Goal: Transaction & Acquisition: Book appointment/travel/reservation

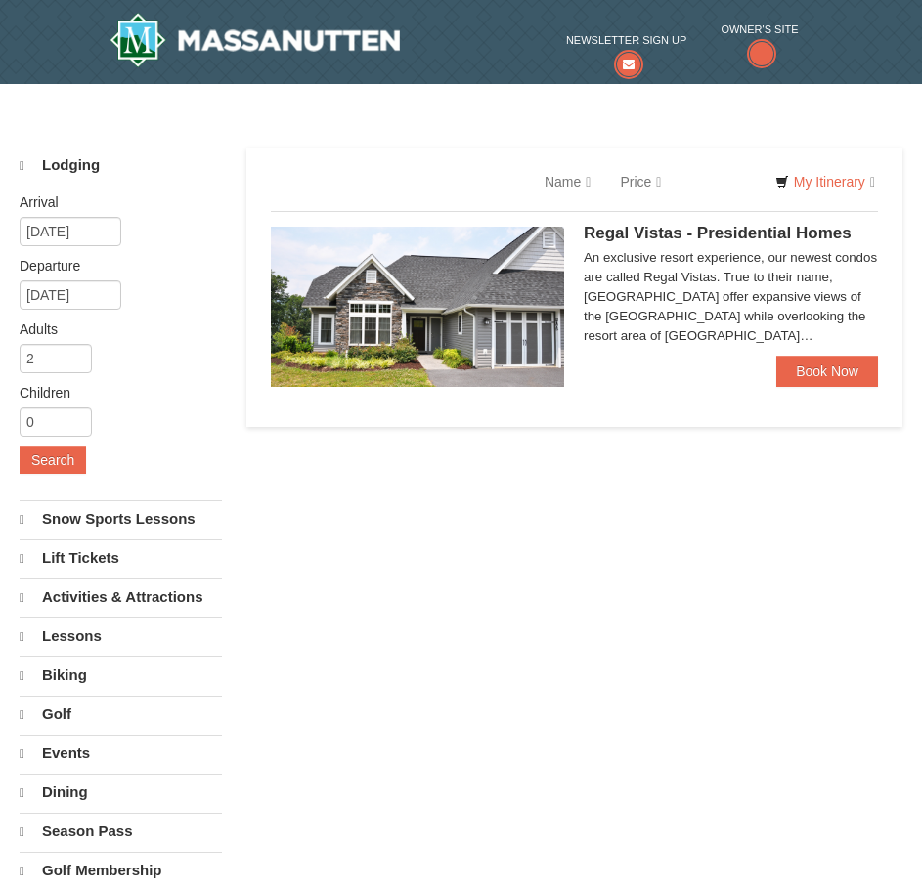
select select "10"
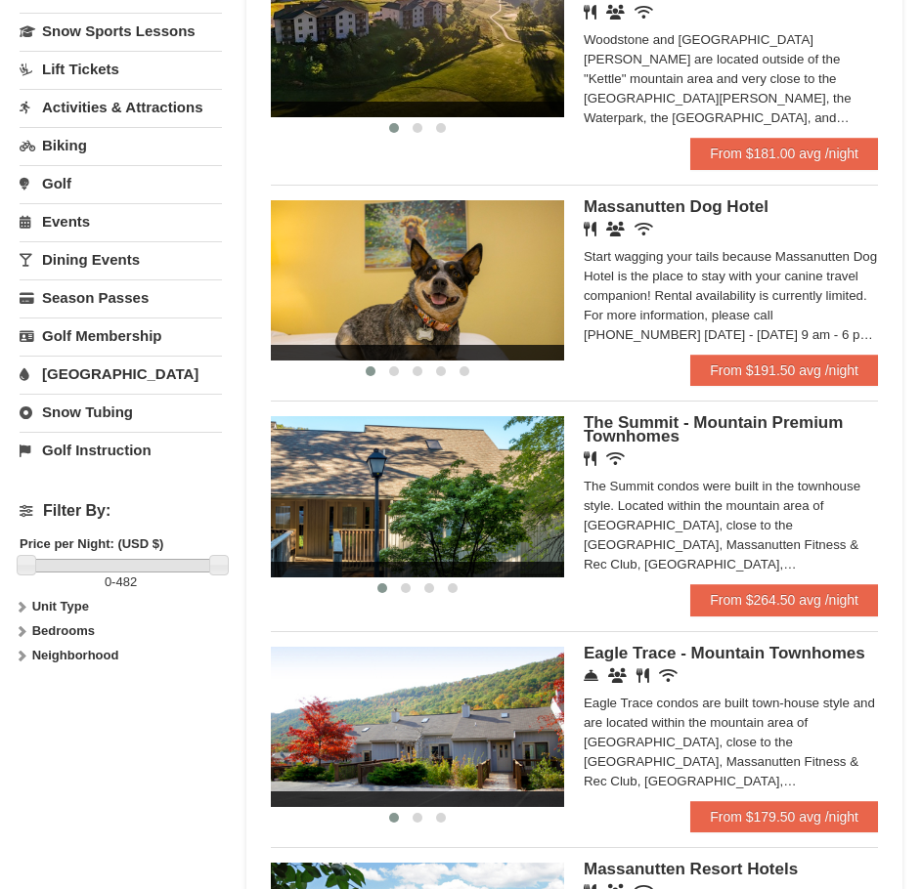
scroll to position [489, 0]
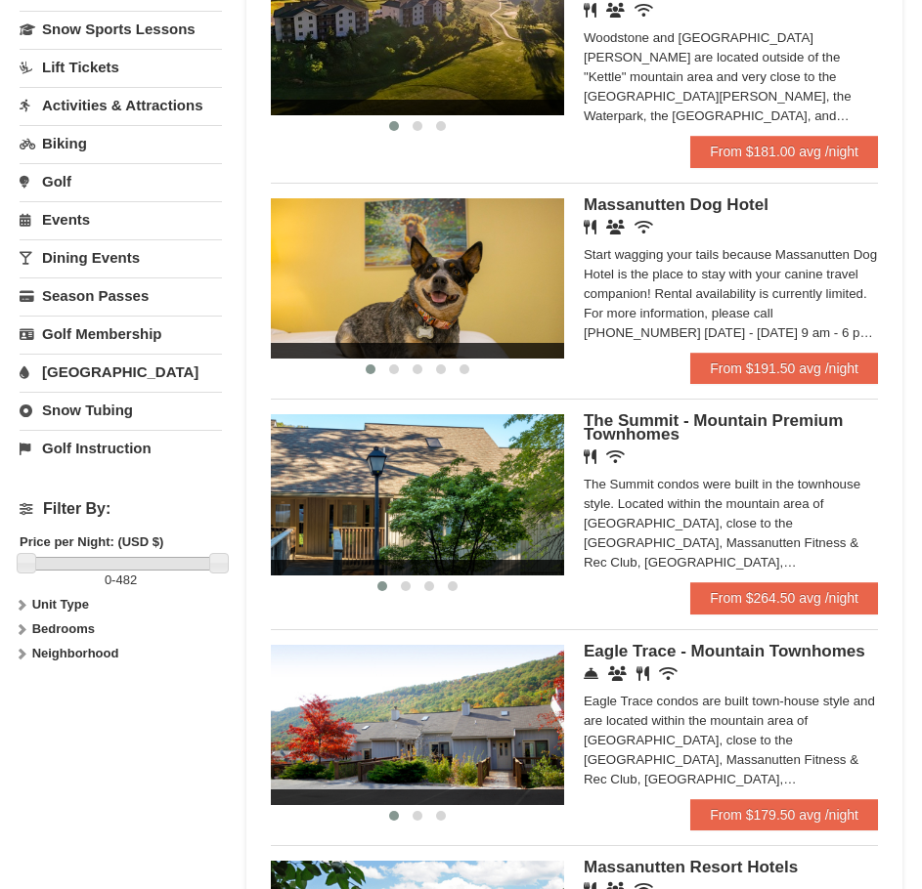
click at [62, 606] on strong "Unit Type" at bounding box center [60, 604] width 57 height 15
click at [47, 670] on strong "Bedrooms" at bounding box center [63, 668] width 63 height 15
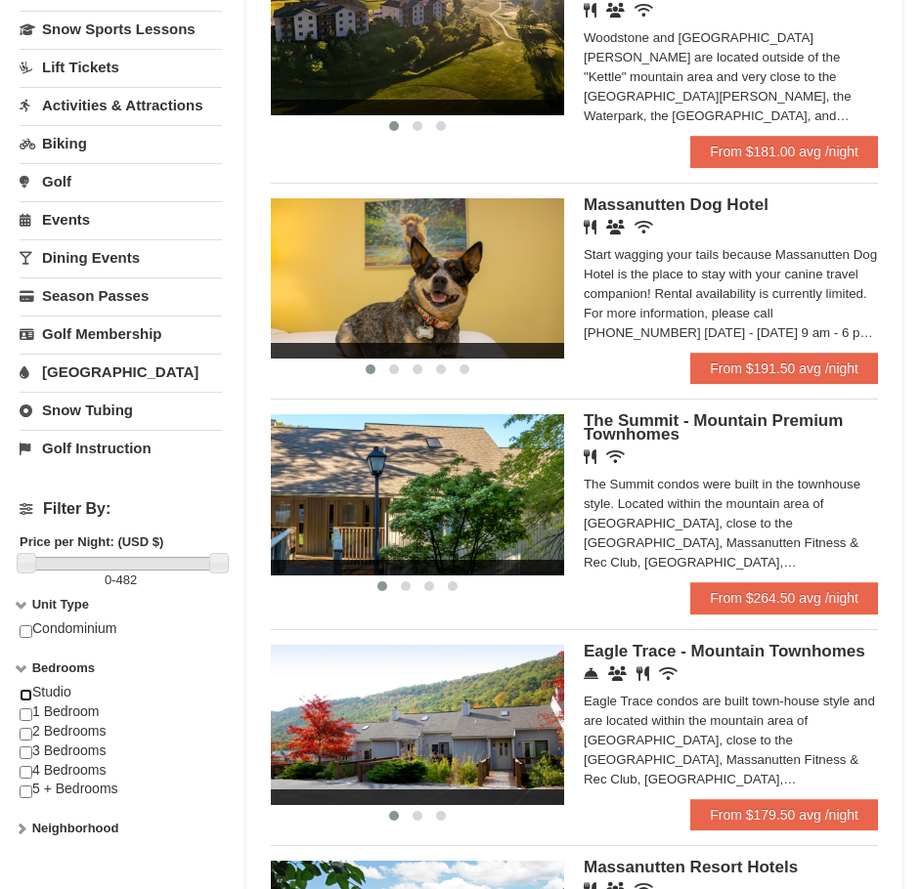
click at [22, 692] on input "checkbox" at bounding box center [26, 695] width 13 height 13
checkbox input "true"
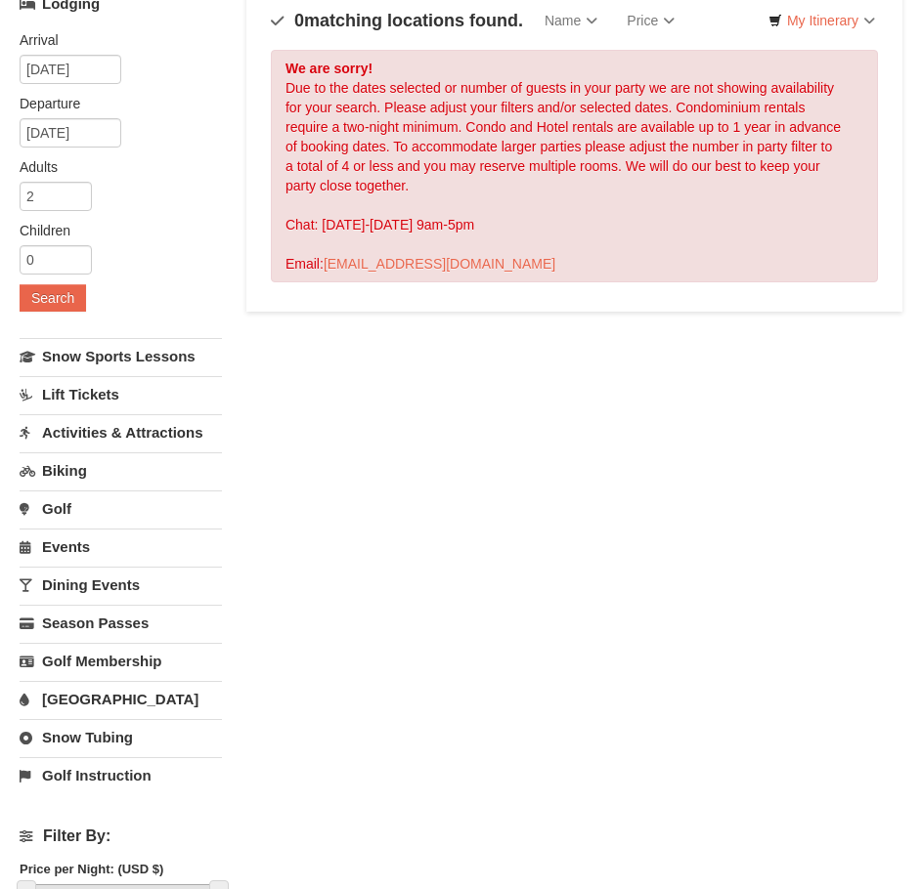
scroll to position [0, 0]
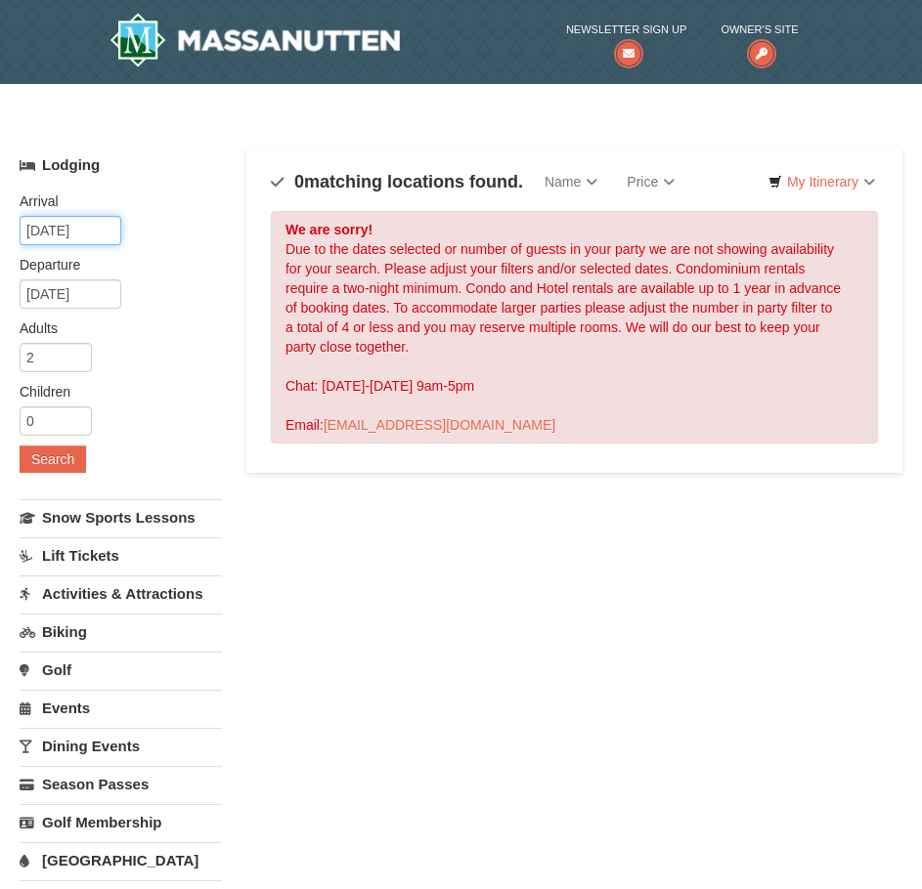
click at [57, 222] on input "10/12/2025" at bounding box center [71, 230] width 102 height 29
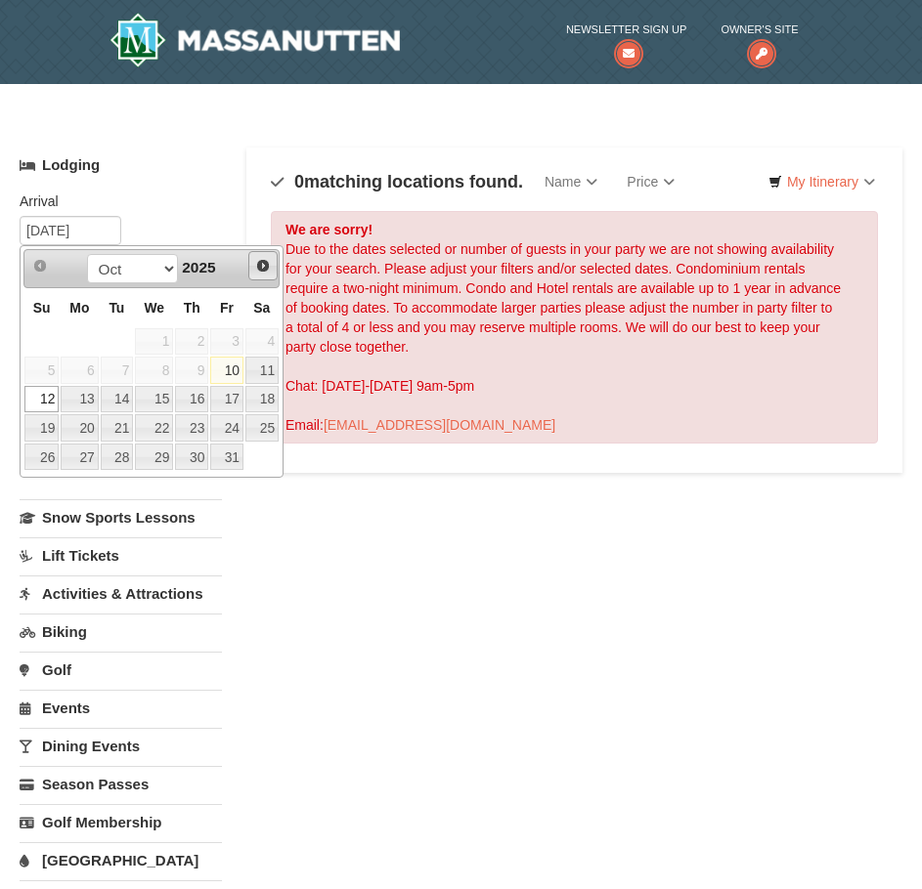
click at [262, 261] on span "Next" at bounding box center [263, 266] width 16 height 16
click at [238, 365] on link "7" at bounding box center [226, 370] width 33 height 27
type input "[DATE]"
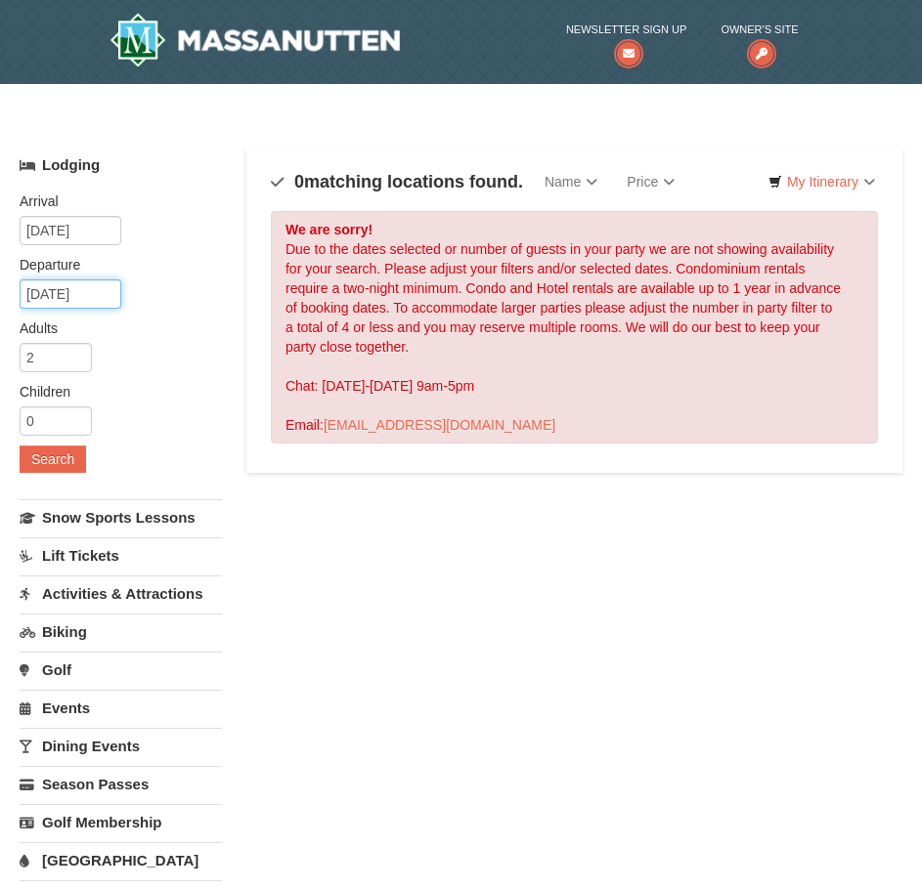
click at [81, 295] on input "11/08/2025" at bounding box center [71, 294] width 102 height 29
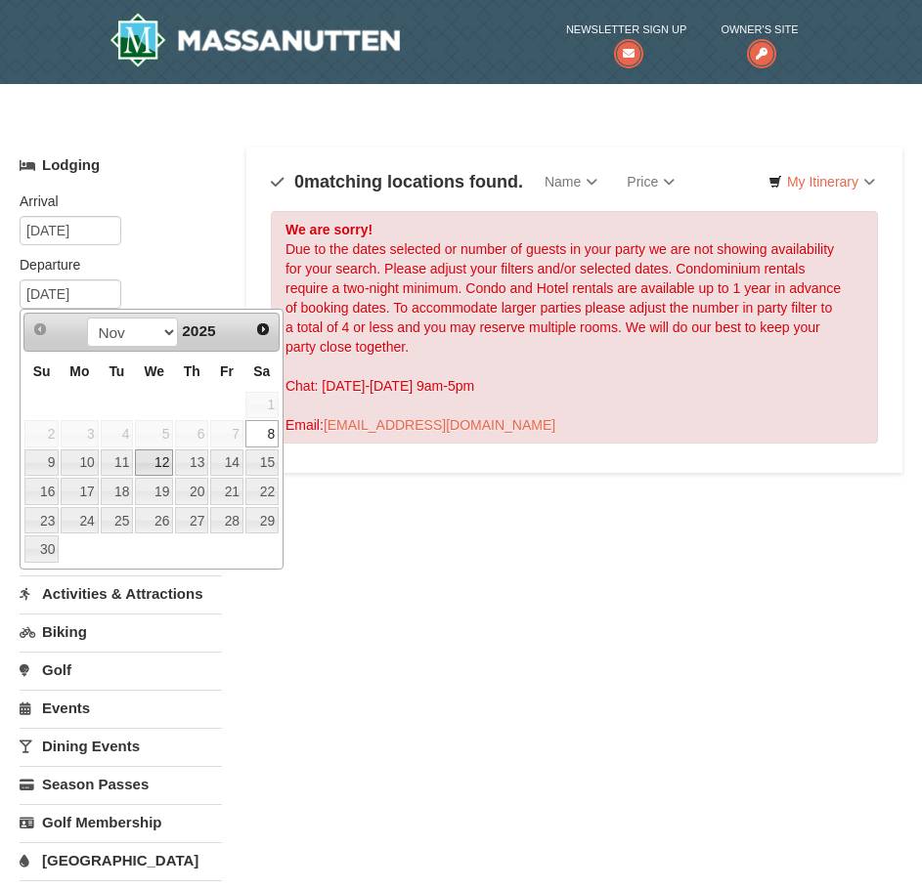
click at [153, 456] on link "12" at bounding box center [154, 463] width 38 height 27
type input "[DATE]"
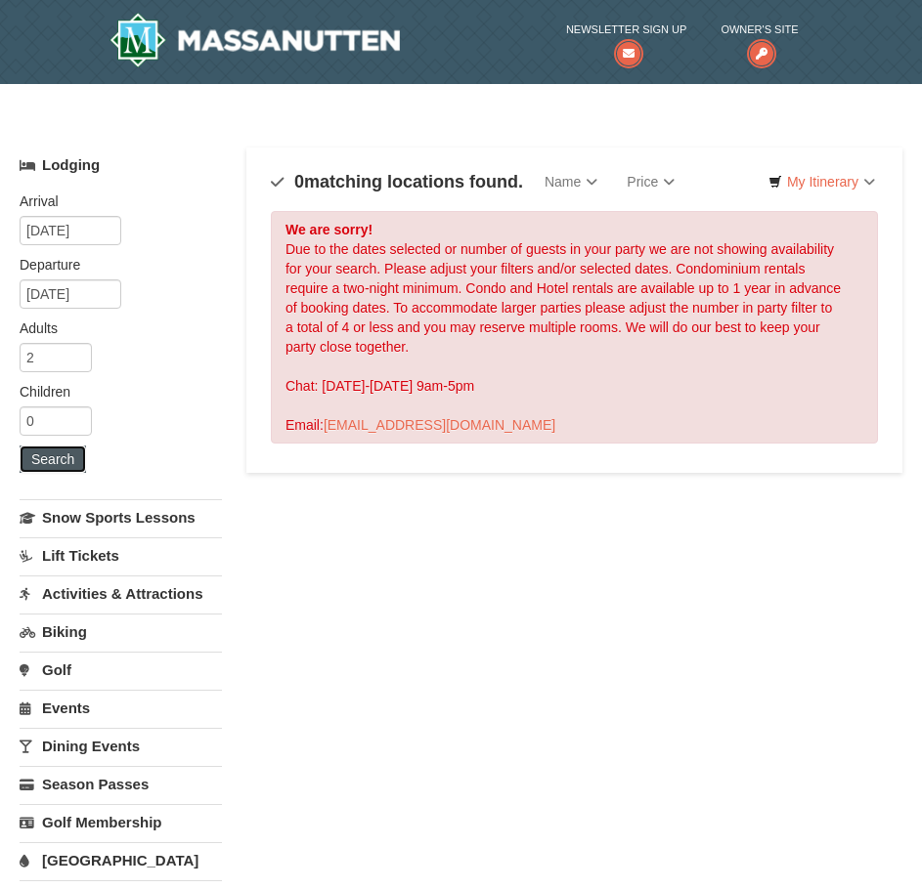
click at [51, 462] on button "Search" at bounding box center [53, 459] width 66 height 27
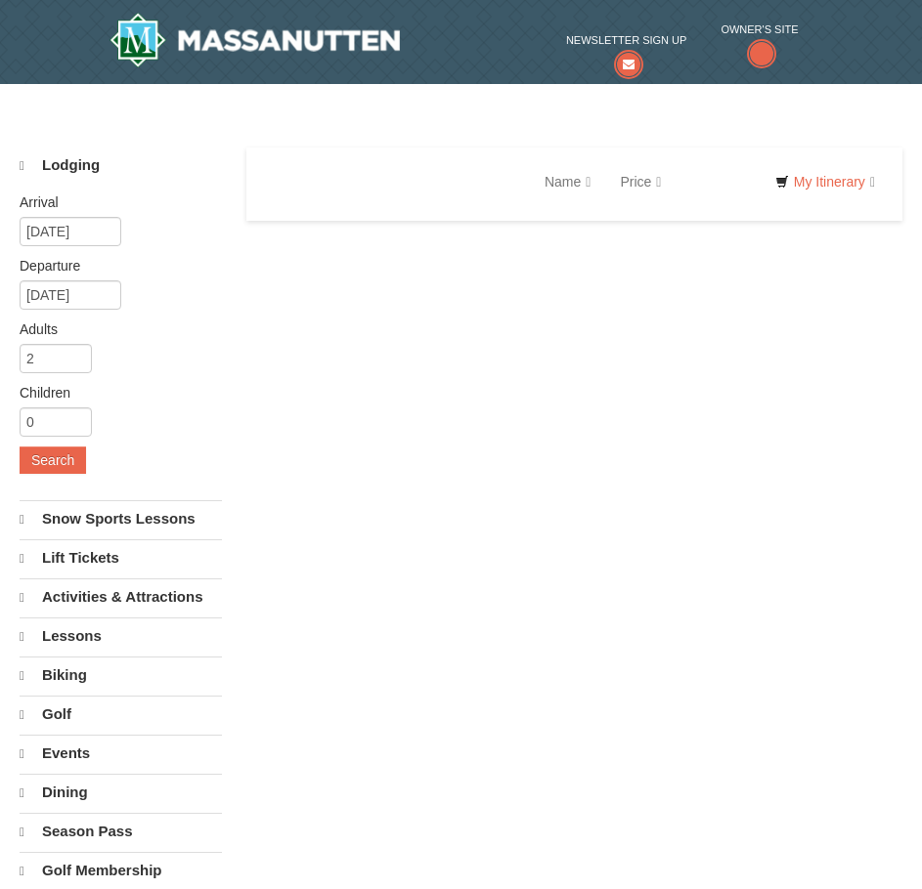
select select "10"
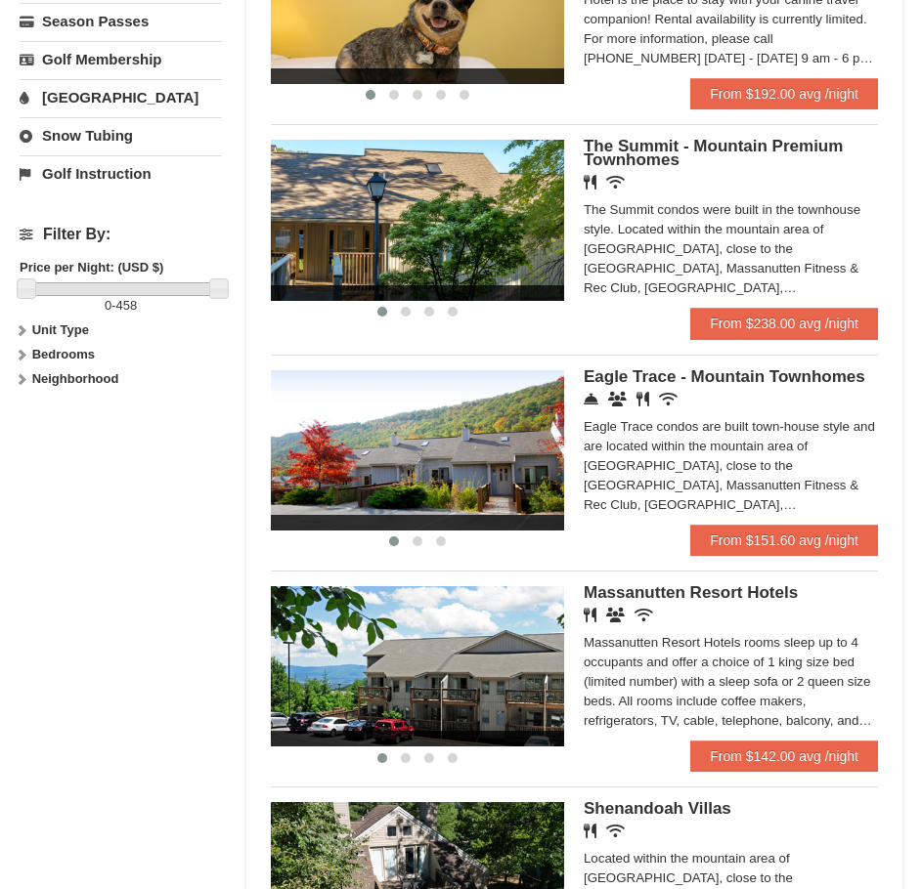
scroll to position [880, 0]
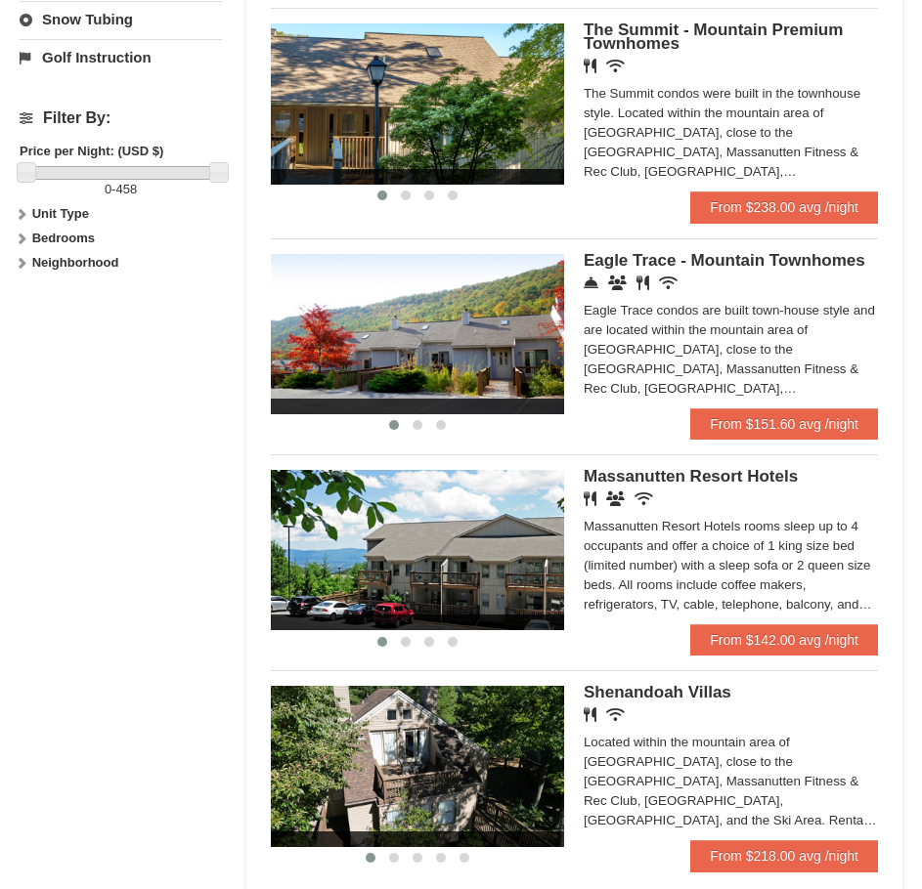
click at [680, 467] on span "Massanutten Resort Hotels" at bounding box center [691, 476] width 214 height 19
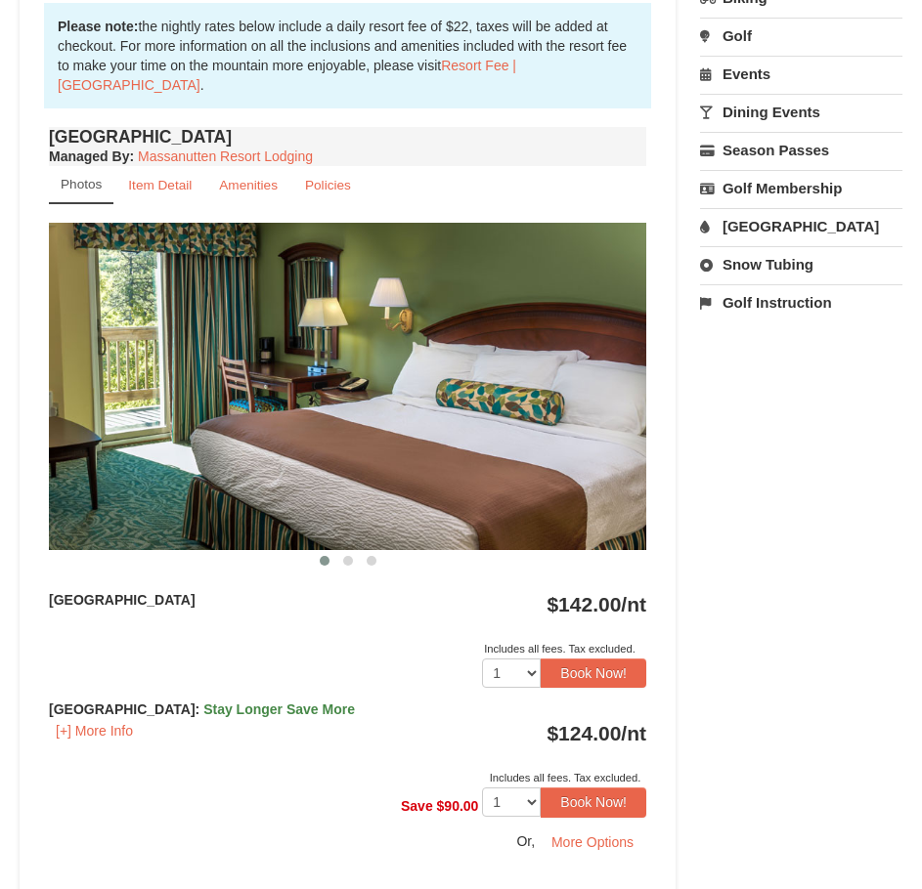
scroll to position [684, 0]
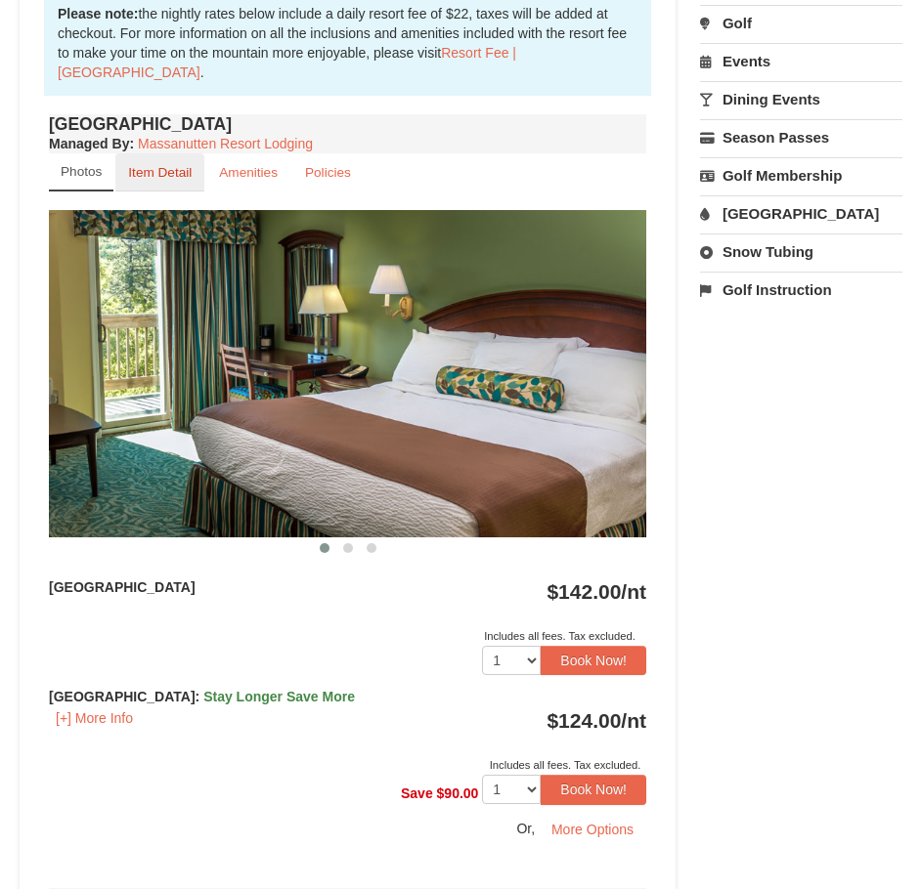
click at [151, 177] on small "Item Detail" at bounding box center [160, 172] width 64 height 15
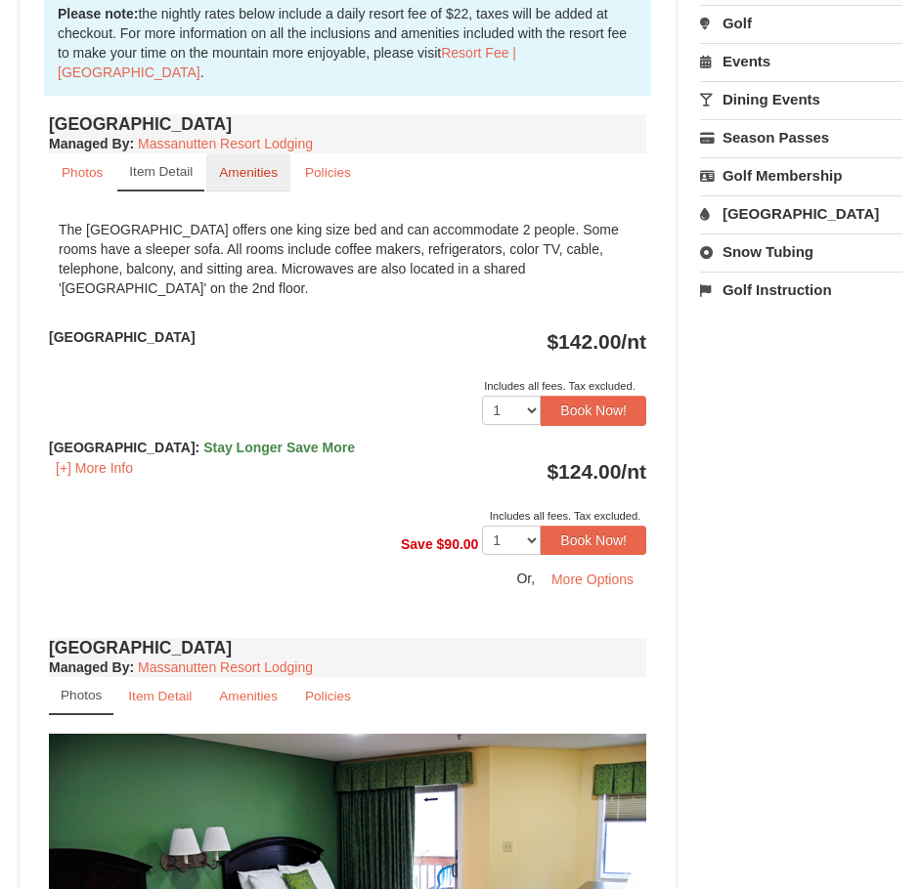
click at [238, 173] on small "Amenities" at bounding box center [248, 172] width 59 height 15
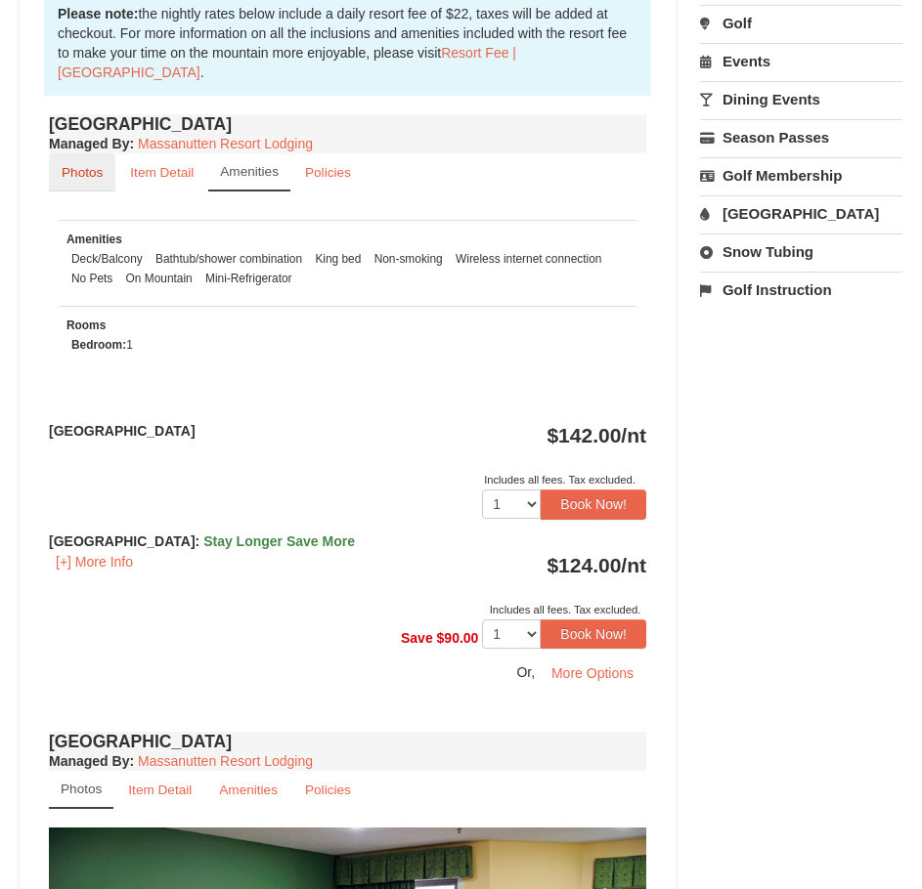
click at [95, 179] on small "Photos" at bounding box center [82, 172] width 41 height 15
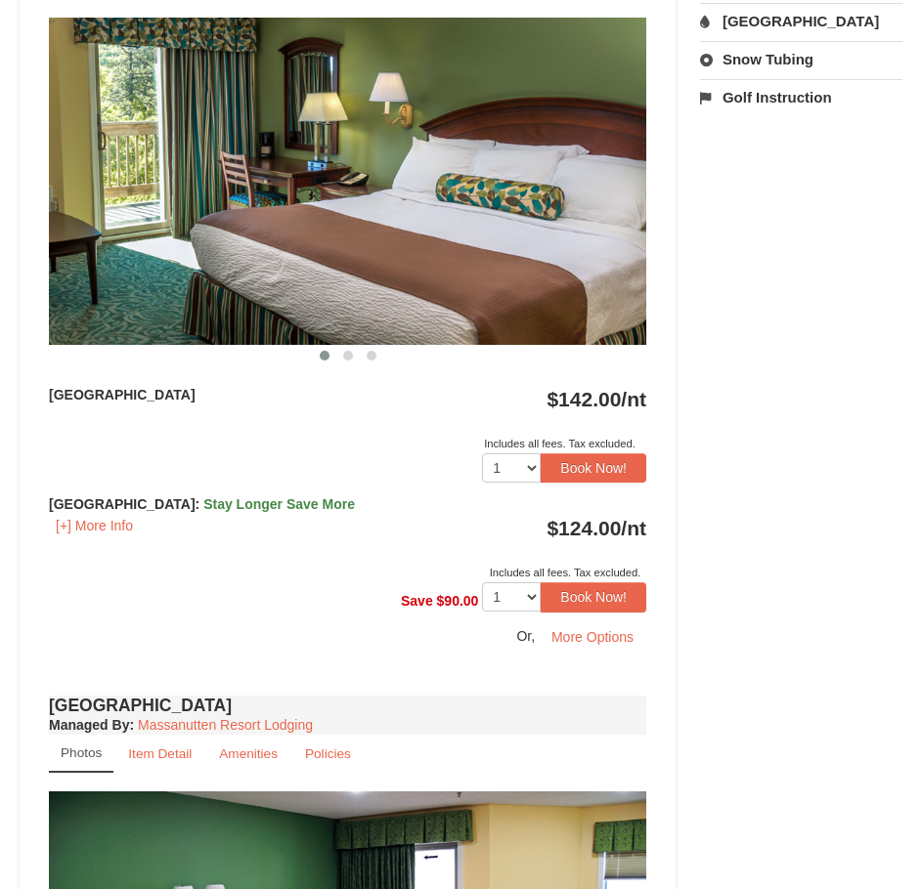
scroll to position [880, 0]
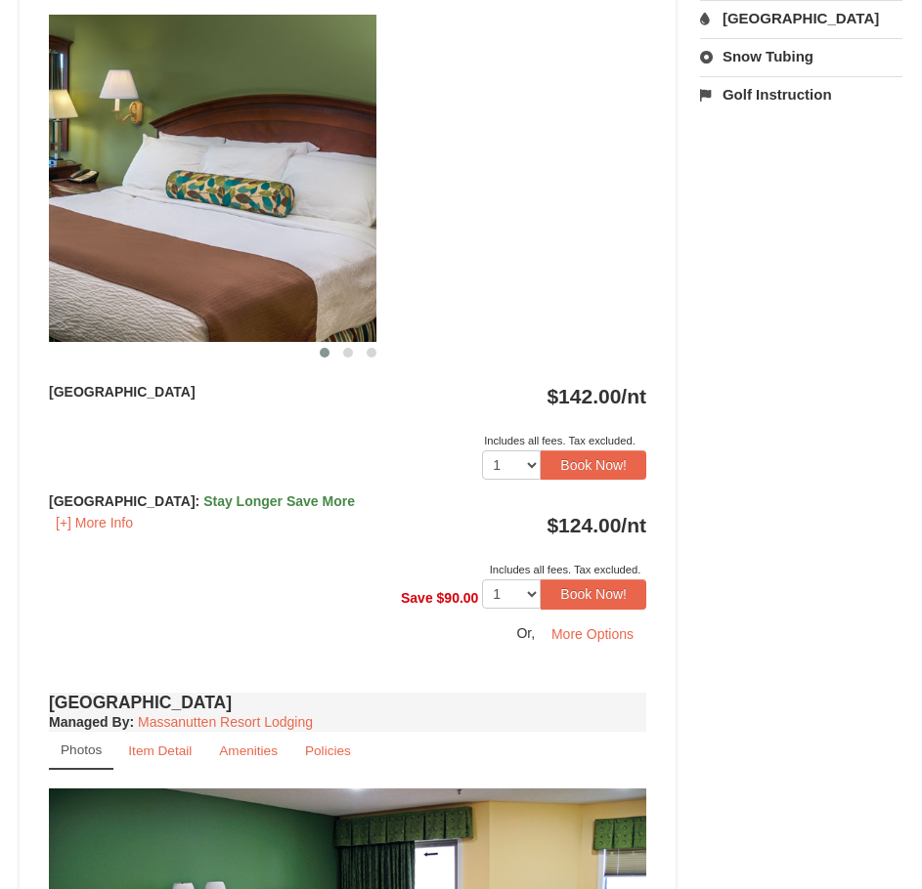
drag, startPoint x: 489, startPoint y: 261, endPoint x: 219, endPoint y: 268, distance: 269.8
click at [219, 268] on img at bounding box center [77, 178] width 597 height 327
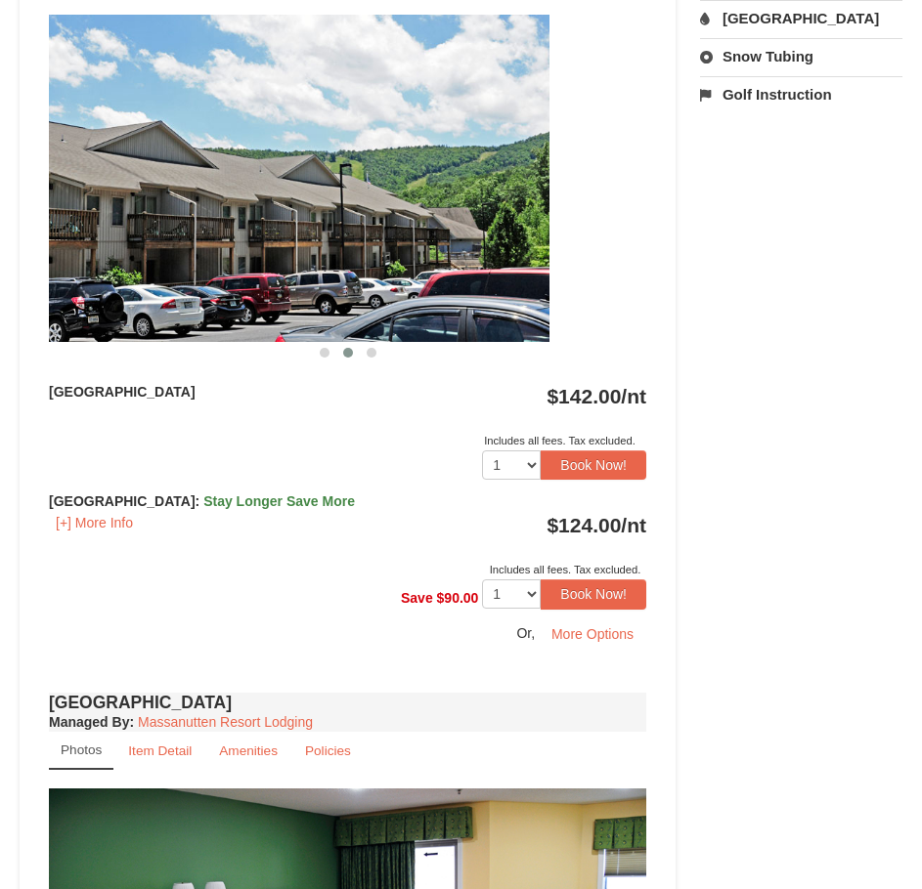
drag, startPoint x: 357, startPoint y: 276, endPoint x: 177, endPoint y: 279, distance: 179.9
click at [178, 279] on img at bounding box center [250, 178] width 597 height 327
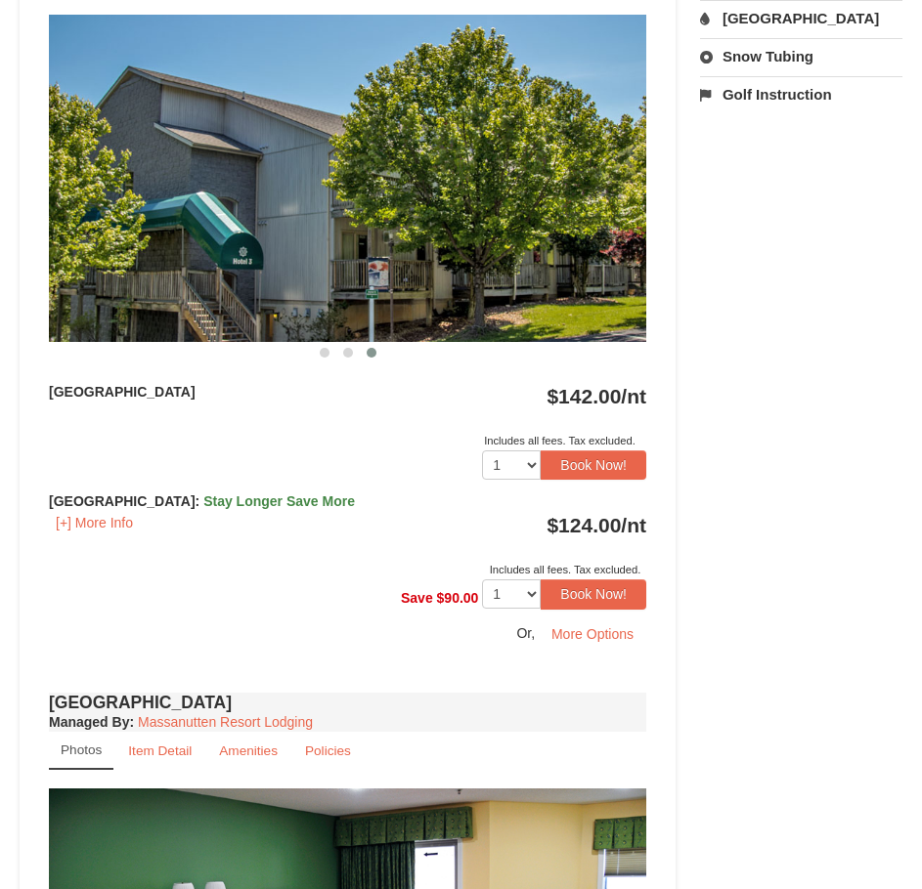
drag, startPoint x: 543, startPoint y: 263, endPoint x: 256, endPoint y: 288, distance: 288.5
click at [257, 288] on img at bounding box center [347, 178] width 597 height 327
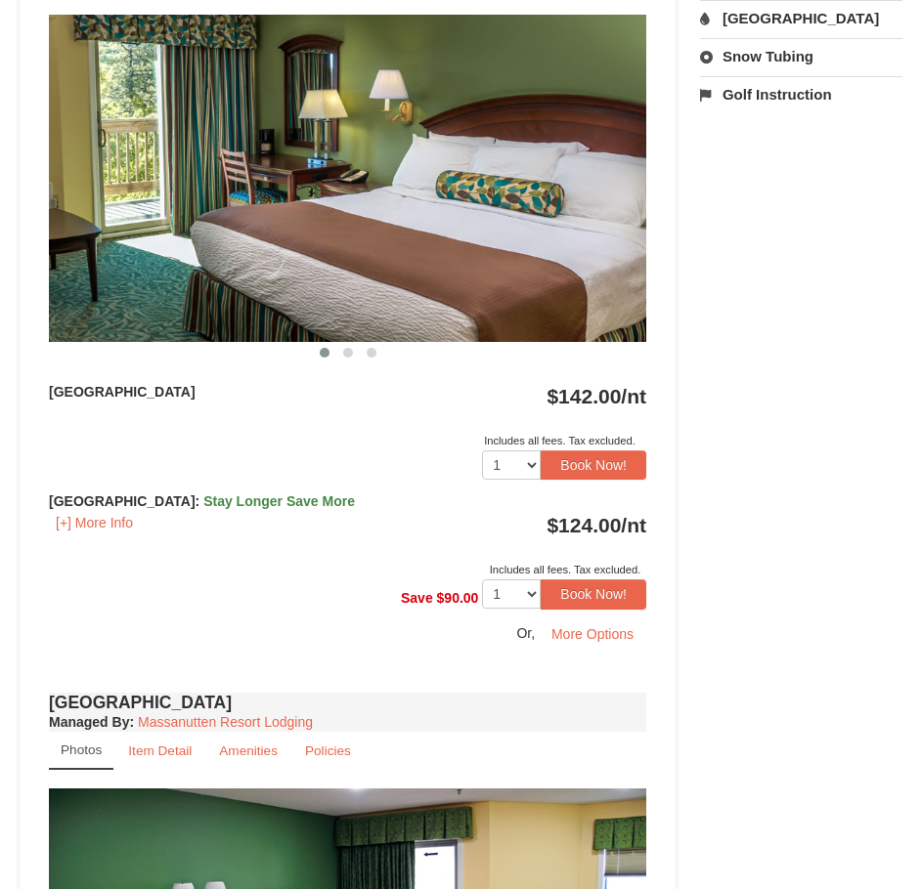
scroll to position [1173, 0]
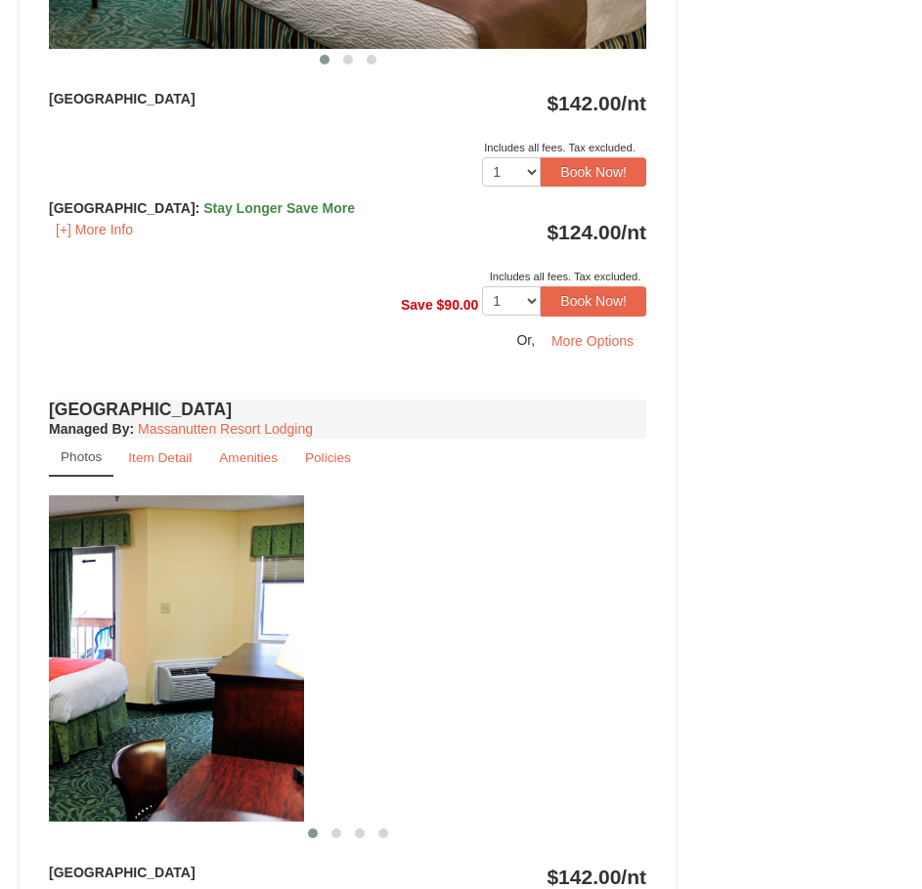
drag, startPoint x: 233, startPoint y: 656, endPoint x: 301, endPoint y: 670, distance: 70.0
click at [156, 651] on img at bounding box center [5, 659] width 597 height 327
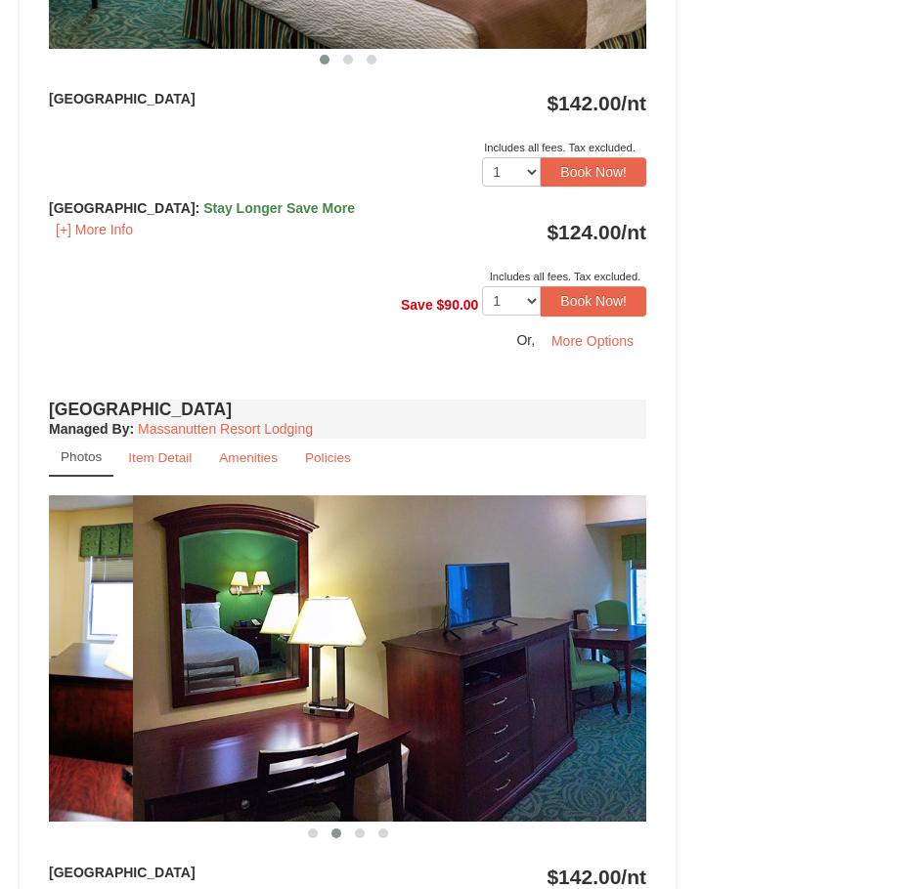
drag, startPoint x: 439, startPoint y: 693, endPoint x: 545, endPoint y: 693, distance: 106.5
click at [545, 693] on img at bounding box center [431, 659] width 597 height 327
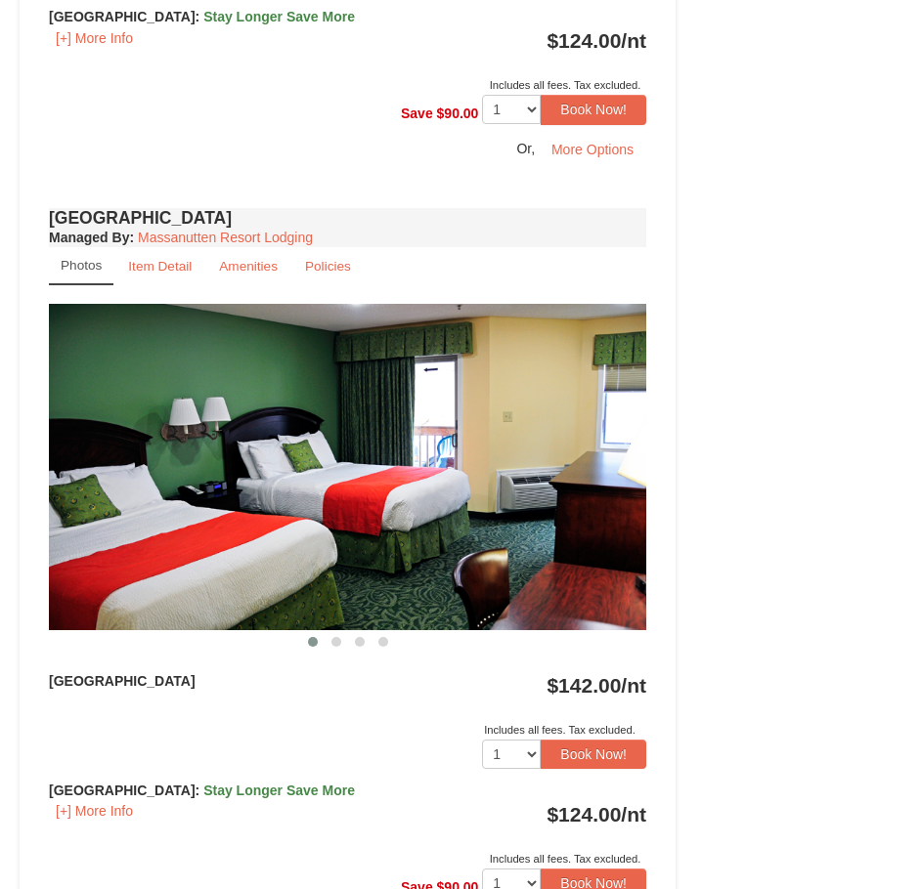
scroll to position [1368, 0]
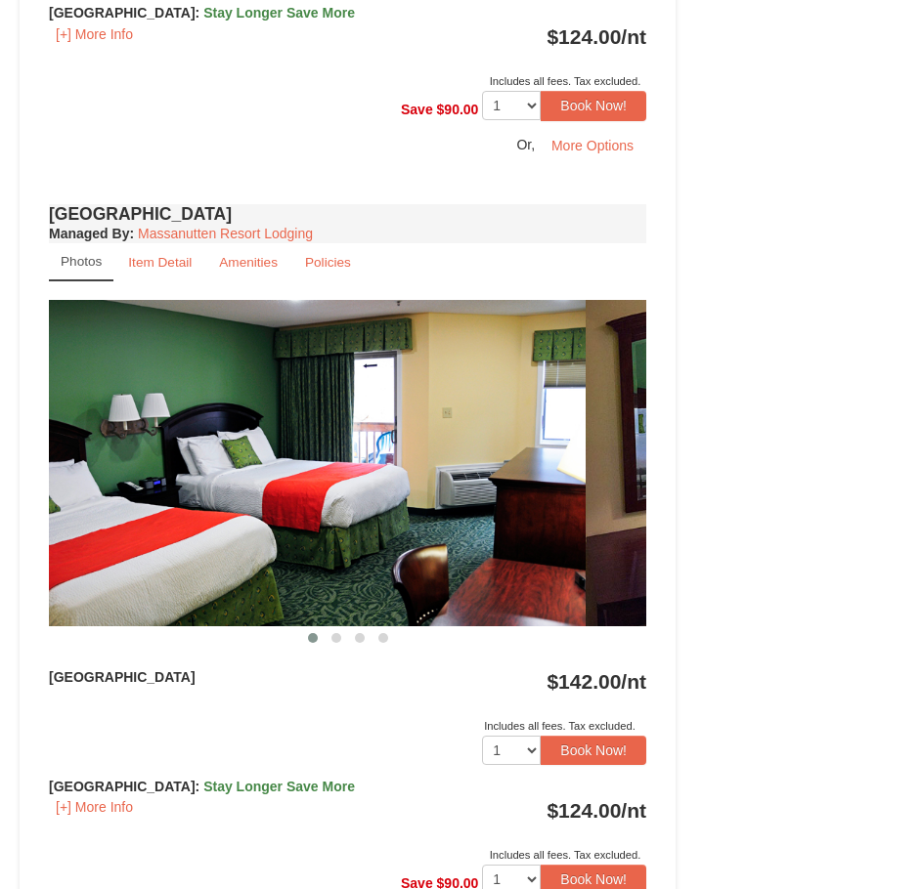
drag, startPoint x: 489, startPoint y: 487, endPoint x: 239, endPoint y: 445, distance: 252.8
click at [239, 445] on img at bounding box center [286, 463] width 597 height 327
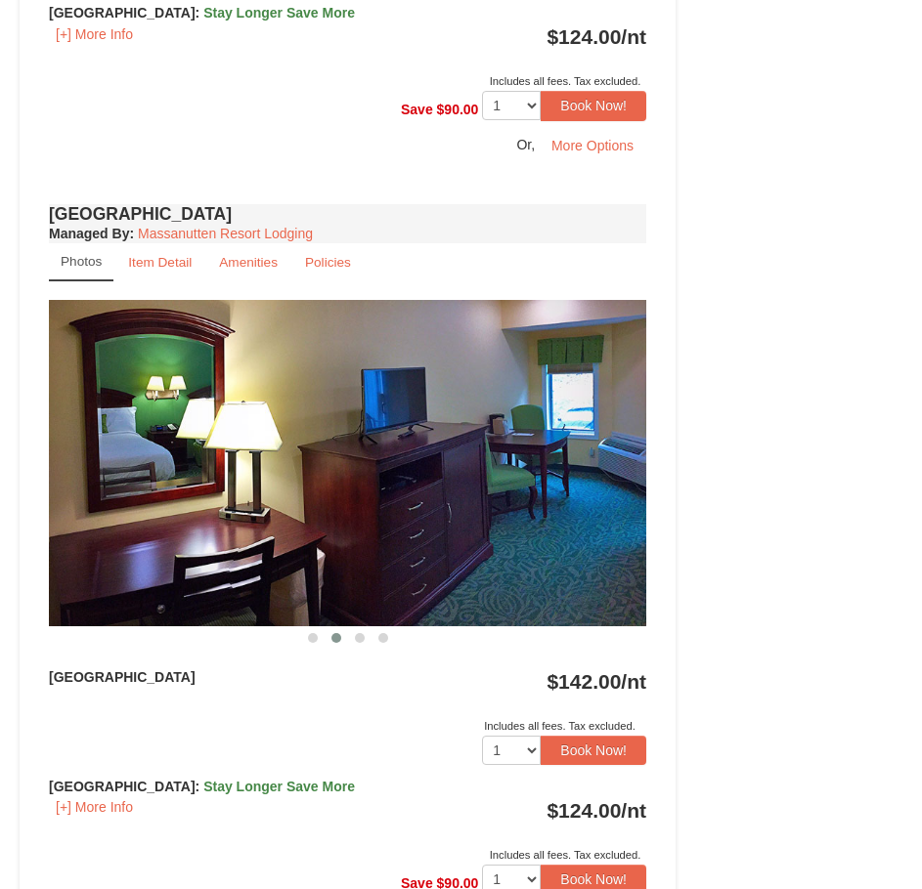
drag, startPoint x: 485, startPoint y: 525, endPoint x: 331, endPoint y: 525, distance: 153.5
click at [345, 525] on img at bounding box center [347, 463] width 597 height 327
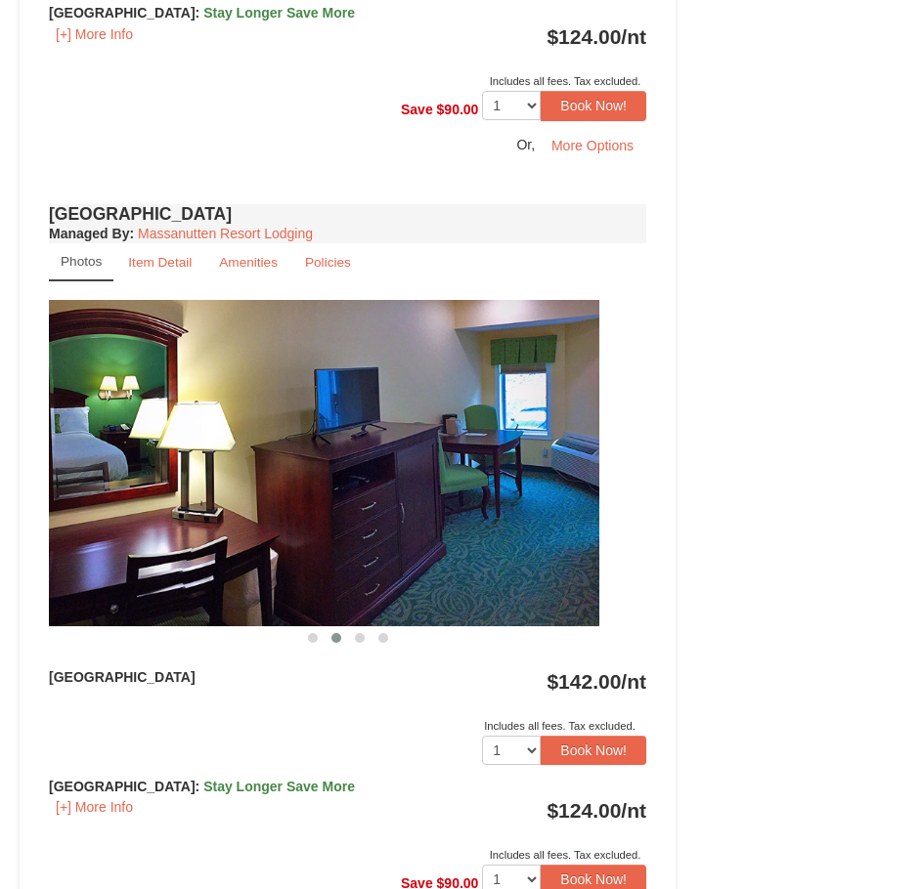
drag, startPoint x: 535, startPoint y: 528, endPoint x: 272, endPoint y: 523, distance: 263.0
click at [272, 523] on img at bounding box center [300, 463] width 597 height 327
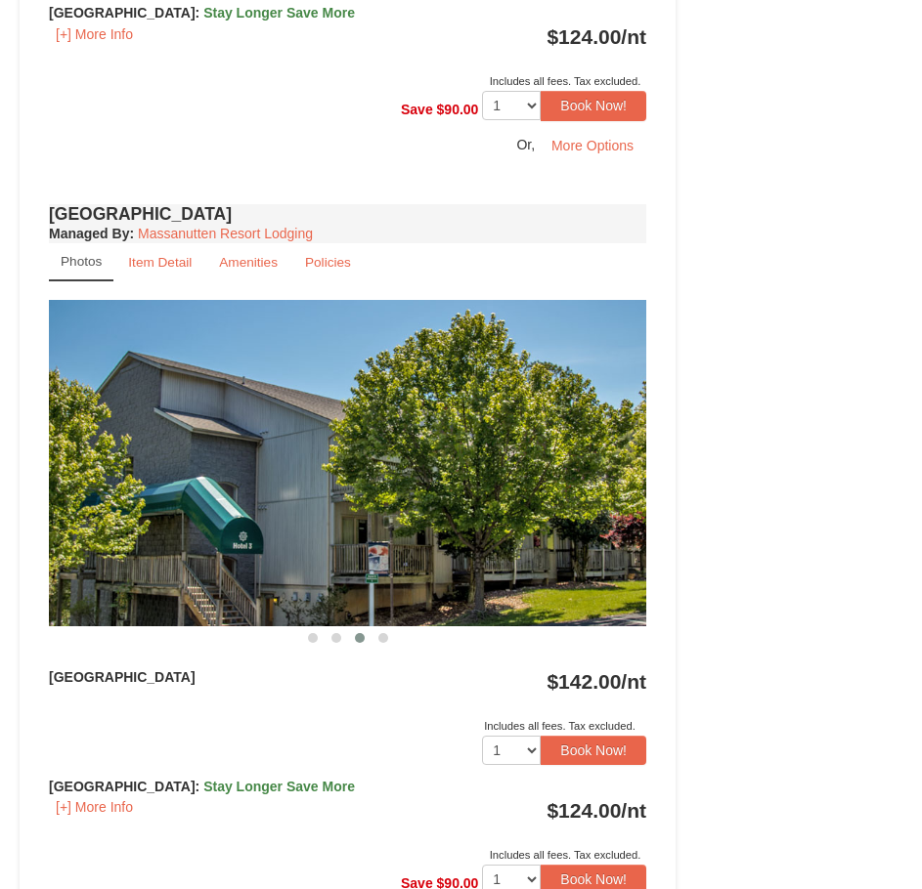
drag, startPoint x: 473, startPoint y: 509, endPoint x: 253, endPoint y: 514, distance: 220.0
click at [258, 515] on img at bounding box center [347, 463] width 597 height 327
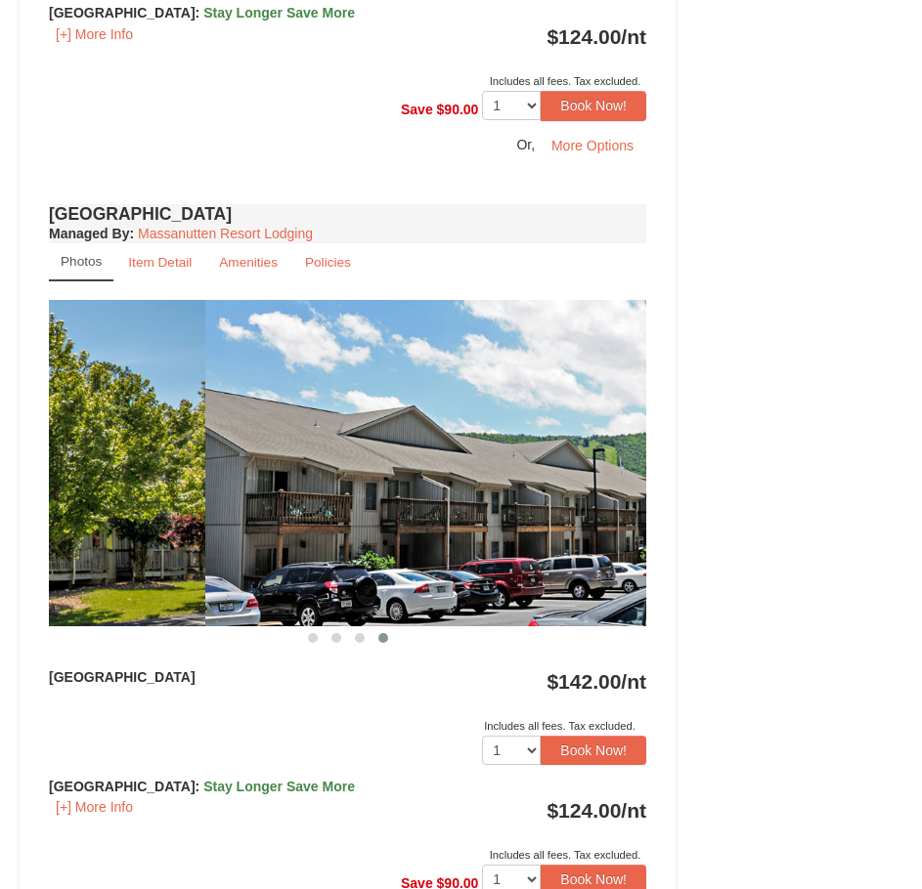
drag, startPoint x: 204, startPoint y: 520, endPoint x: 358, endPoint y: 521, distance: 153.5
click at [413, 521] on img at bounding box center [503, 463] width 597 height 327
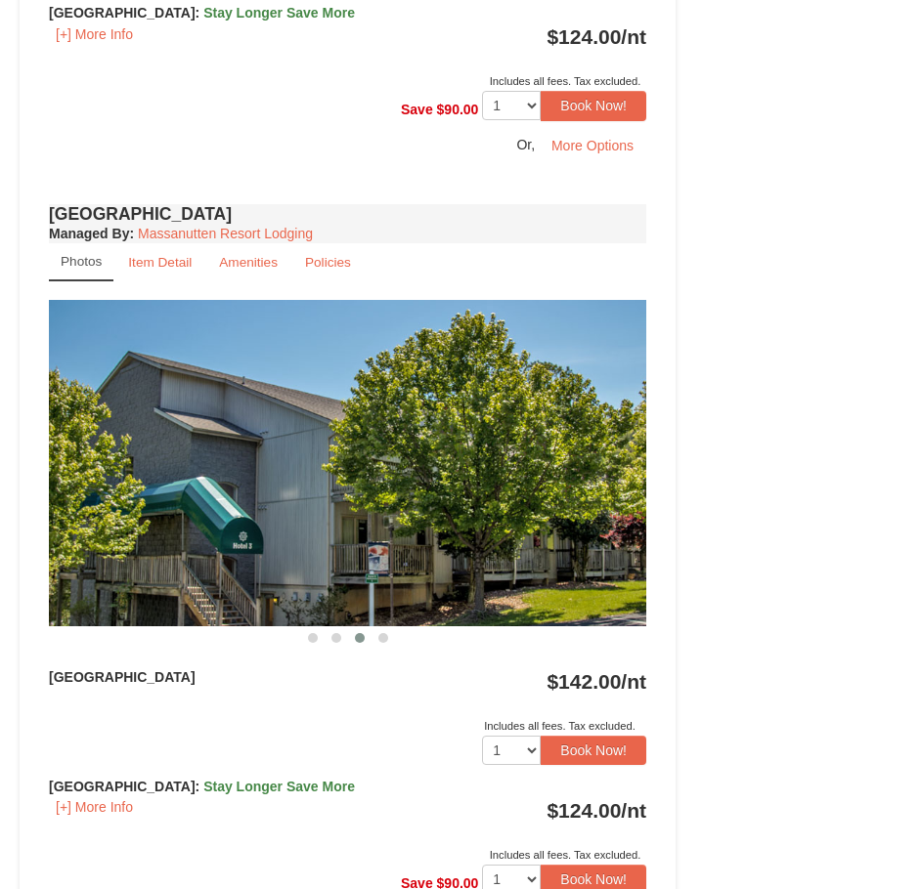
drag, startPoint x: 232, startPoint y: 521, endPoint x: 491, endPoint y: 544, distance: 260.1
click at [299, 522] on img at bounding box center [347, 463] width 597 height 327
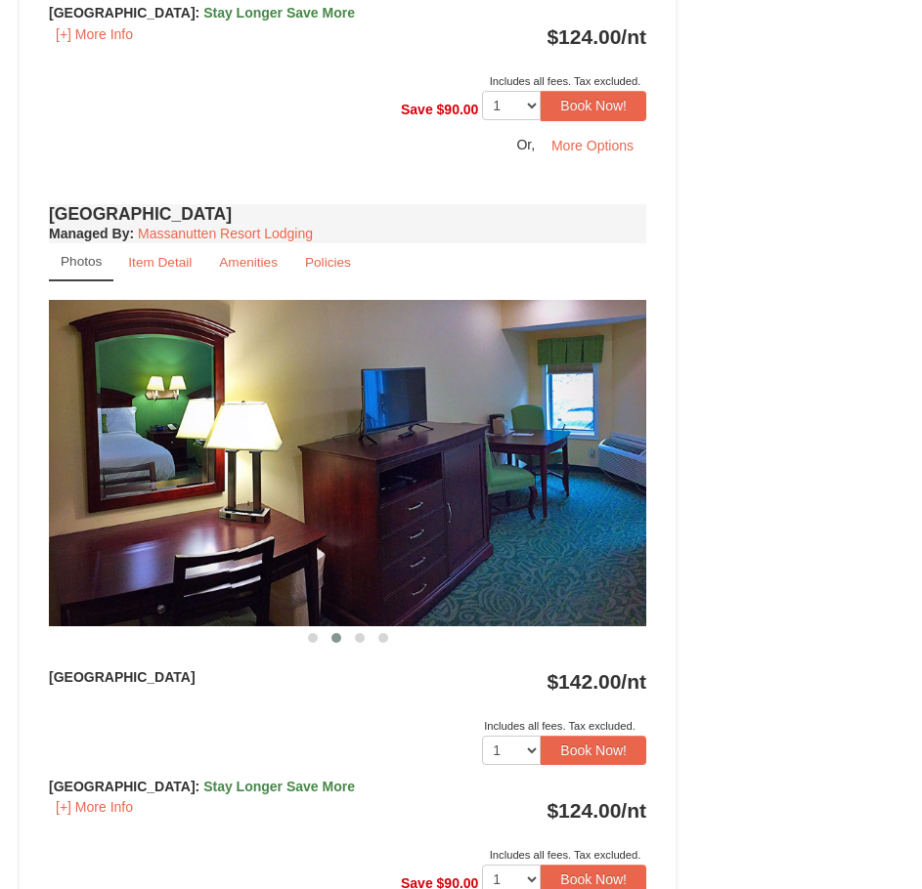
drag, startPoint x: 188, startPoint y: 553, endPoint x: 295, endPoint y: 557, distance: 107.6
click at [267, 554] on img at bounding box center [347, 463] width 597 height 327
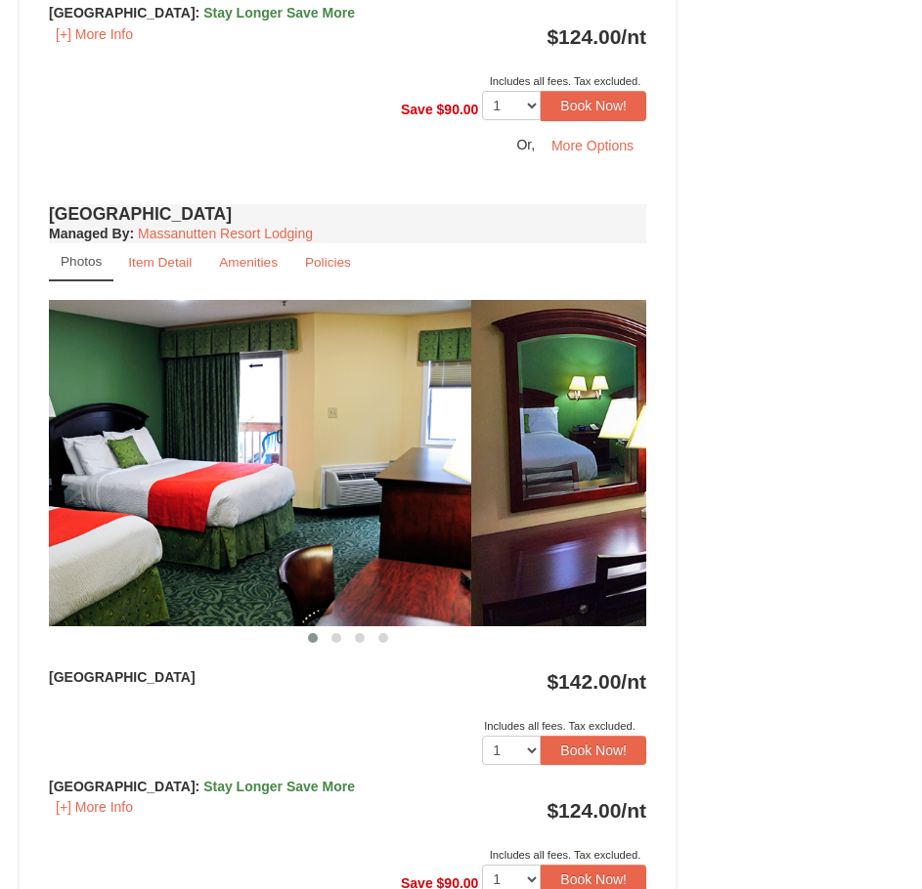
drag, startPoint x: 501, startPoint y: 562, endPoint x: 349, endPoint y: 550, distance: 152.9
click at [350, 551] on img at bounding box center [172, 463] width 597 height 327
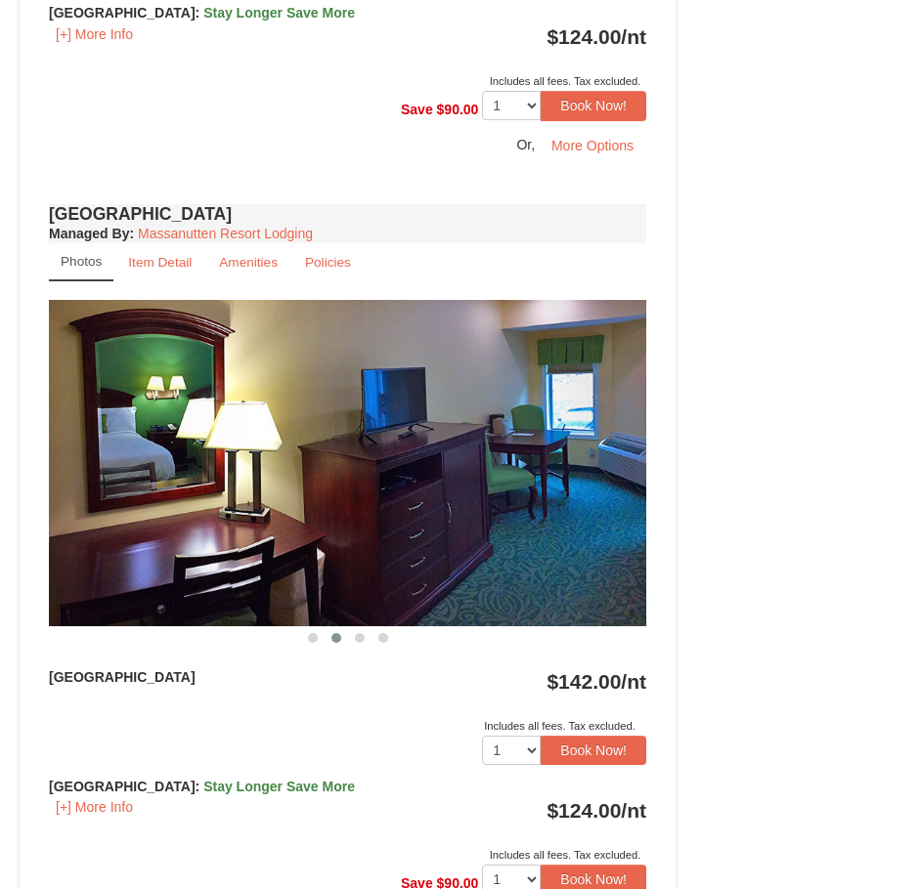
drag, startPoint x: 462, startPoint y: 536, endPoint x: 308, endPoint y: 532, distance: 154.5
click at [308, 532] on img at bounding box center [347, 463] width 597 height 327
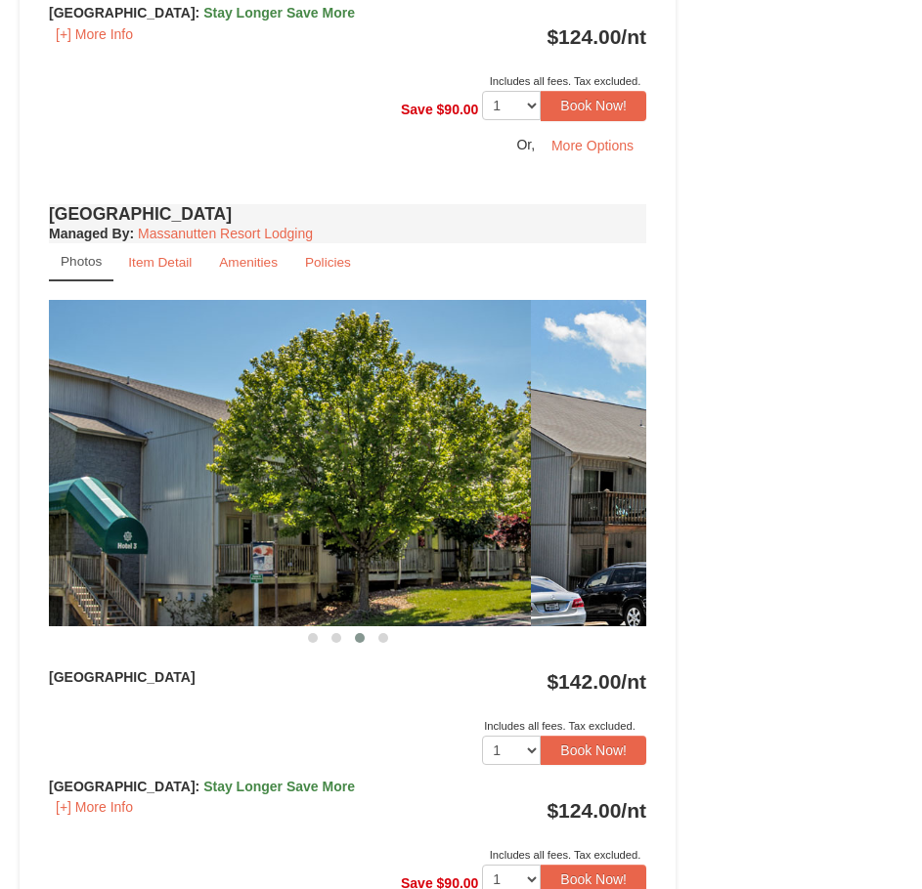
drag, startPoint x: 325, startPoint y: 522, endPoint x: 195, endPoint y: 503, distance: 131.3
click at [149, 507] on img at bounding box center [232, 463] width 597 height 327
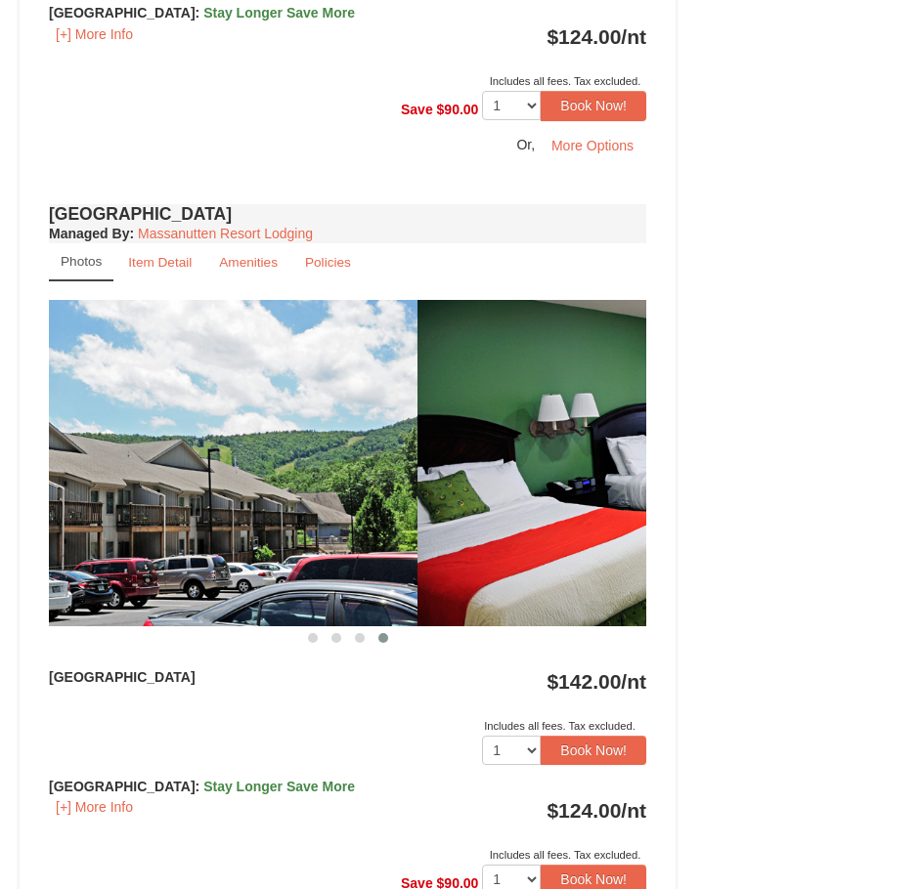
drag, startPoint x: 223, startPoint y: 519, endPoint x: 200, endPoint y: 519, distance: 22.5
click at [203, 519] on img at bounding box center [118, 463] width 597 height 327
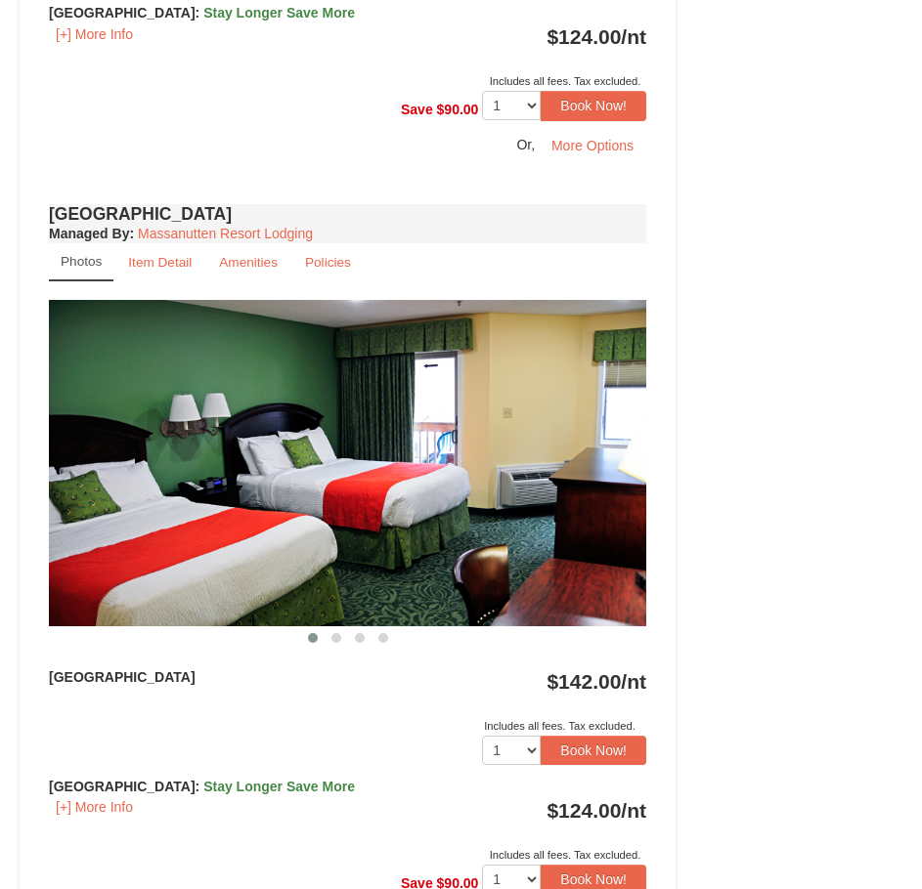
drag, startPoint x: 430, startPoint y: 543, endPoint x: 229, endPoint y: 542, distance: 201.3
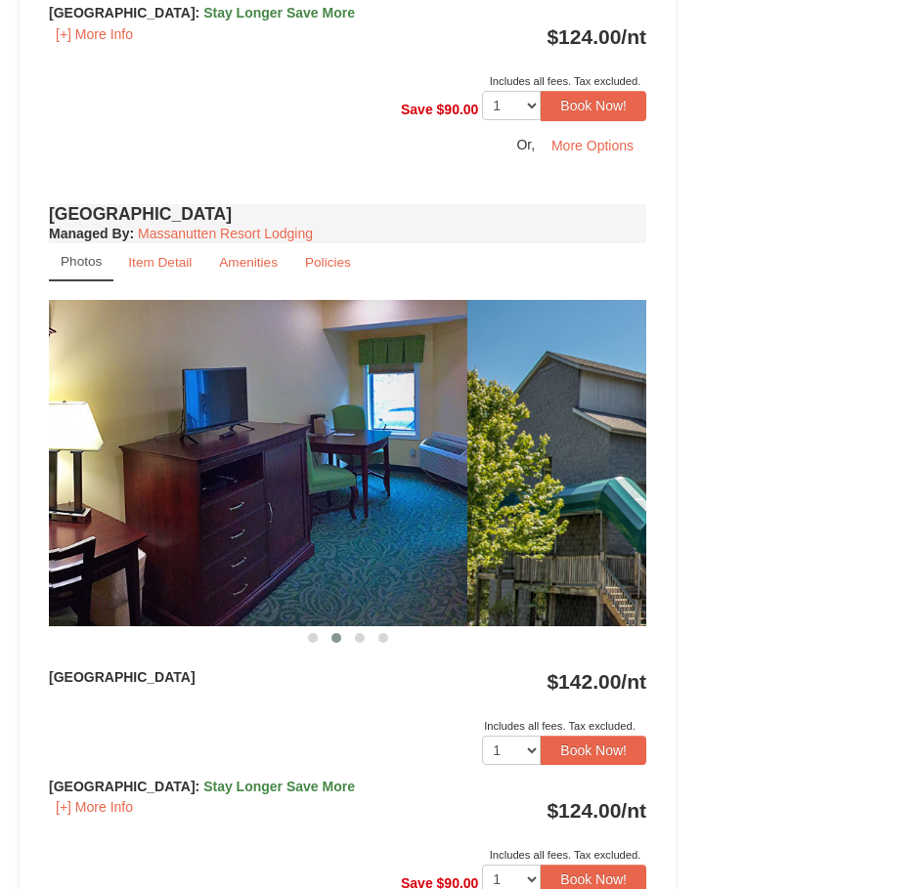
drag, startPoint x: 537, startPoint y: 574, endPoint x: 298, endPoint y: 586, distance: 238.8
click at [304, 589] on img at bounding box center [168, 463] width 597 height 327
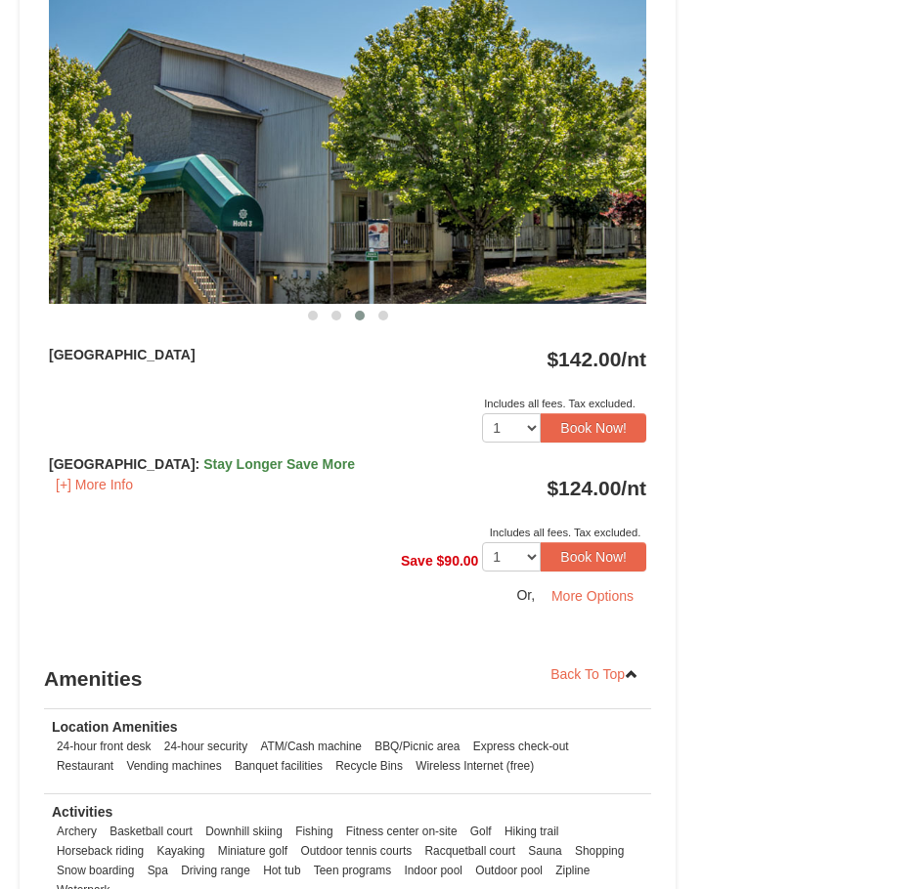
scroll to position [1662, 0]
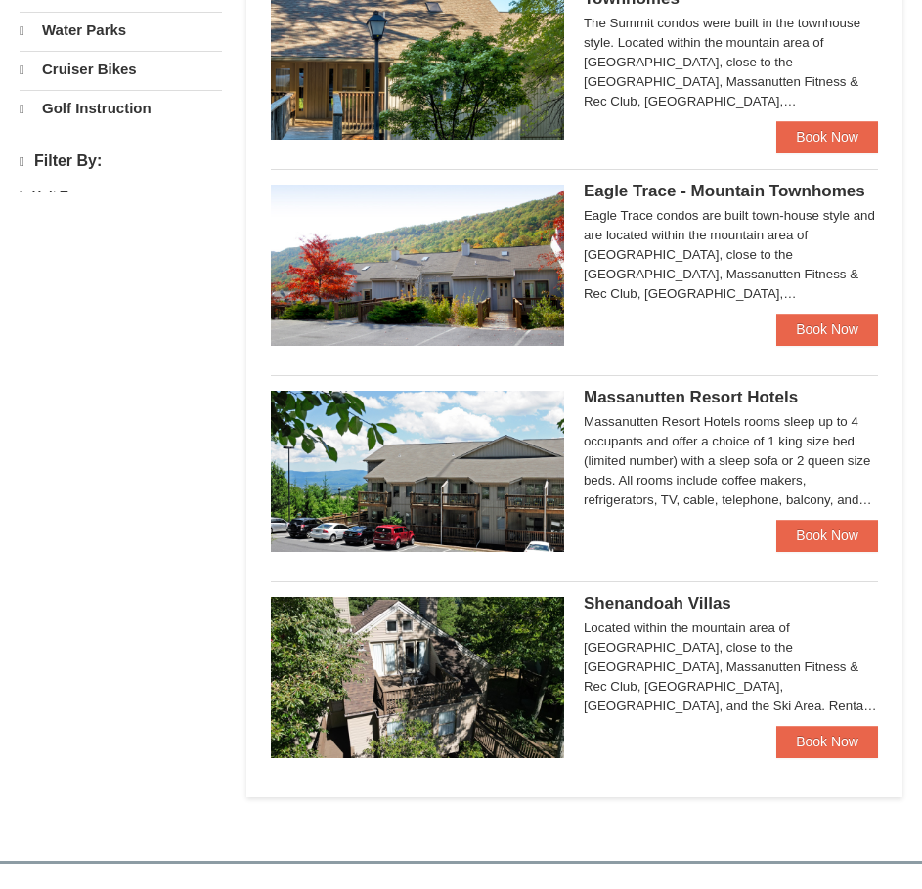
select select "10"
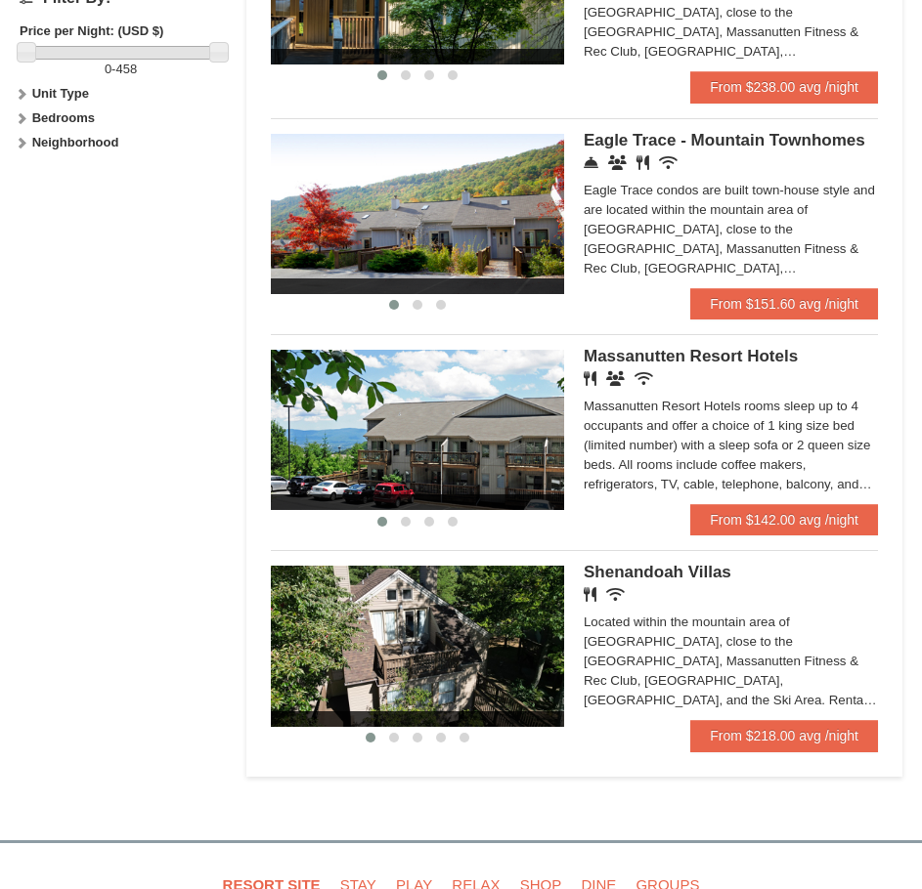
scroll to position [1075, 0]
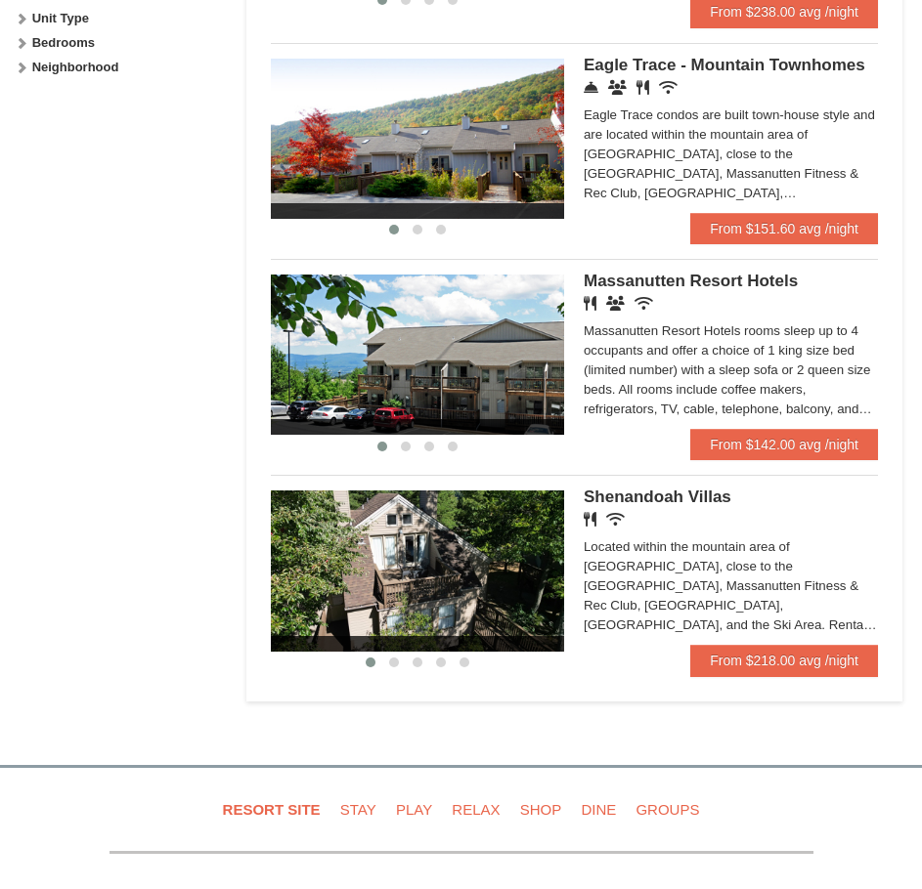
click at [742, 327] on div "Massanutten Resort Hotels rooms sleep up to 4 occupants and offer a choice of 1…" at bounding box center [731, 371] width 294 height 98
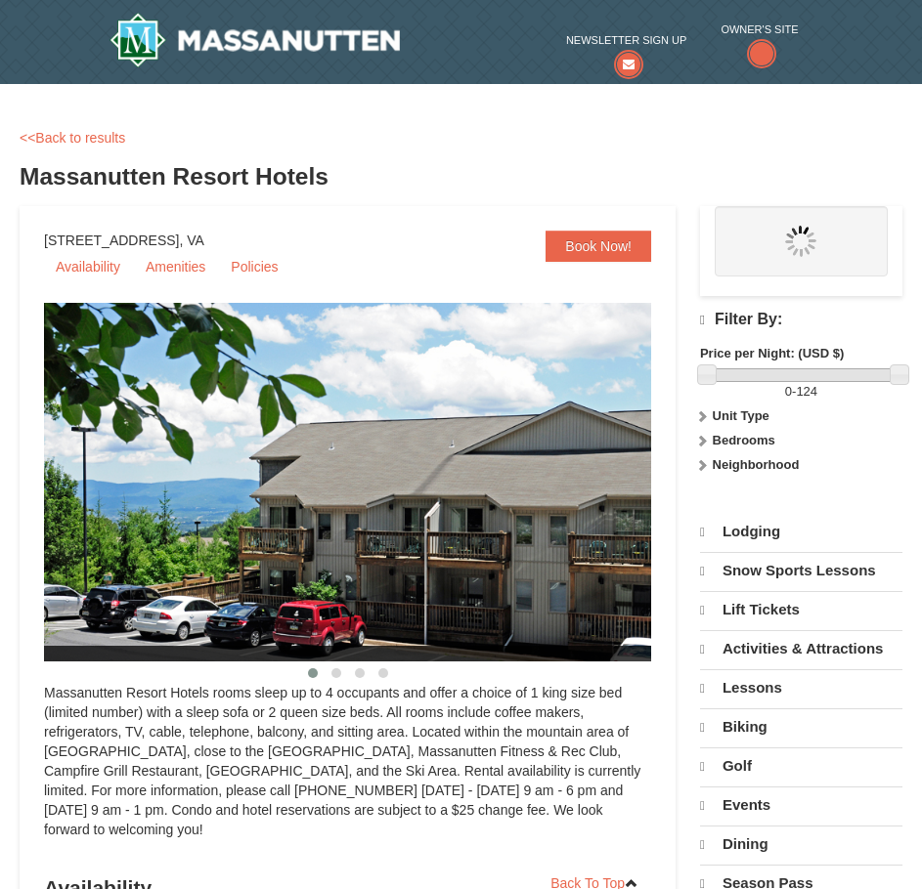
select select "10"
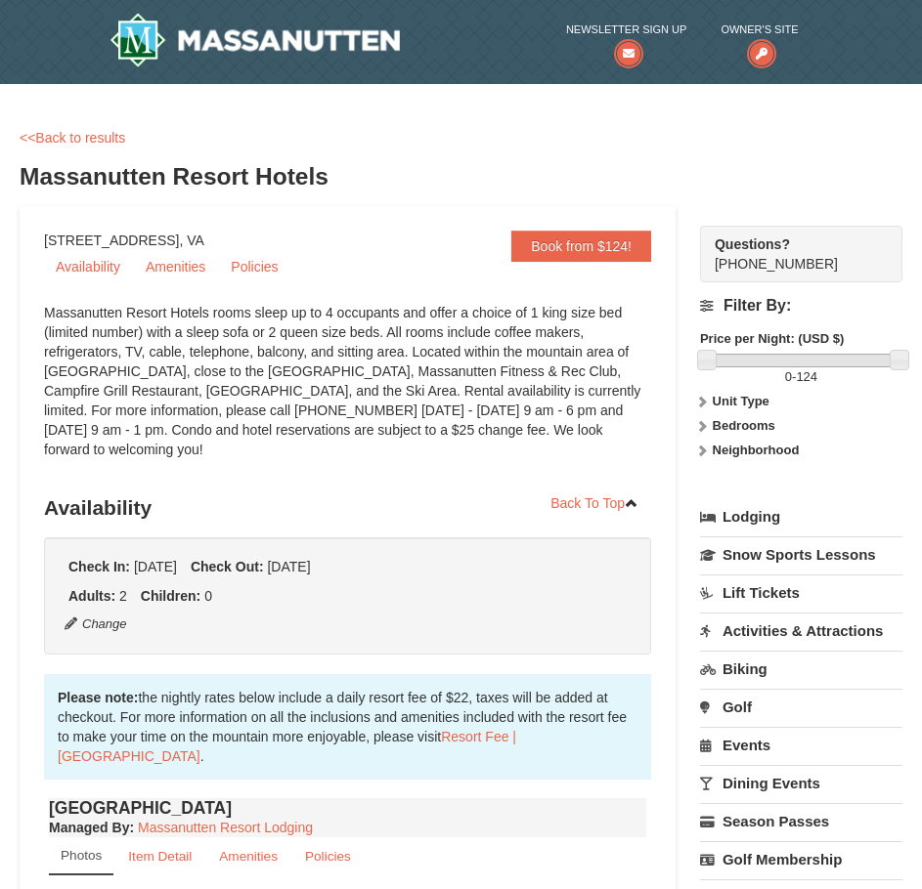
click at [656, 134] on div "<<Back to results" at bounding box center [461, 138] width 883 height 20
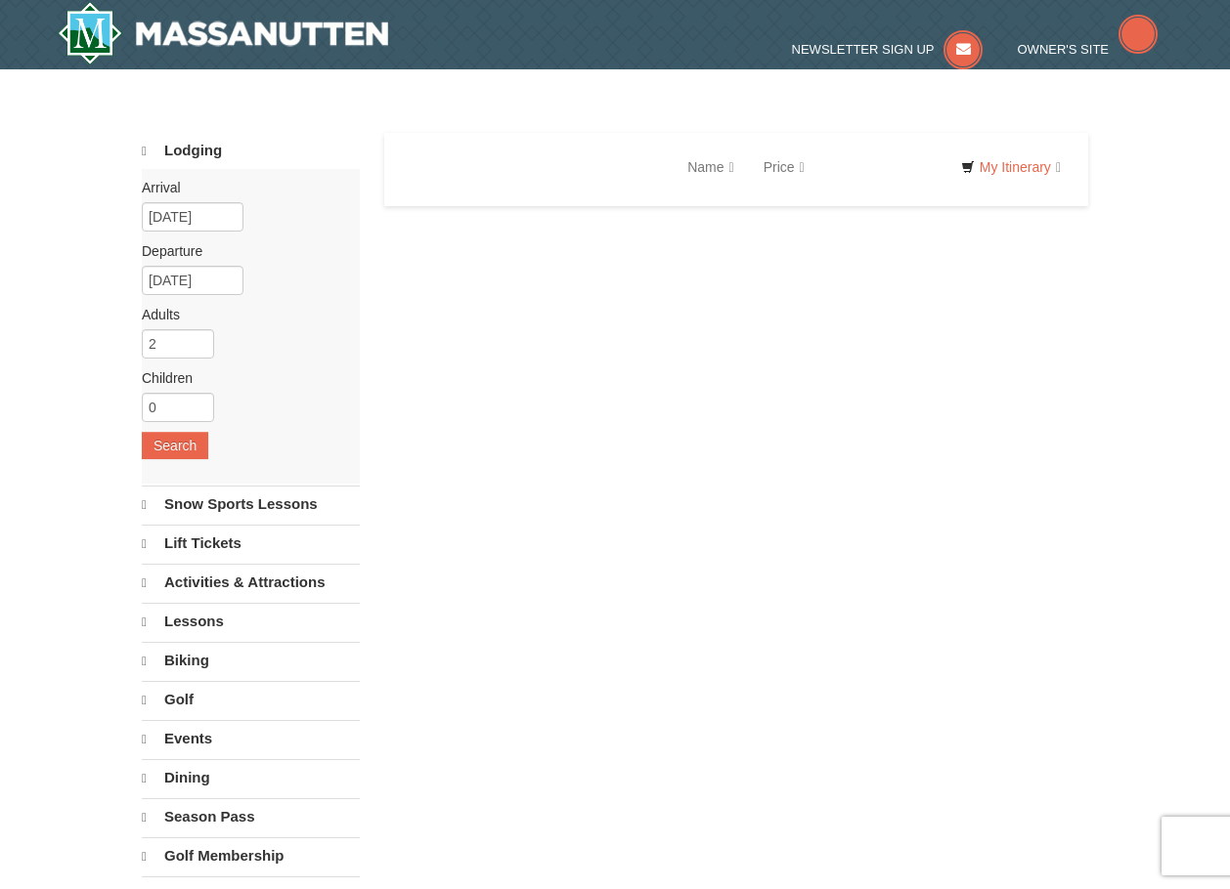
select select "10"
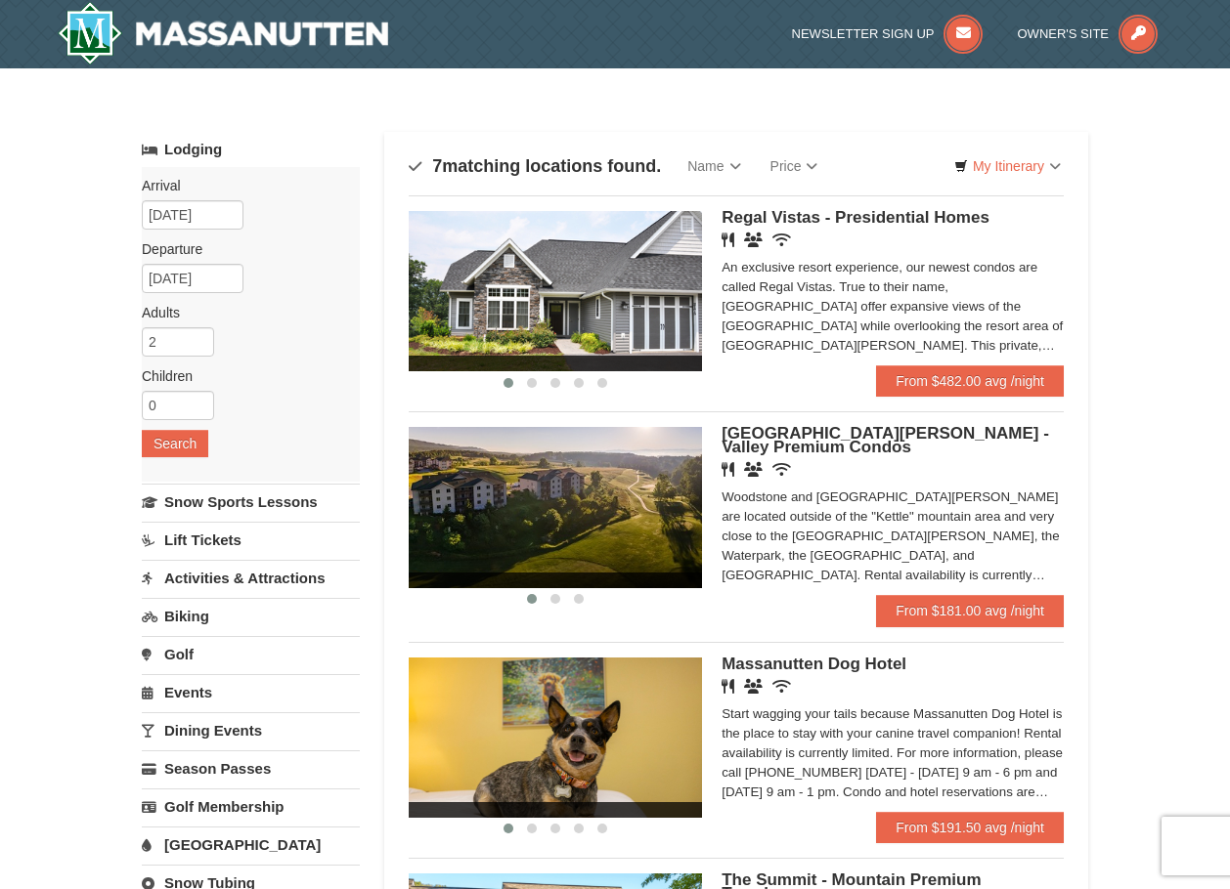
drag, startPoint x: 413, startPoint y: 146, endPoint x: 750, endPoint y: 138, distance: 336.3
drag, startPoint x: 431, startPoint y: 163, endPoint x: 748, endPoint y: 200, distance: 318.8
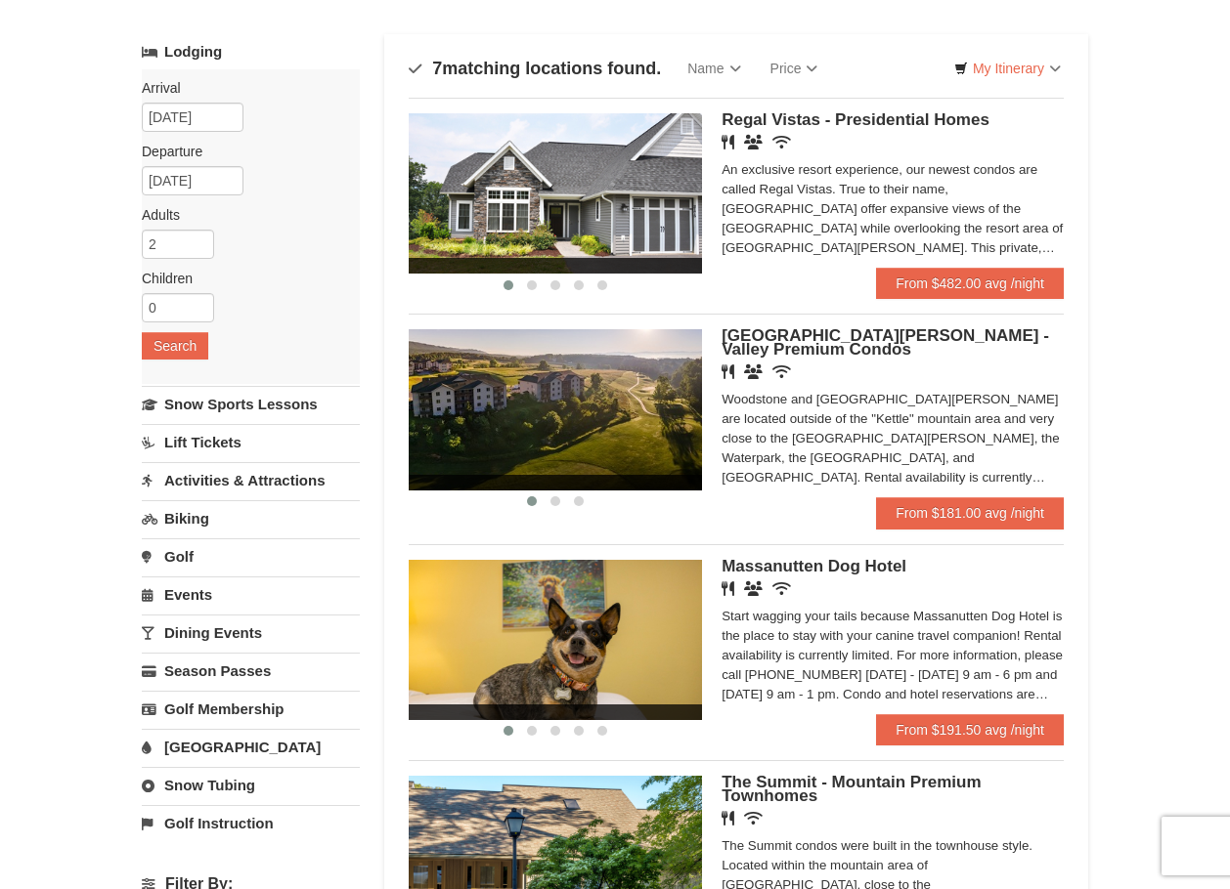
click at [1203, 512] on div "× Categories Map List Filter My Itinerary Questions? 1-540-289-9441 Lodging Arr…" at bounding box center [615, 832] width 1230 height 1723
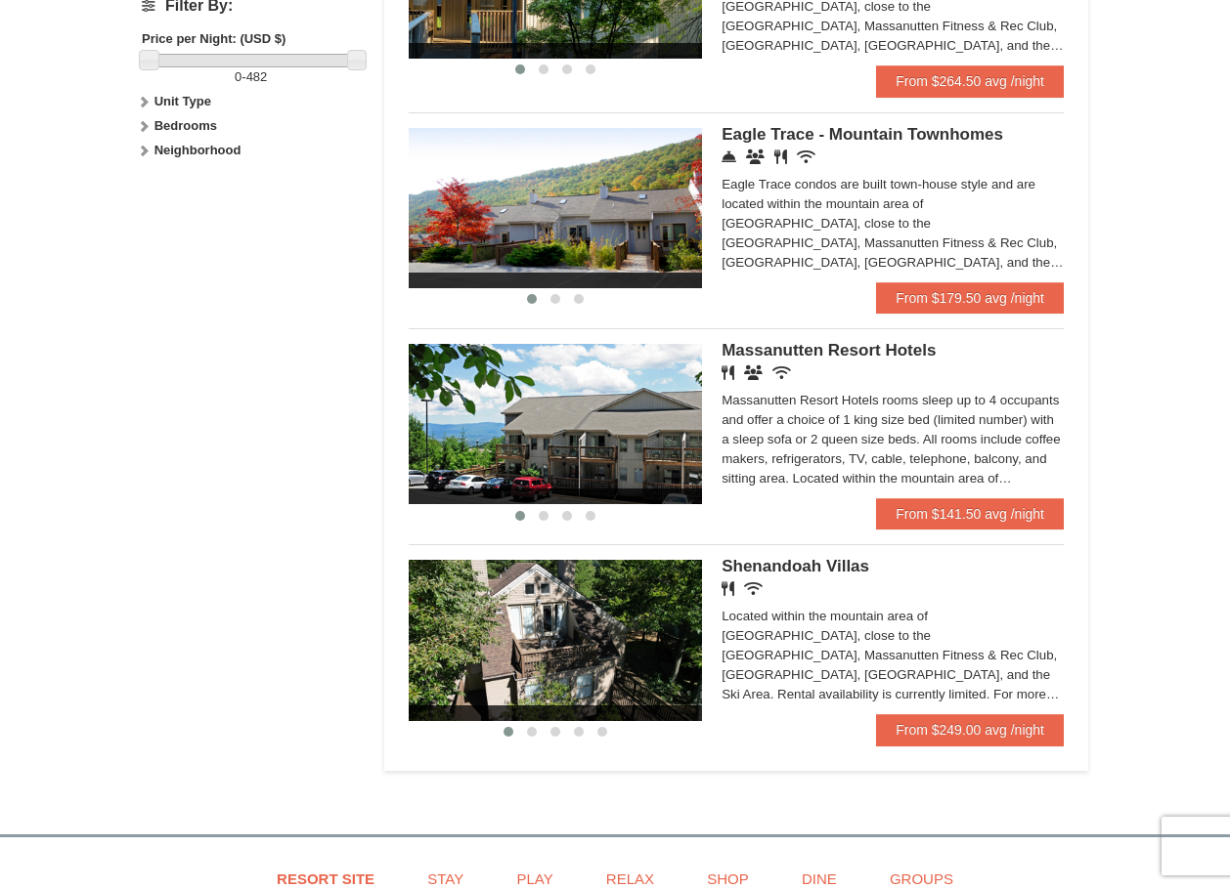
scroll to position [977, 0]
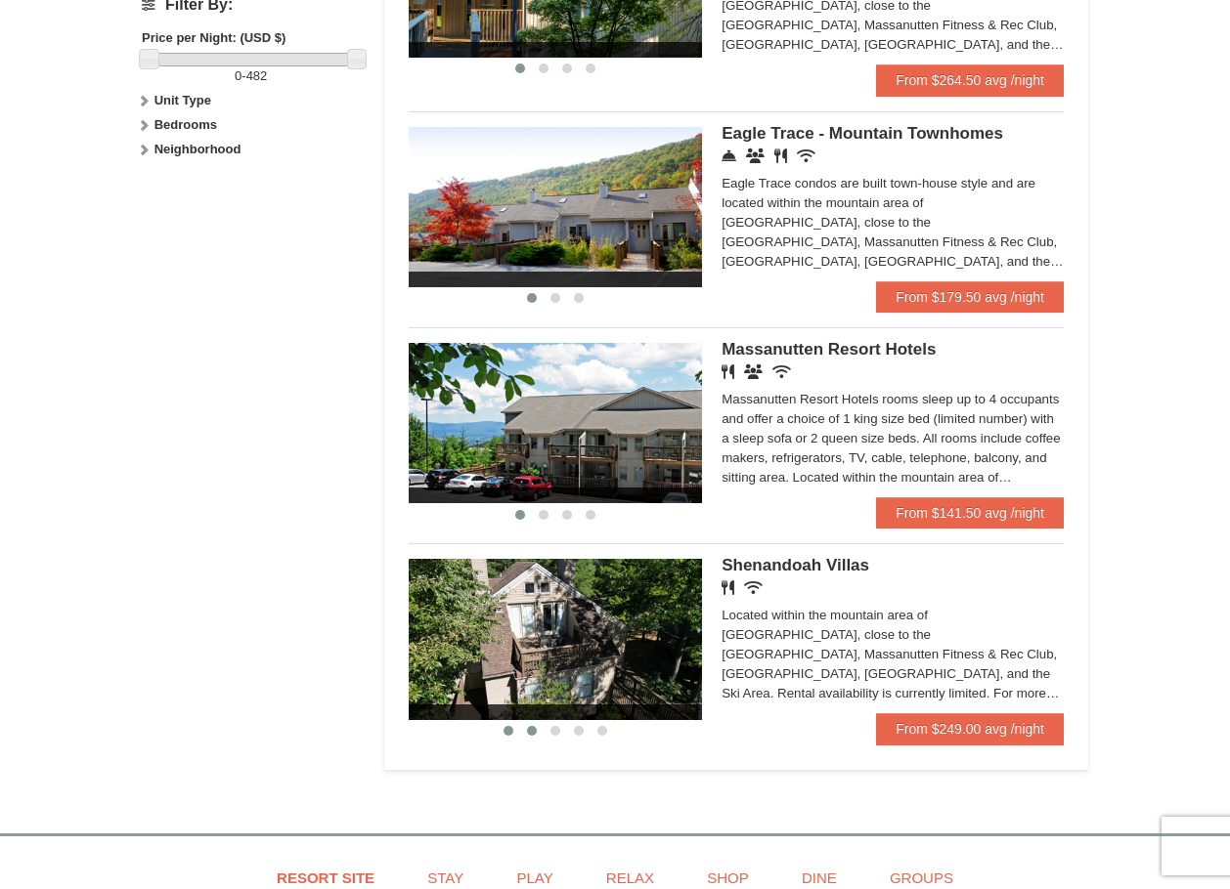
click at [526, 735] on button at bounding box center [531, 731] width 23 height 20
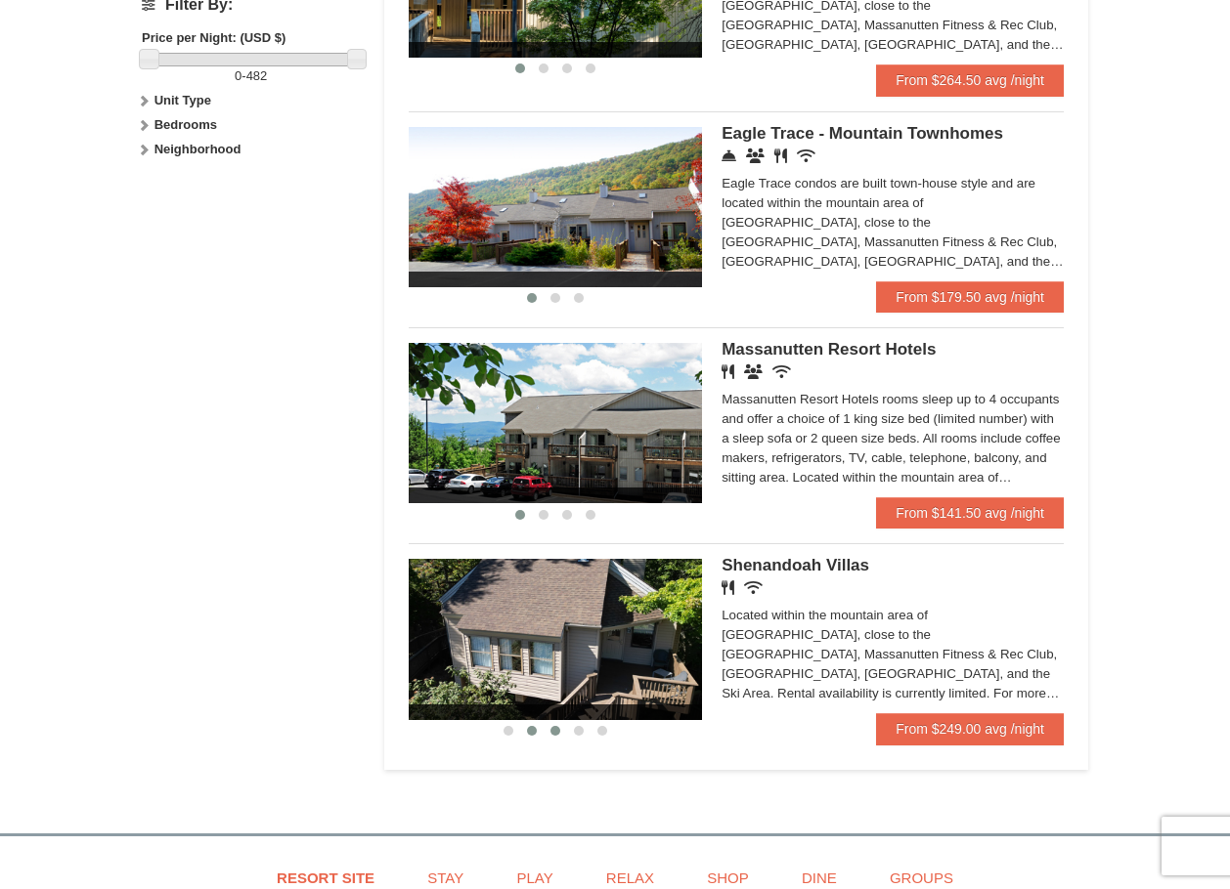
click at [559, 731] on span at bounding box center [555, 731] width 10 height 10
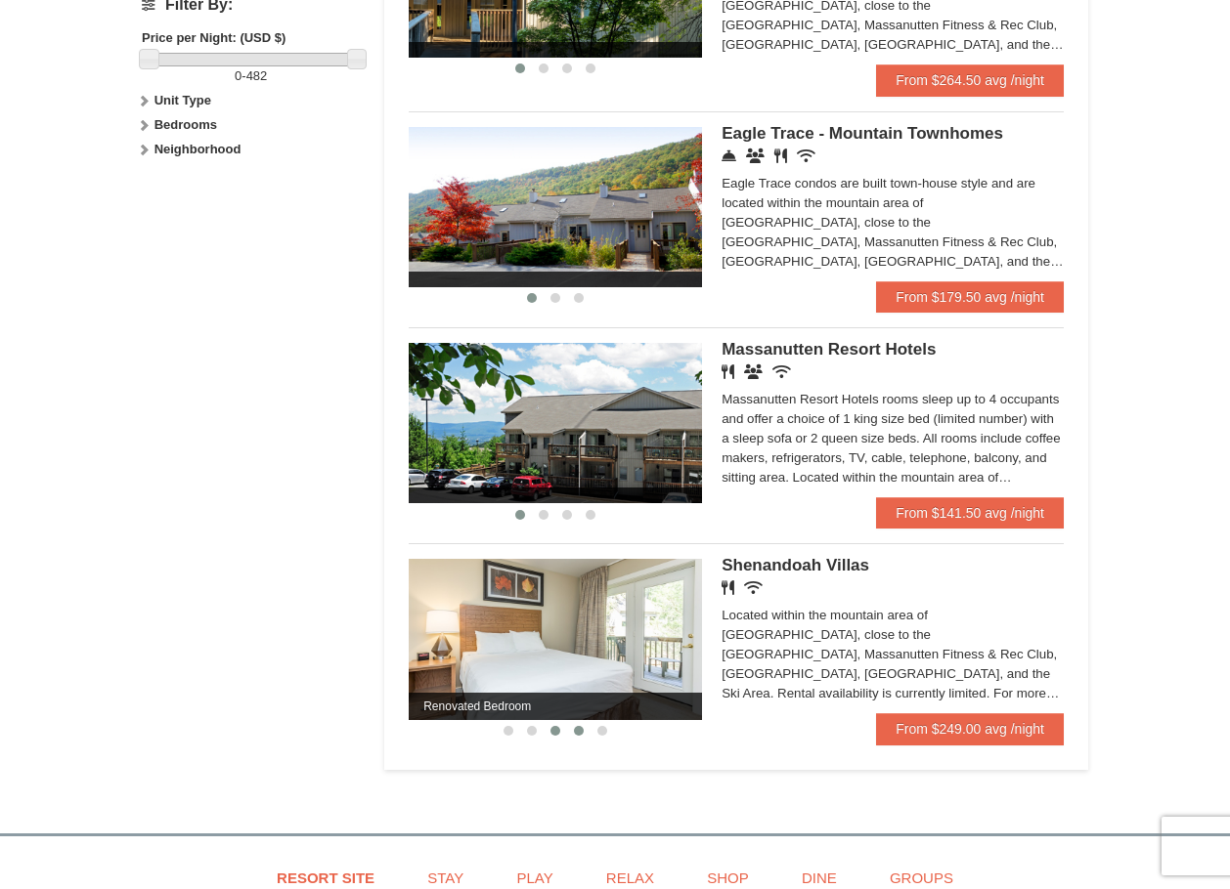
click at [585, 730] on button at bounding box center [578, 731] width 23 height 20
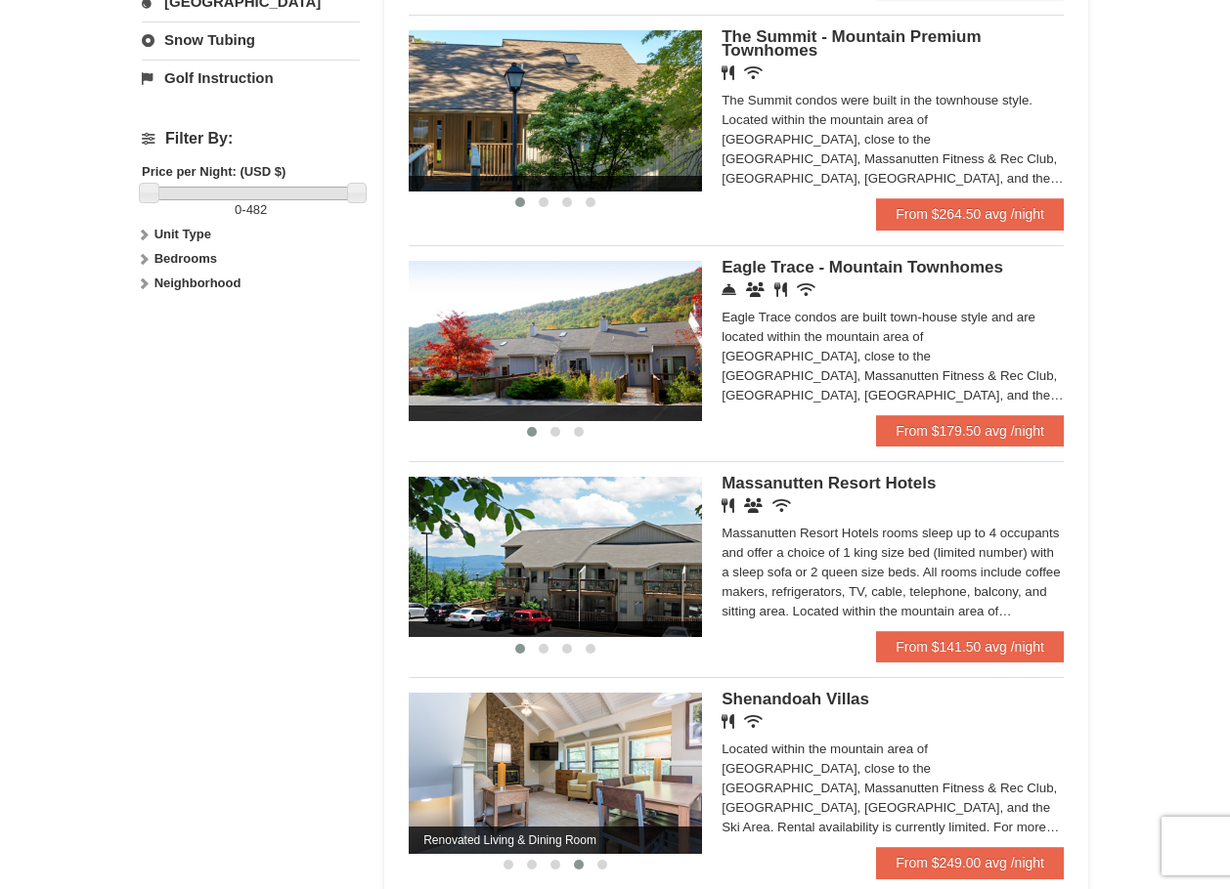
scroll to position [489, 0]
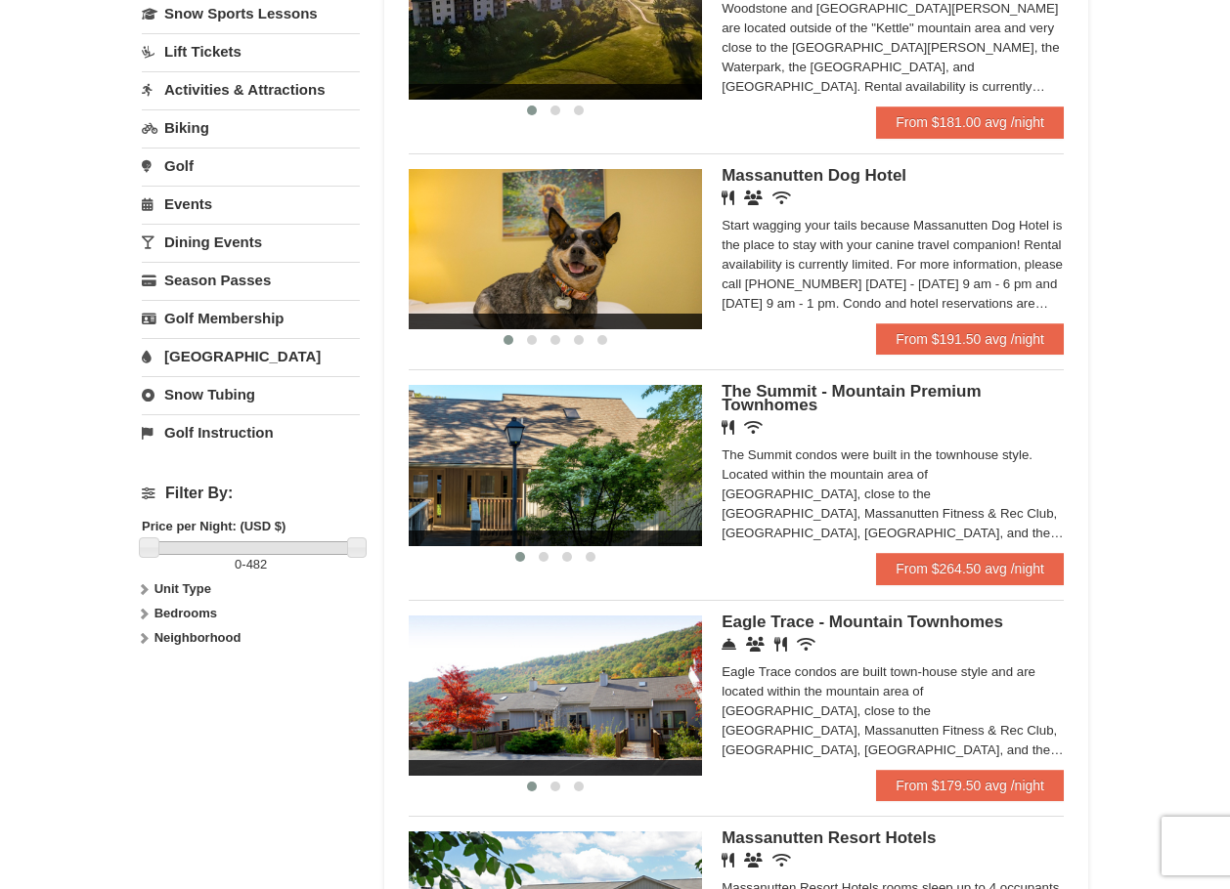
click at [197, 580] on label "Unit Type" at bounding box center [251, 590] width 218 height 20
click at [160, 661] on label "Bedrooms" at bounding box center [251, 653] width 218 height 20
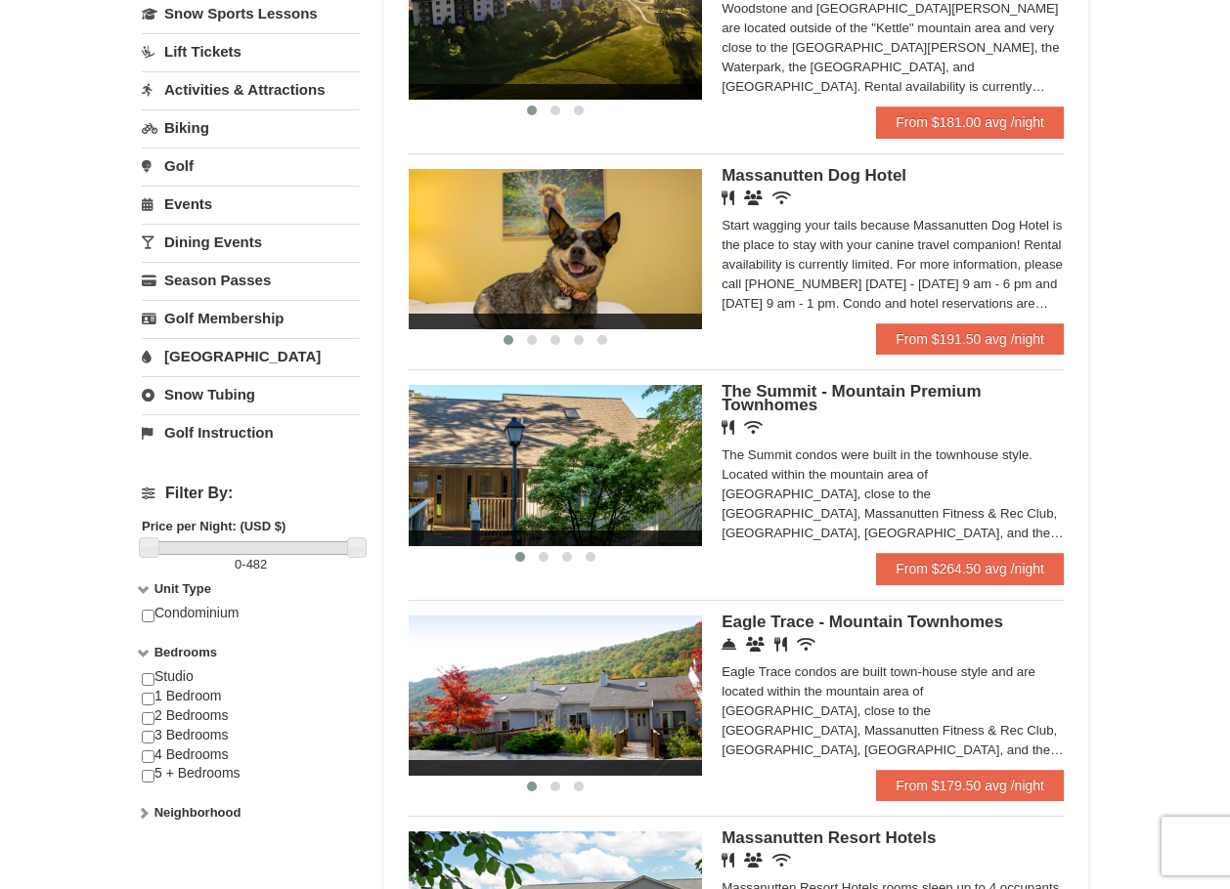
click at [183, 676] on div "Studio 1 Bedroom 2 Bedrooms 3 Bedrooms 4 Bedrooms 5 + Bedrooms" at bounding box center [251, 736] width 218 height 136
click at [147, 680] on input "checkbox" at bounding box center [148, 679] width 13 height 13
checkbox input "true"
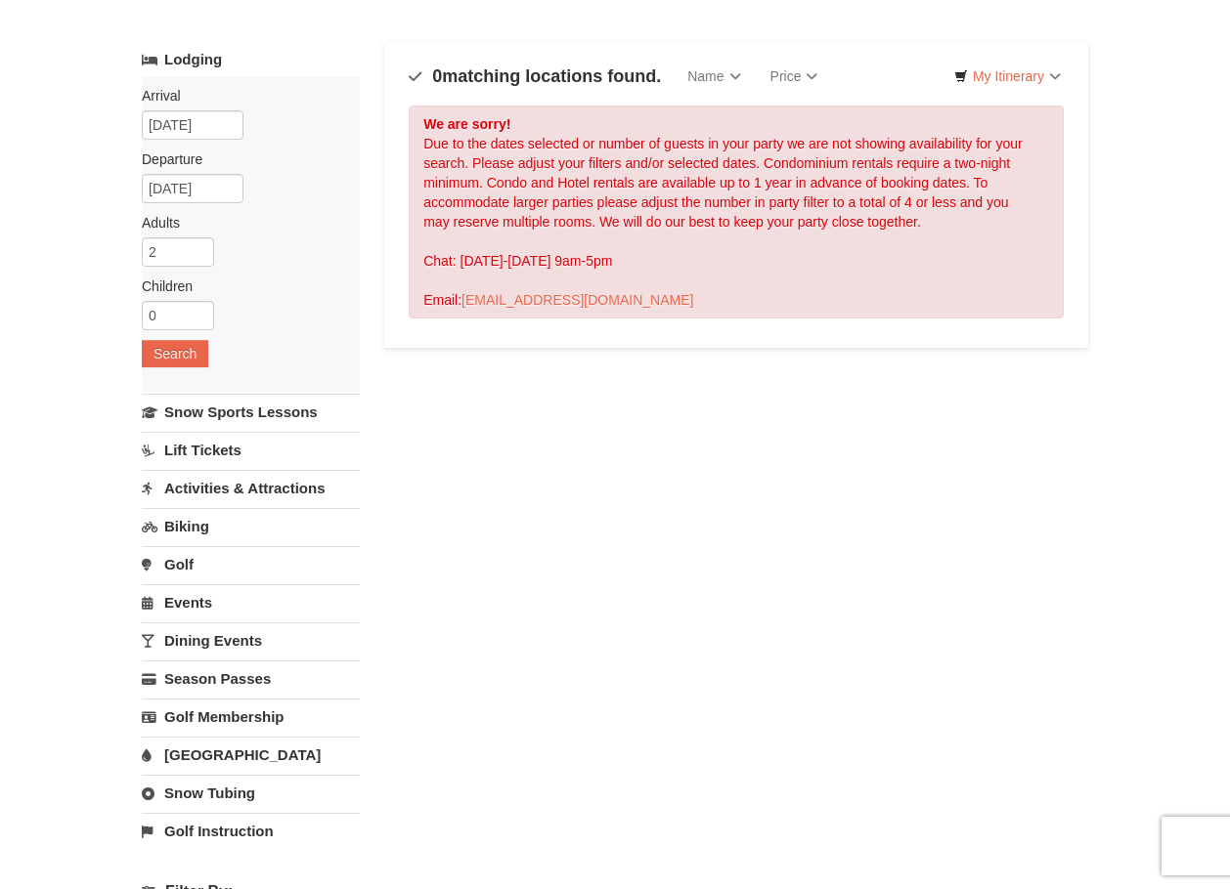
scroll to position [0, 0]
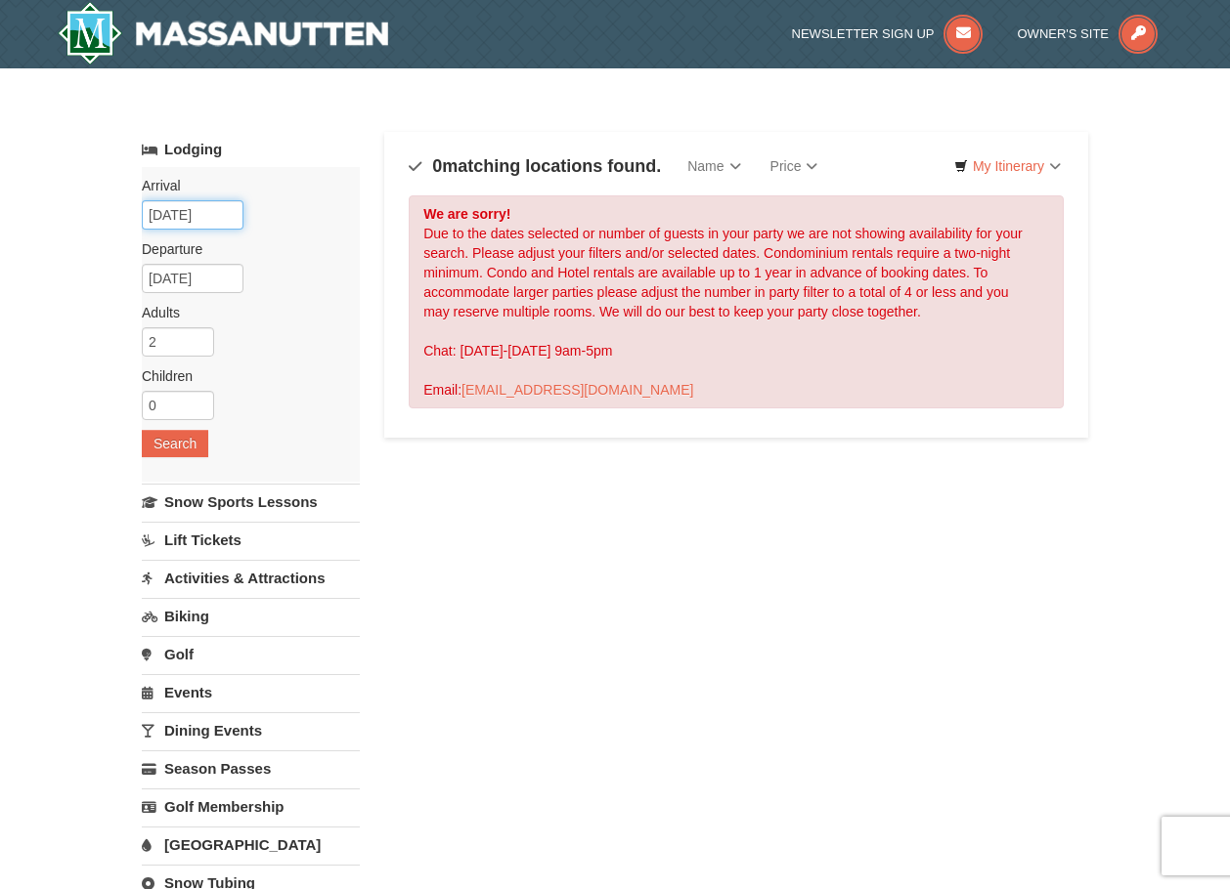
click at [201, 223] on input "10/12/2025" at bounding box center [193, 214] width 102 height 29
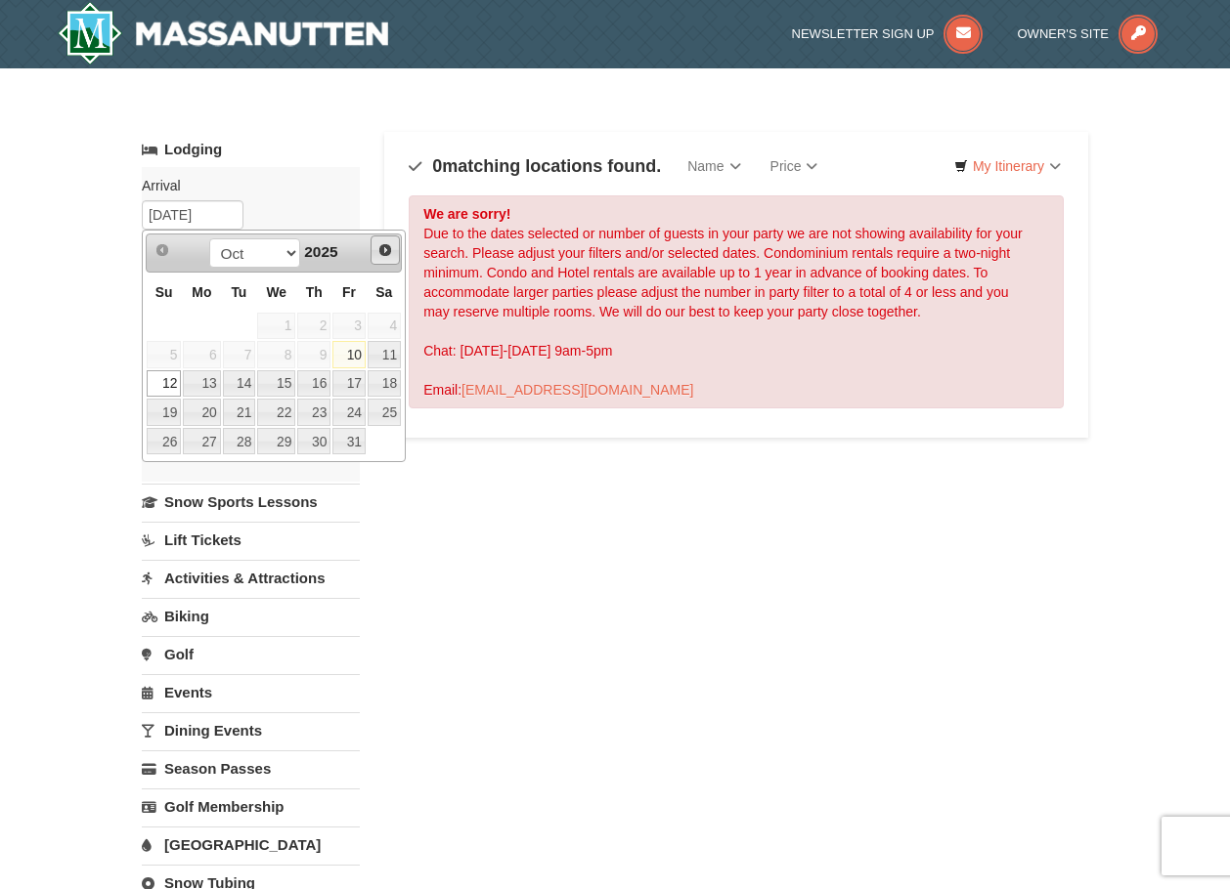
click at [394, 254] on link "Next" at bounding box center [384, 250] width 29 height 29
click at [378, 252] on span "Next" at bounding box center [385, 250] width 16 height 16
click at [152, 249] on link "Prev" at bounding box center [162, 250] width 27 height 27
click at [208, 383] on link "10" at bounding box center [201, 383] width 37 height 27
type input "11/10/2025"
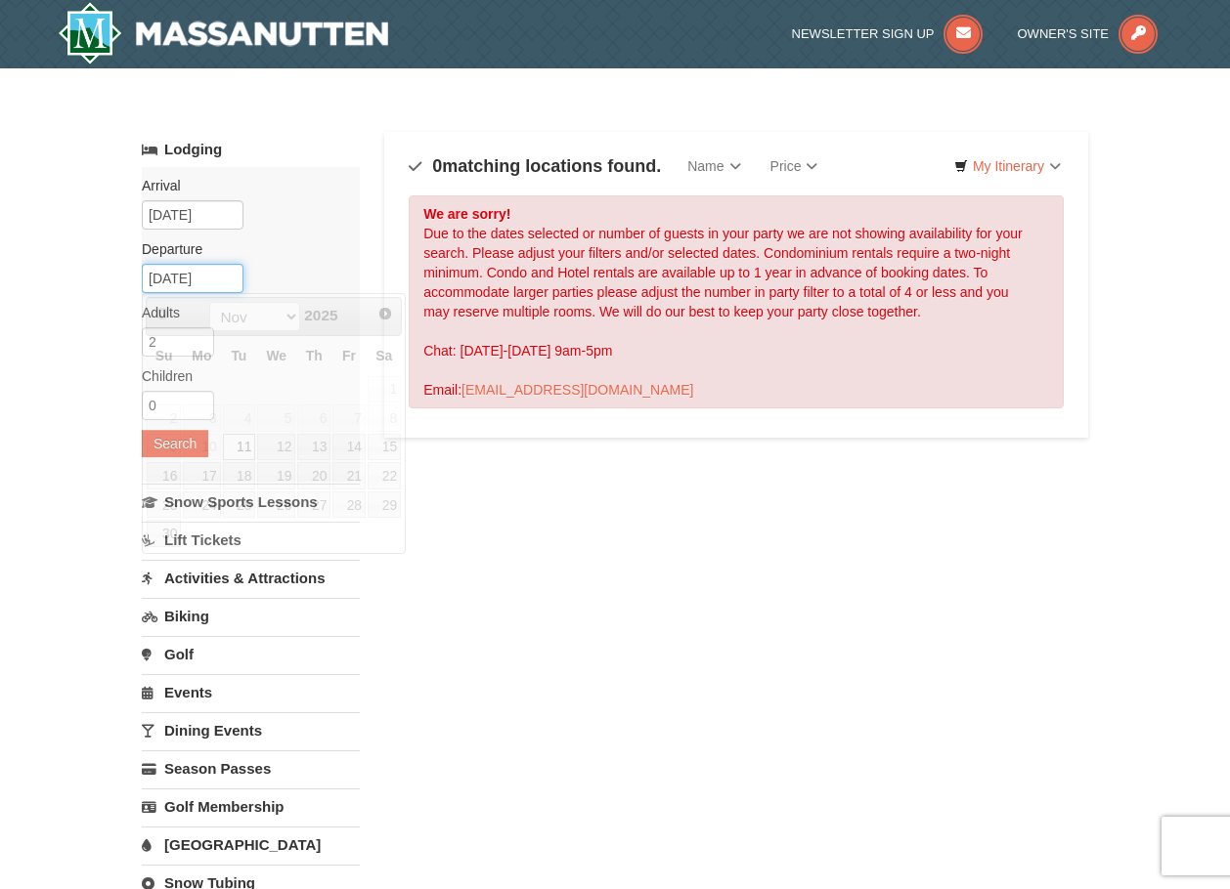
click at [221, 282] on input "11/11/2025" at bounding box center [193, 278] width 102 height 29
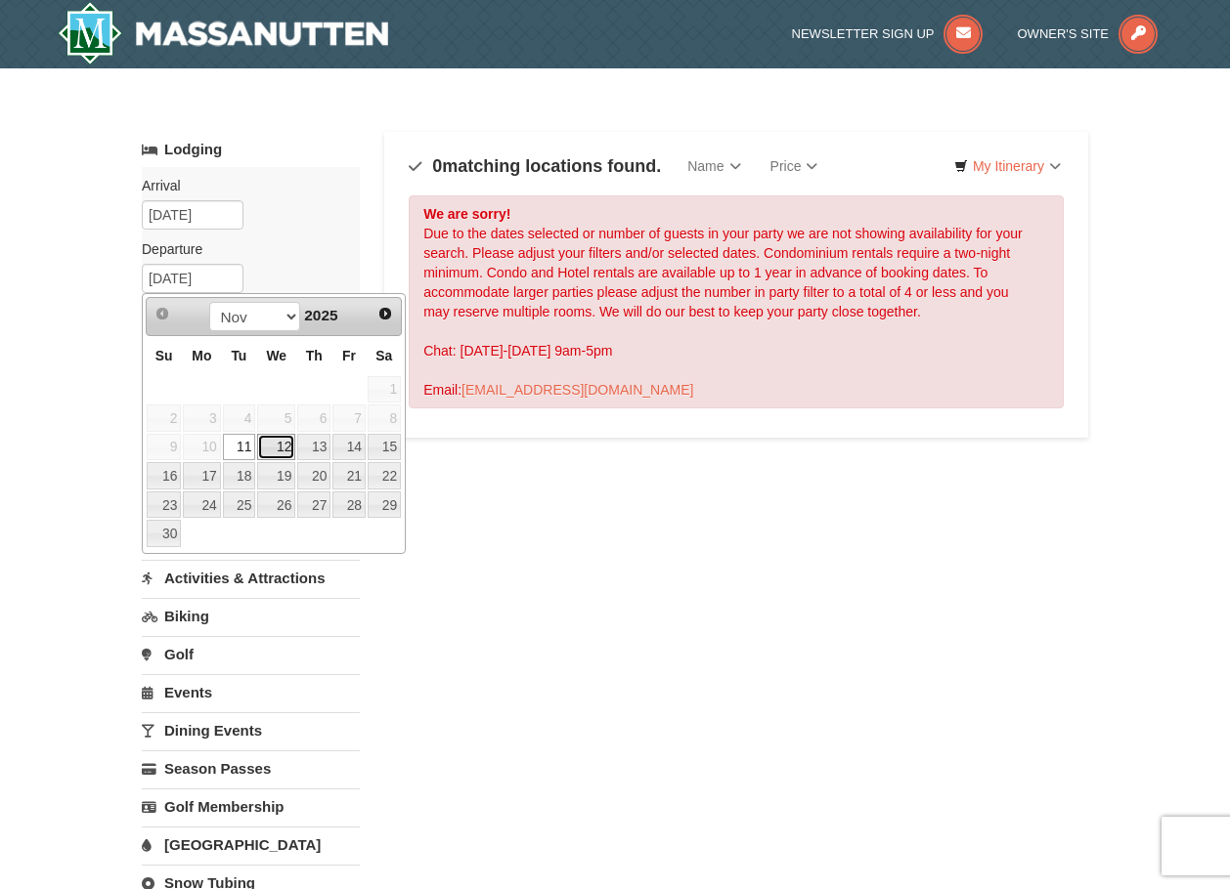
click at [256, 453] on td "12" at bounding box center [276, 447] width 40 height 29
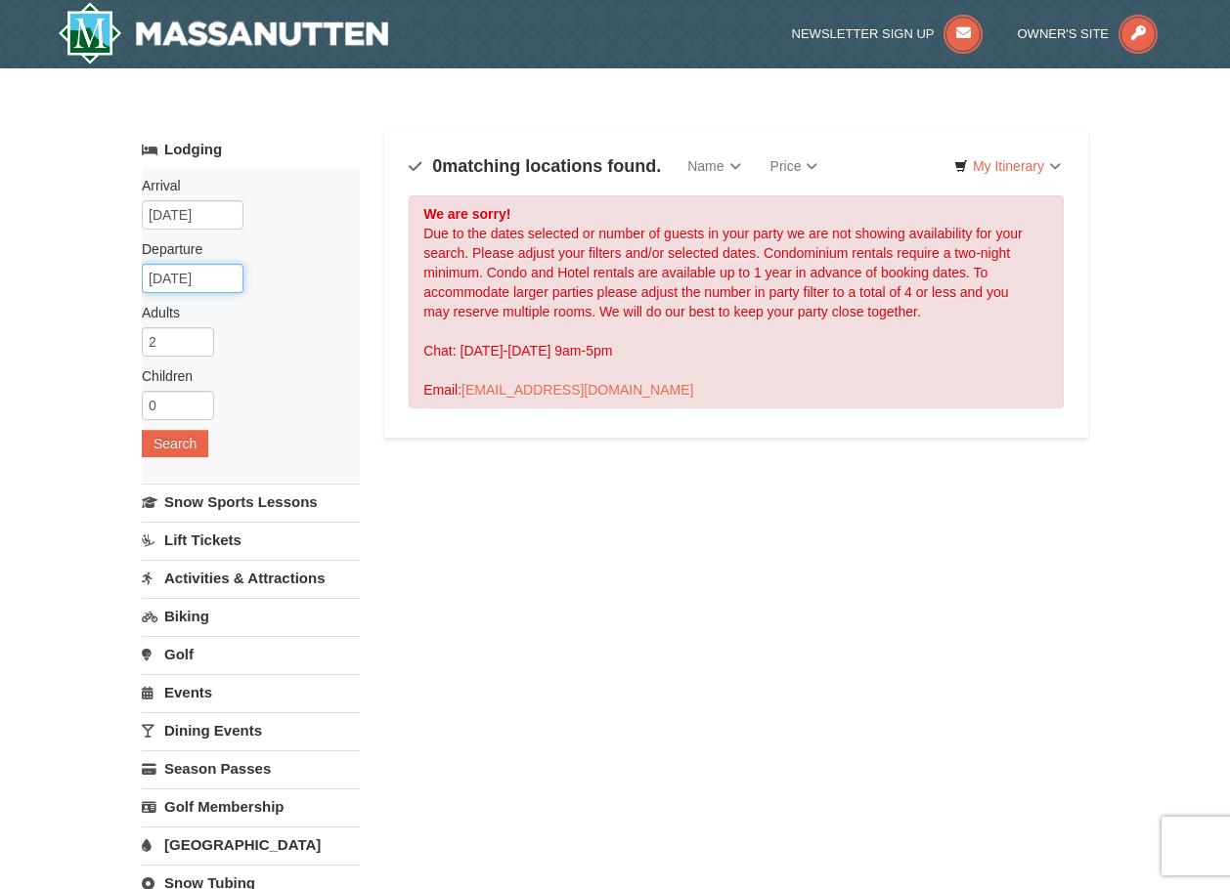
click at [211, 272] on input "[DATE]" at bounding box center [193, 278] width 102 height 29
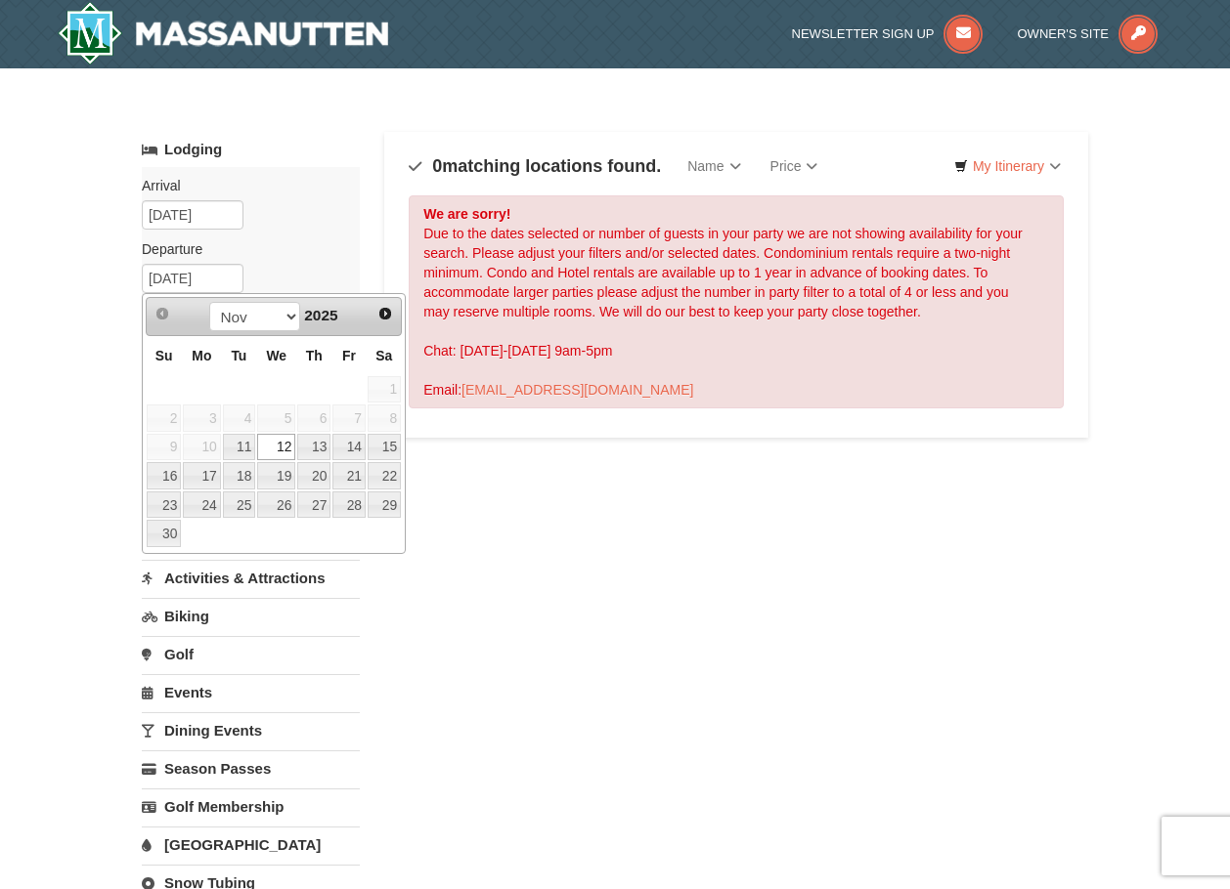
click at [210, 448] on span "10" at bounding box center [201, 447] width 37 height 27
click at [241, 445] on link "11" at bounding box center [239, 447] width 33 height 27
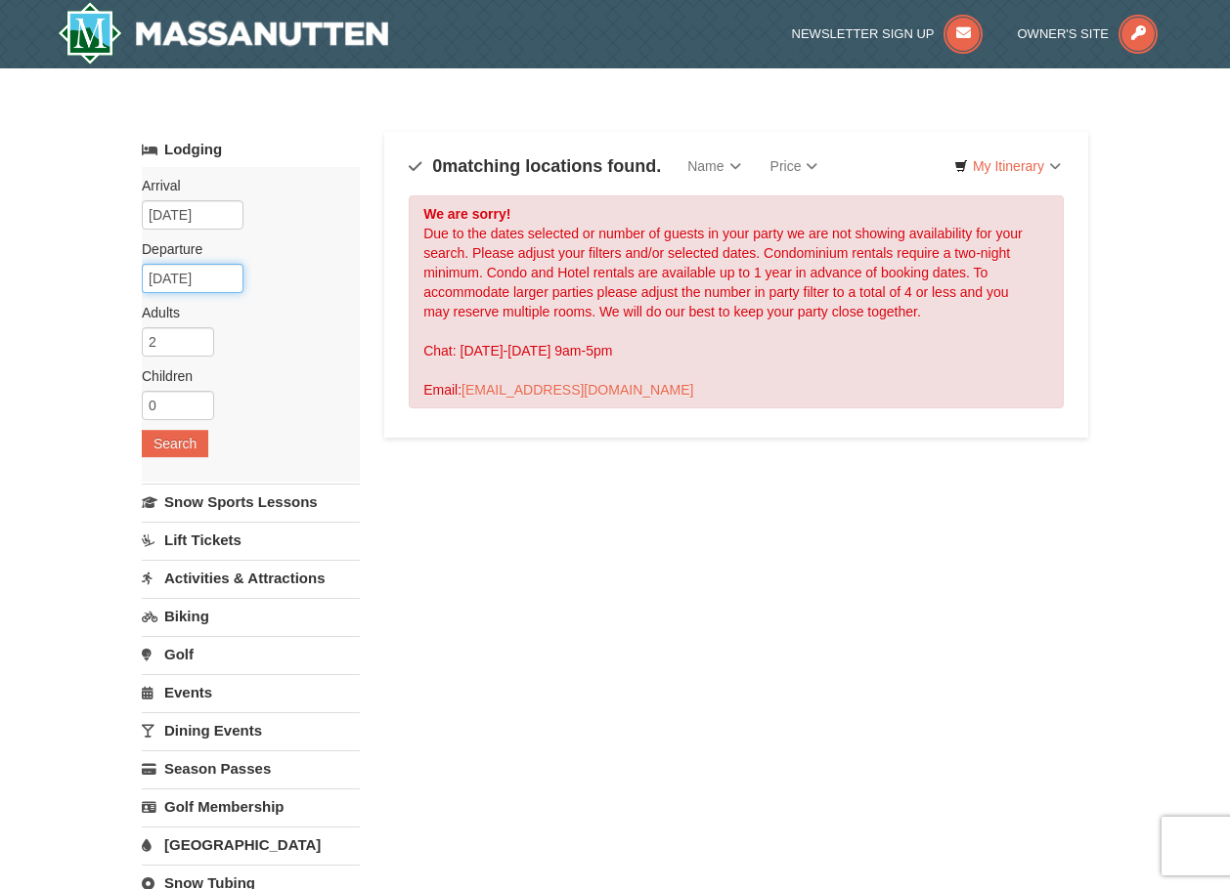
drag, startPoint x: 232, startPoint y: 277, endPoint x: 221, endPoint y: 279, distance: 10.9
click at [229, 277] on input "11/11/2025" at bounding box center [193, 278] width 102 height 29
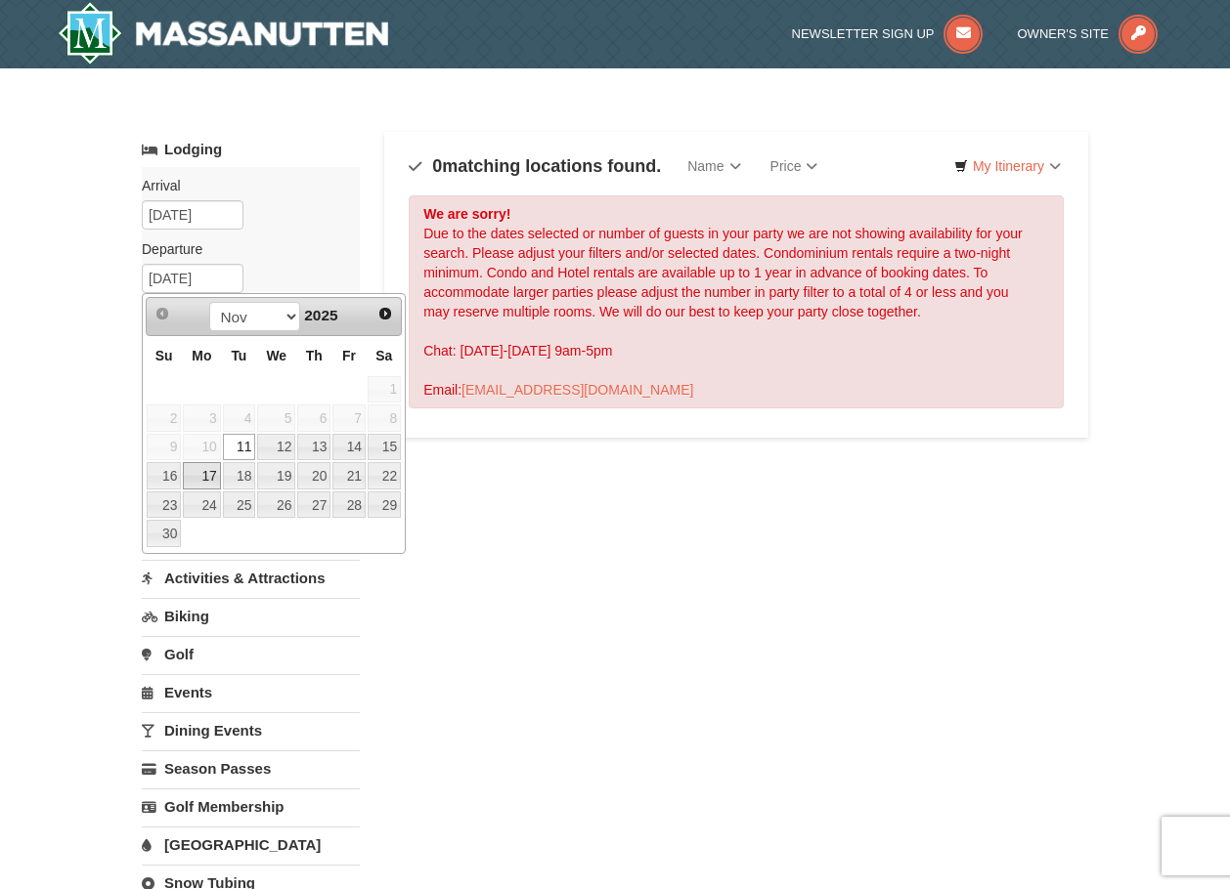
click at [197, 479] on link "17" at bounding box center [201, 475] width 37 height 27
type input "11/17/2025"
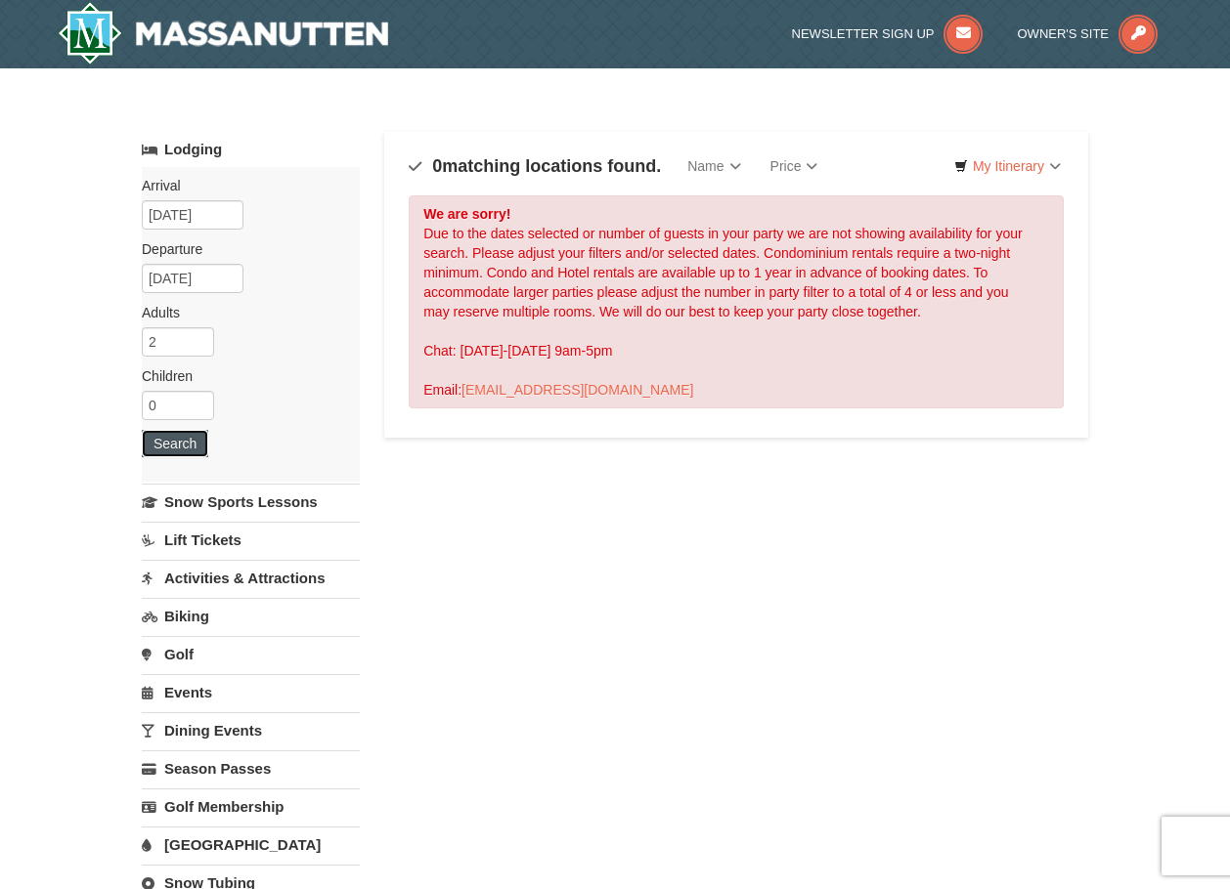
click at [189, 442] on button "Search" at bounding box center [175, 443] width 66 height 27
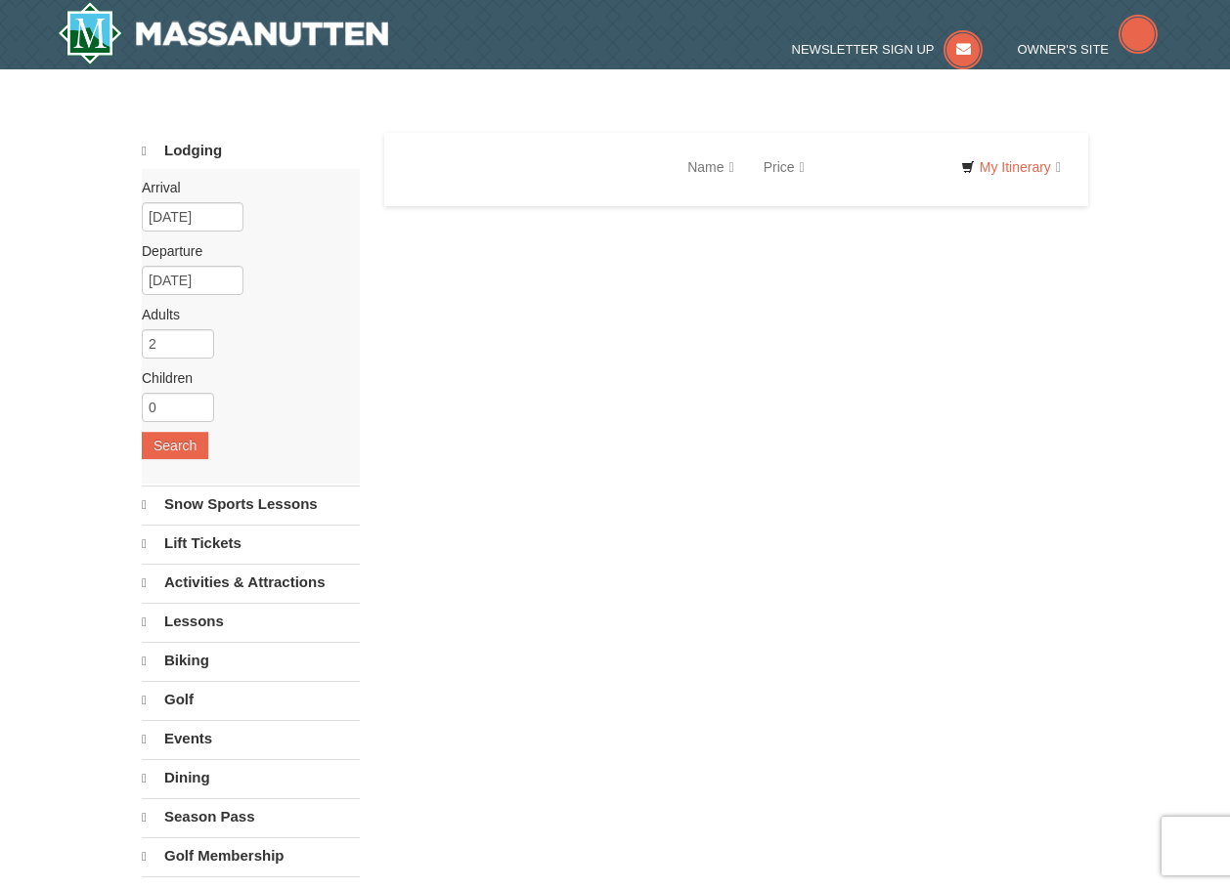
select select "10"
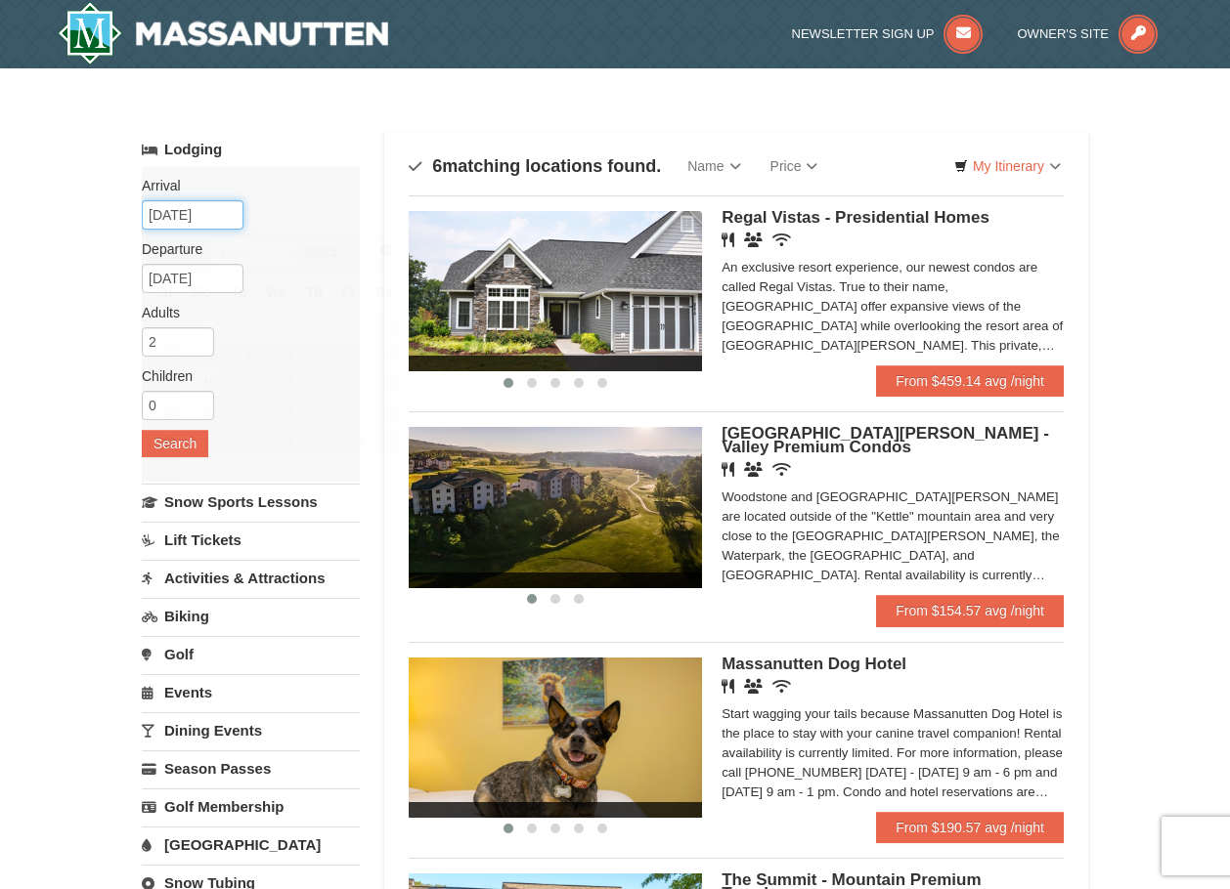
click at [199, 222] on input "11/10/2025" at bounding box center [193, 214] width 102 height 29
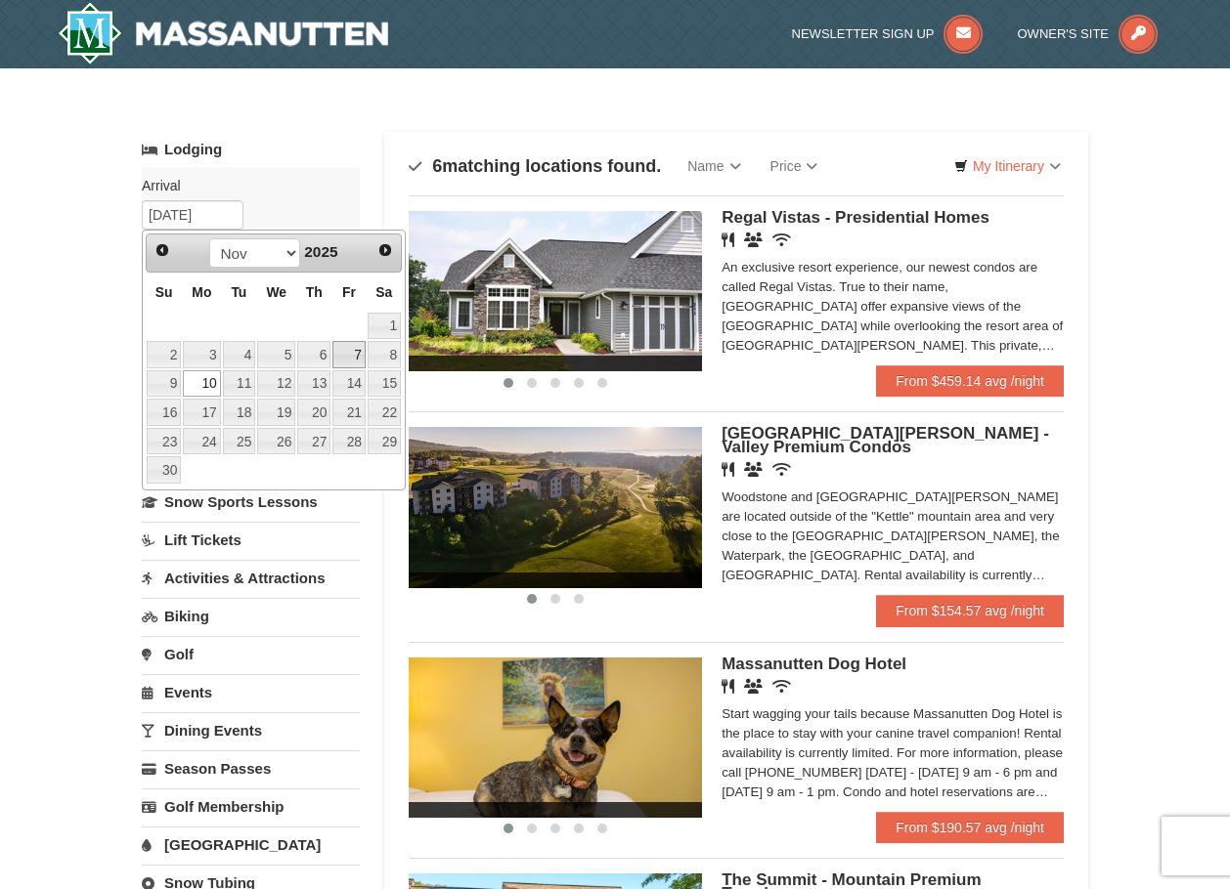
click at [346, 355] on link "7" at bounding box center [348, 354] width 33 height 27
type input "[DATE]"
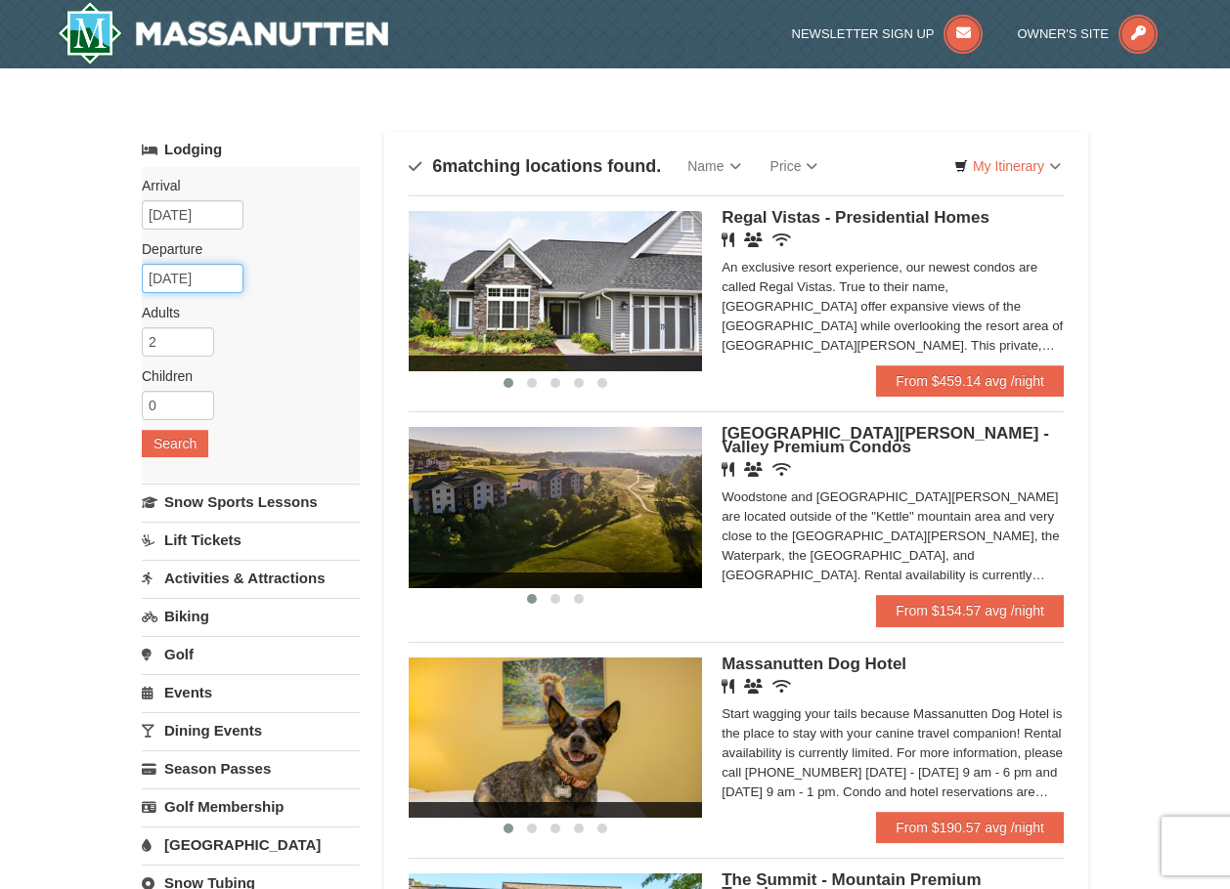
click at [223, 285] on input "11/17/2025" at bounding box center [193, 278] width 102 height 29
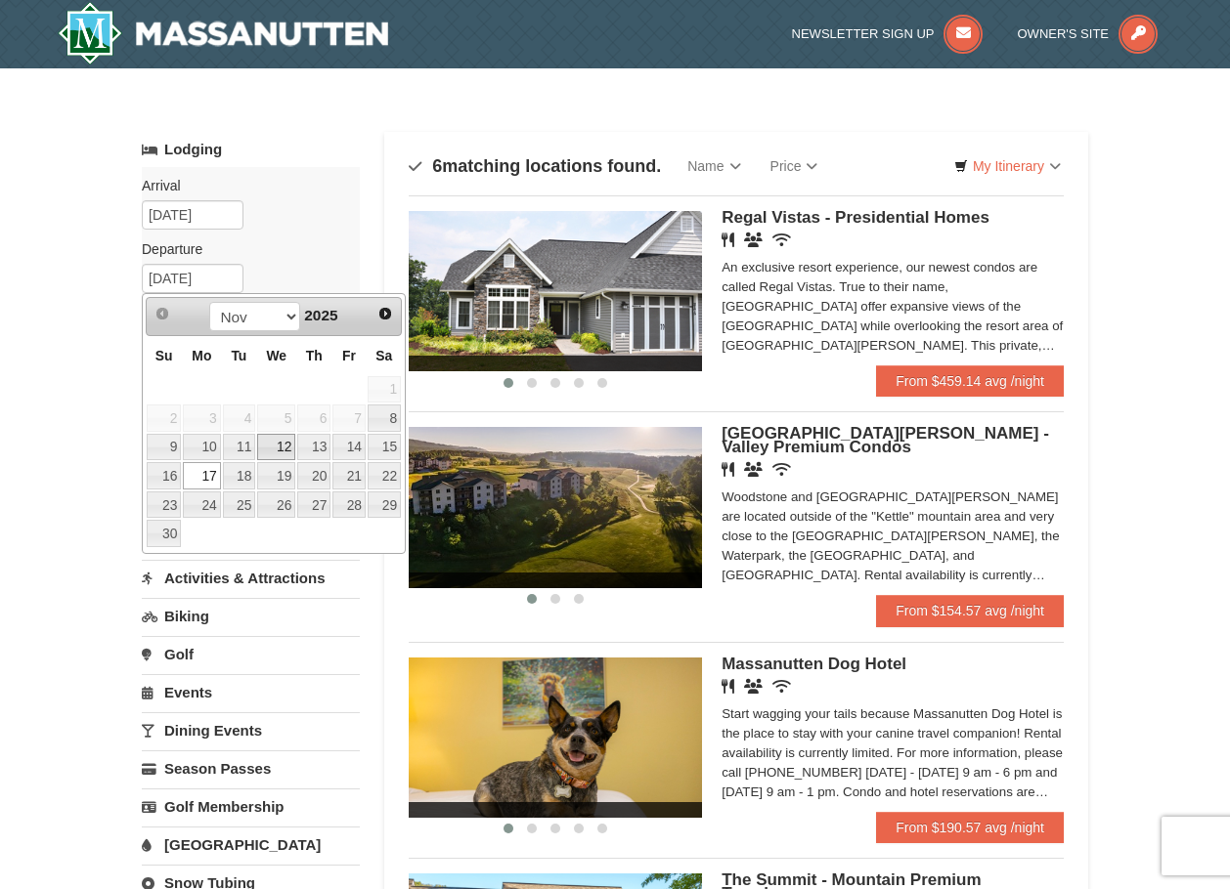
click at [284, 445] on link "12" at bounding box center [276, 447] width 38 height 27
type input "[DATE]"
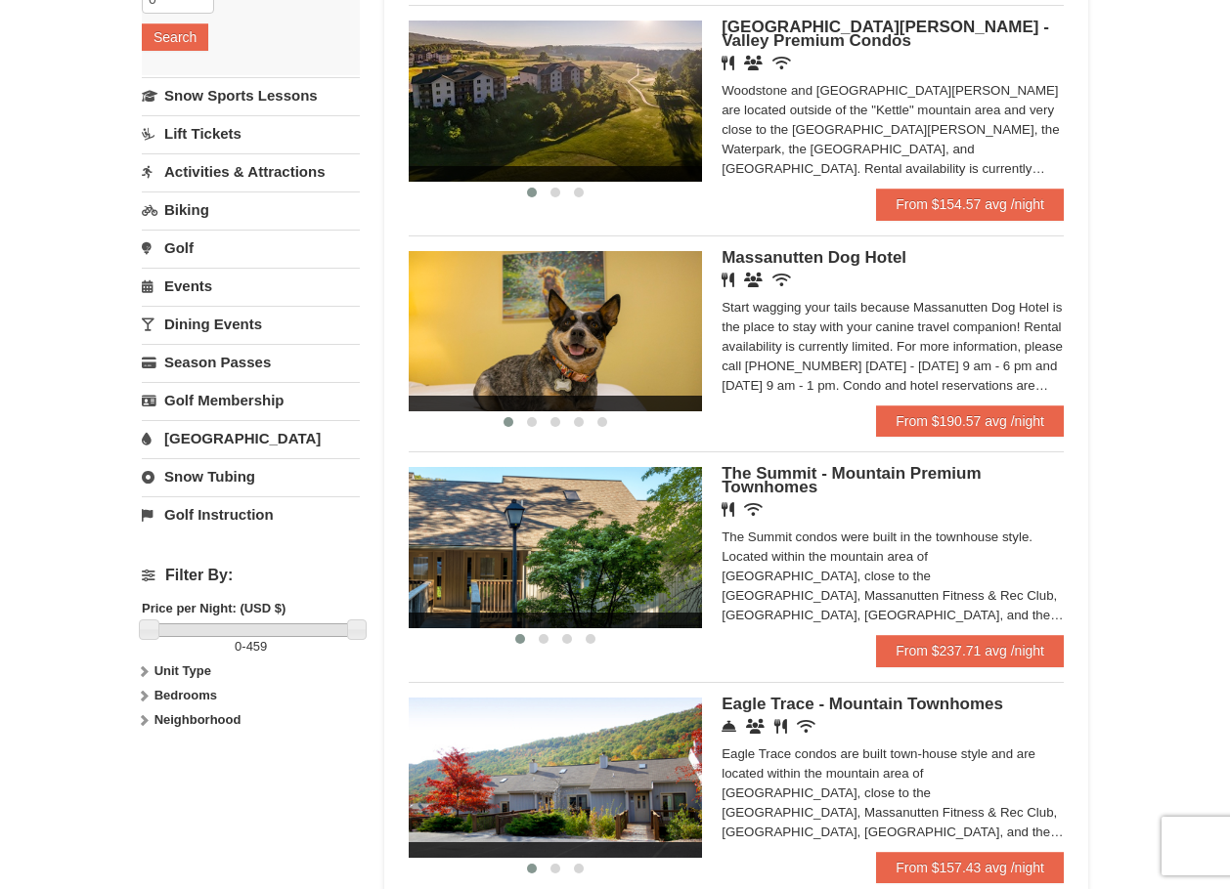
scroll to position [782, 0]
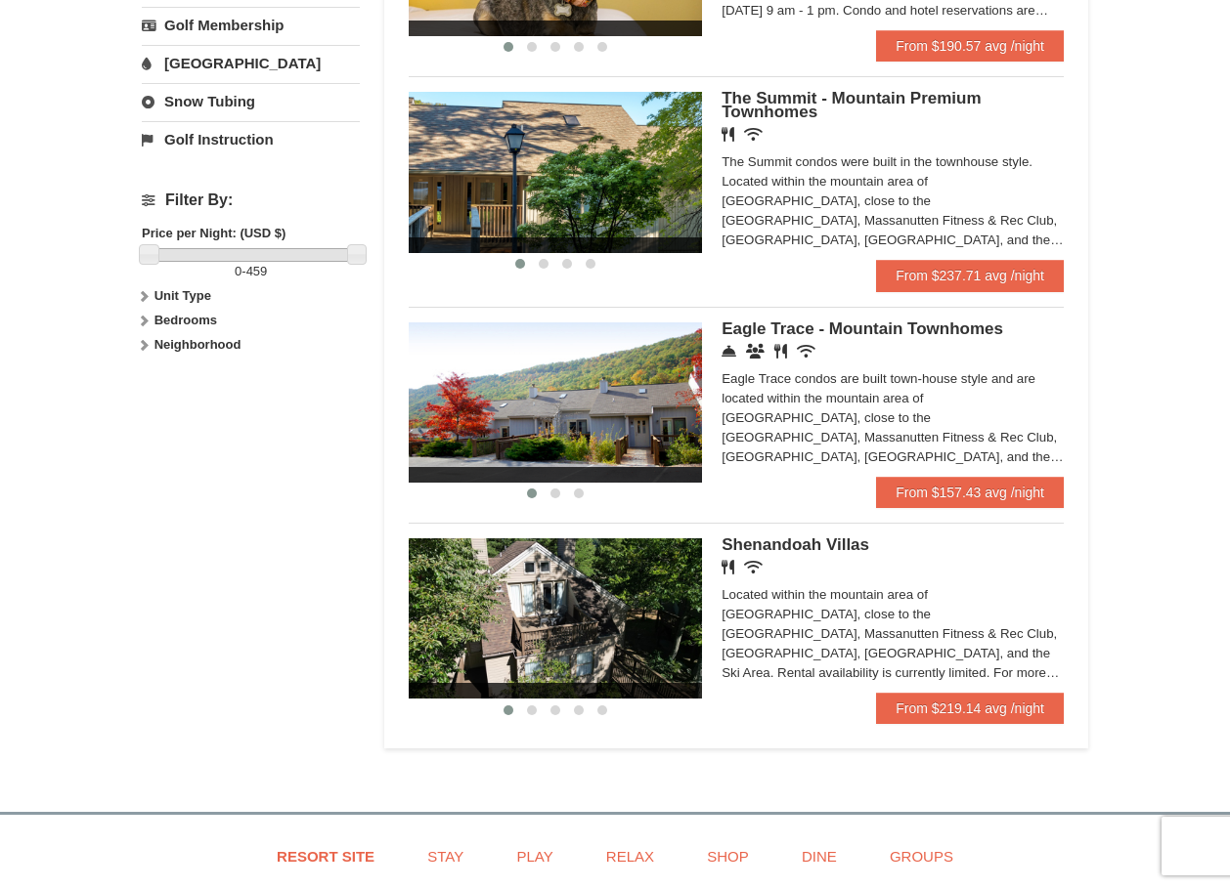
click at [183, 291] on strong "Unit Type" at bounding box center [182, 295] width 57 height 15
click at [203, 359] on strong "Bedrooms" at bounding box center [185, 359] width 63 height 15
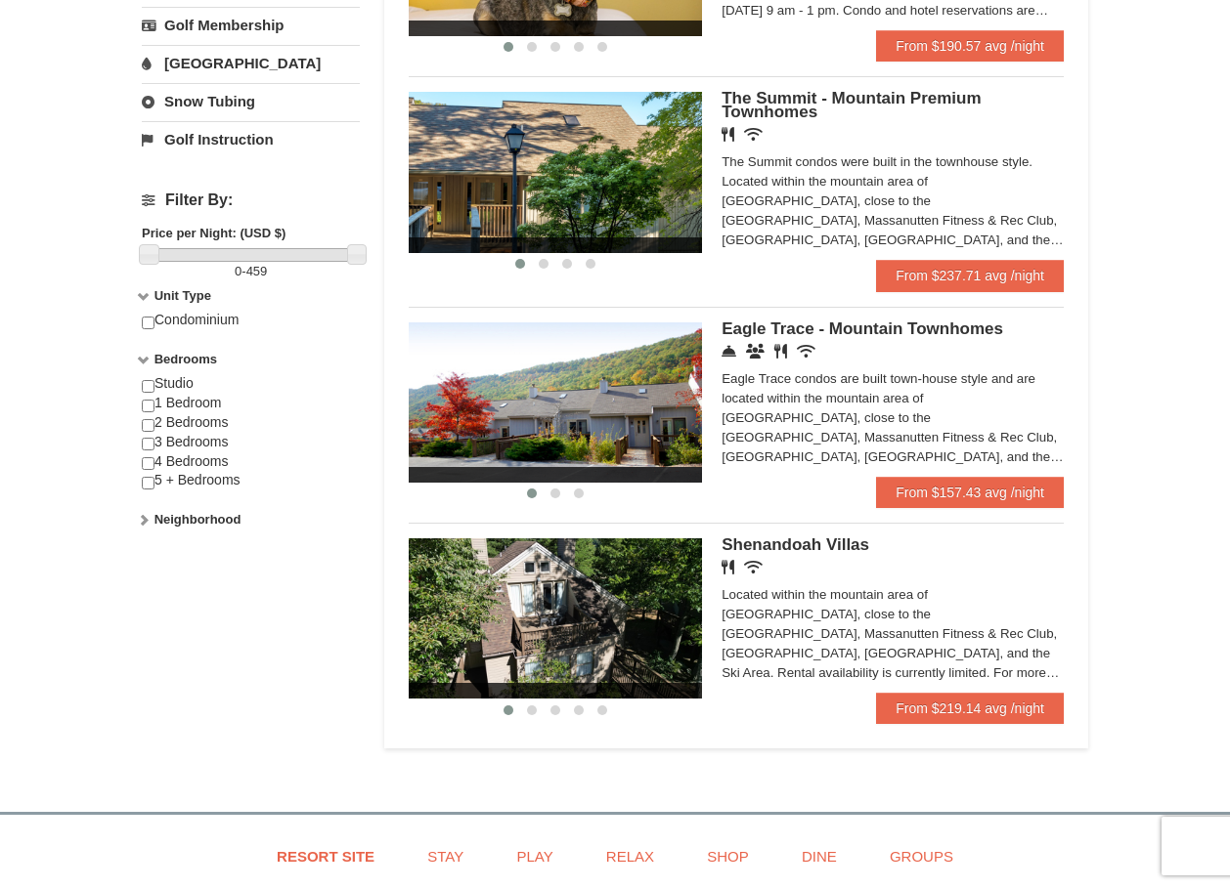
click at [183, 382] on div "Studio 1 Bedroom 2 Bedrooms 3 Bedrooms 4 Bedrooms 5 + Bedrooms" at bounding box center [251, 442] width 218 height 136
click at [151, 385] on input "checkbox" at bounding box center [148, 386] width 13 height 13
checkbox input "true"
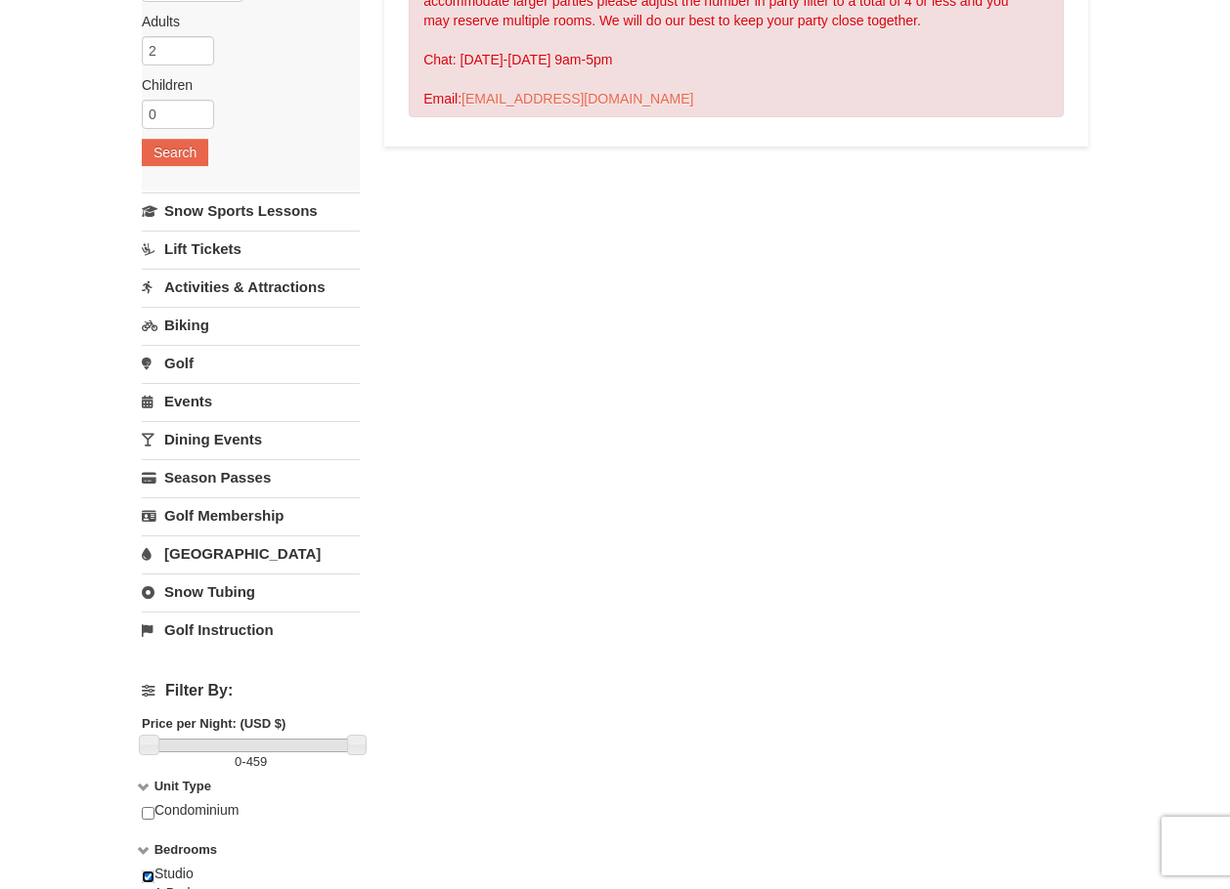
scroll to position [0, 0]
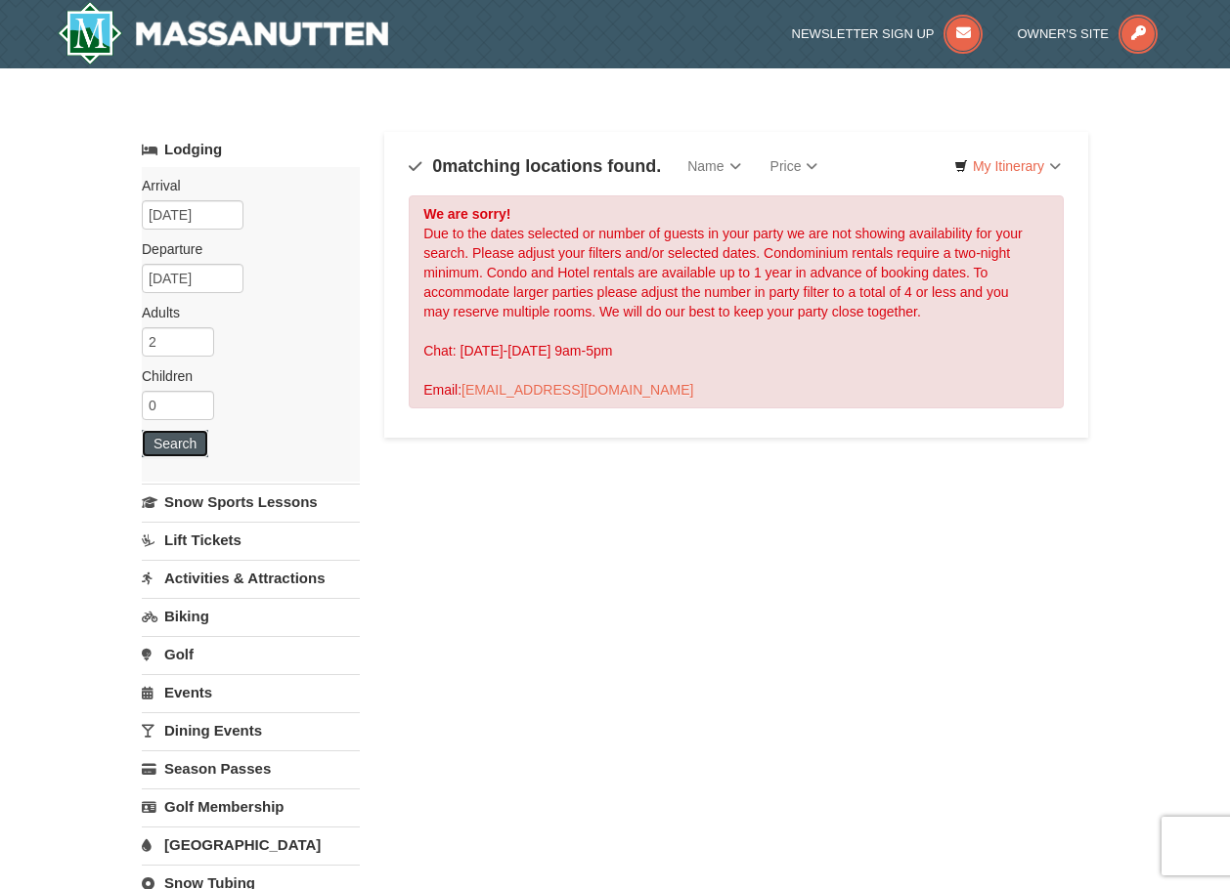
click at [196, 454] on button "Search" at bounding box center [175, 443] width 66 height 27
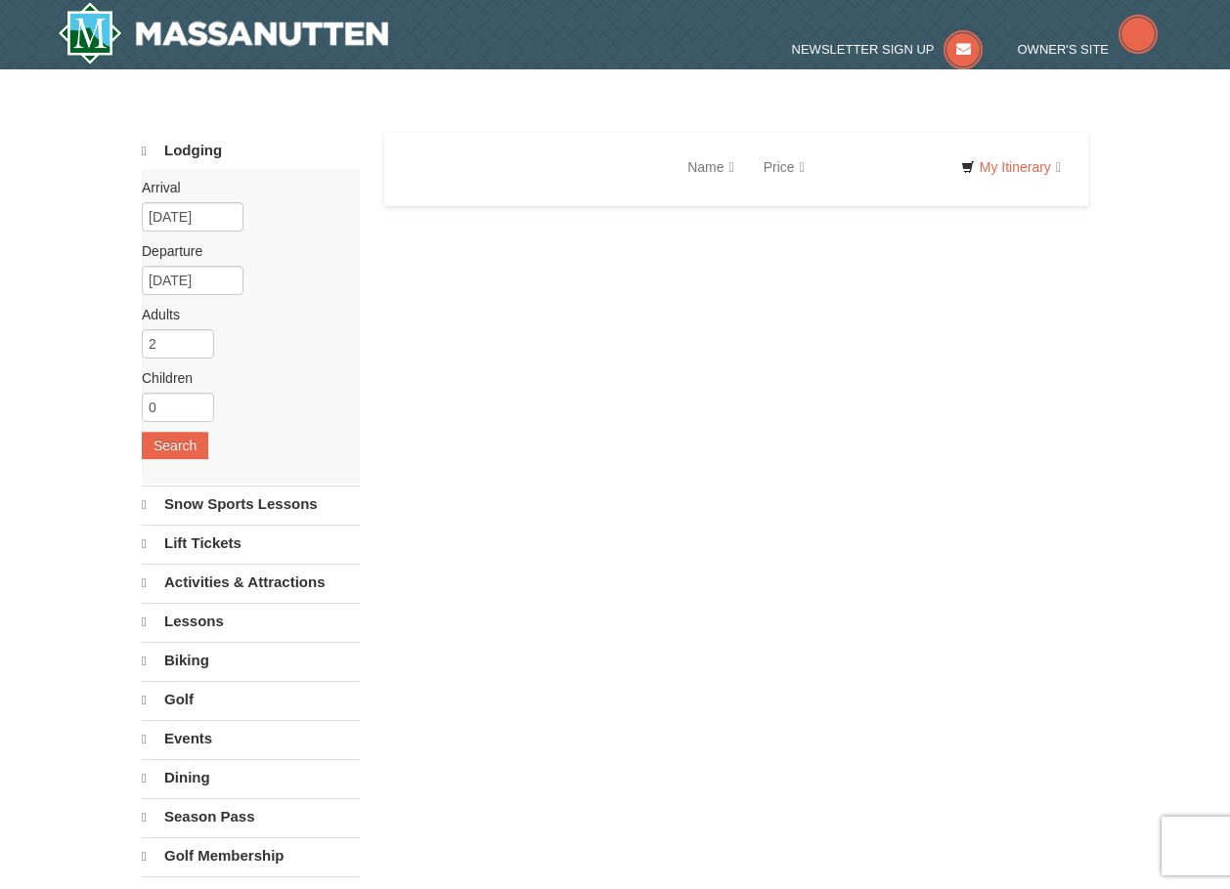
select select "10"
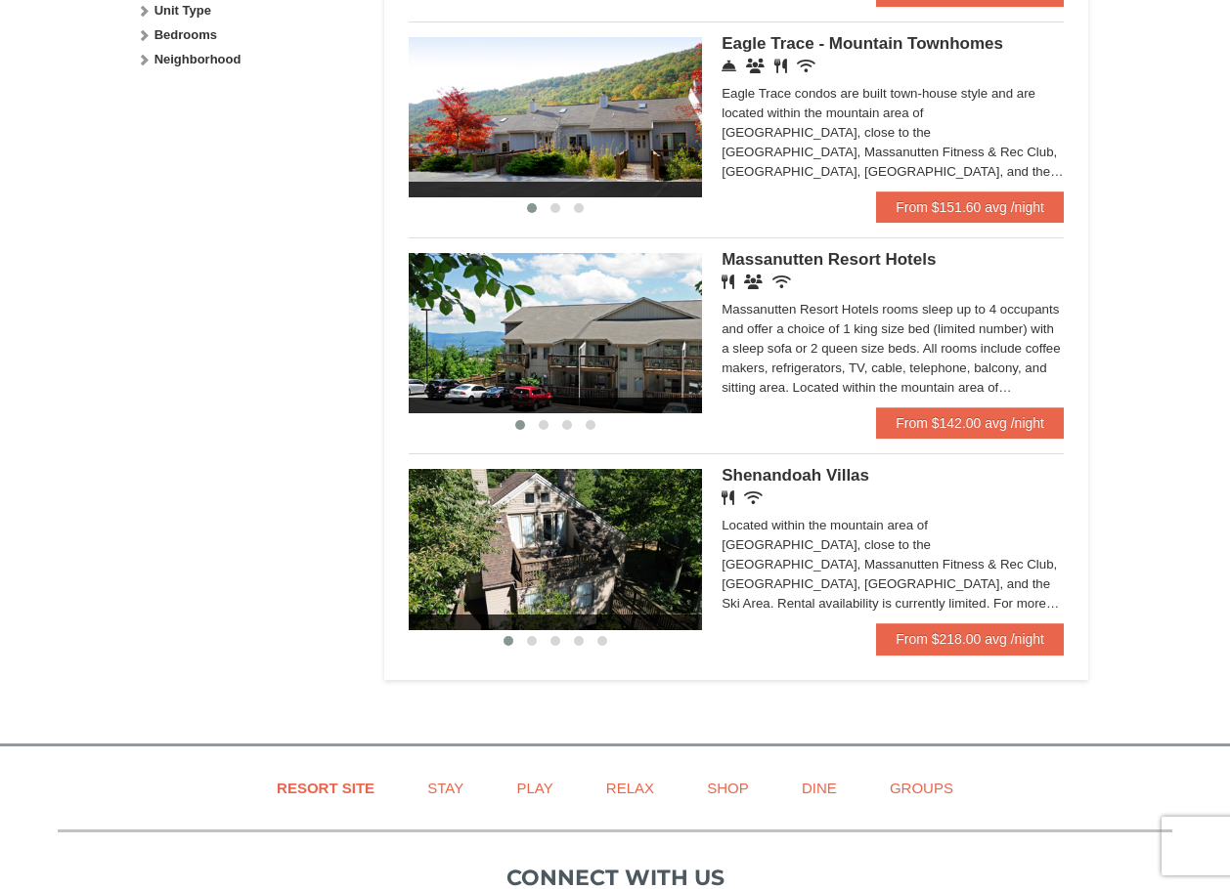
scroll to position [1075, 0]
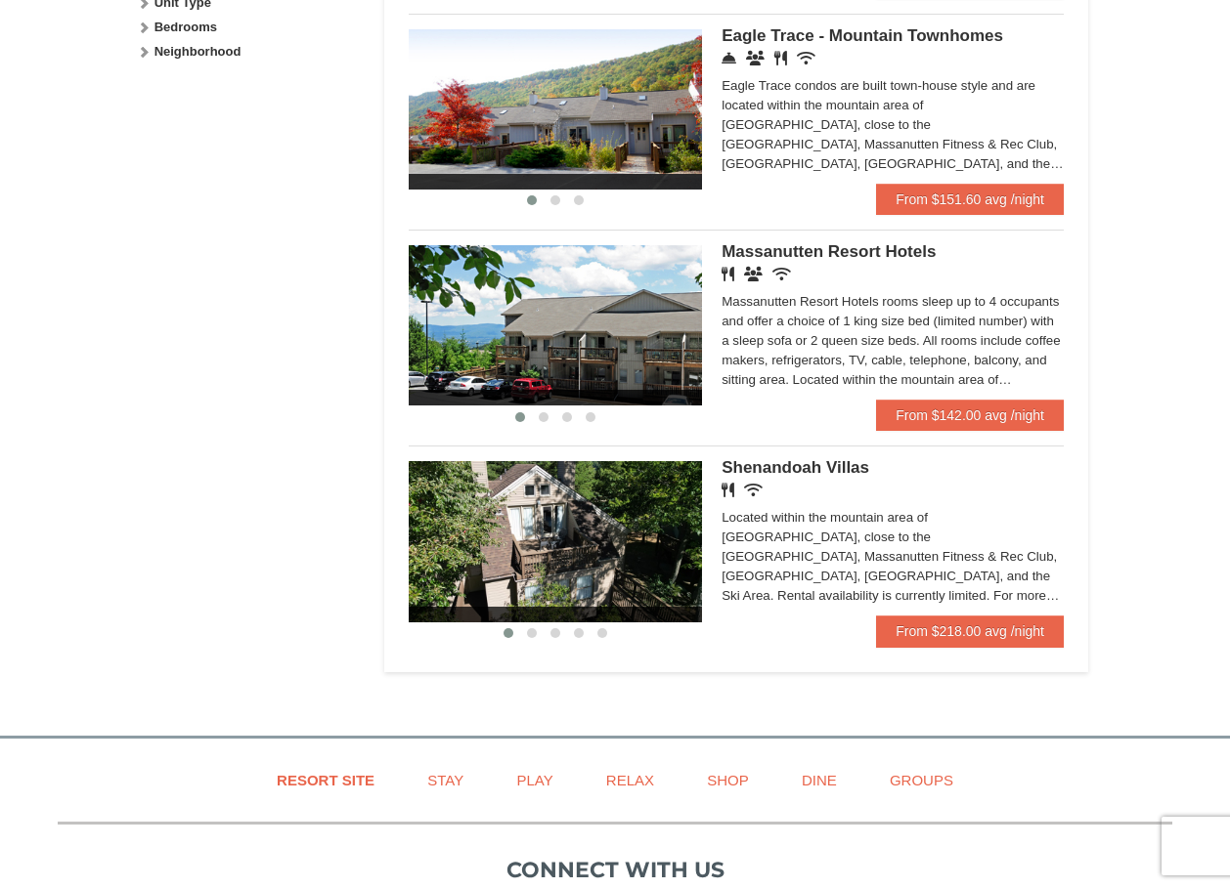
click at [895, 241] on div "‹ › [GEOGRAPHIC_DATA] Hotels Restaurant Banquet Facilities Wireless Internet (f…" at bounding box center [736, 322] width 655 height 185
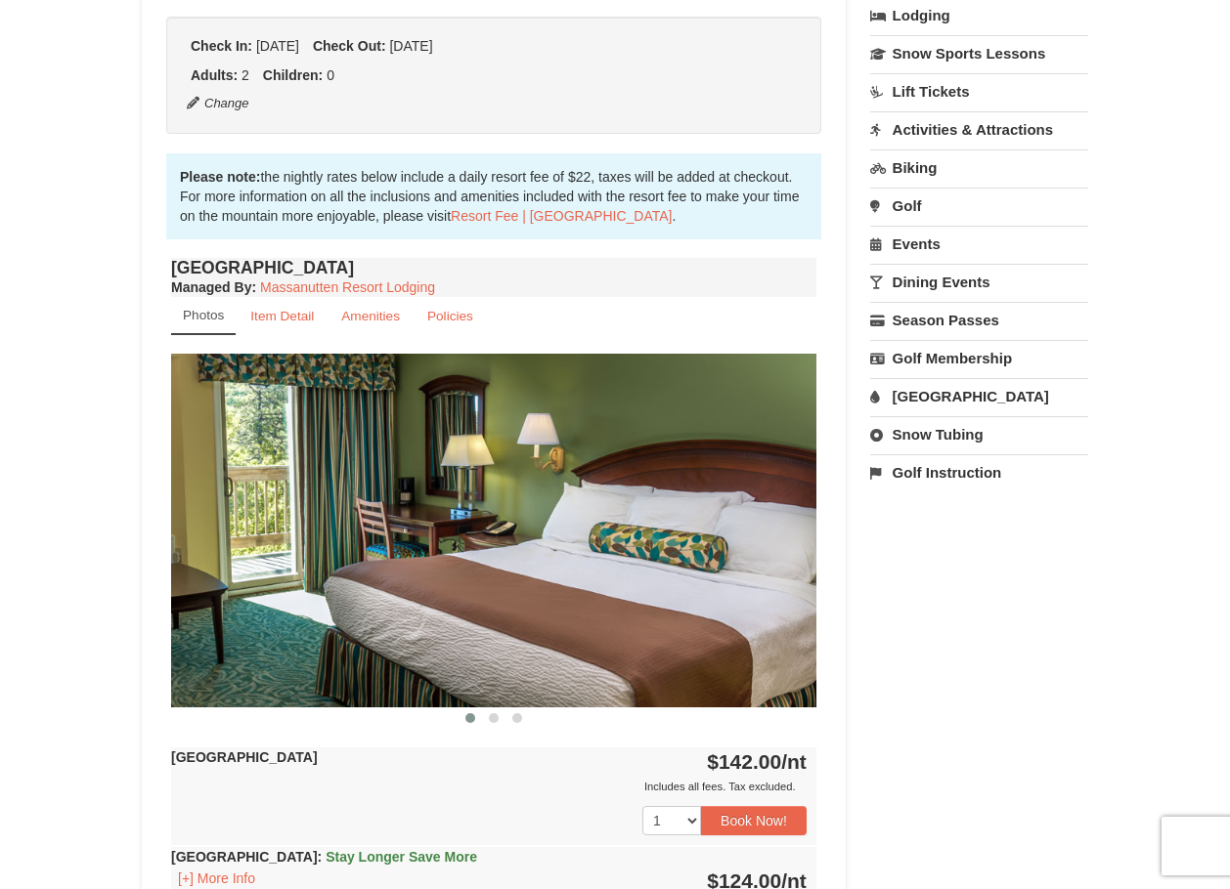
scroll to position [489, 0]
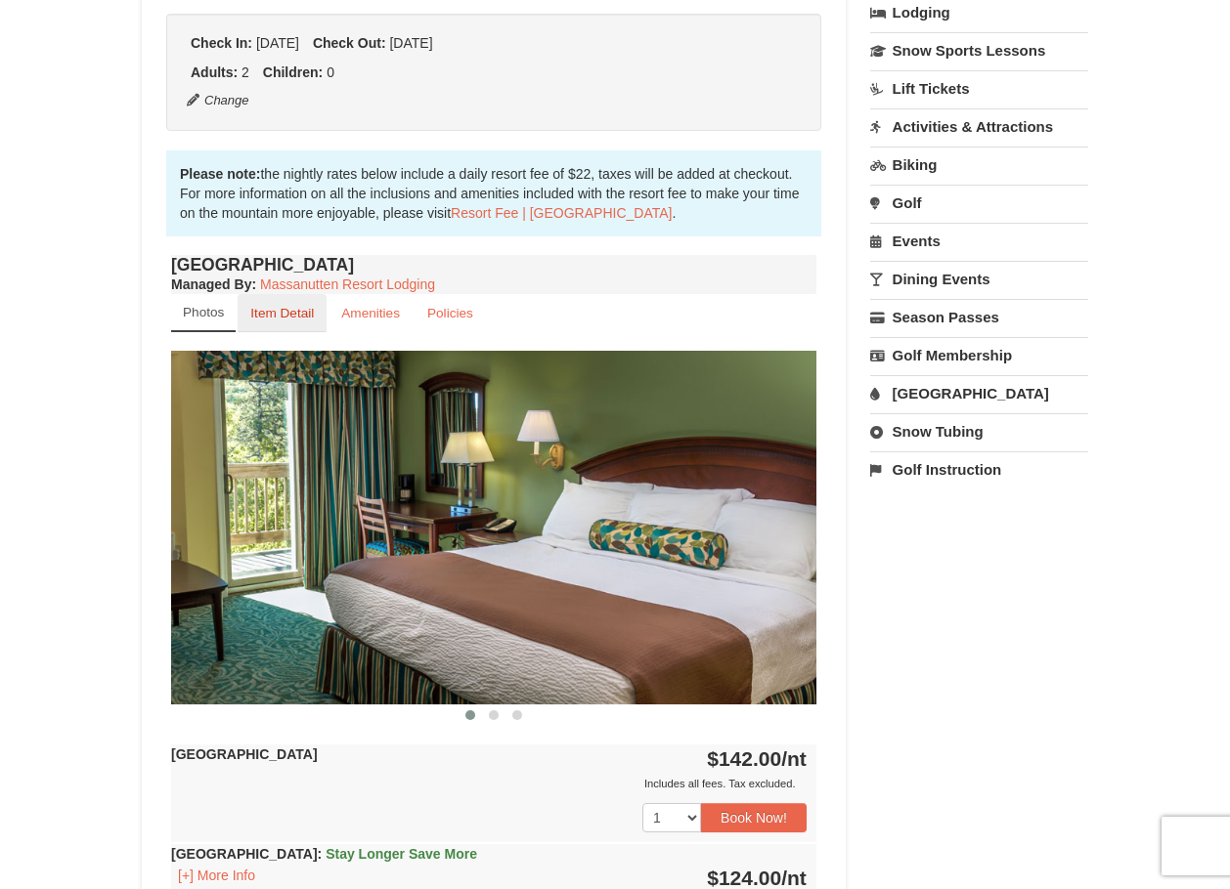
drag, startPoint x: 265, startPoint y: 311, endPoint x: 279, endPoint y: 311, distance: 13.7
click at [265, 311] on small "Item Detail" at bounding box center [282, 313] width 64 height 15
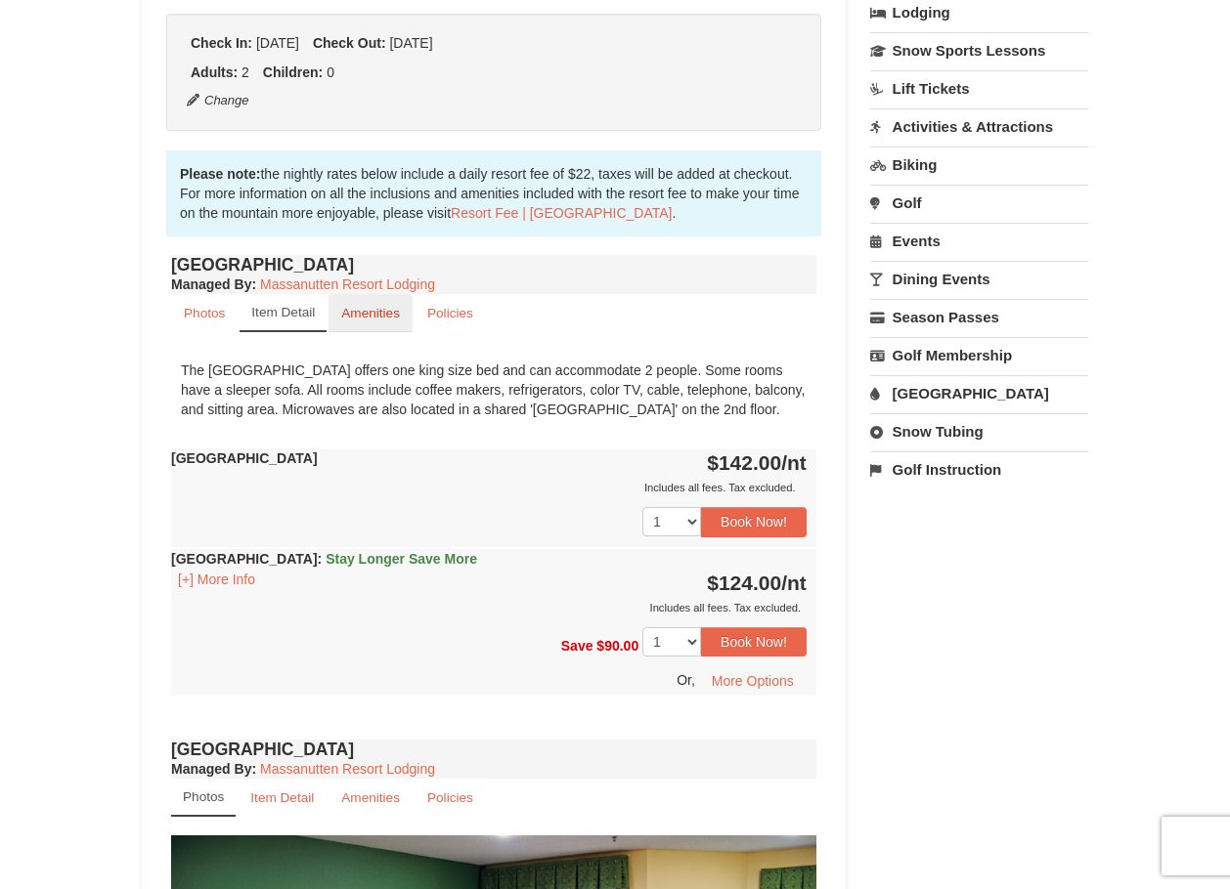
click at [347, 314] on small "Amenities" at bounding box center [370, 313] width 59 height 15
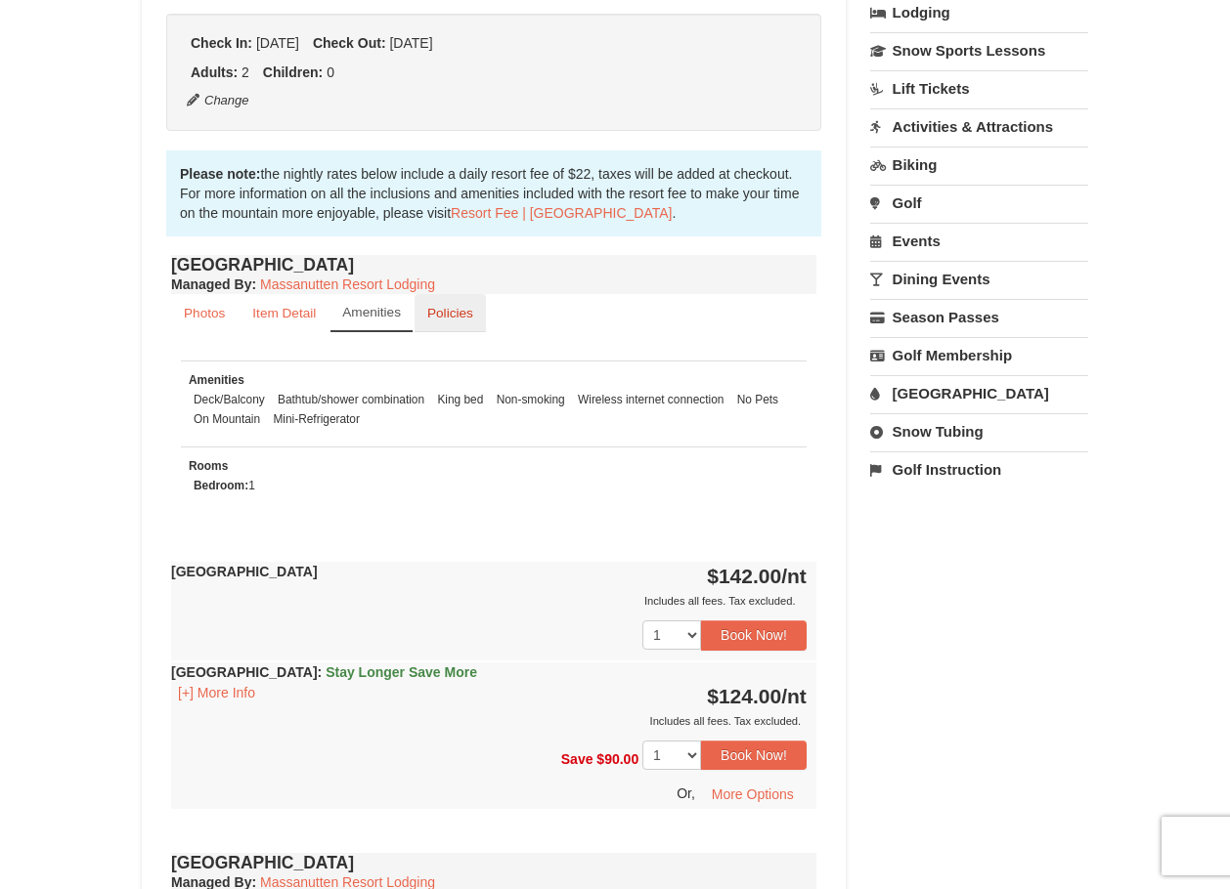
click at [467, 319] on small "Policies" at bounding box center [450, 313] width 46 height 15
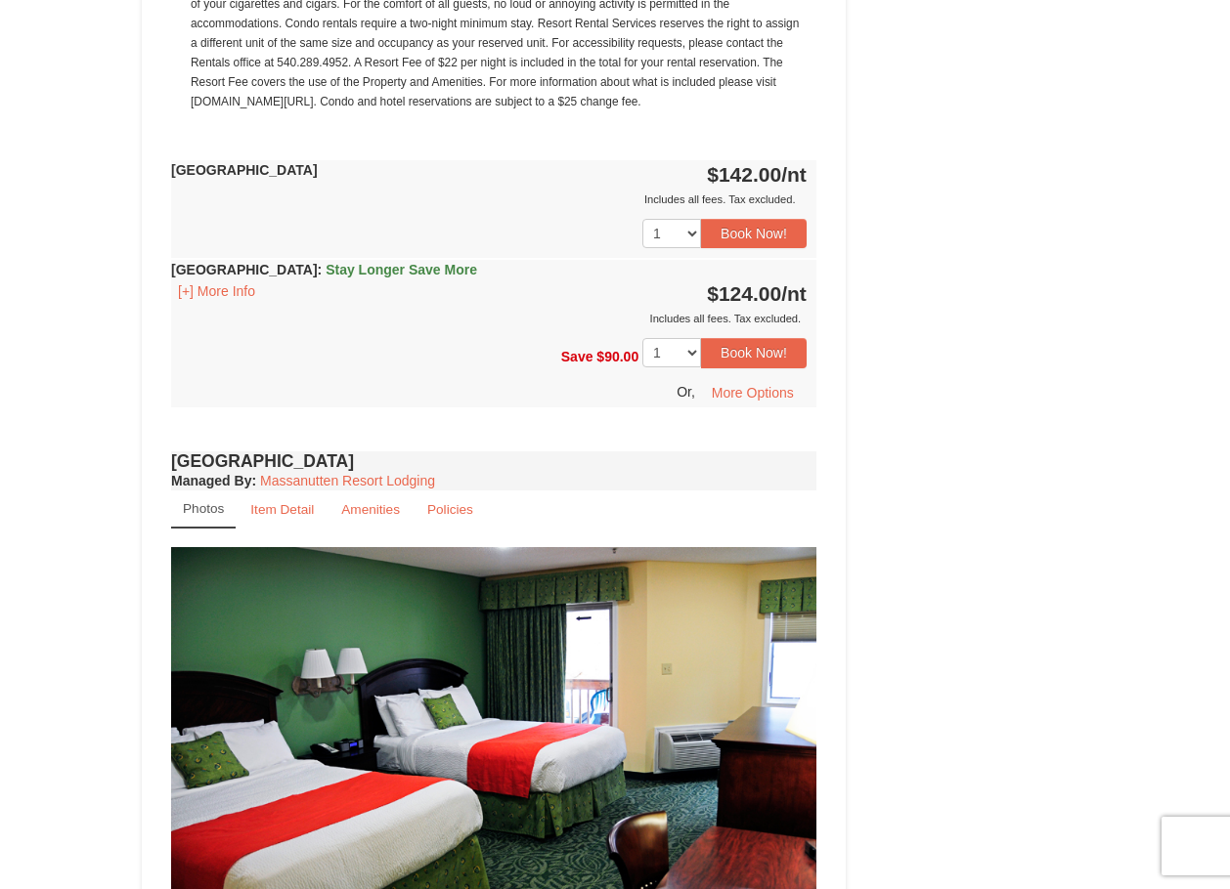
scroll to position [1662, 0]
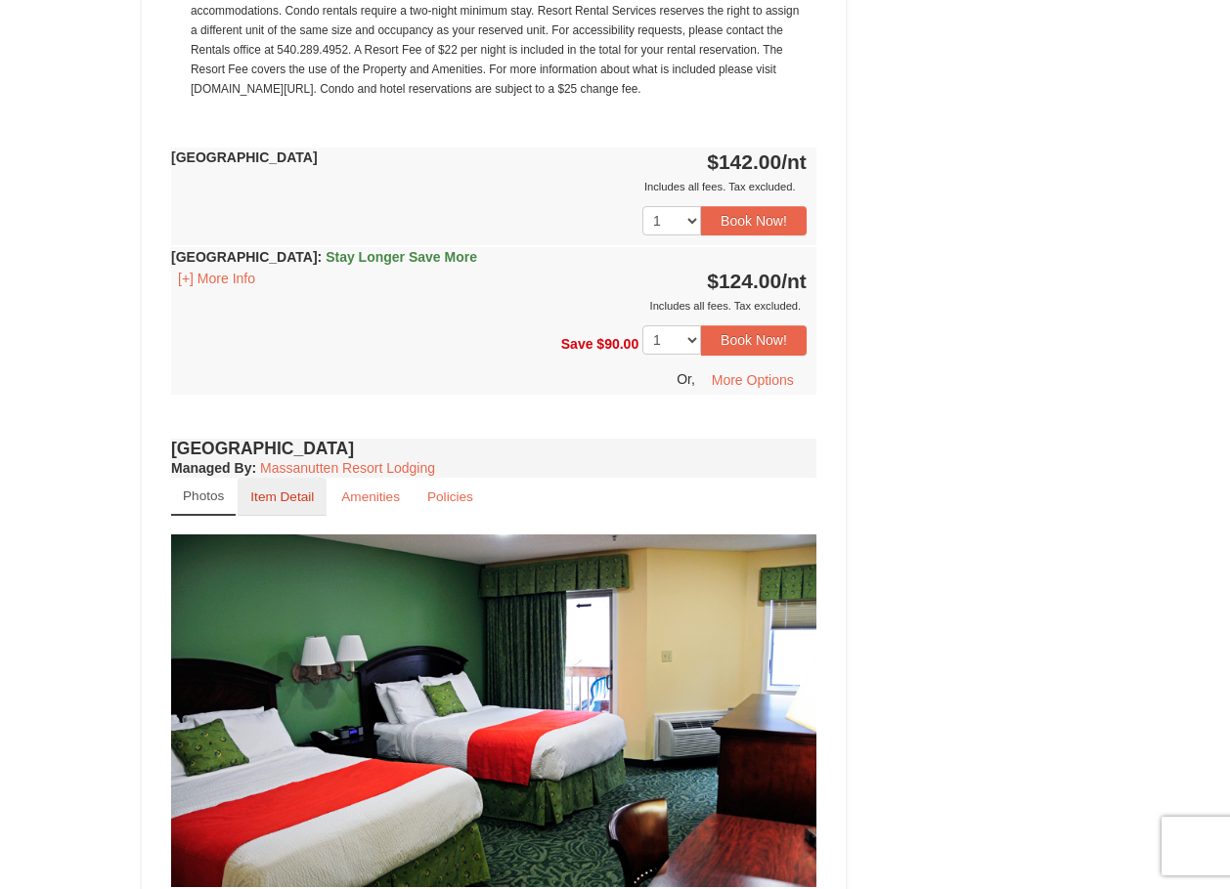
click at [276, 495] on small "Item Detail" at bounding box center [282, 497] width 64 height 15
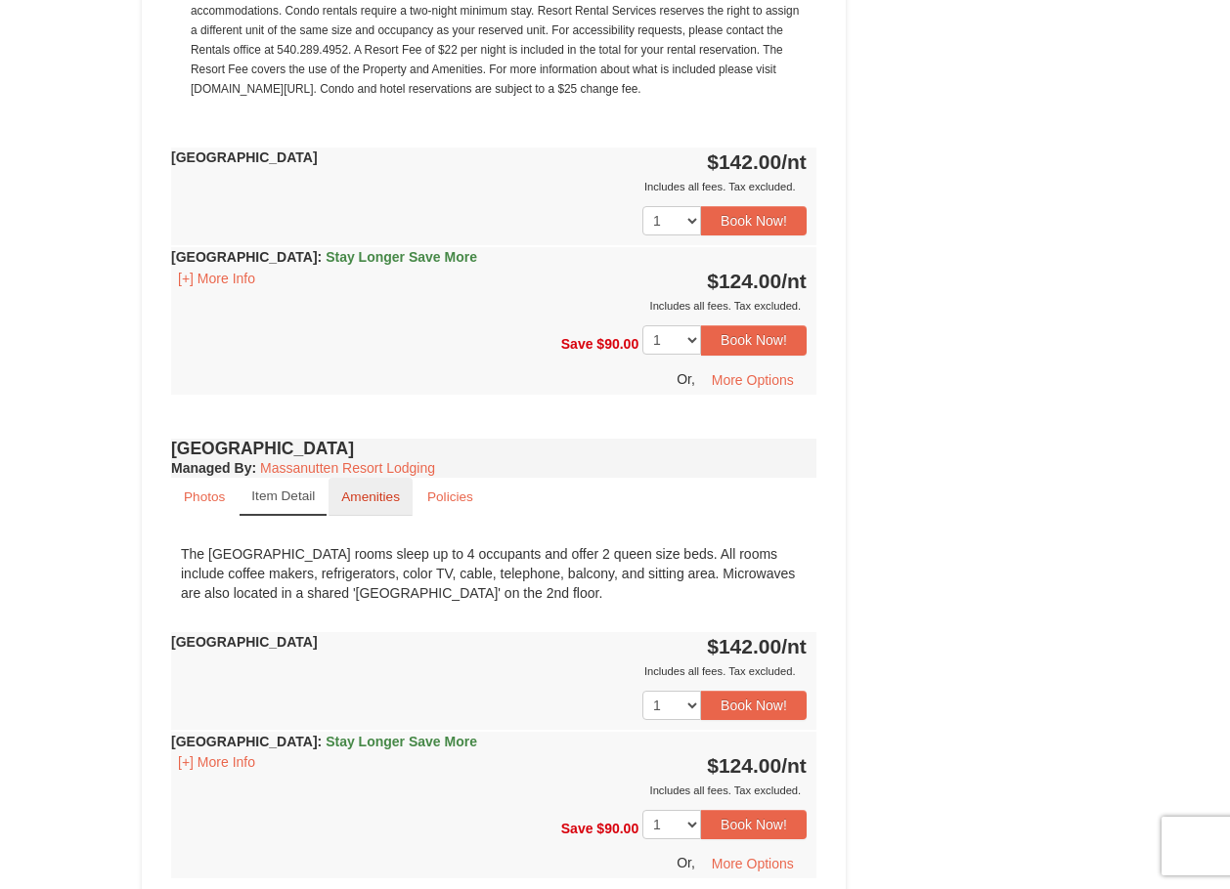
click at [355, 494] on small "Amenities" at bounding box center [370, 497] width 59 height 15
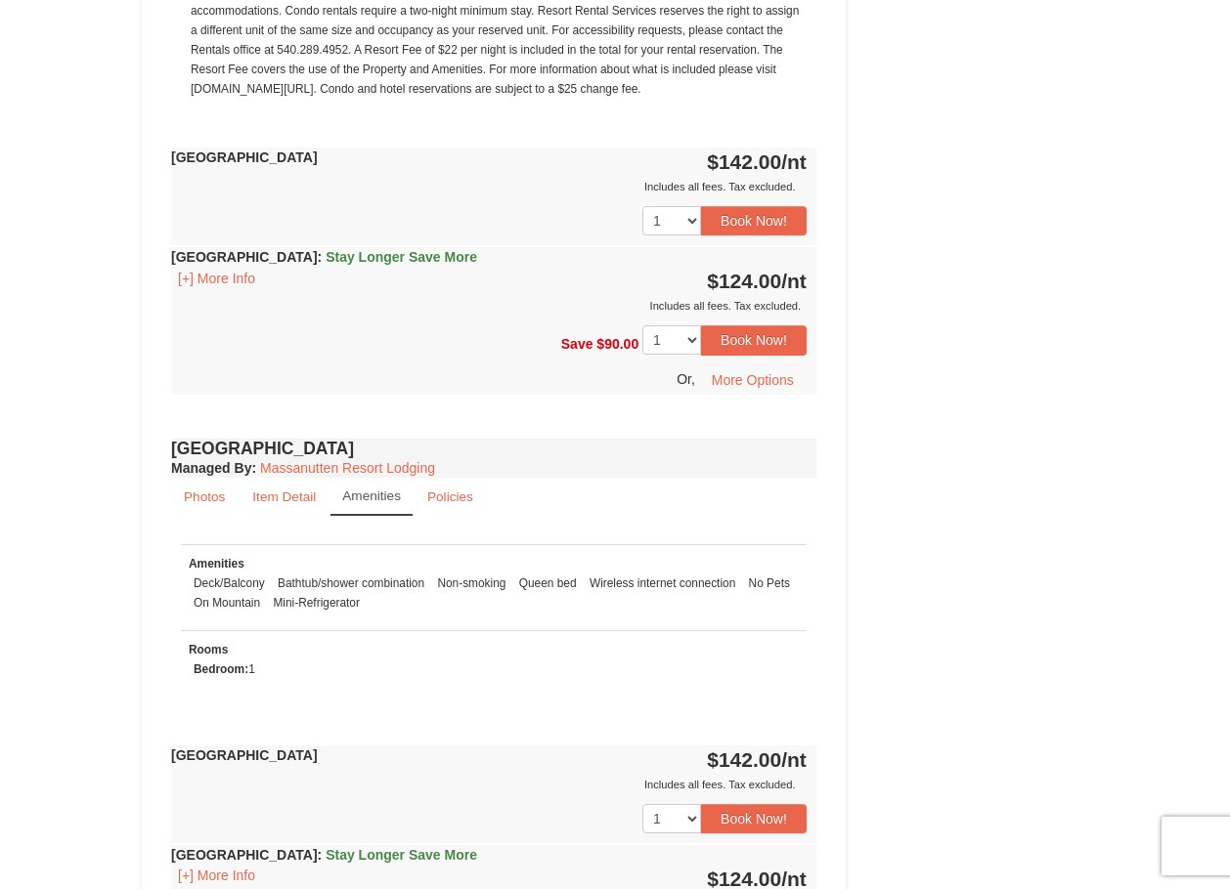
click at [409, 496] on link "Amenities" at bounding box center [371, 497] width 82 height 38
click at [219, 494] on small "Photos" at bounding box center [204, 497] width 41 height 15
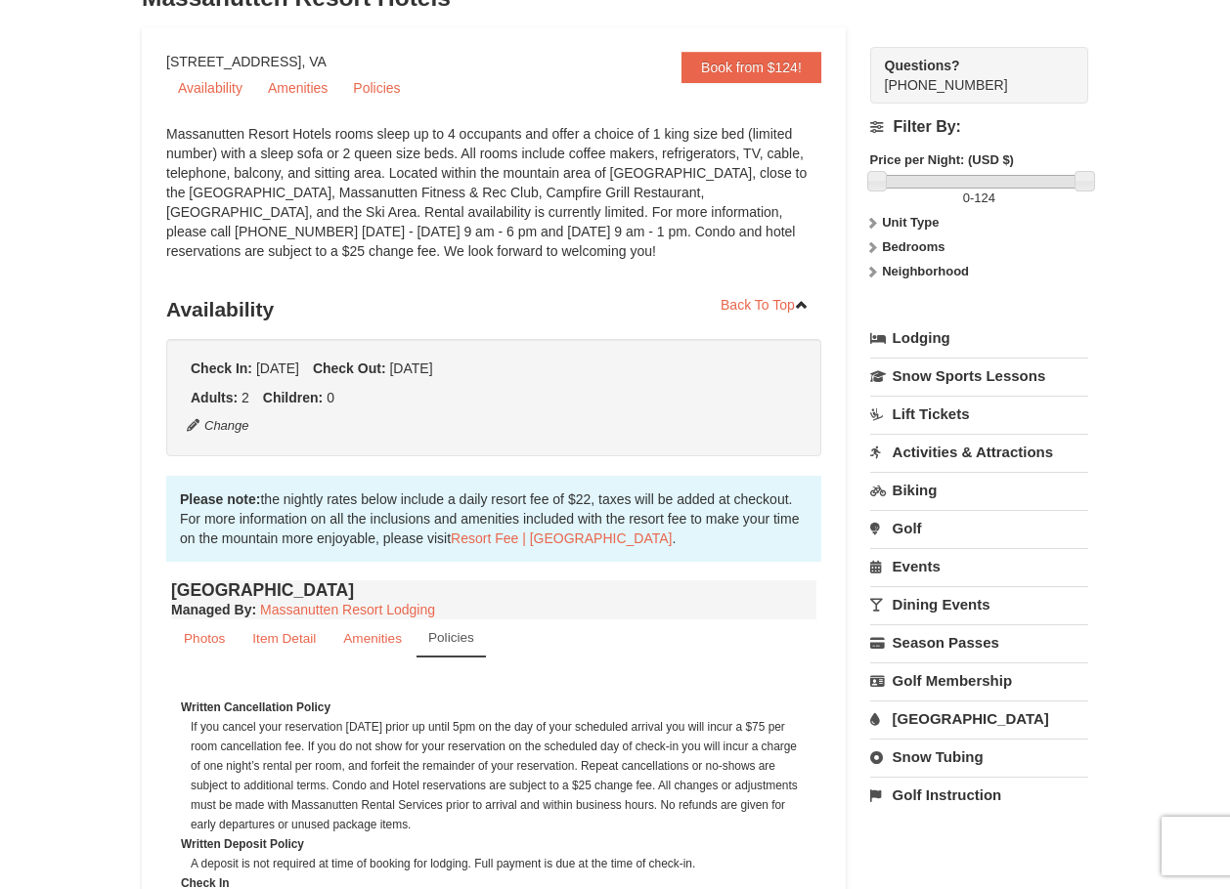
scroll to position [0, 0]
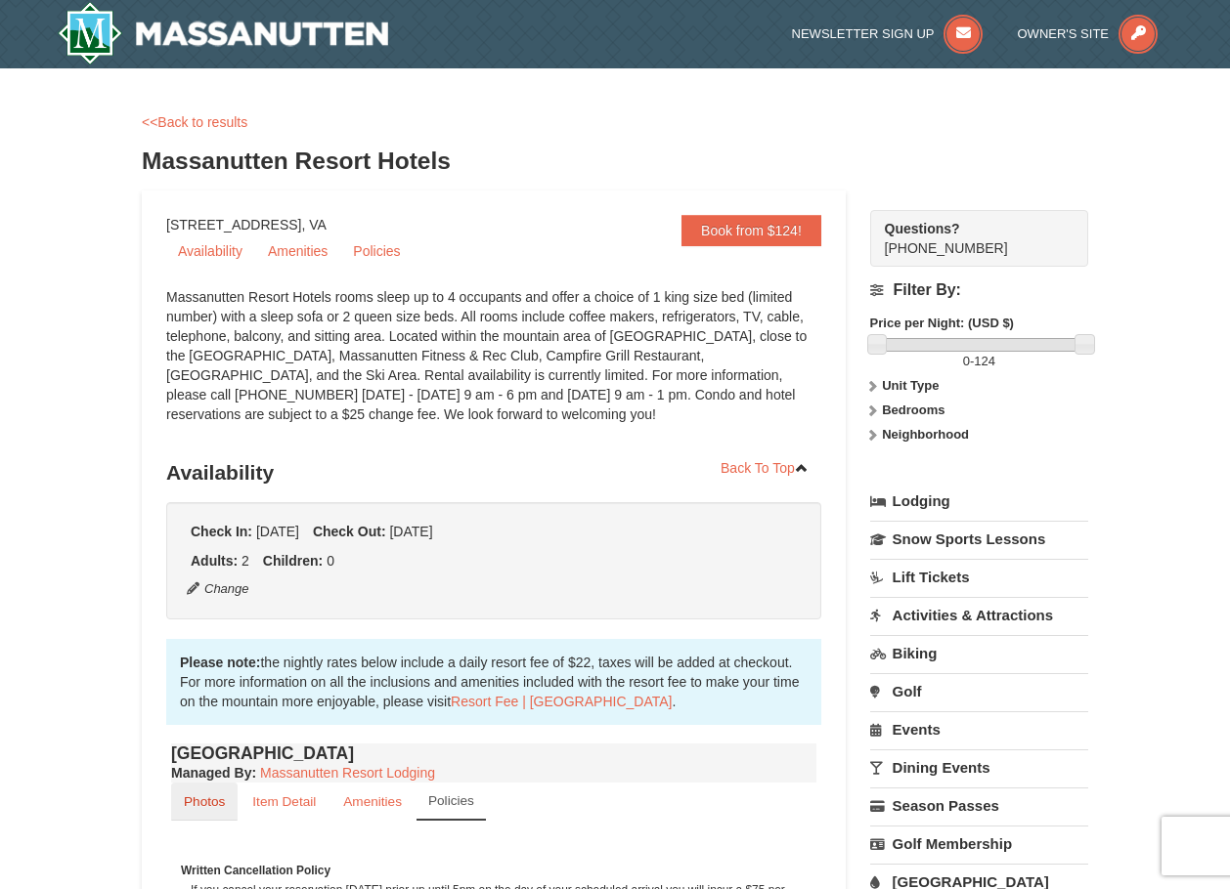
click at [200, 805] on small "Photos" at bounding box center [204, 802] width 41 height 15
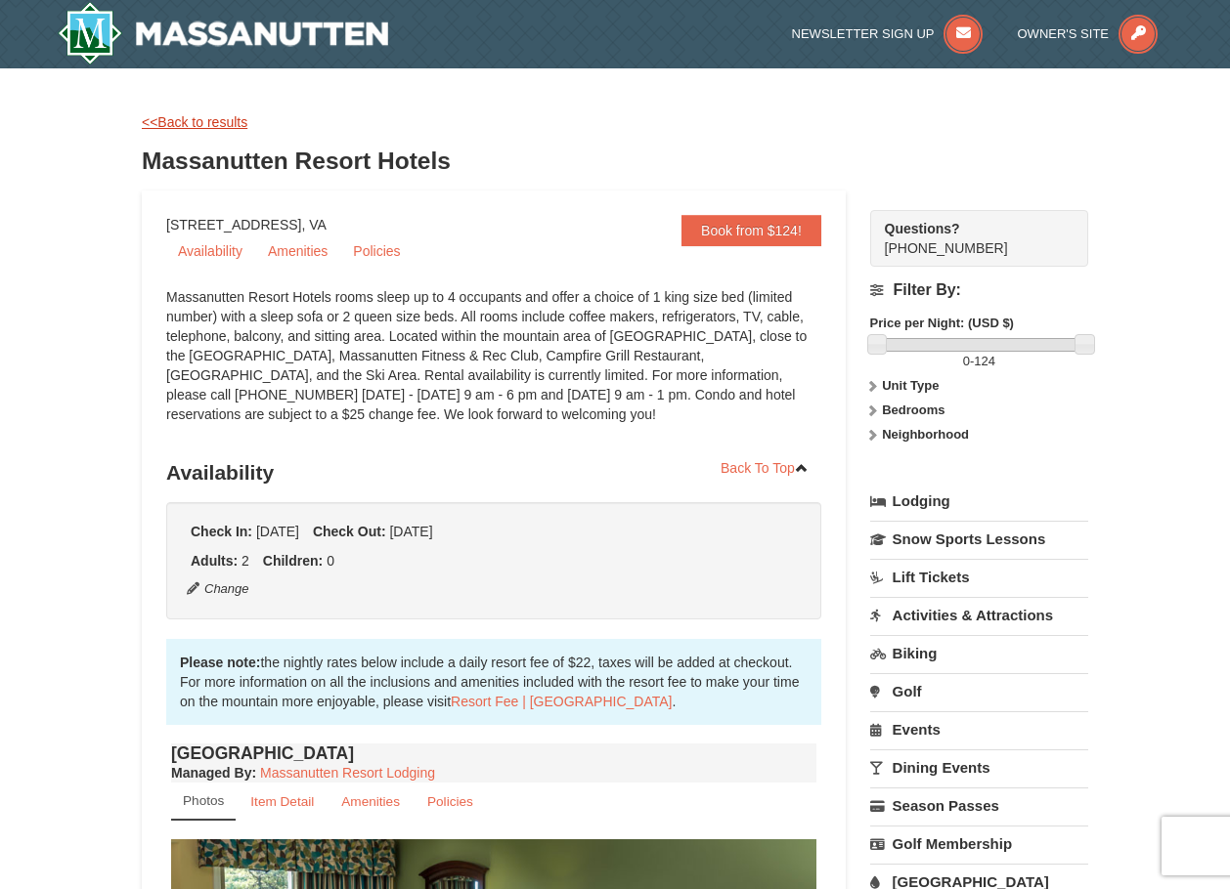
click at [166, 119] on link "<<Back to results" at bounding box center [195, 122] width 106 height 16
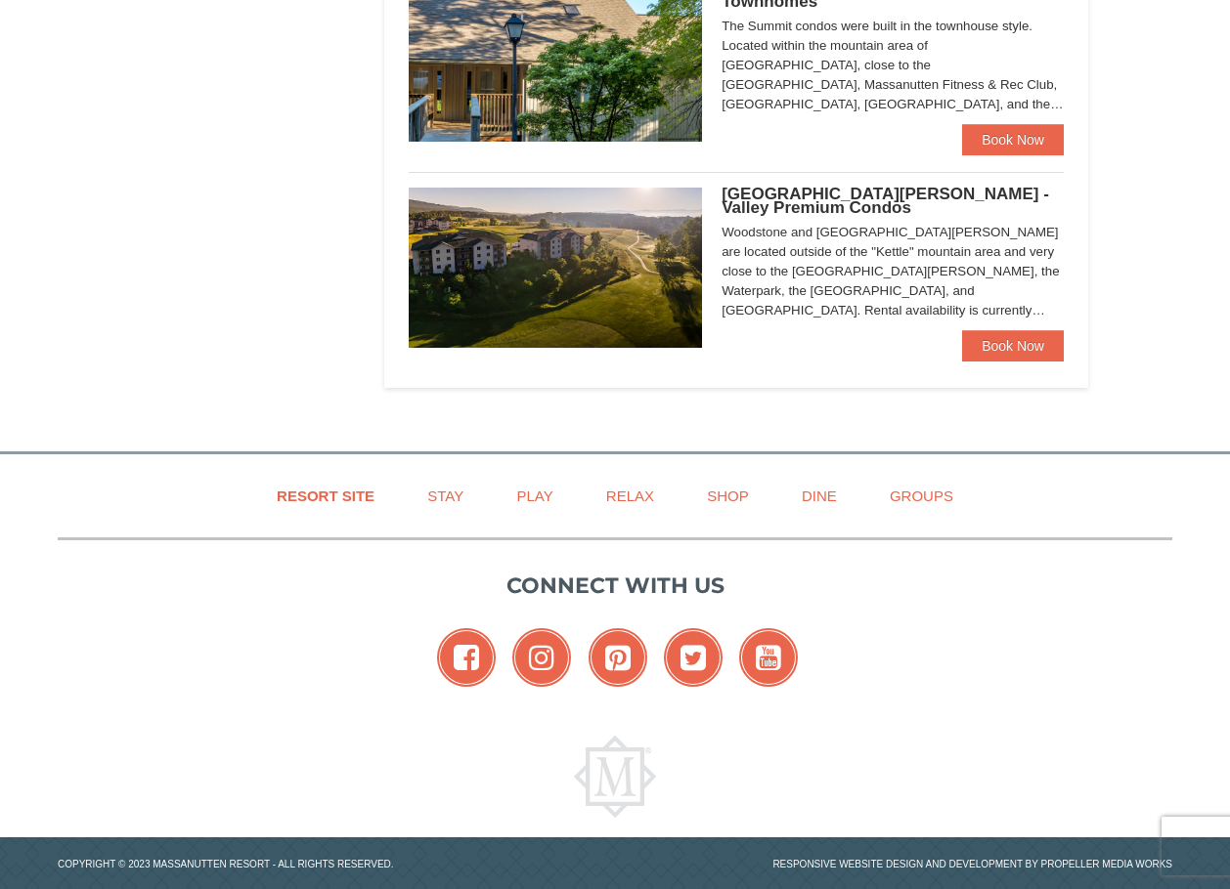
select select "10"
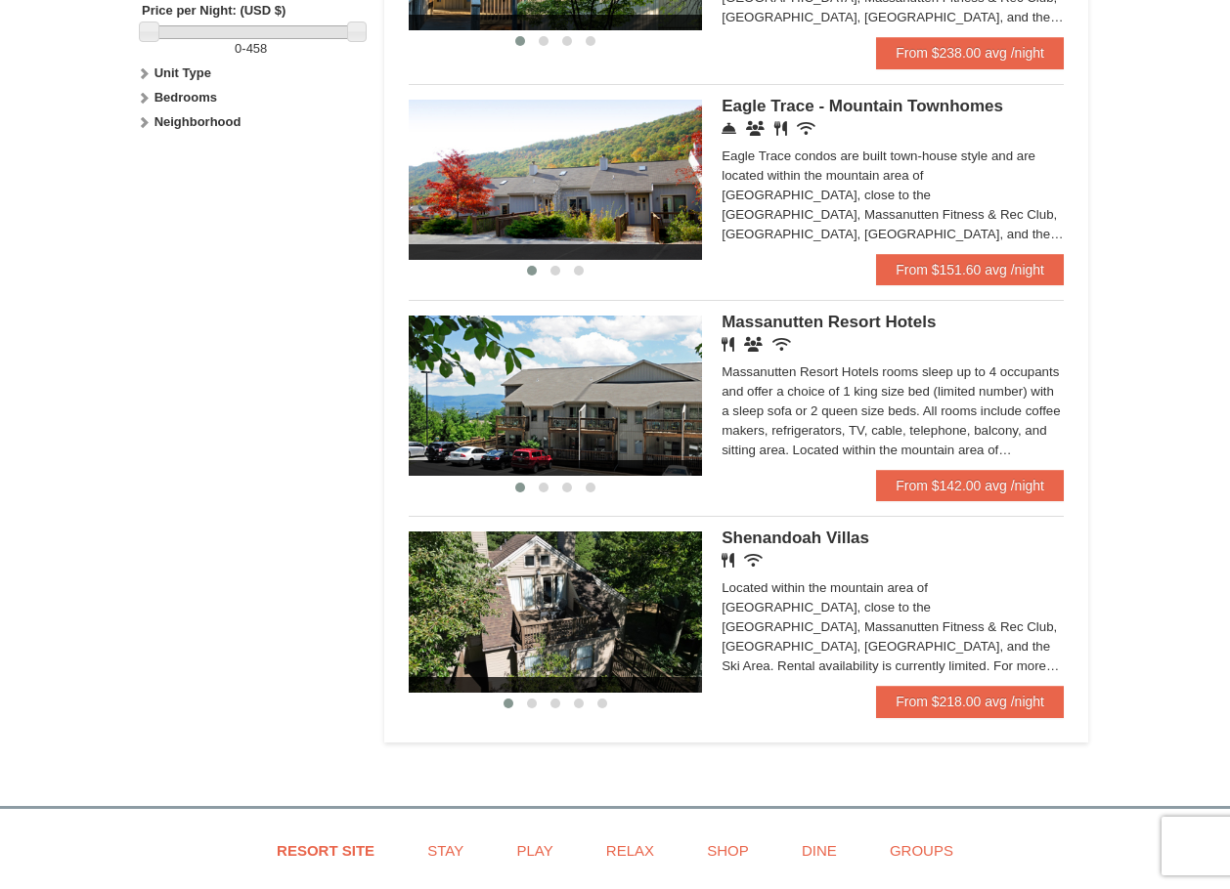
scroll to position [1075, 0]
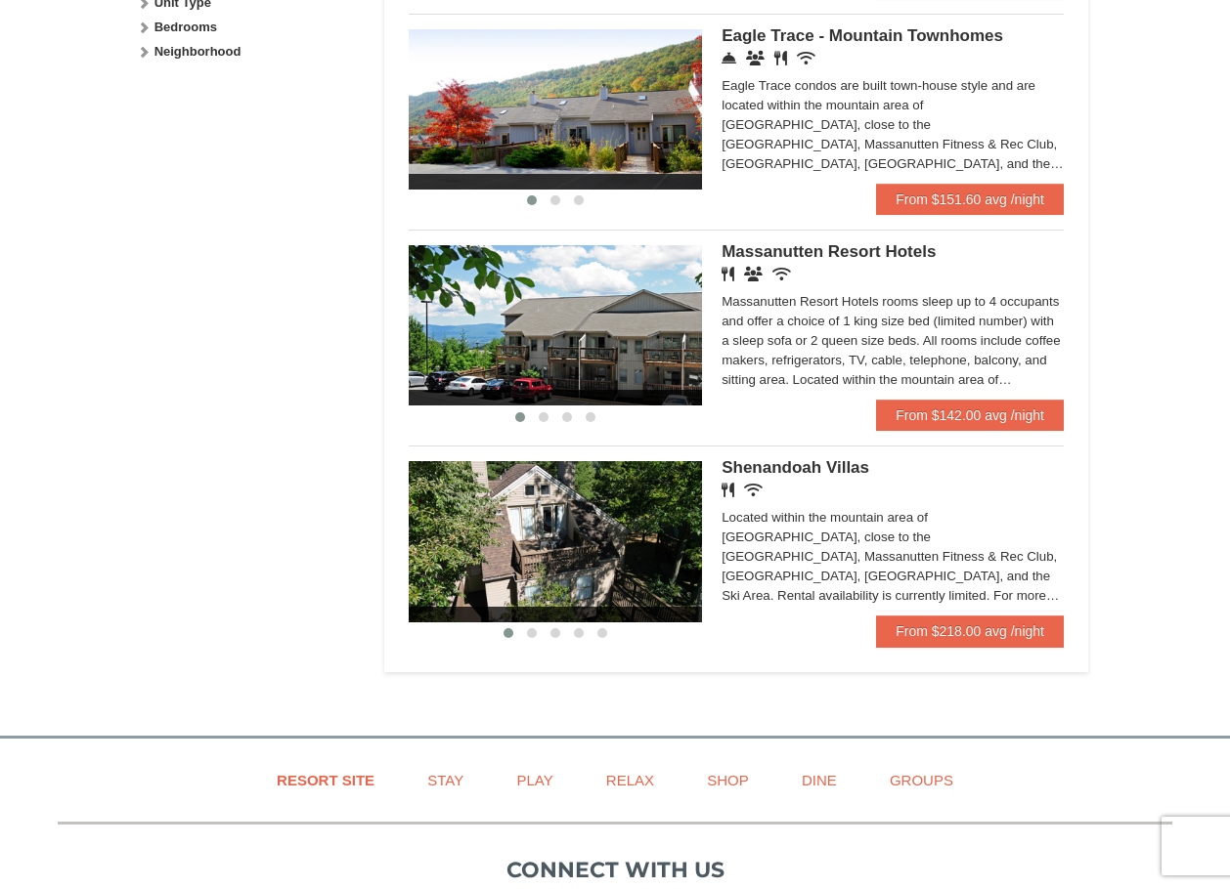
click at [838, 261] on span "Massanutten Resort Hotels" at bounding box center [828, 251] width 214 height 19
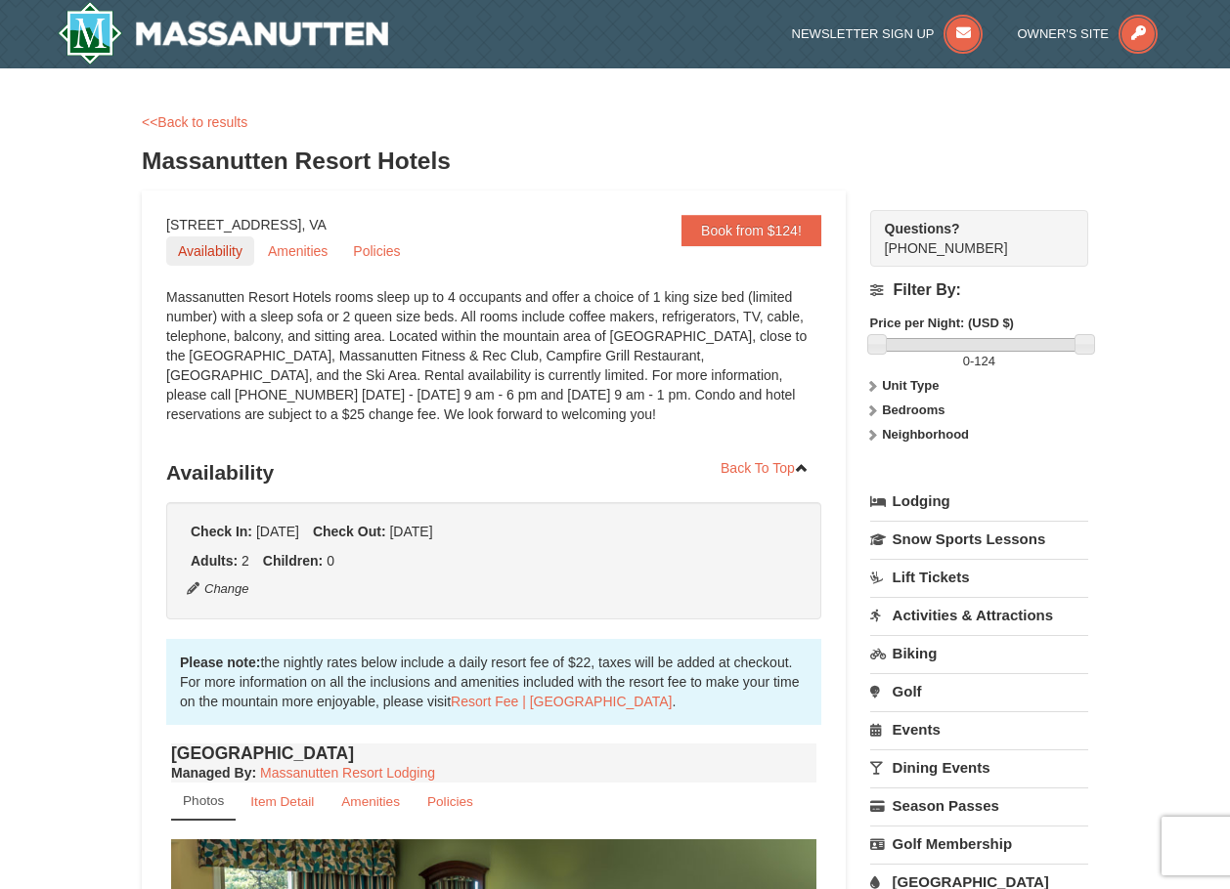
click at [209, 253] on link "Availability" at bounding box center [210, 251] width 88 height 29
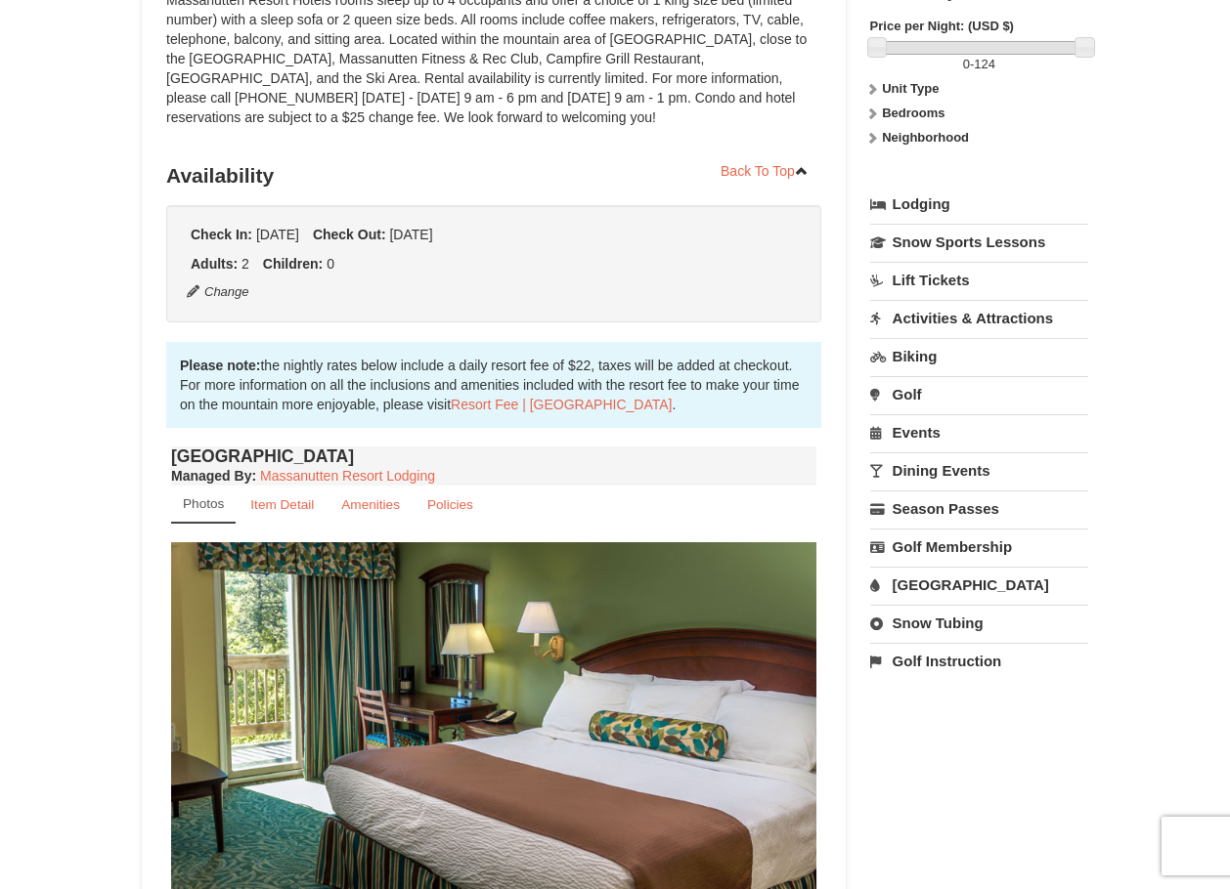
scroll to position [454, 0]
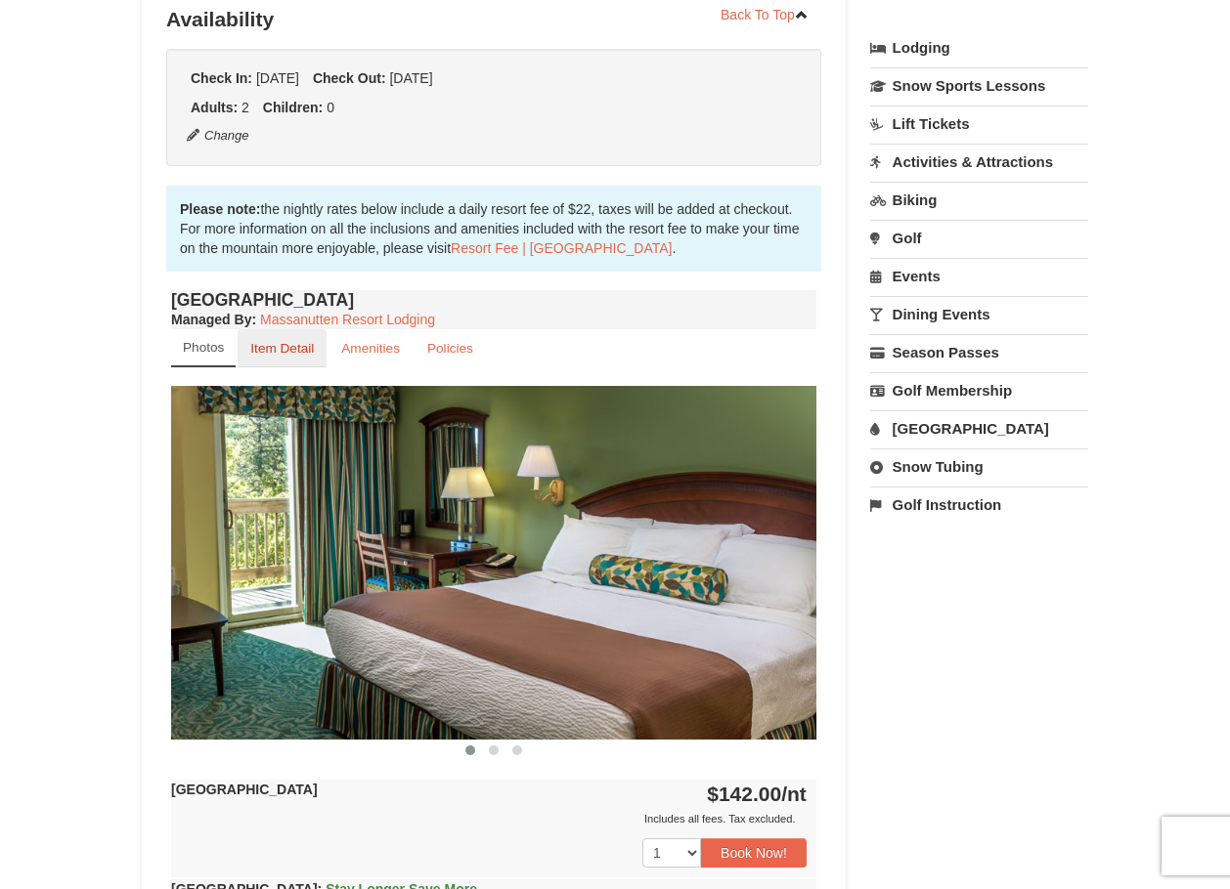
click at [298, 352] on small "Item Detail" at bounding box center [282, 348] width 64 height 15
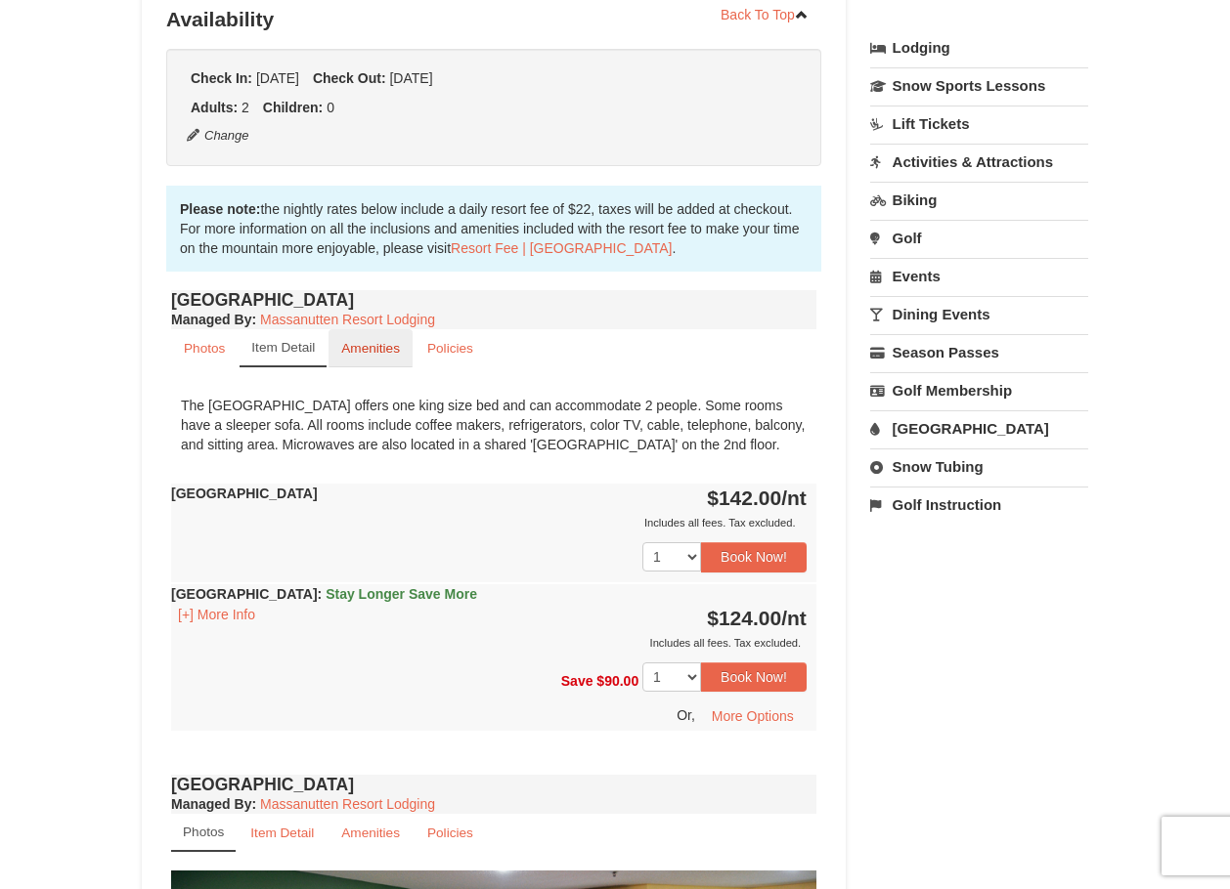
click at [359, 359] on link "Amenities" at bounding box center [370, 348] width 84 height 38
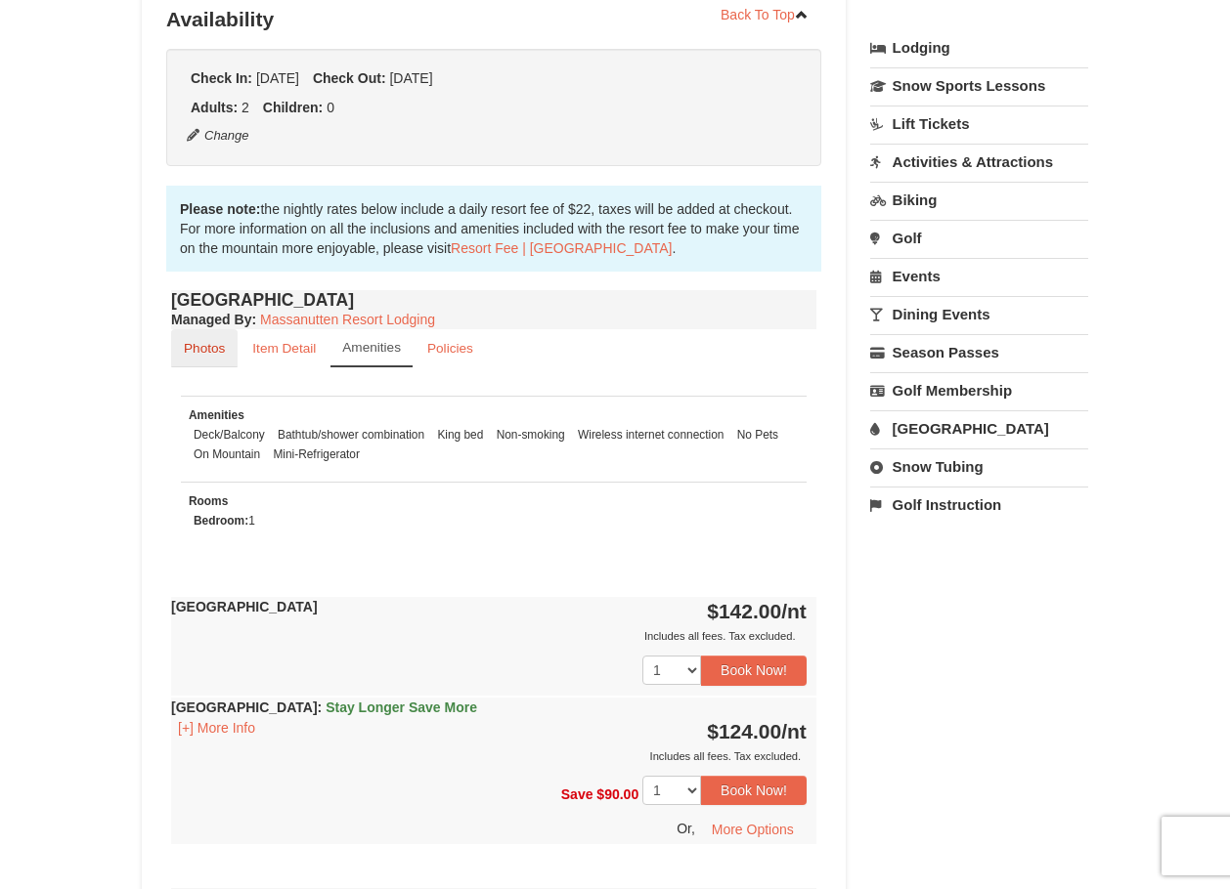
click at [203, 357] on link "Photos" at bounding box center [204, 348] width 66 height 38
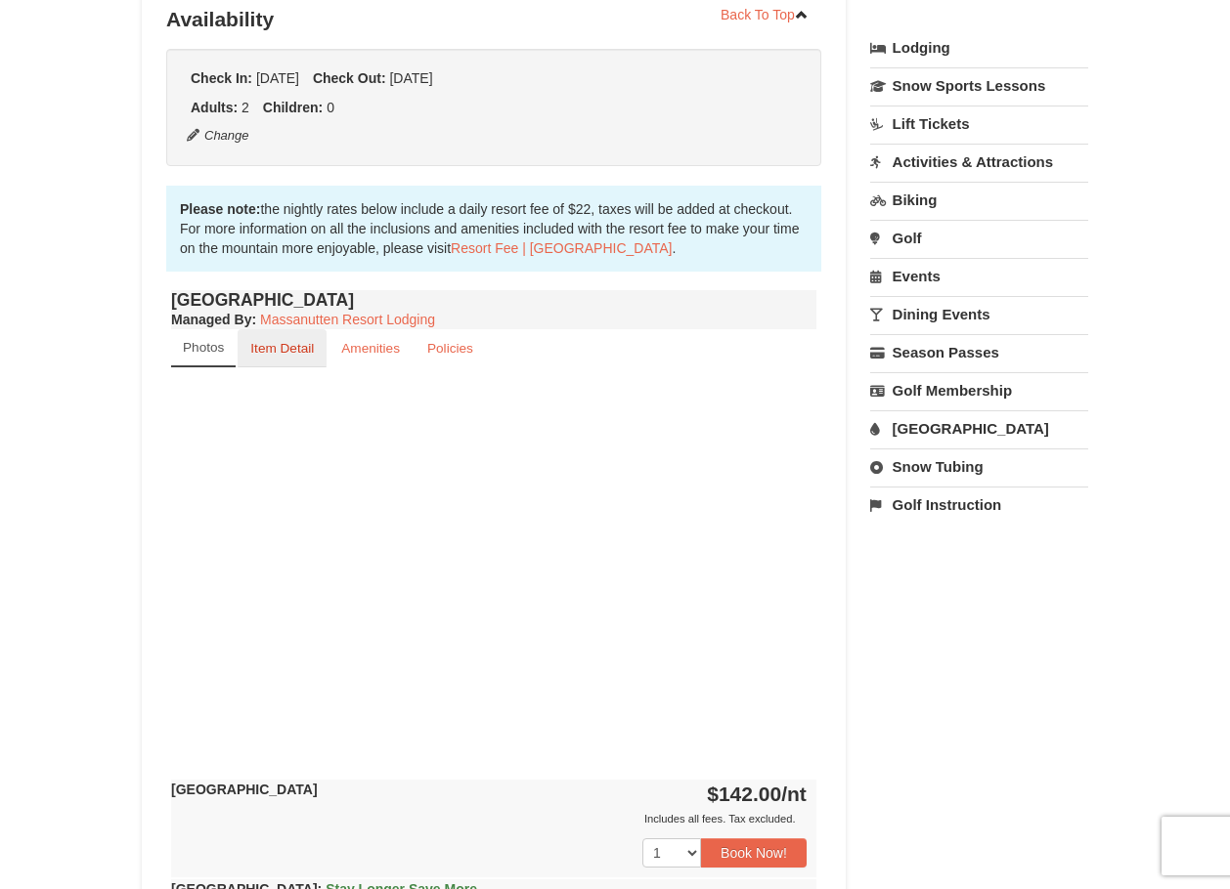
click at [257, 355] on small "Item Detail" at bounding box center [282, 348] width 64 height 15
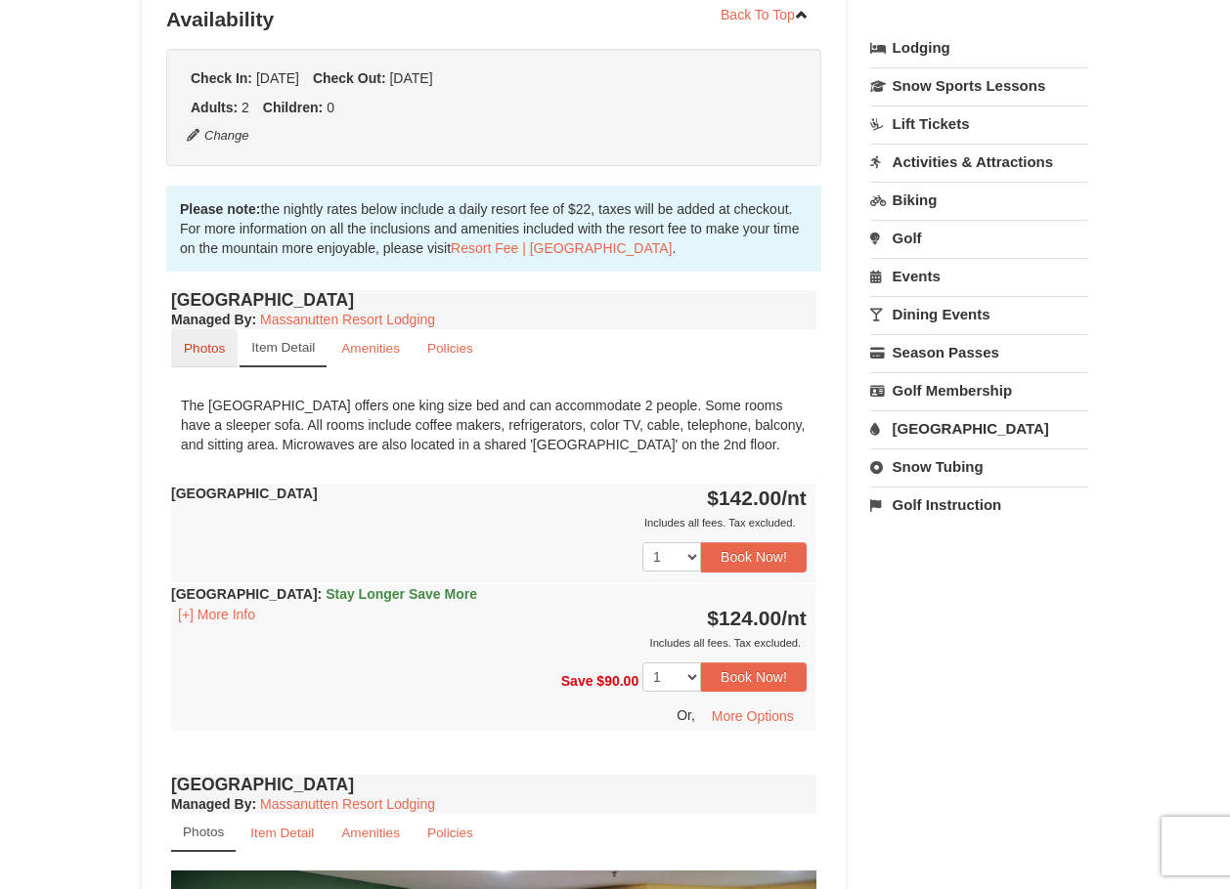
click at [213, 357] on link "Photos" at bounding box center [204, 348] width 66 height 38
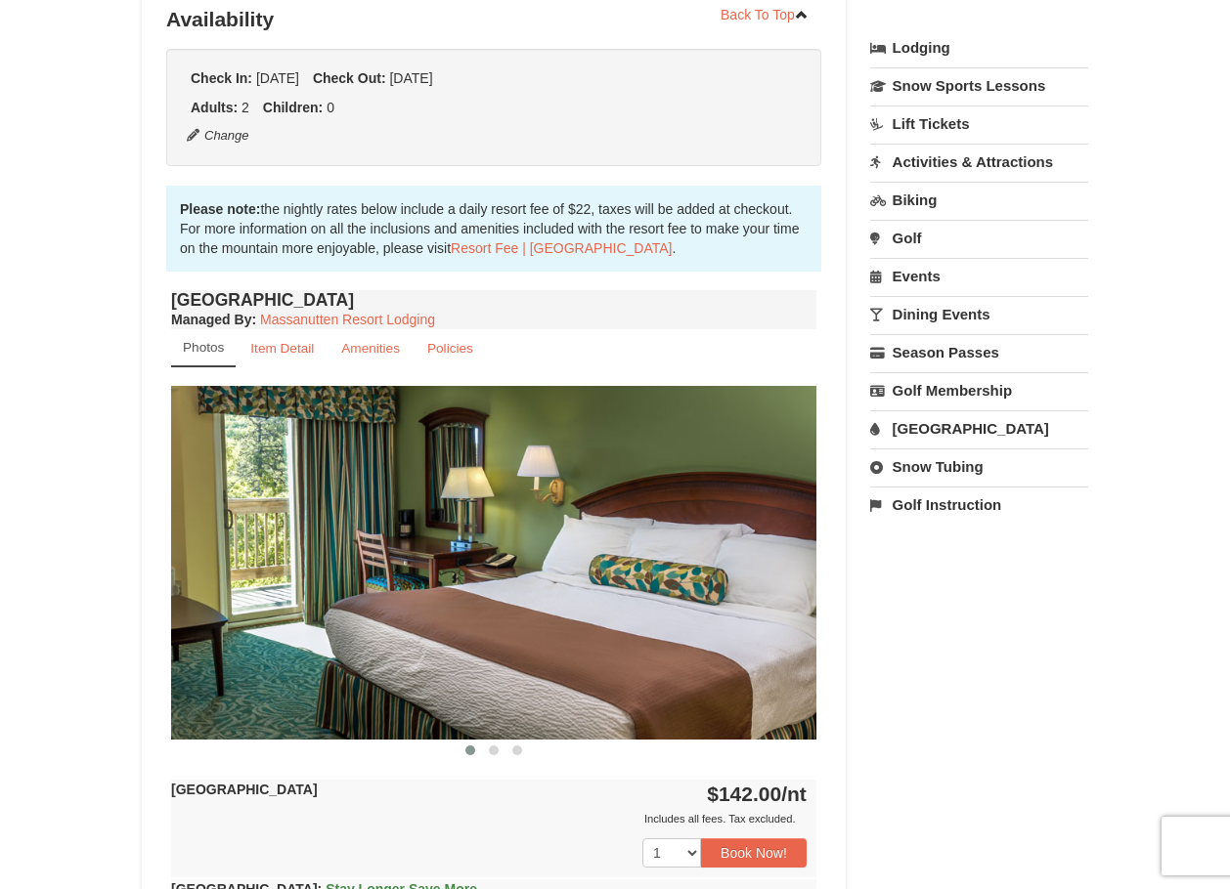
drag, startPoint x: 599, startPoint y: 657, endPoint x: 281, endPoint y: 655, distance: 317.7
click at [281, 655] on img at bounding box center [493, 562] width 645 height 353
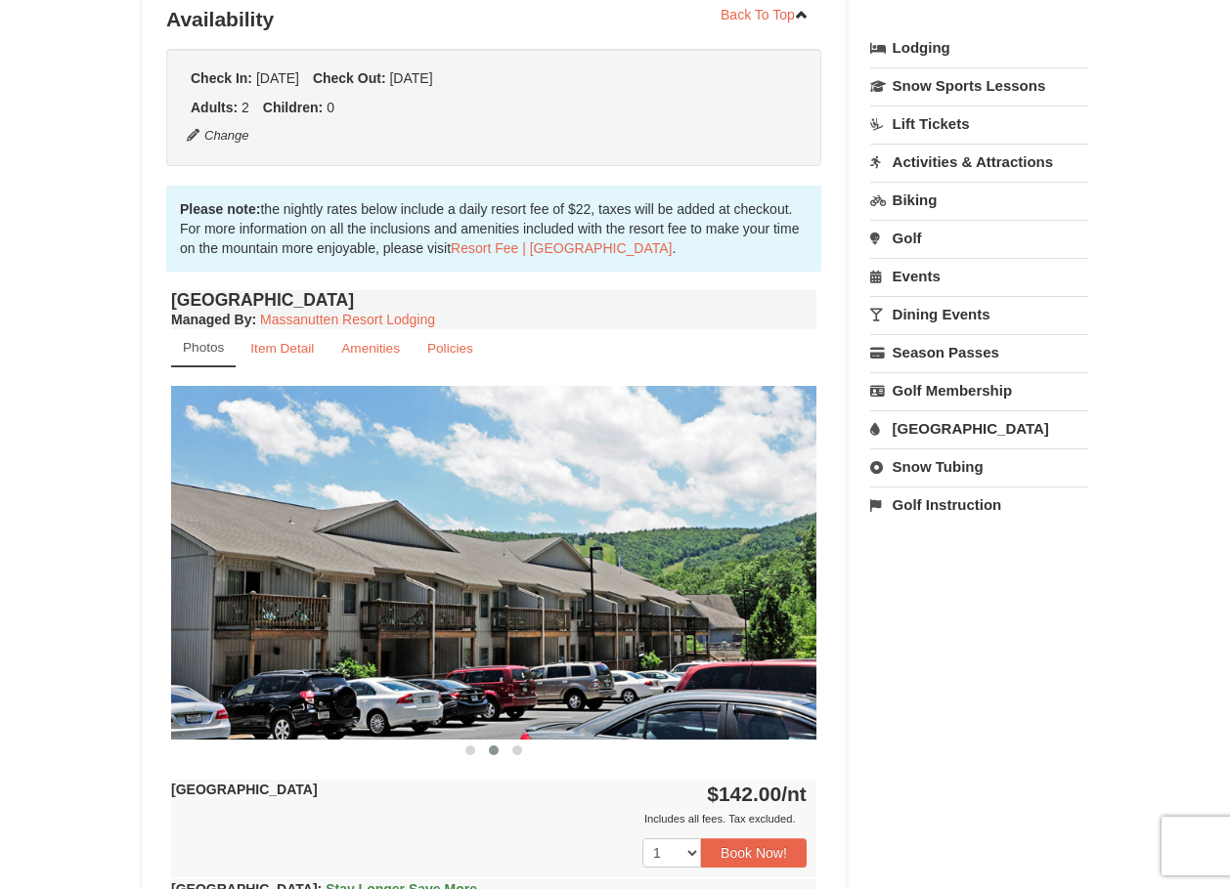
drag, startPoint x: 633, startPoint y: 638, endPoint x: 327, endPoint y: 641, distance: 305.9
click at [327, 641] on img at bounding box center [493, 562] width 645 height 353
click at [282, 353] on small "Item Detail" at bounding box center [282, 348] width 64 height 15
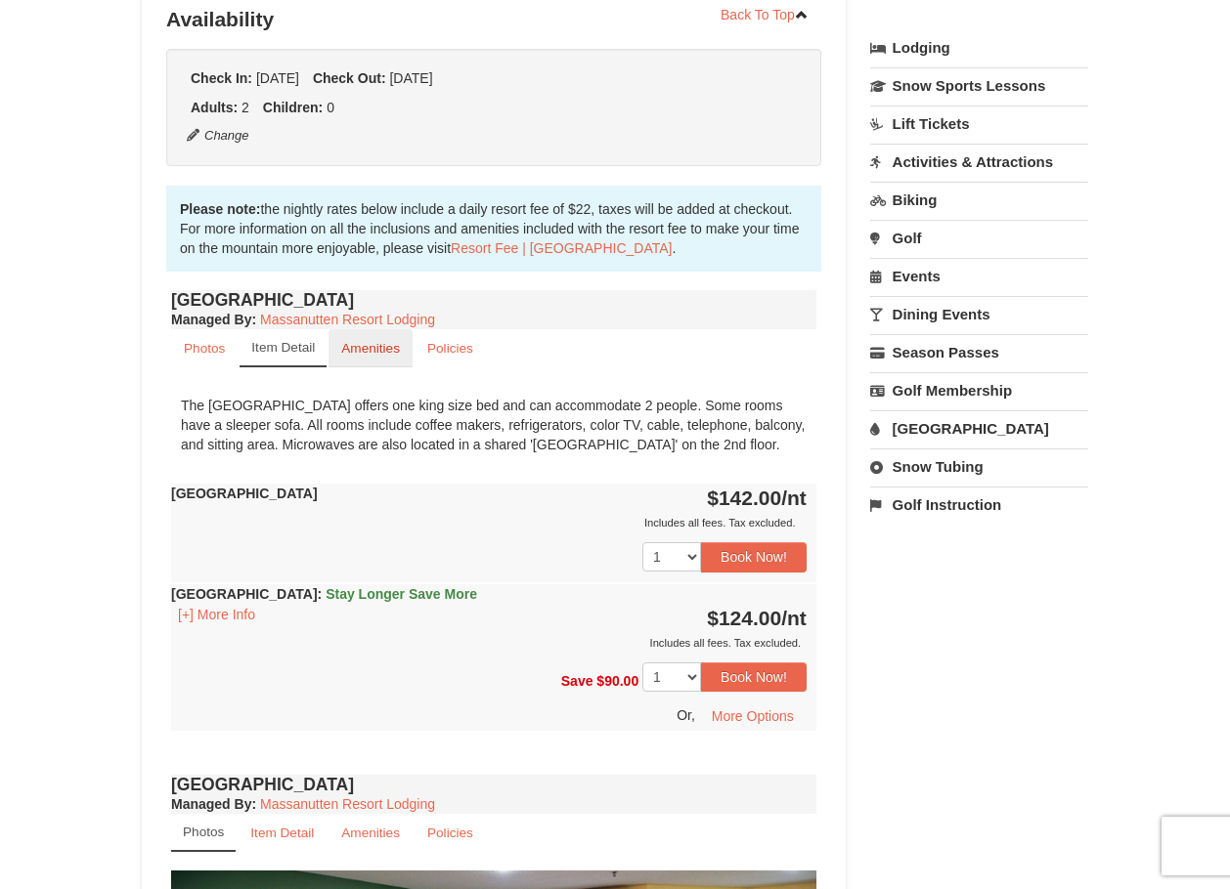
click at [356, 353] on small "Amenities" at bounding box center [370, 348] width 59 height 15
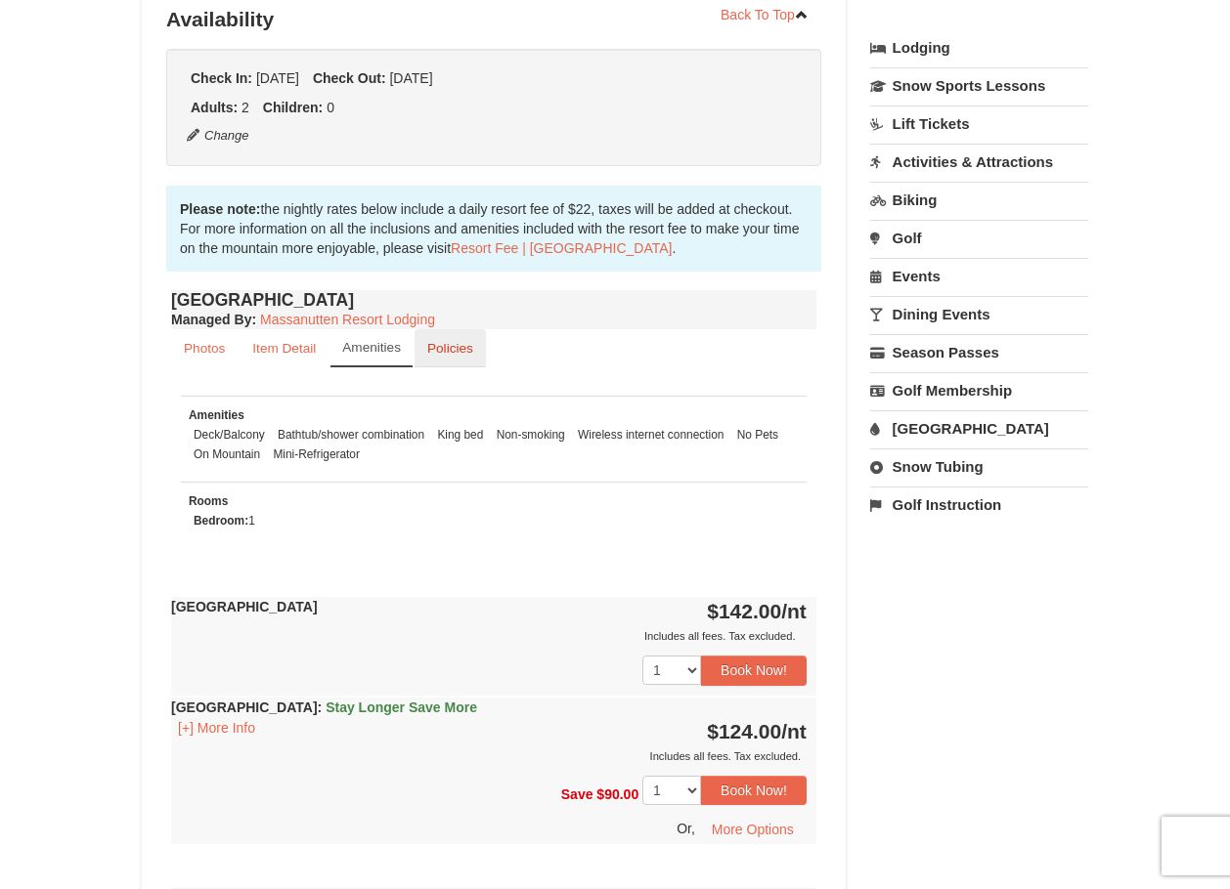
click at [434, 350] on small "Policies" at bounding box center [450, 348] width 46 height 15
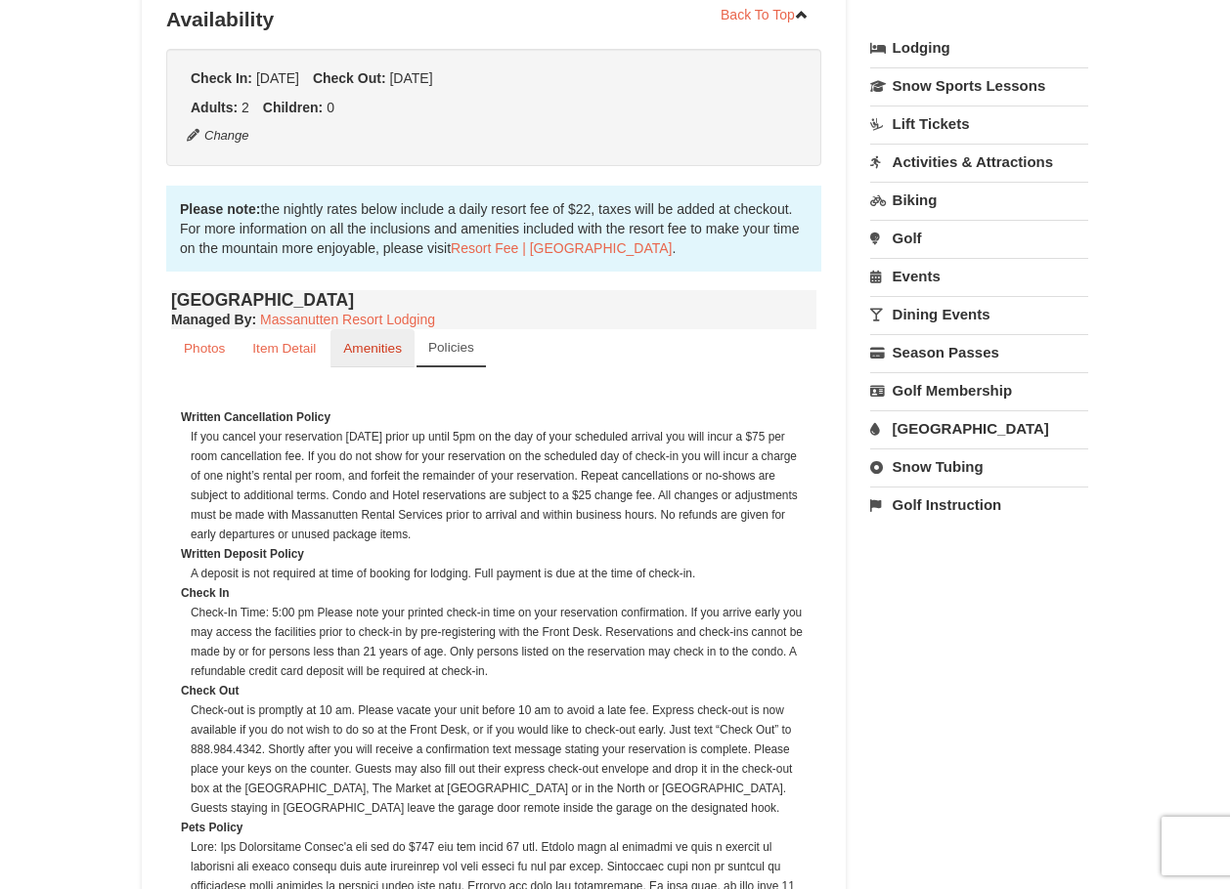
click at [368, 350] on small "Amenities" at bounding box center [372, 348] width 59 height 15
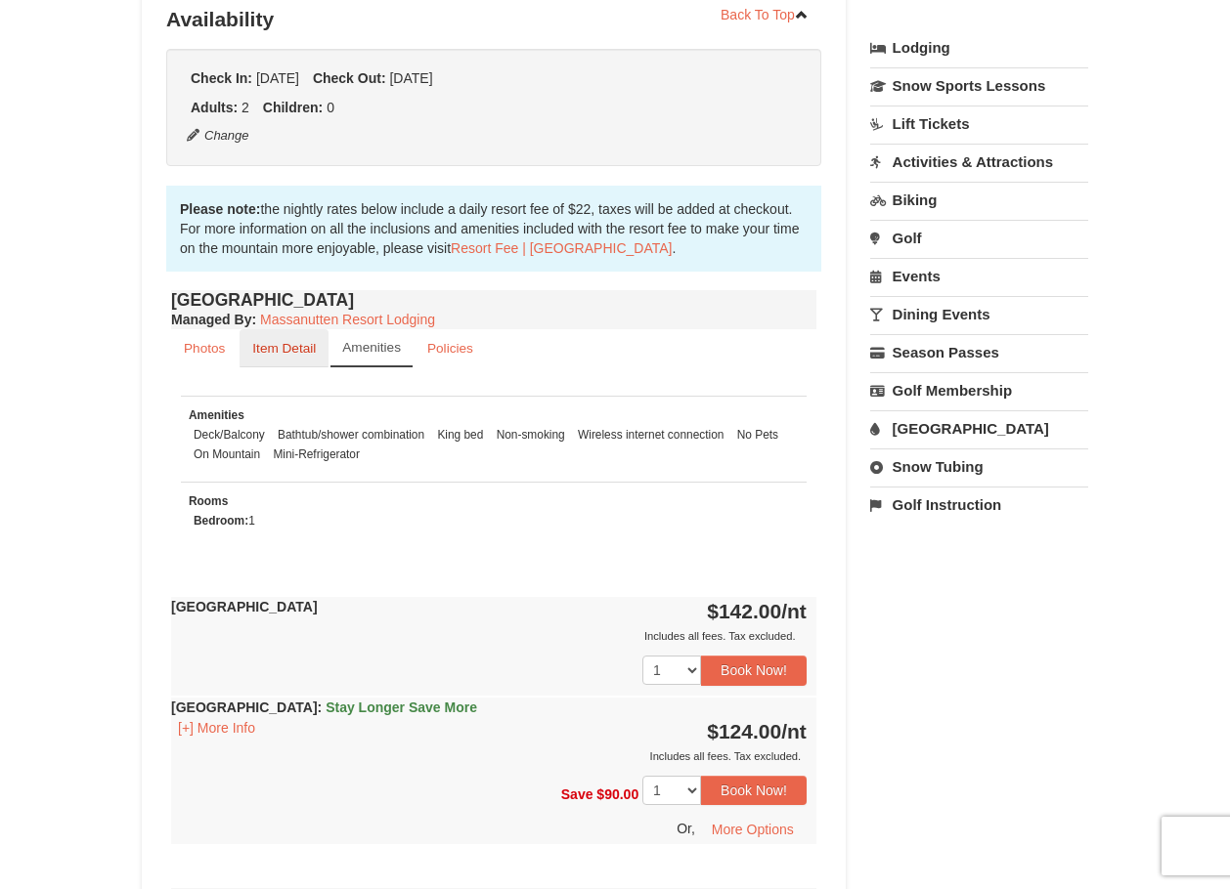
click at [281, 351] on small "Item Detail" at bounding box center [284, 348] width 64 height 15
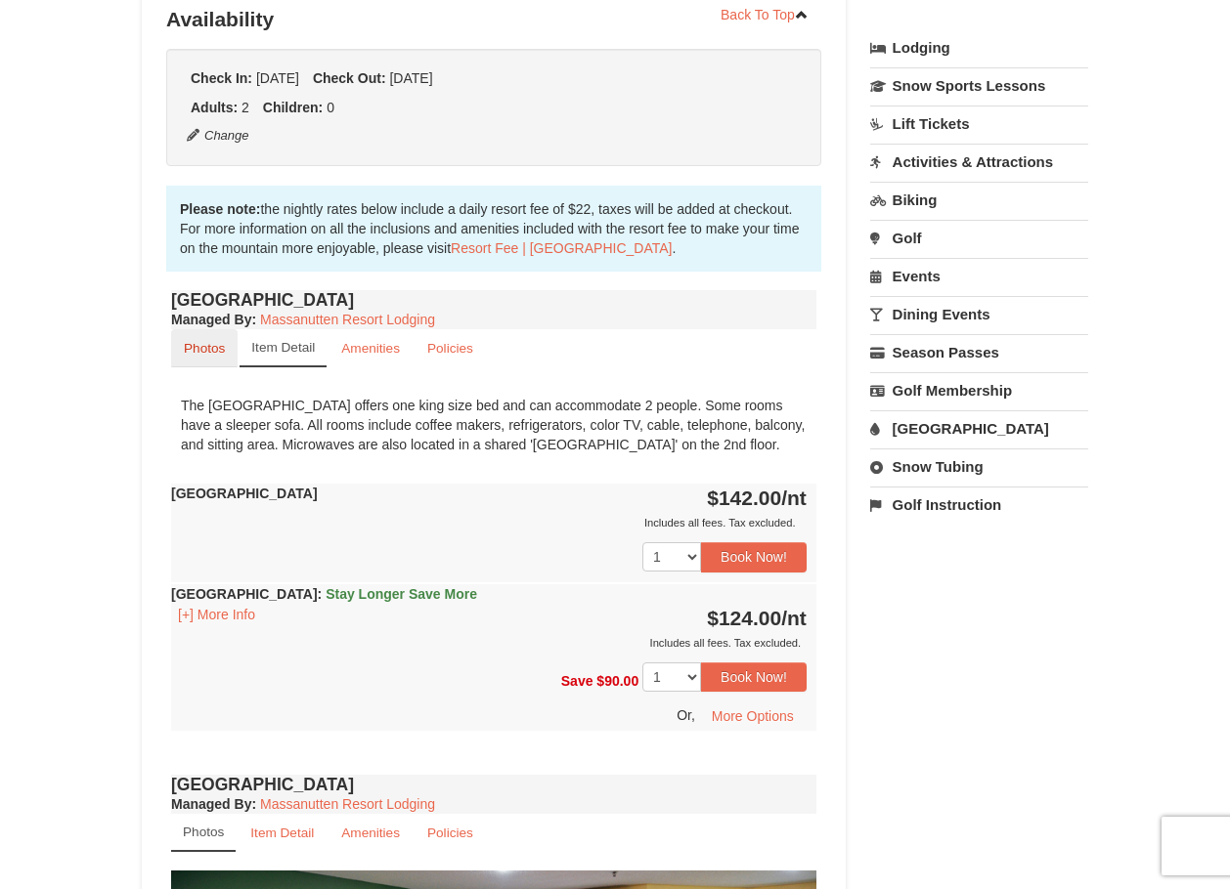
click at [206, 351] on small "Photos" at bounding box center [204, 348] width 41 height 15
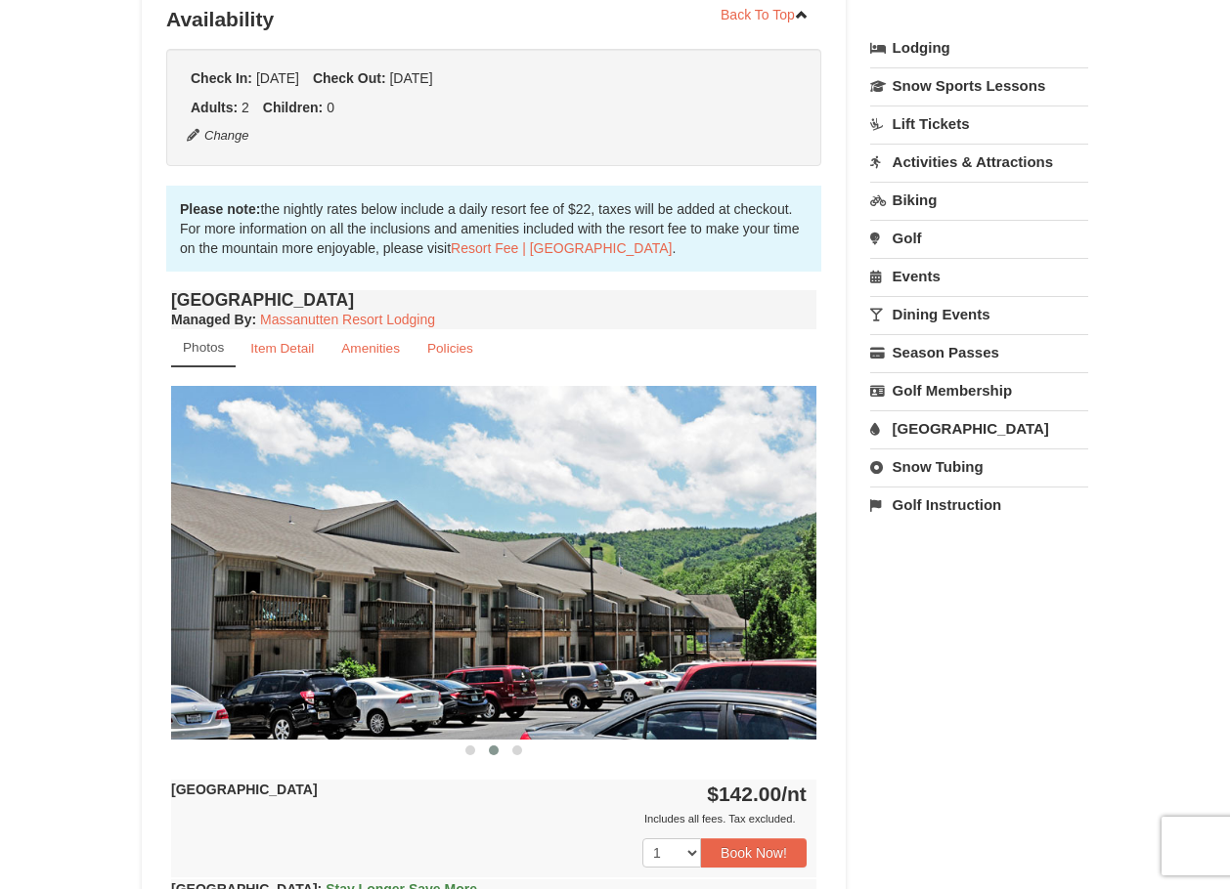
drag, startPoint x: 661, startPoint y: 569, endPoint x: 218, endPoint y: 550, distance: 443.1
click at [220, 551] on img at bounding box center [493, 562] width 645 height 353
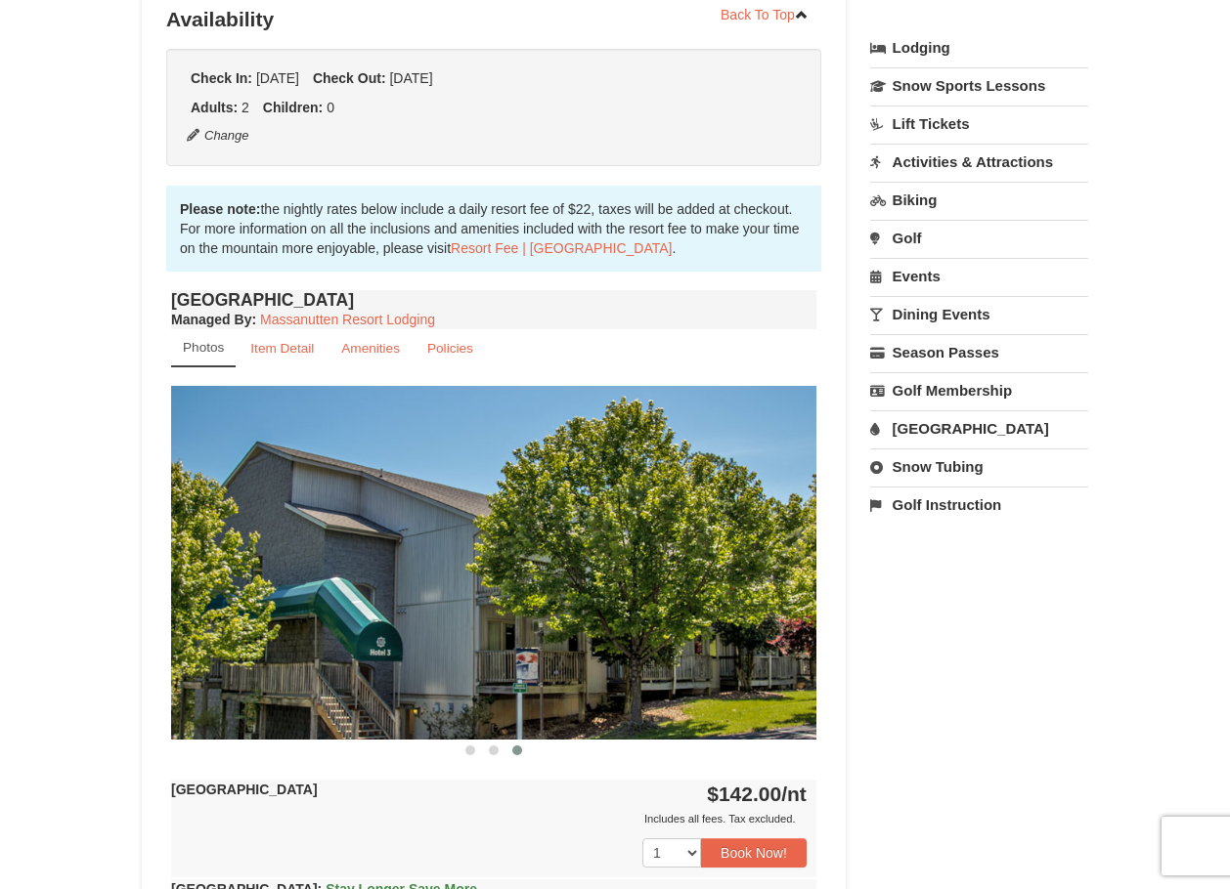
drag, startPoint x: 273, startPoint y: 555, endPoint x: 664, endPoint y: 646, distance: 401.4
click at [717, 646] on img at bounding box center [493, 562] width 645 height 353
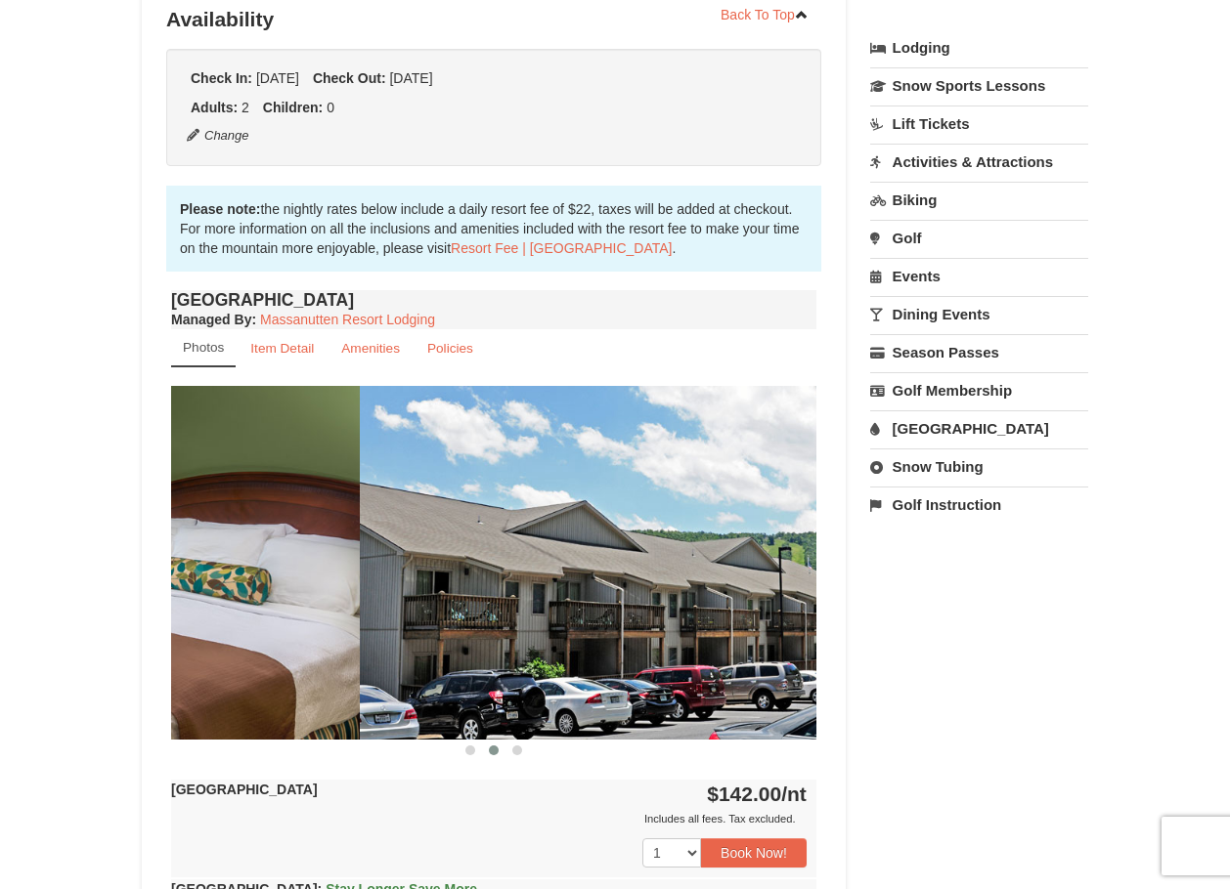
drag, startPoint x: 426, startPoint y: 650, endPoint x: 642, endPoint y: 652, distance: 216.0
click at [634, 653] on img at bounding box center [682, 562] width 645 height 353
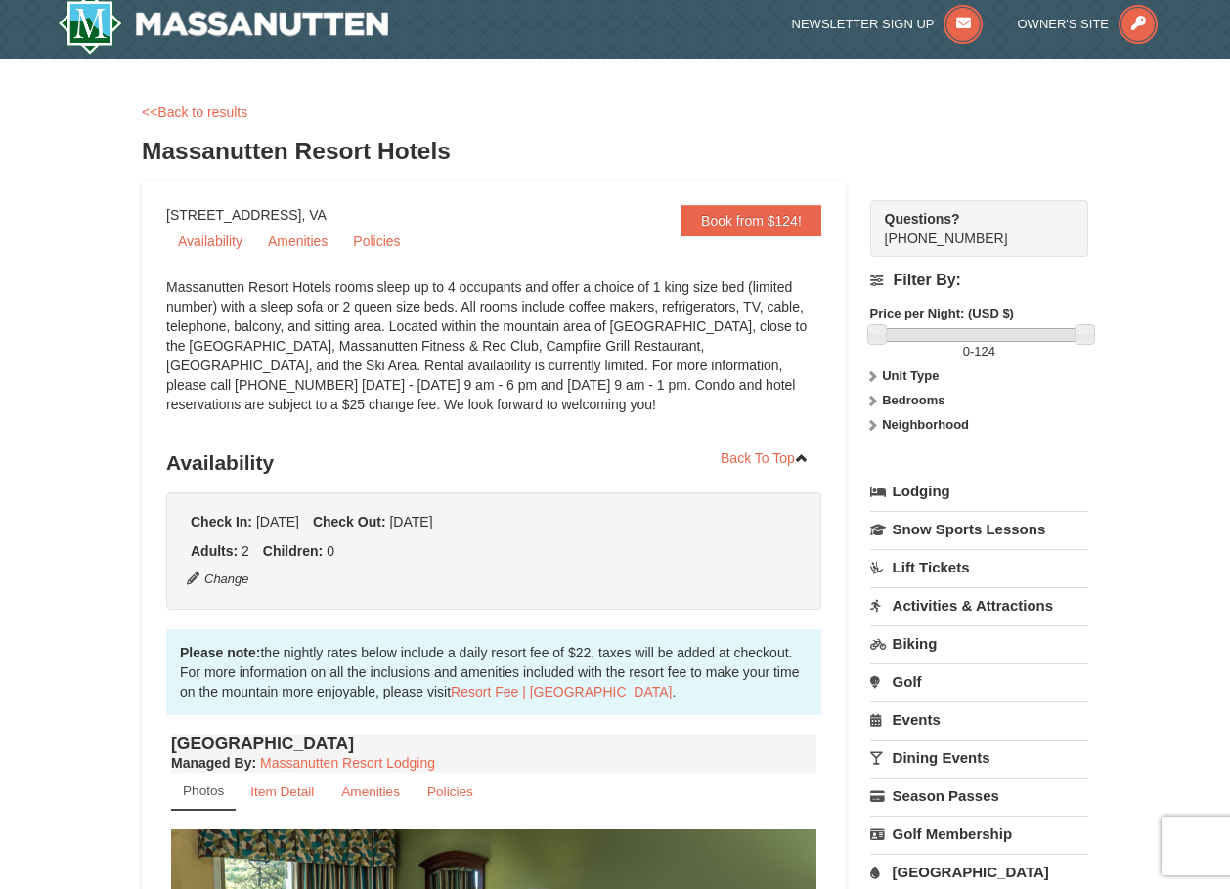
scroll to position [0, 0]
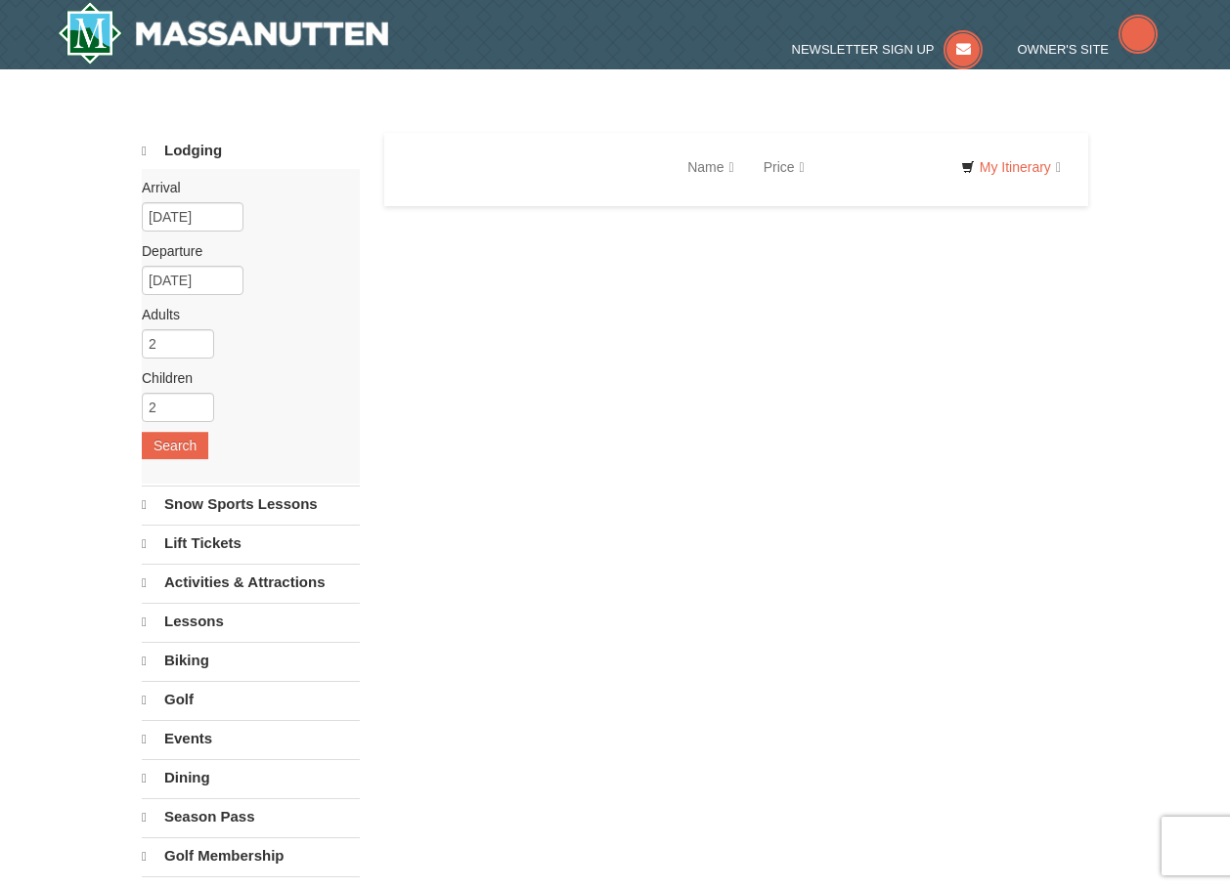
select select "10"
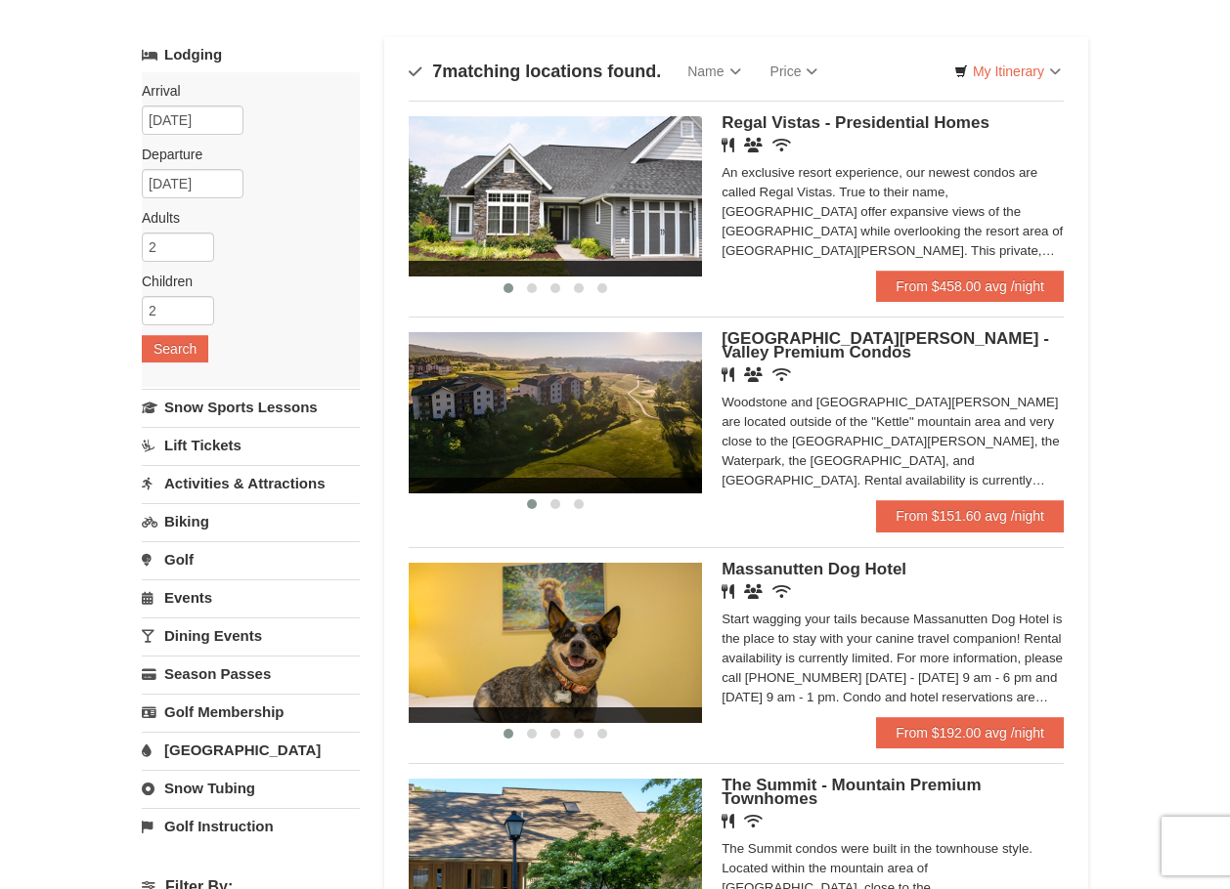
scroll to position [98, 0]
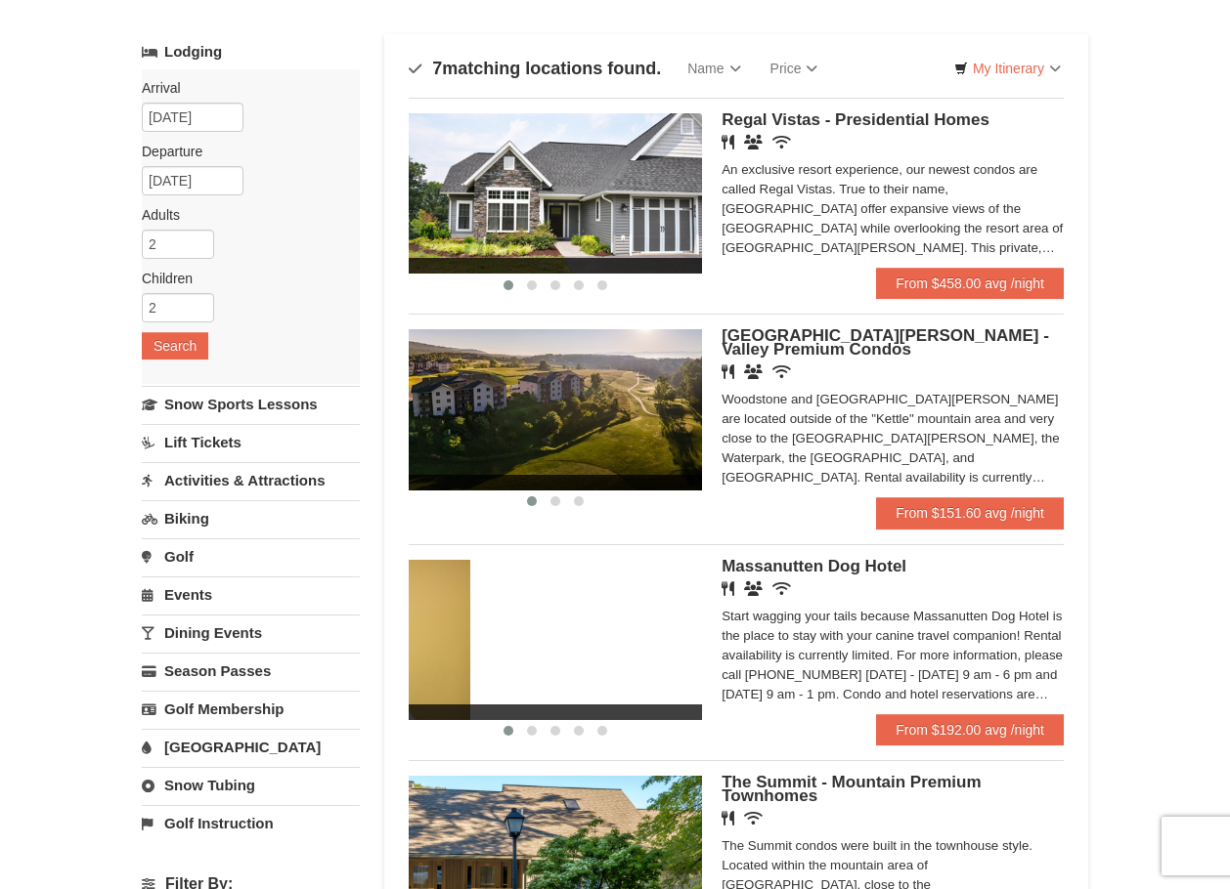
drag, startPoint x: 559, startPoint y: 647, endPoint x: 396, endPoint y: 644, distance: 163.3
click at [397, 646] on div "Sort By Name Name (A to Z) Name (Z to A) Price Price (Low to High) Price (High …" at bounding box center [736, 842] width 704 height 1616
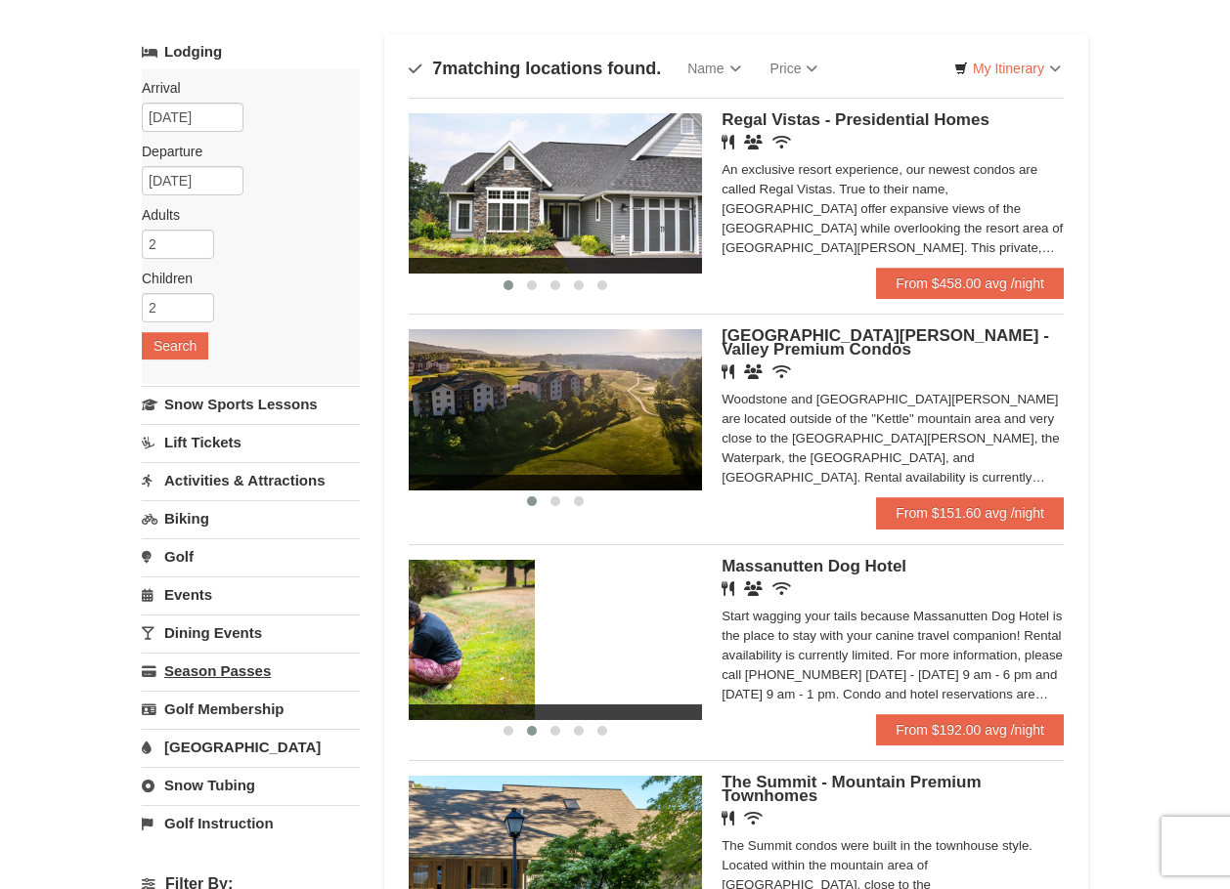
click at [355, 664] on div "Lodging Arrival Please format dates MM/DD/YYYY Please format dates MM/DD/YYYY […" at bounding box center [615, 842] width 946 height 1616
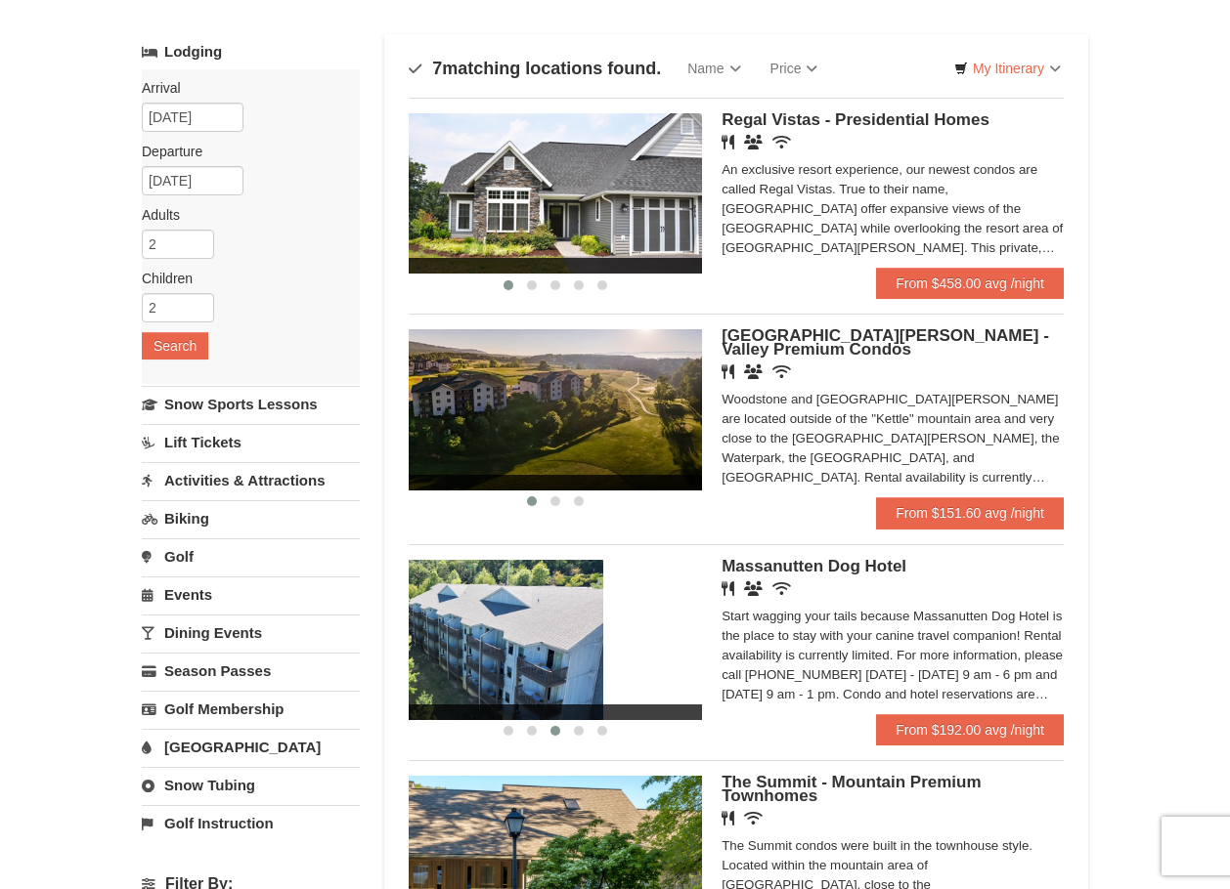
drag, startPoint x: 609, startPoint y: 648, endPoint x: 506, endPoint y: 653, distance: 102.7
click at [506, 653] on img at bounding box center [456, 640] width 293 height 160
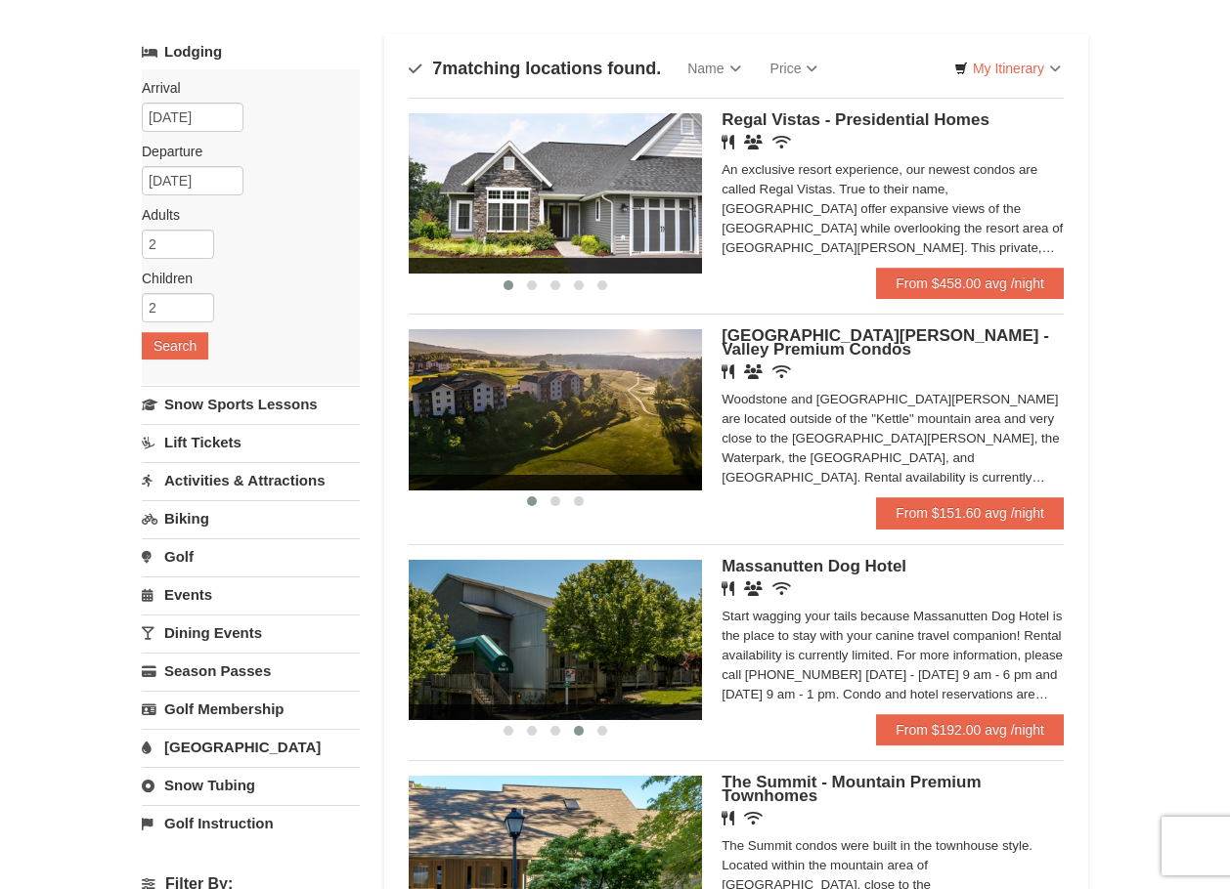
drag, startPoint x: 561, startPoint y: 663, endPoint x: 499, endPoint y: 673, distance: 62.5
click at [526, 666] on img at bounding box center [555, 640] width 293 height 160
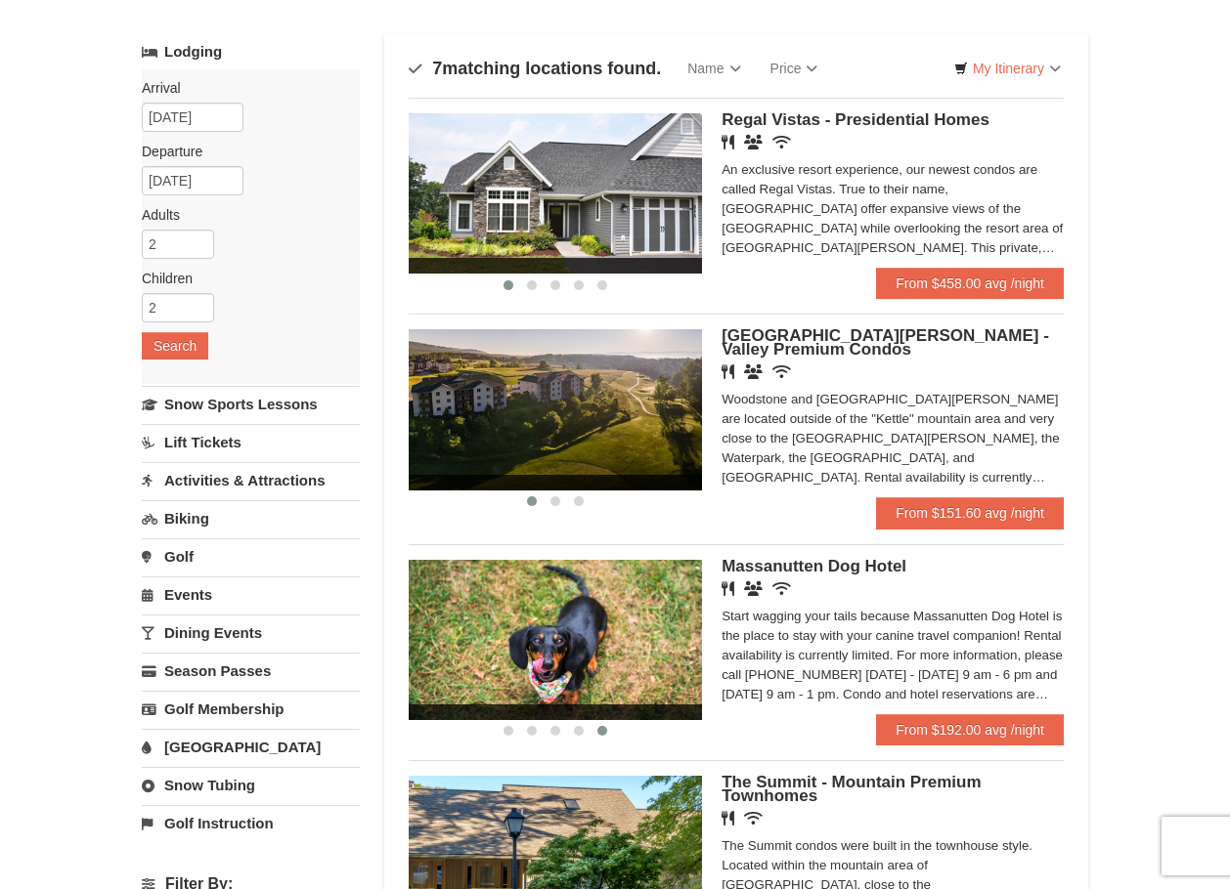
drag, startPoint x: 616, startPoint y: 665, endPoint x: 412, endPoint y: 686, distance: 204.4
click at [412, 686] on img at bounding box center [555, 640] width 293 height 160
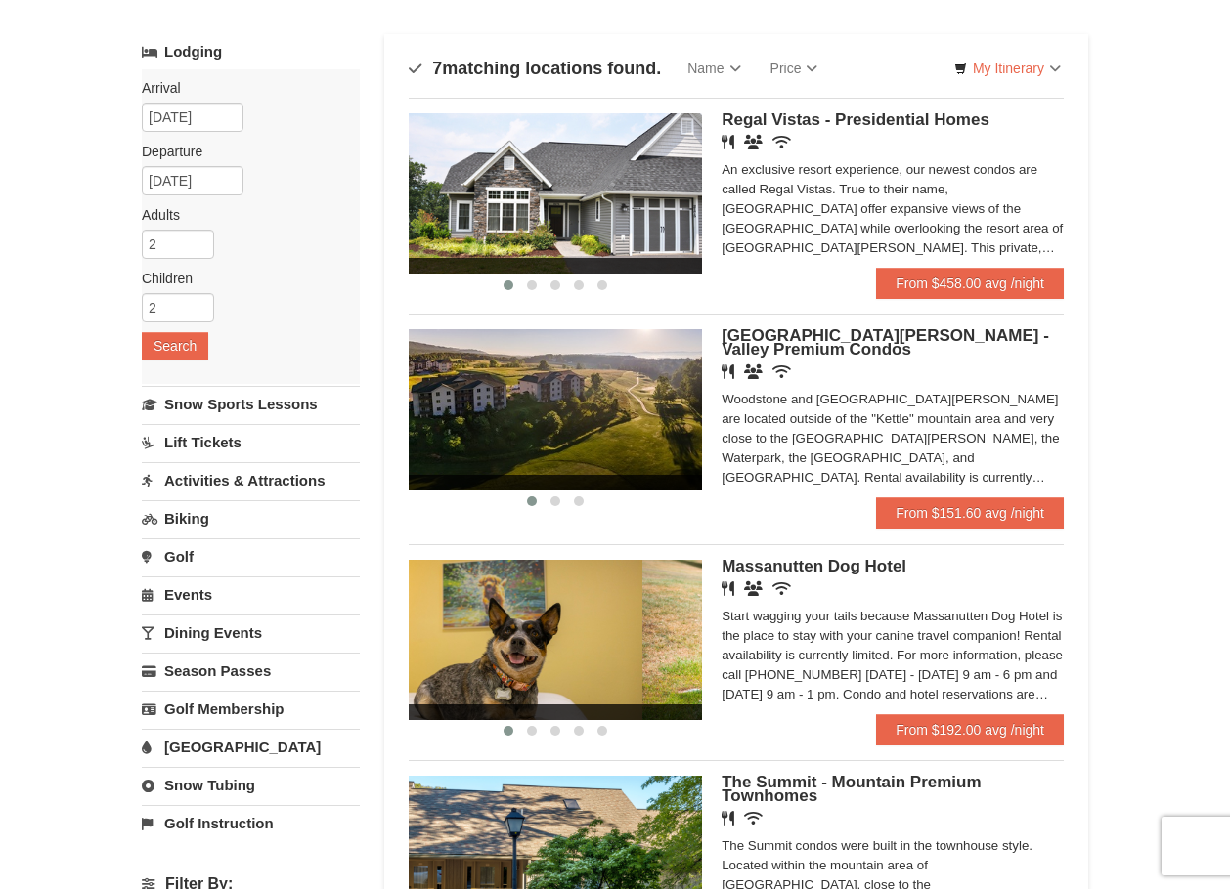
drag, startPoint x: 607, startPoint y: 668, endPoint x: 497, endPoint y: 678, distance: 111.0
click at [499, 677] on div at bounding box center [1081, 640] width 3225 height 160
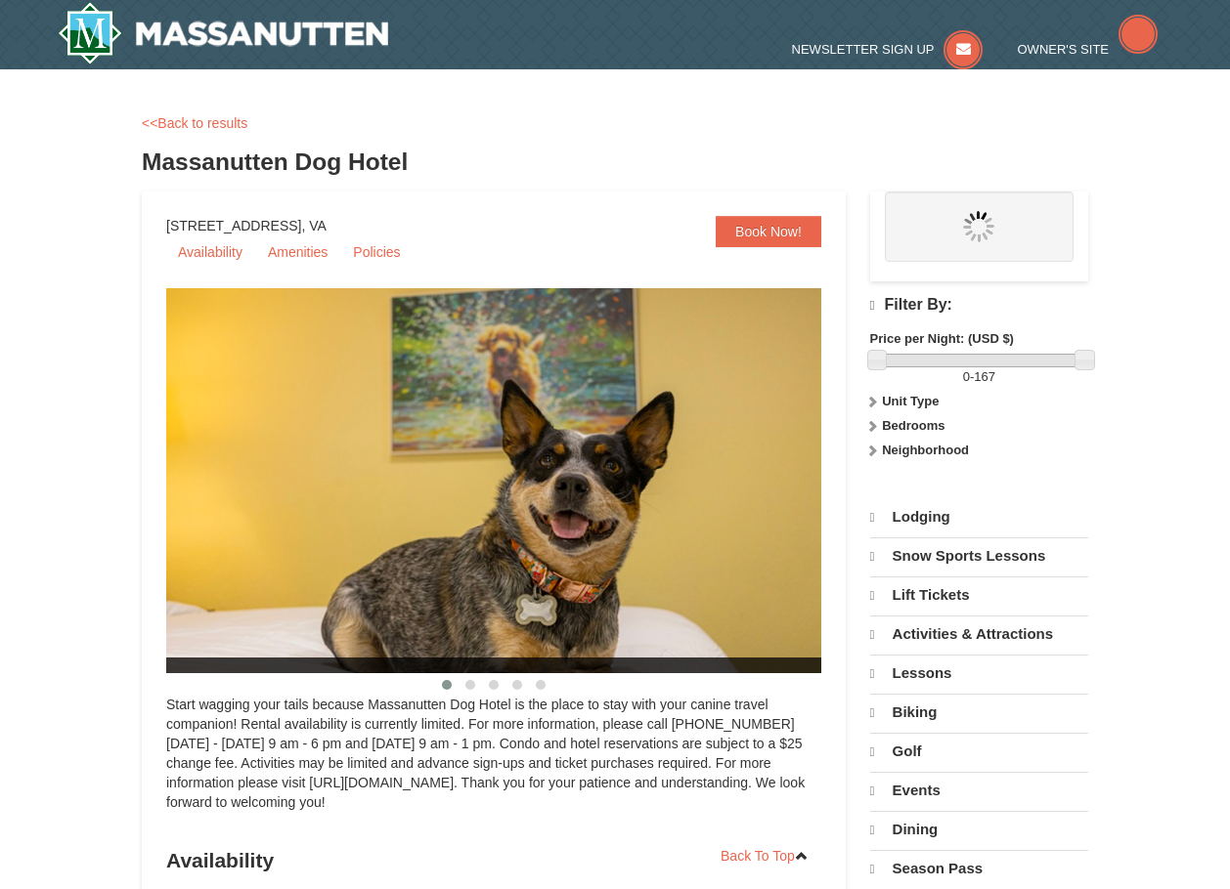
select select "10"
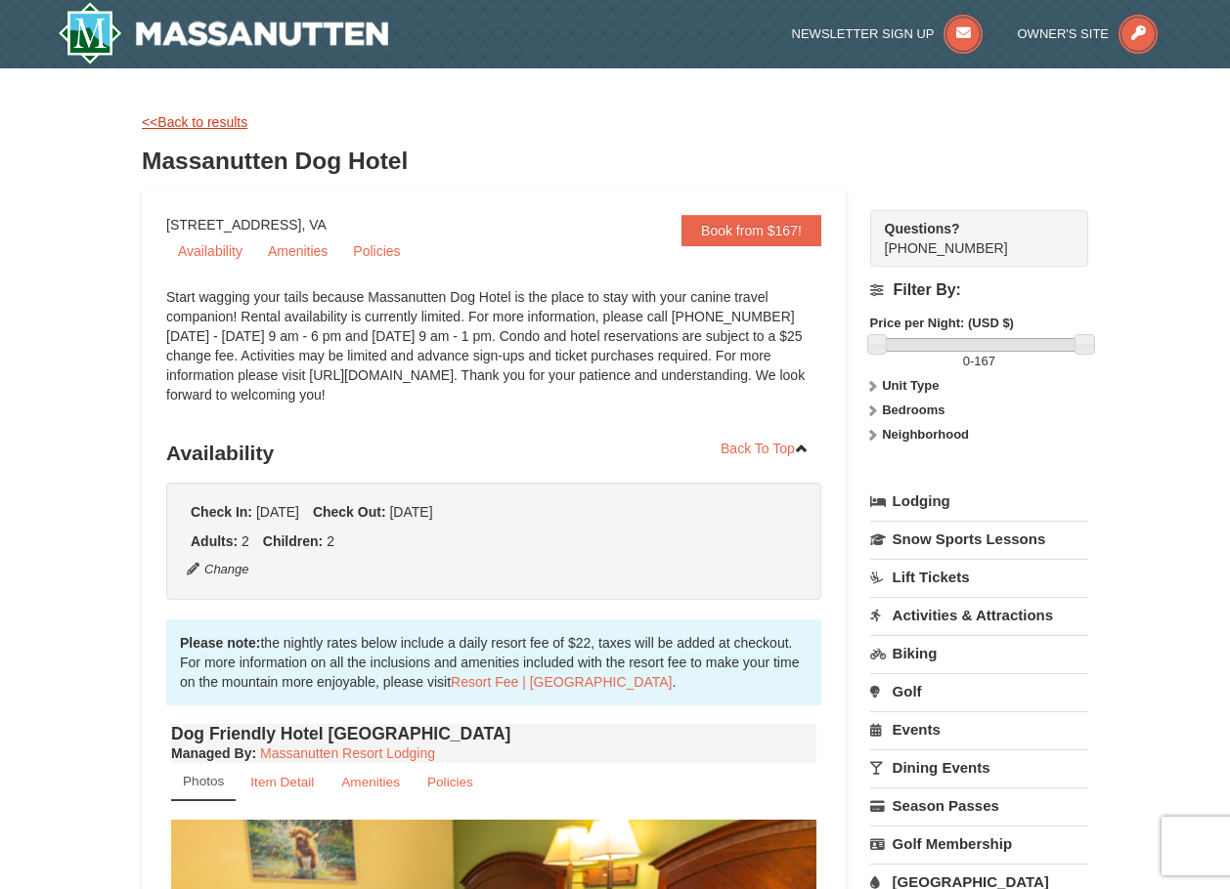
click at [206, 123] on link "<<Back to results" at bounding box center [195, 122] width 106 height 16
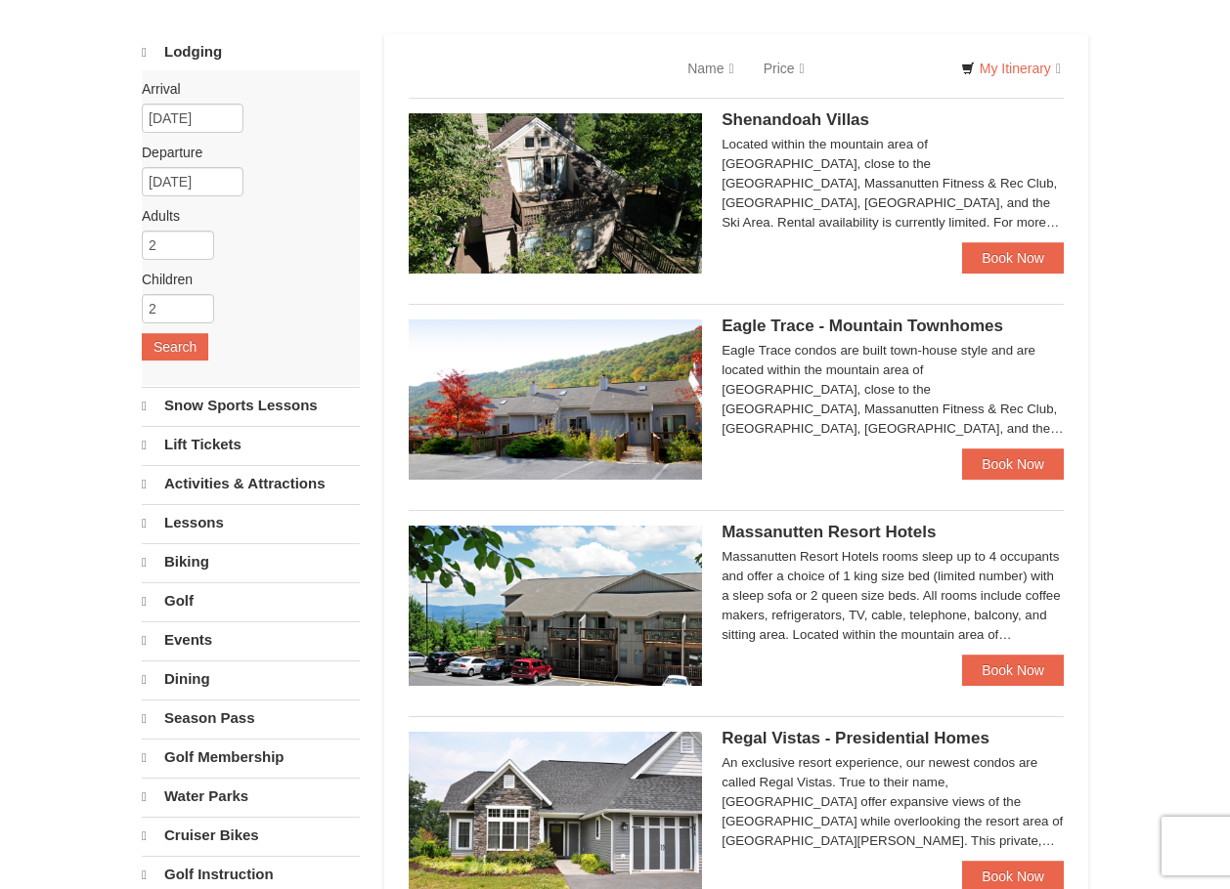
select select "10"
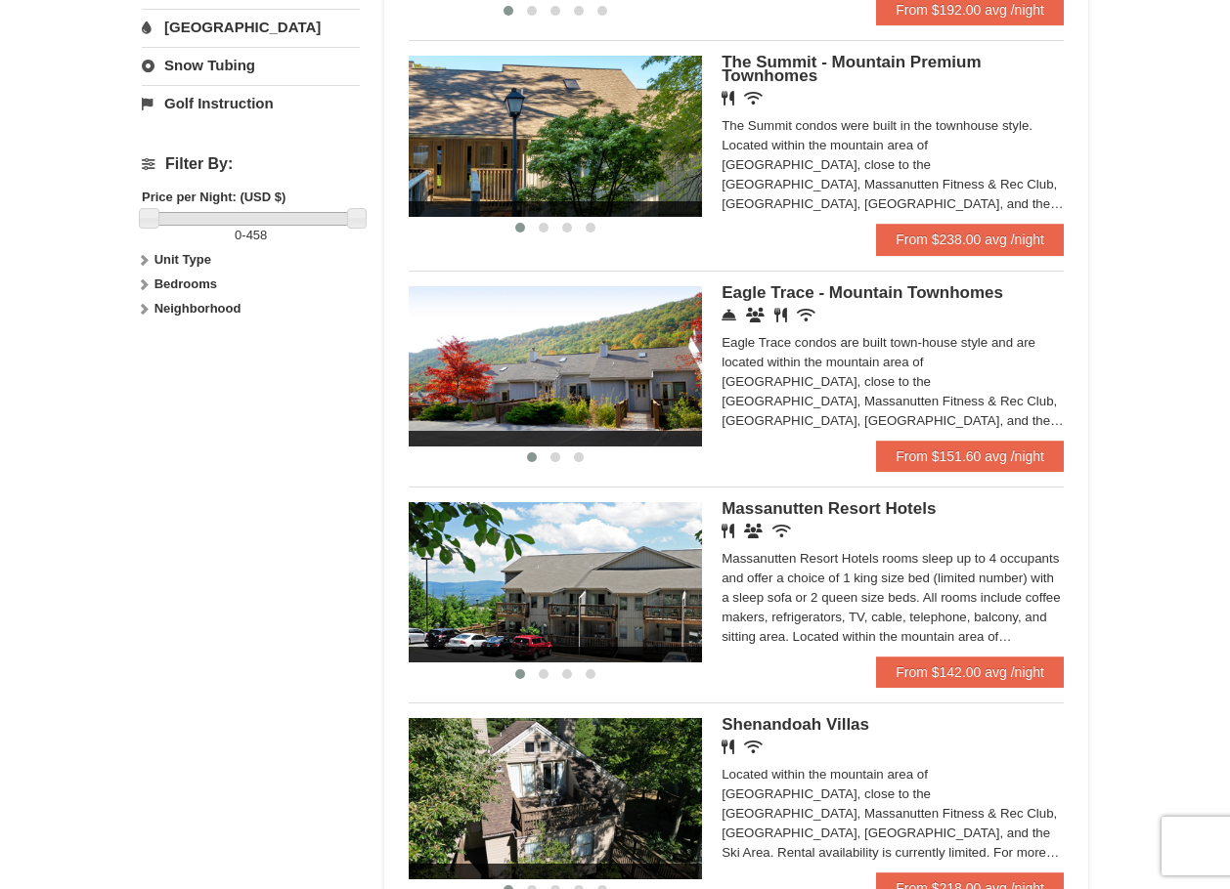
scroll to position [782, 0]
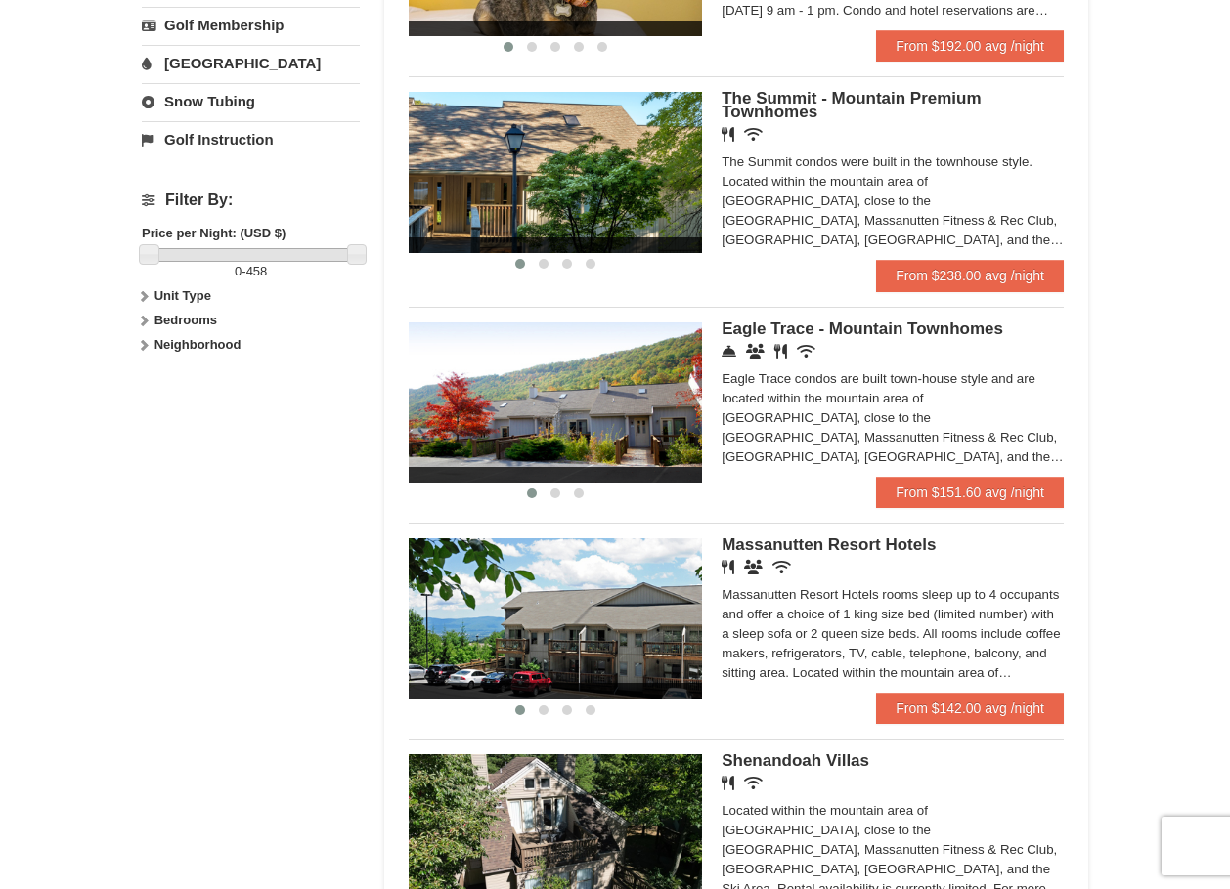
click at [816, 543] on span "Massanutten Resort Hotels" at bounding box center [828, 545] width 214 height 19
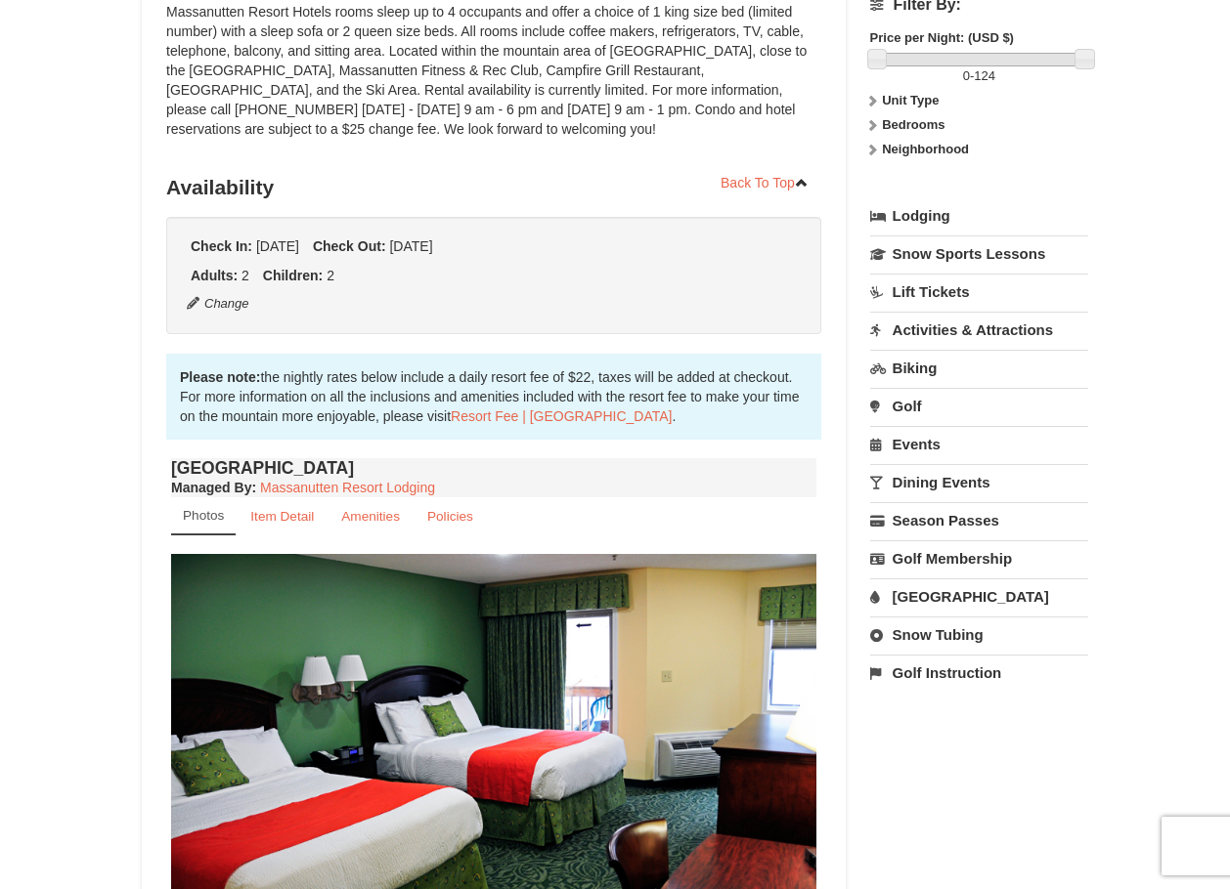
scroll to position [391, 0]
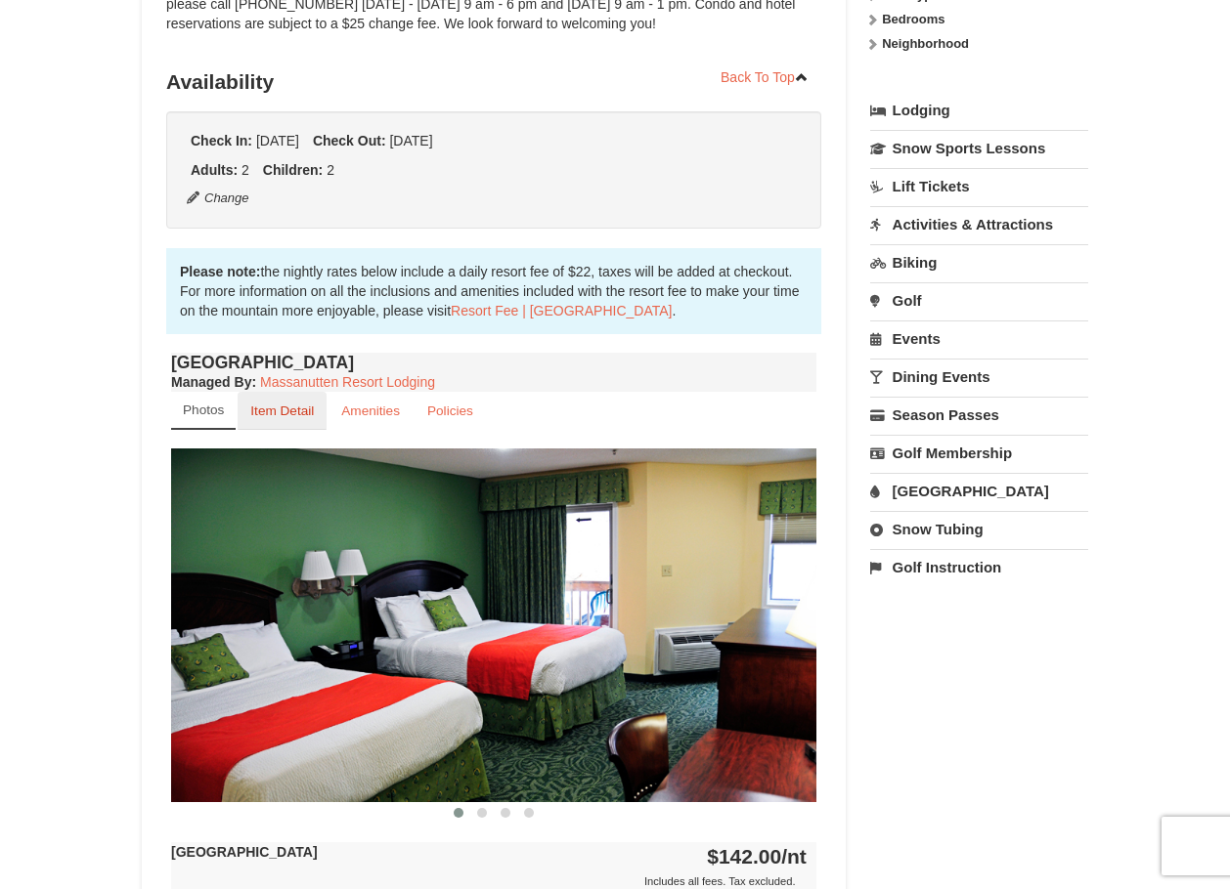
click at [295, 404] on small "Item Detail" at bounding box center [282, 411] width 64 height 15
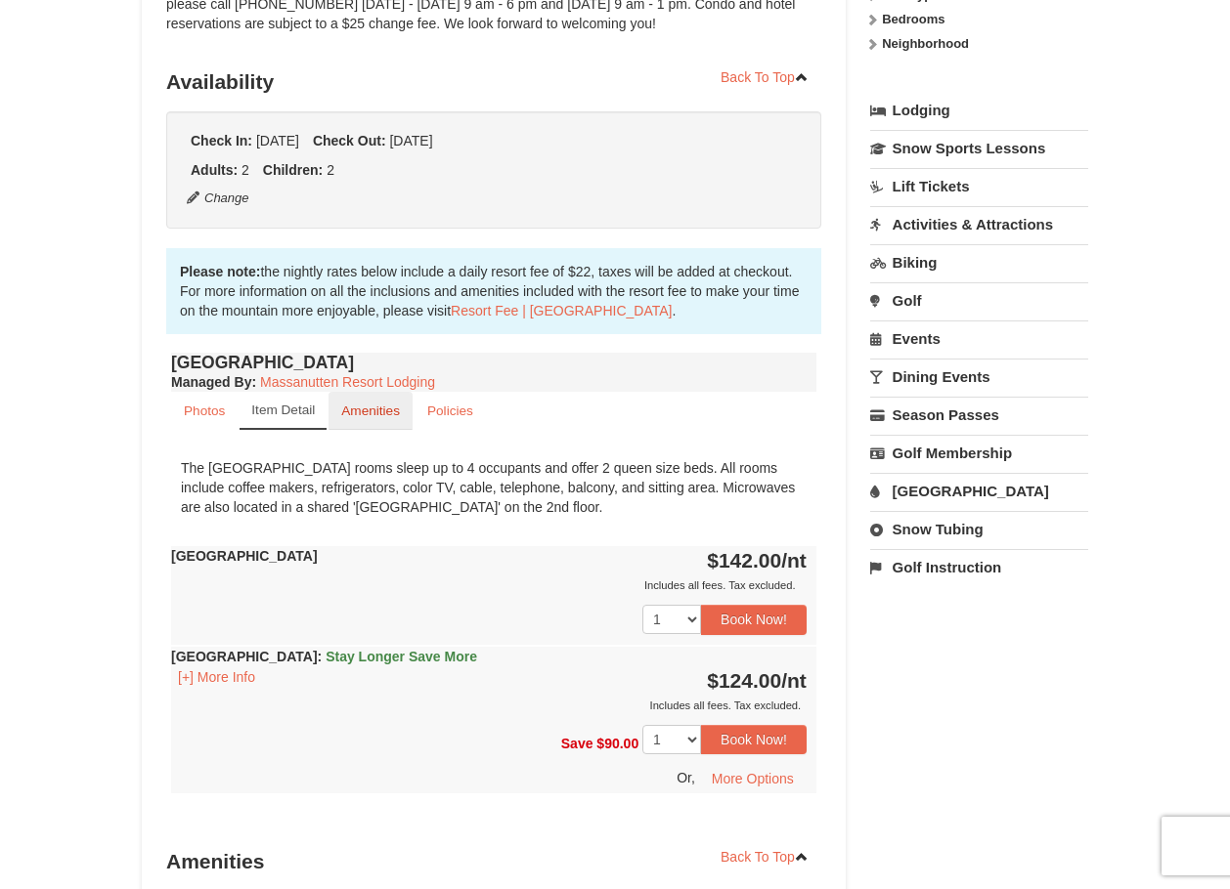
click at [376, 408] on small "Amenities" at bounding box center [370, 411] width 59 height 15
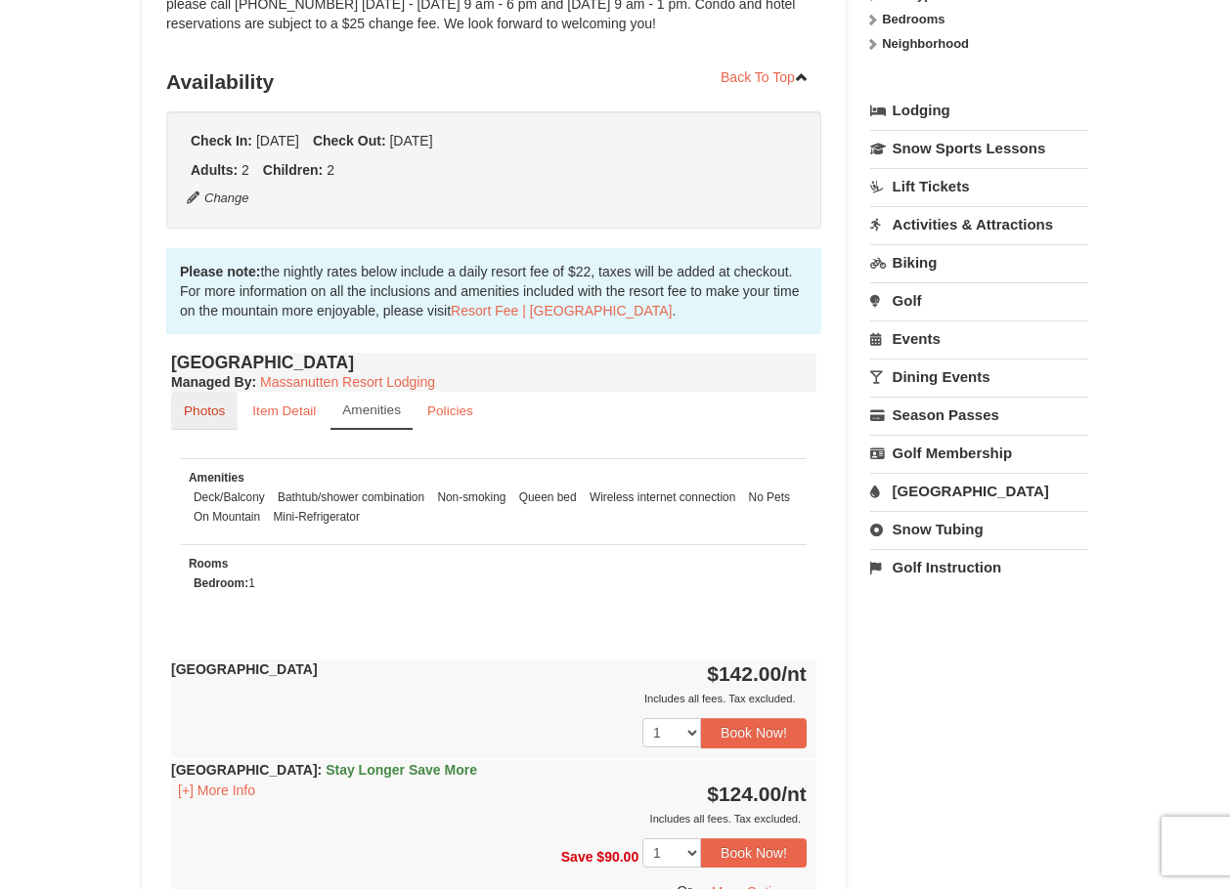
click at [213, 414] on small "Photos" at bounding box center [204, 411] width 41 height 15
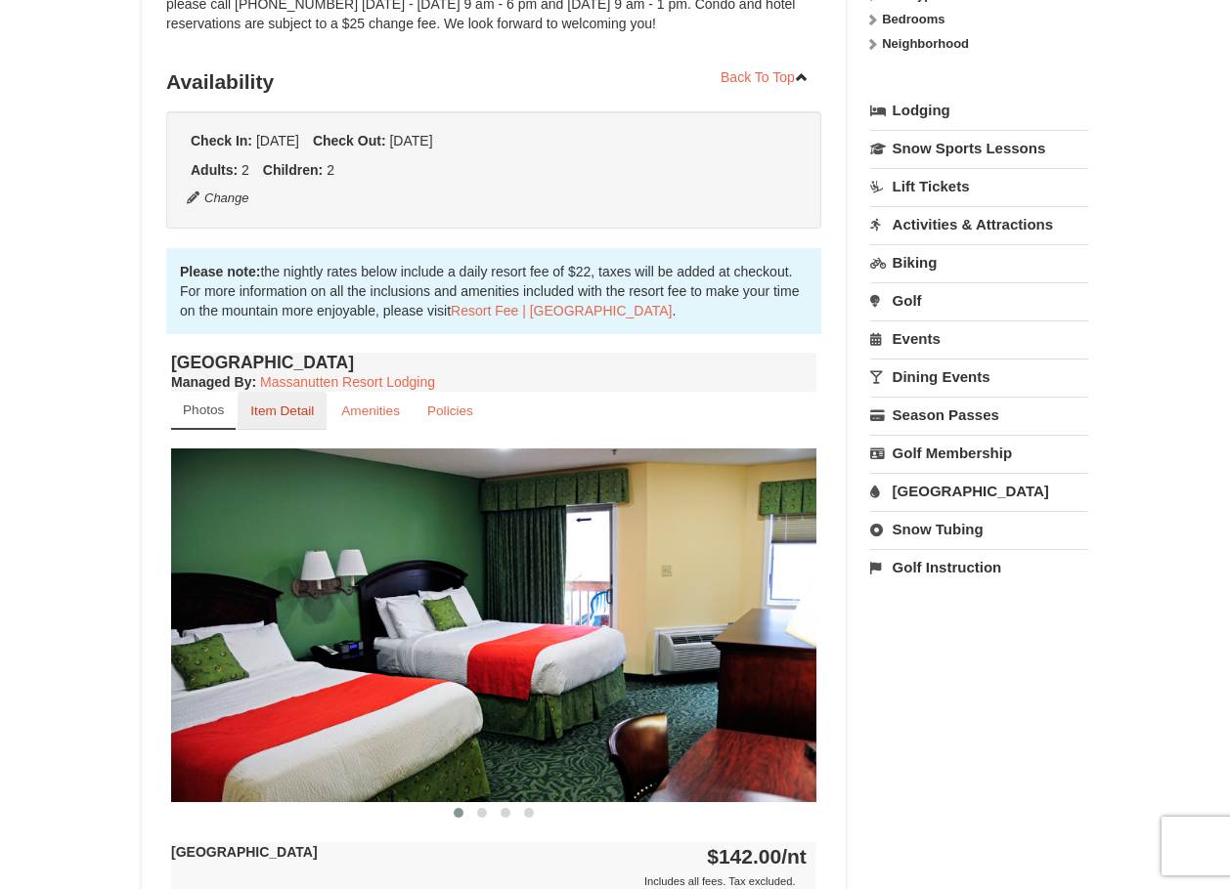
click at [280, 417] on small "Item Detail" at bounding box center [282, 411] width 64 height 15
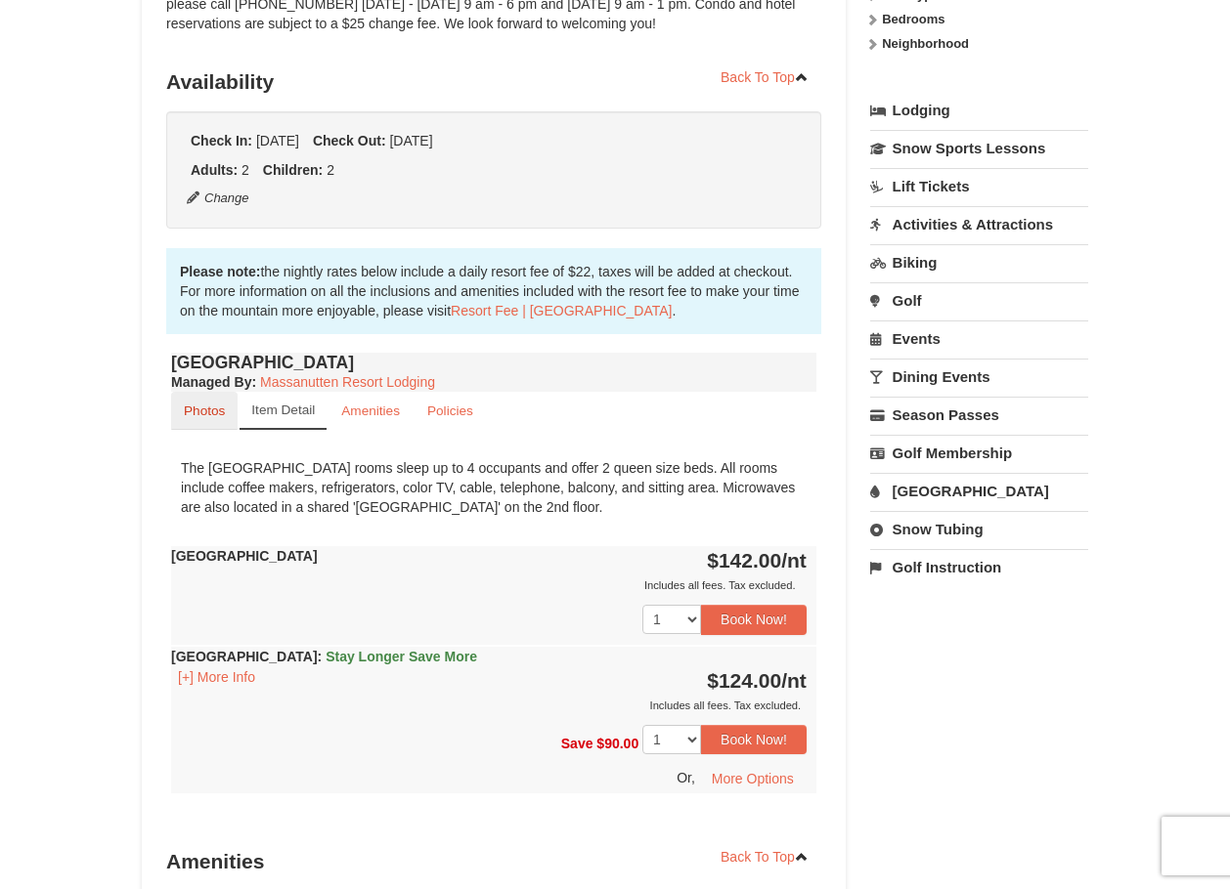
click at [228, 420] on link "Photos" at bounding box center [204, 411] width 66 height 38
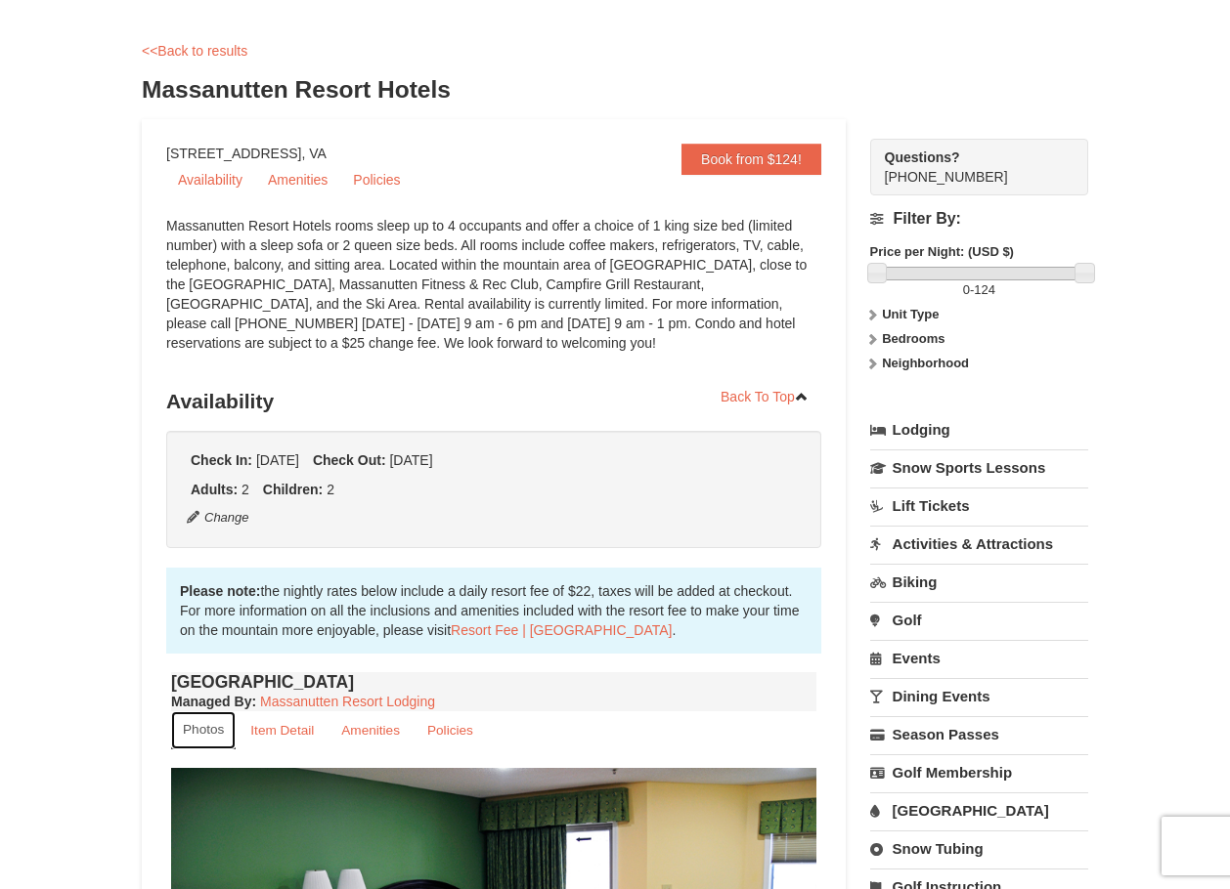
scroll to position [0, 0]
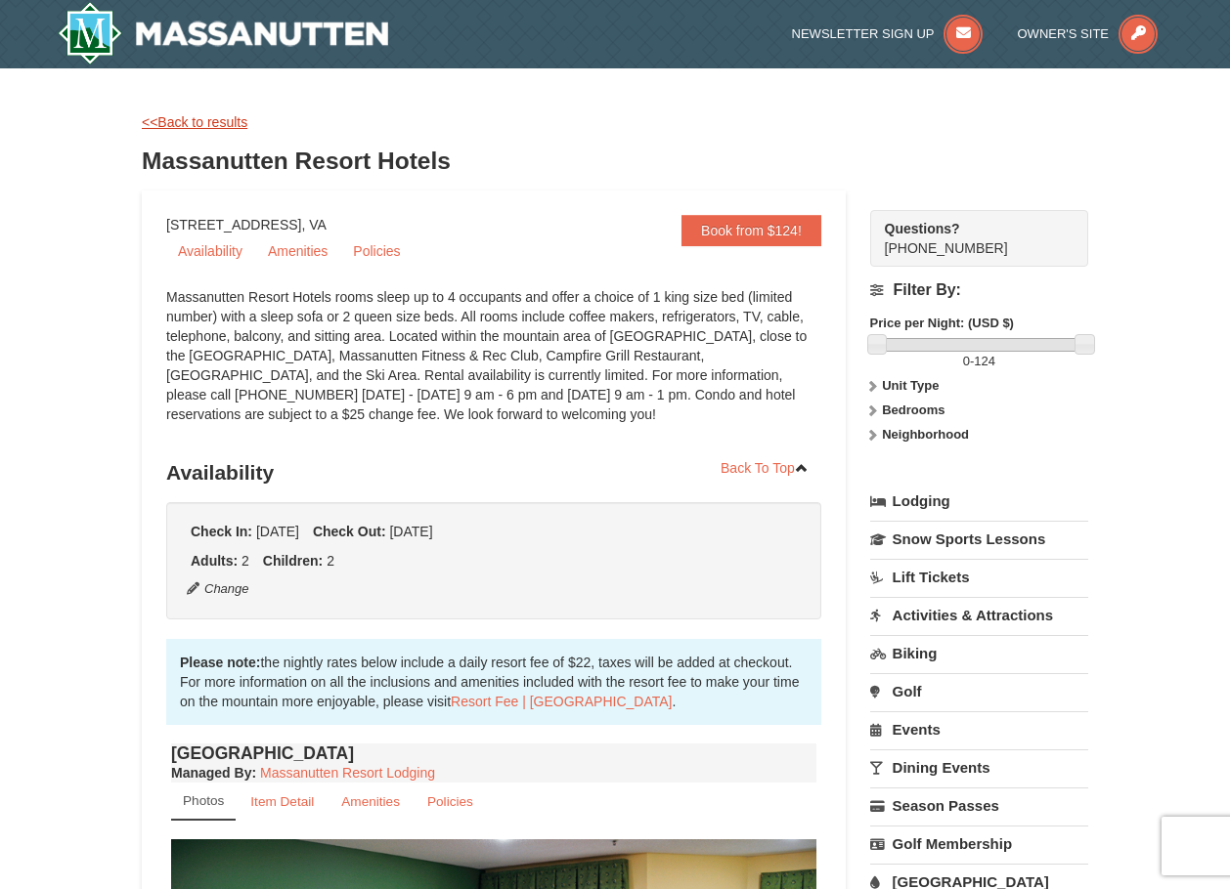
click at [178, 125] on link "<<Back to results" at bounding box center [195, 122] width 106 height 16
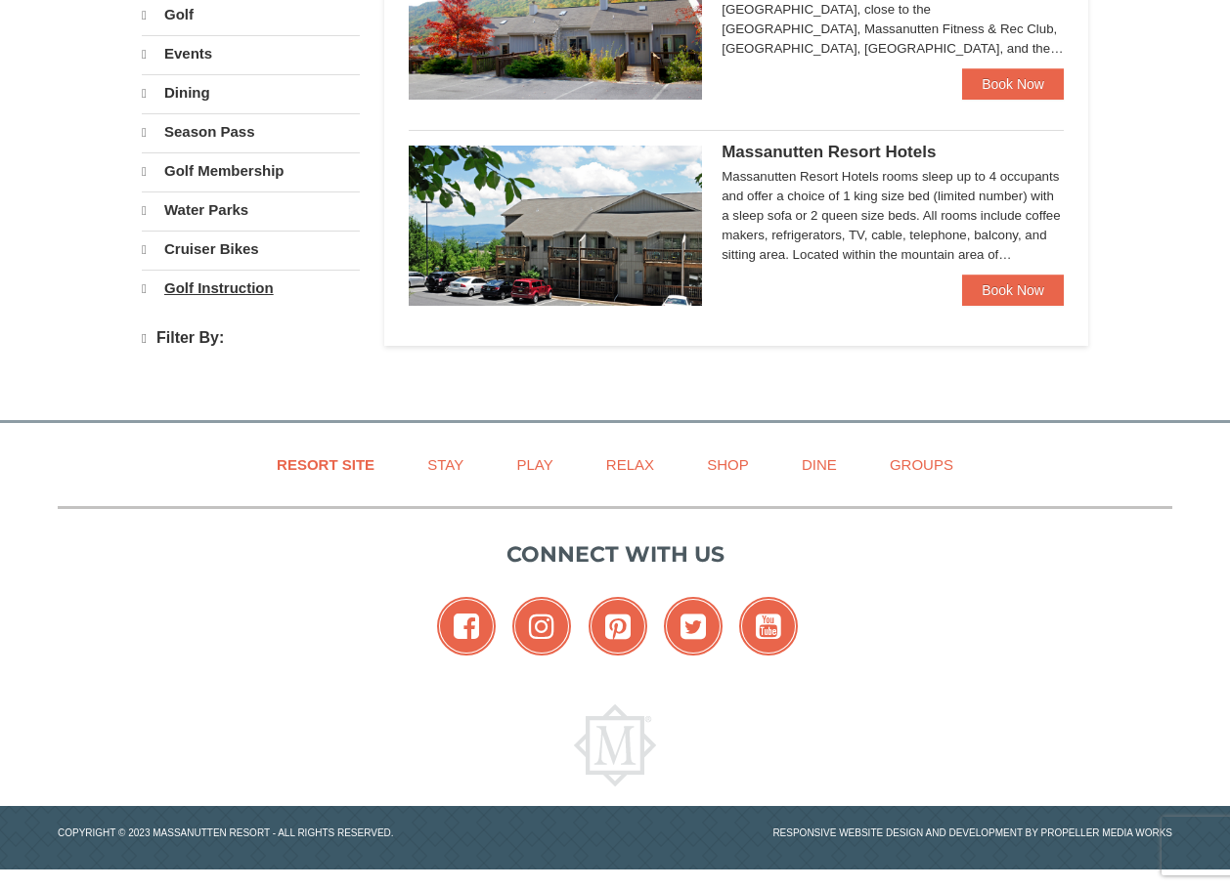
select select "10"
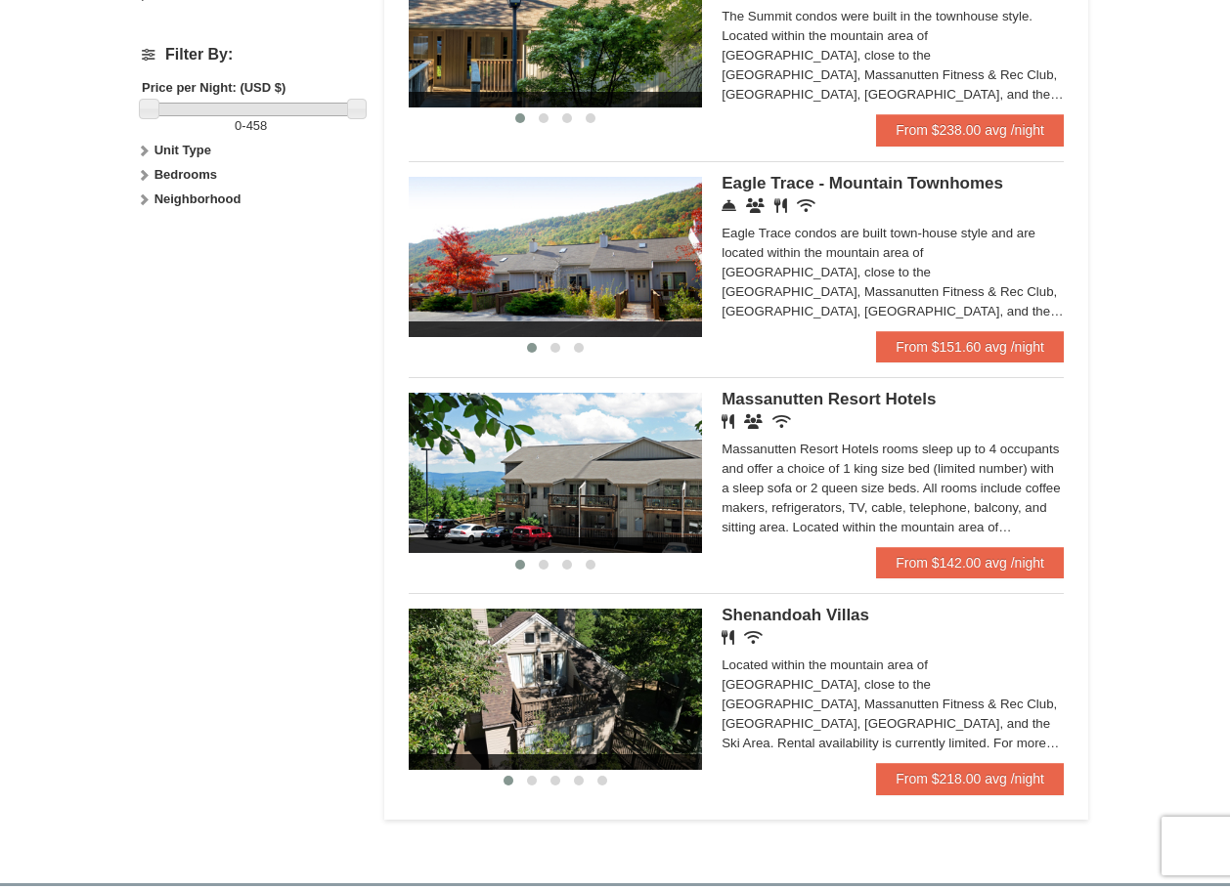
scroll to position [880, 0]
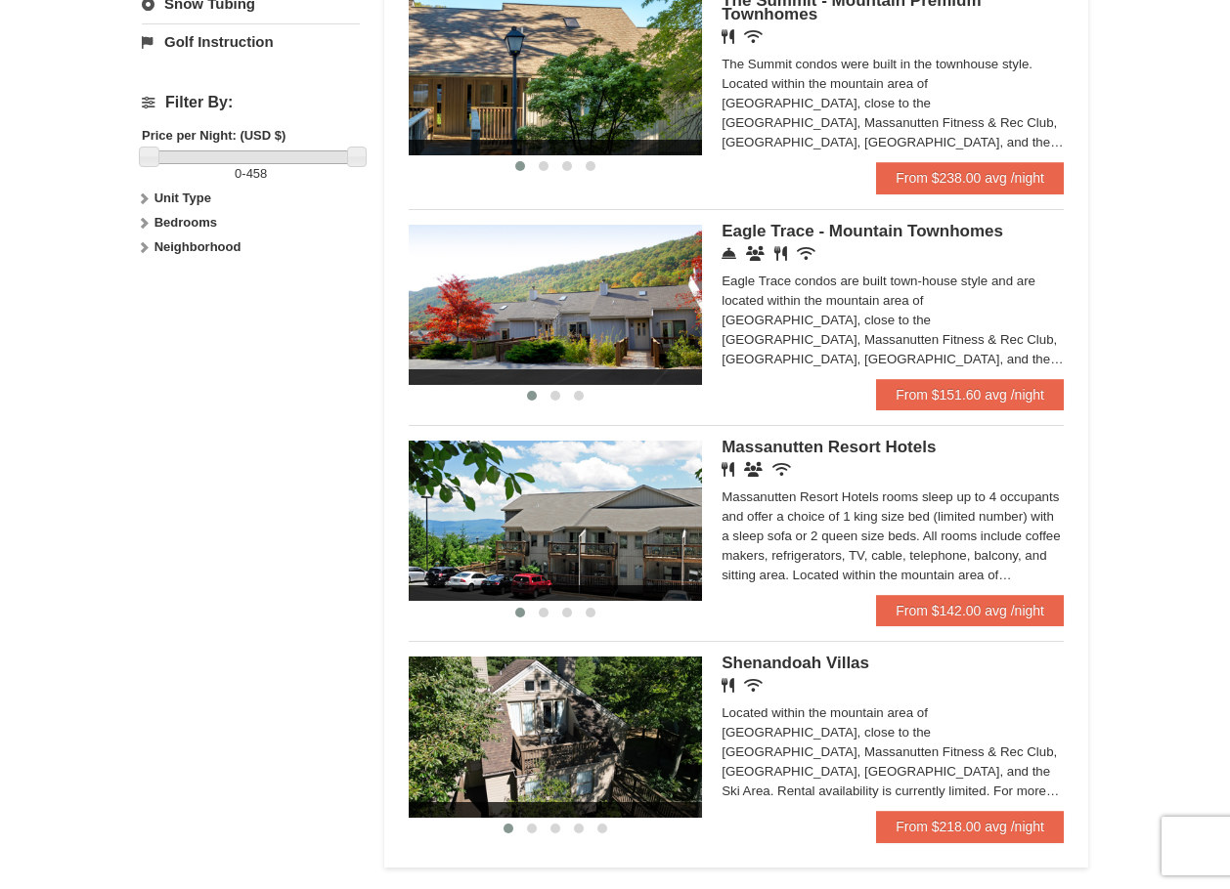
click at [795, 444] on span "Massanutten Resort Hotels" at bounding box center [828, 447] width 214 height 19
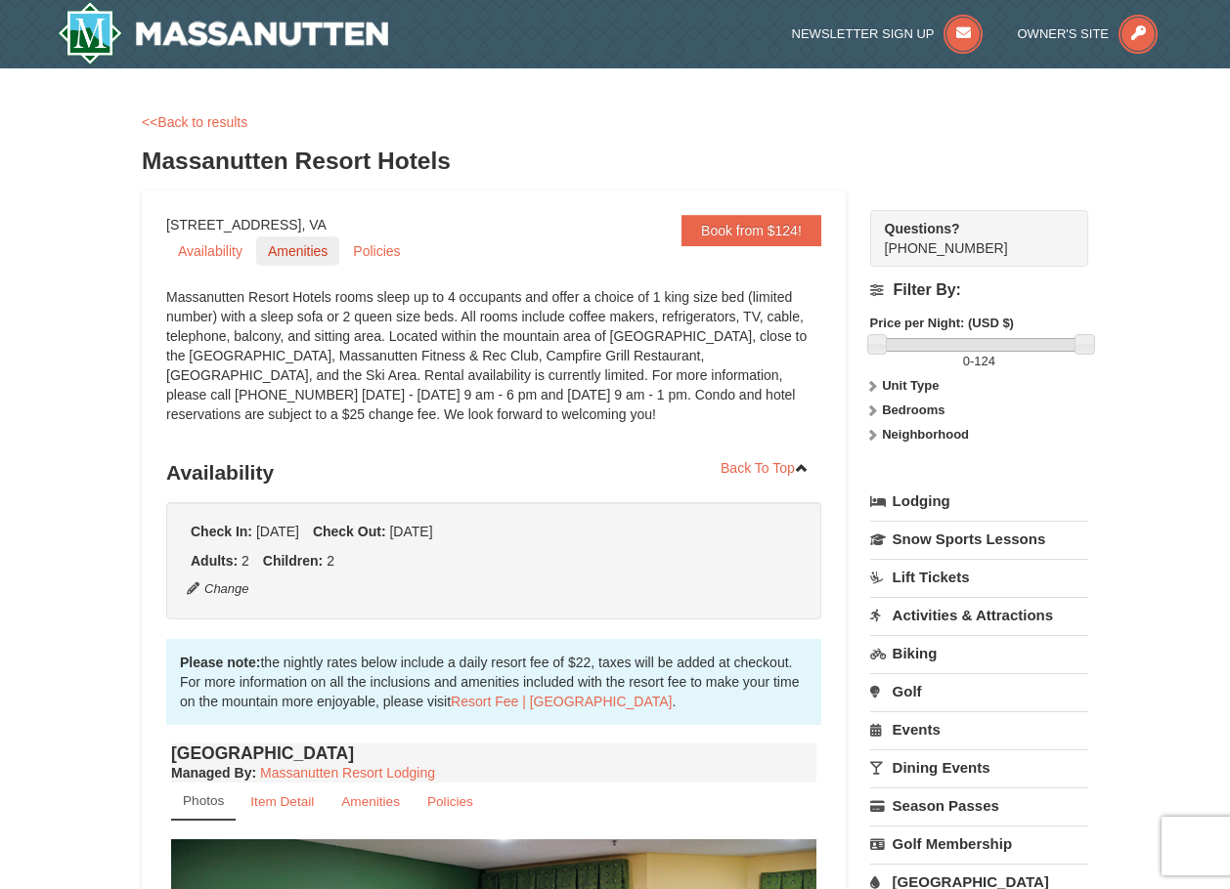
click at [273, 250] on link "Amenities" at bounding box center [297, 251] width 83 height 29
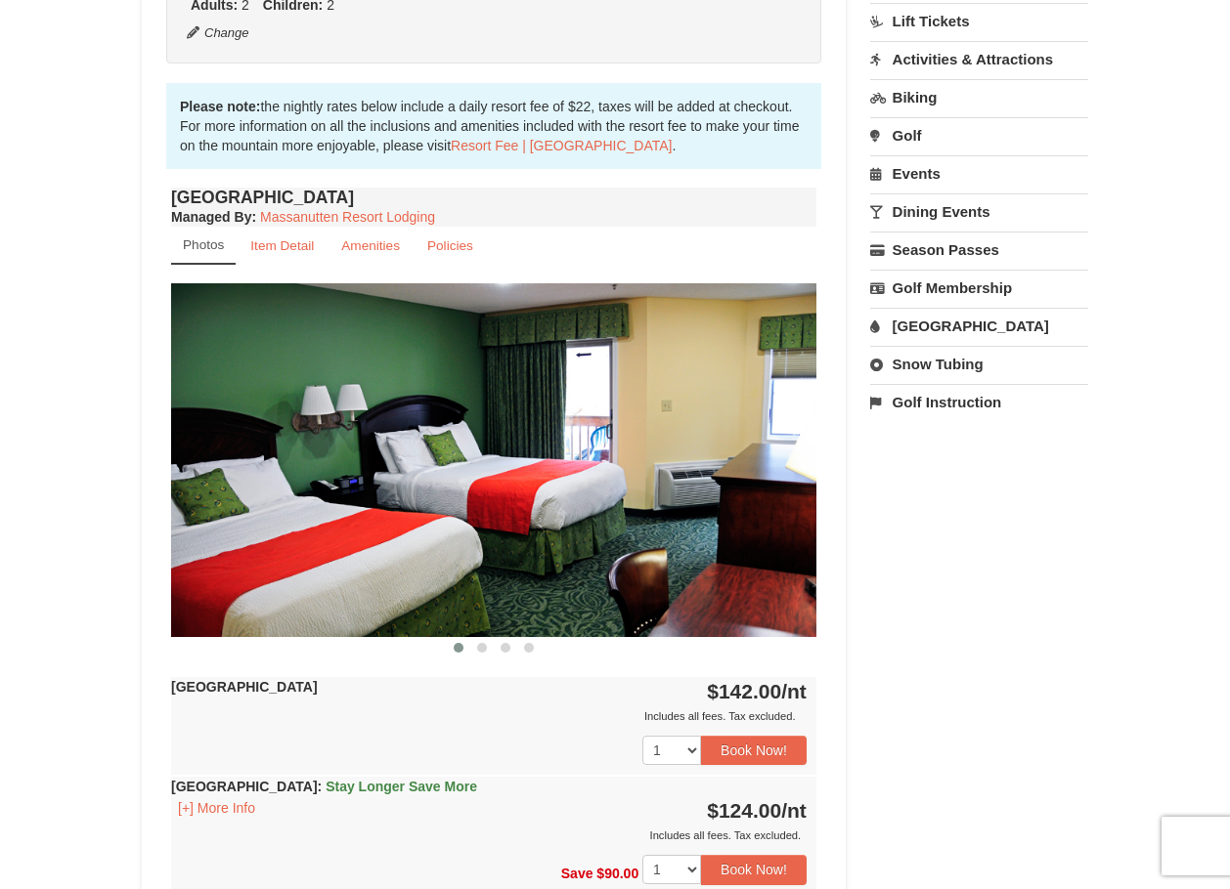
scroll to position [552, 0]
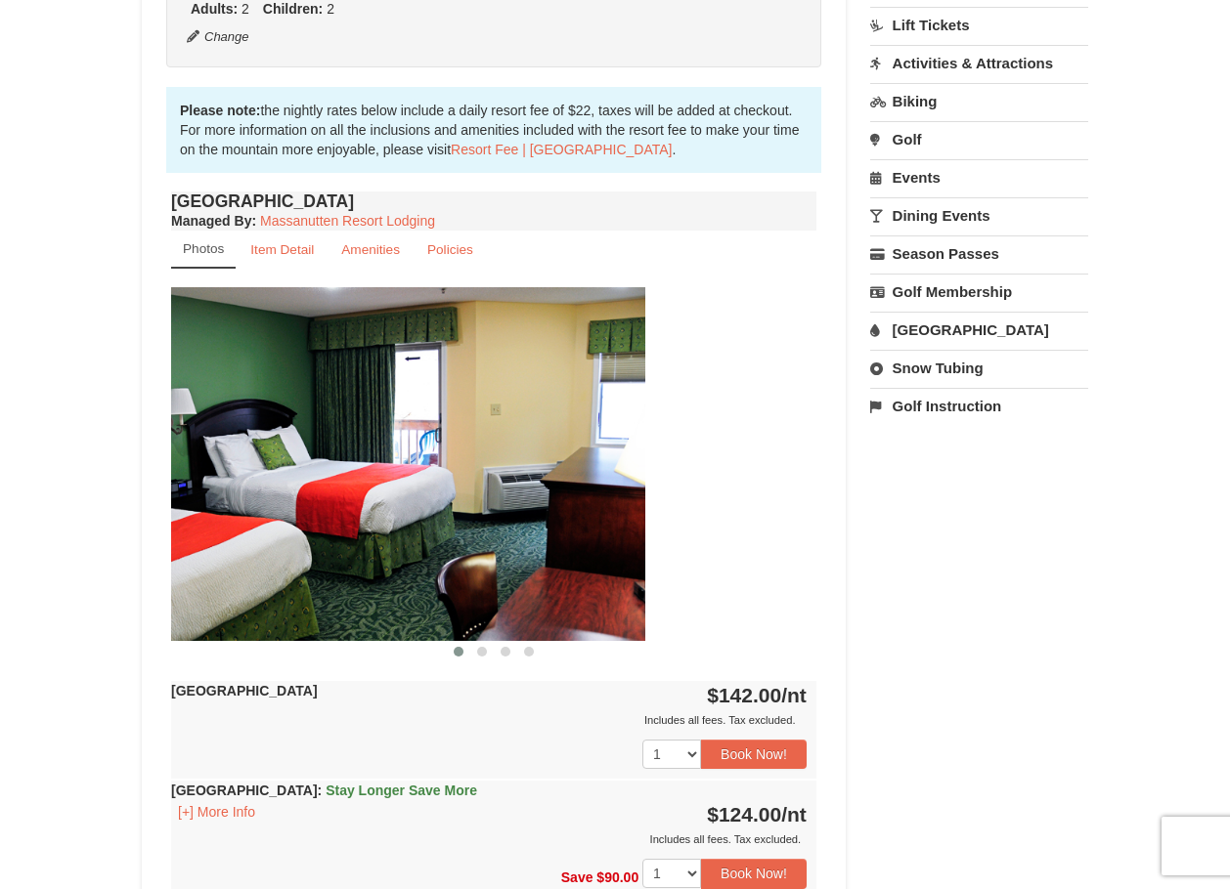
drag, startPoint x: 648, startPoint y: 511, endPoint x: 533, endPoint y: 510, distance: 115.3
click at [535, 510] on img at bounding box center [322, 463] width 645 height 353
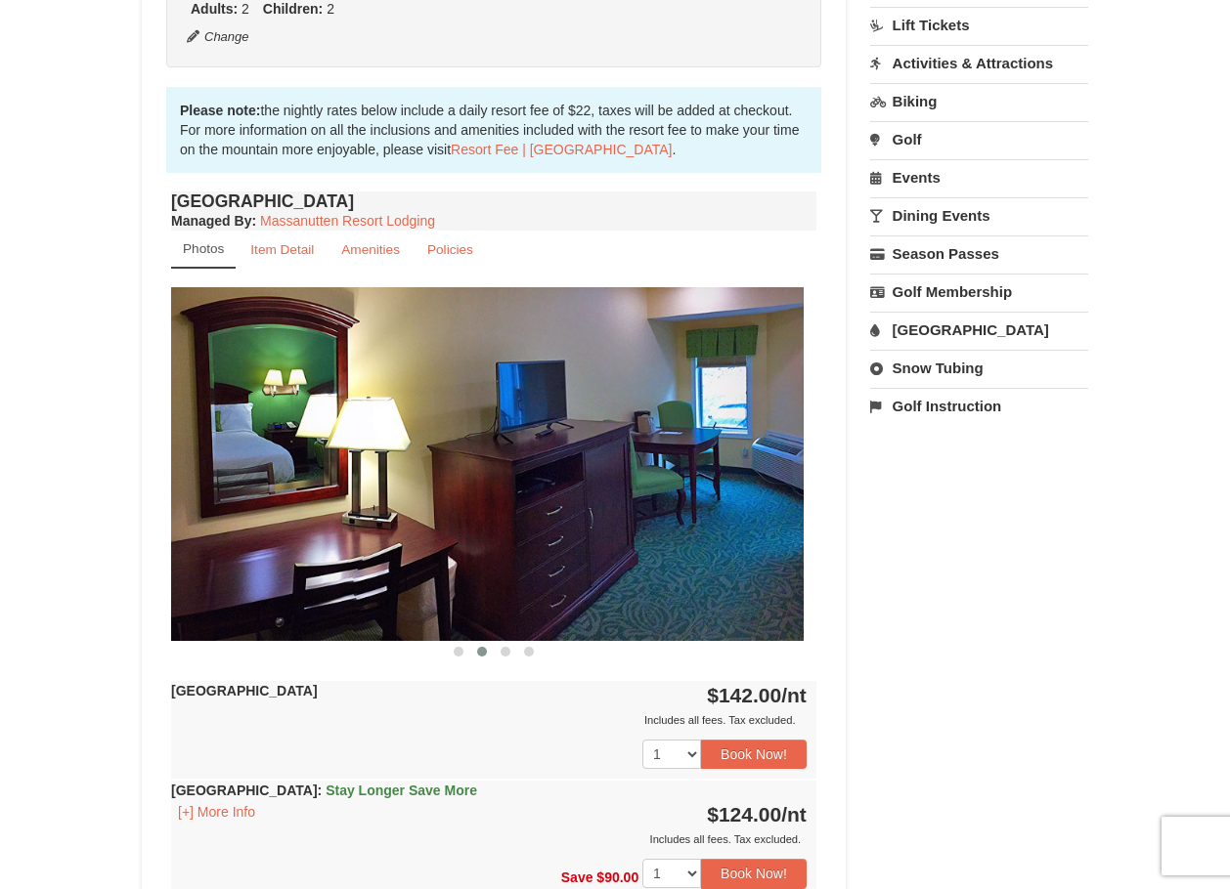
drag, startPoint x: 700, startPoint y: 520, endPoint x: 527, endPoint y: 521, distance: 173.0
click at [531, 521] on img at bounding box center [480, 463] width 645 height 353
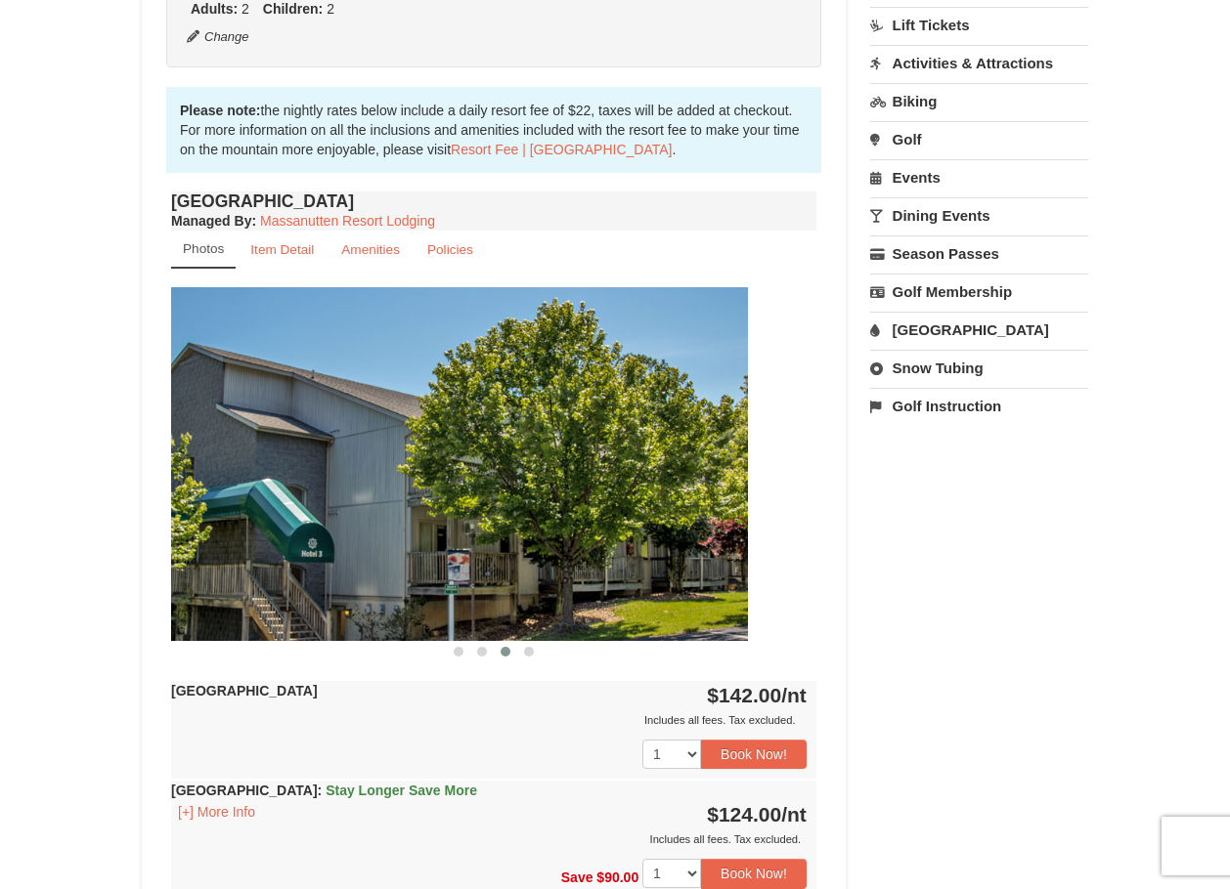
drag, startPoint x: 678, startPoint y: 503, endPoint x: 484, endPoint y: 508, distance: 194.6
click at [492, 508] on img at bounding box center [425, 463] width 645 height 353
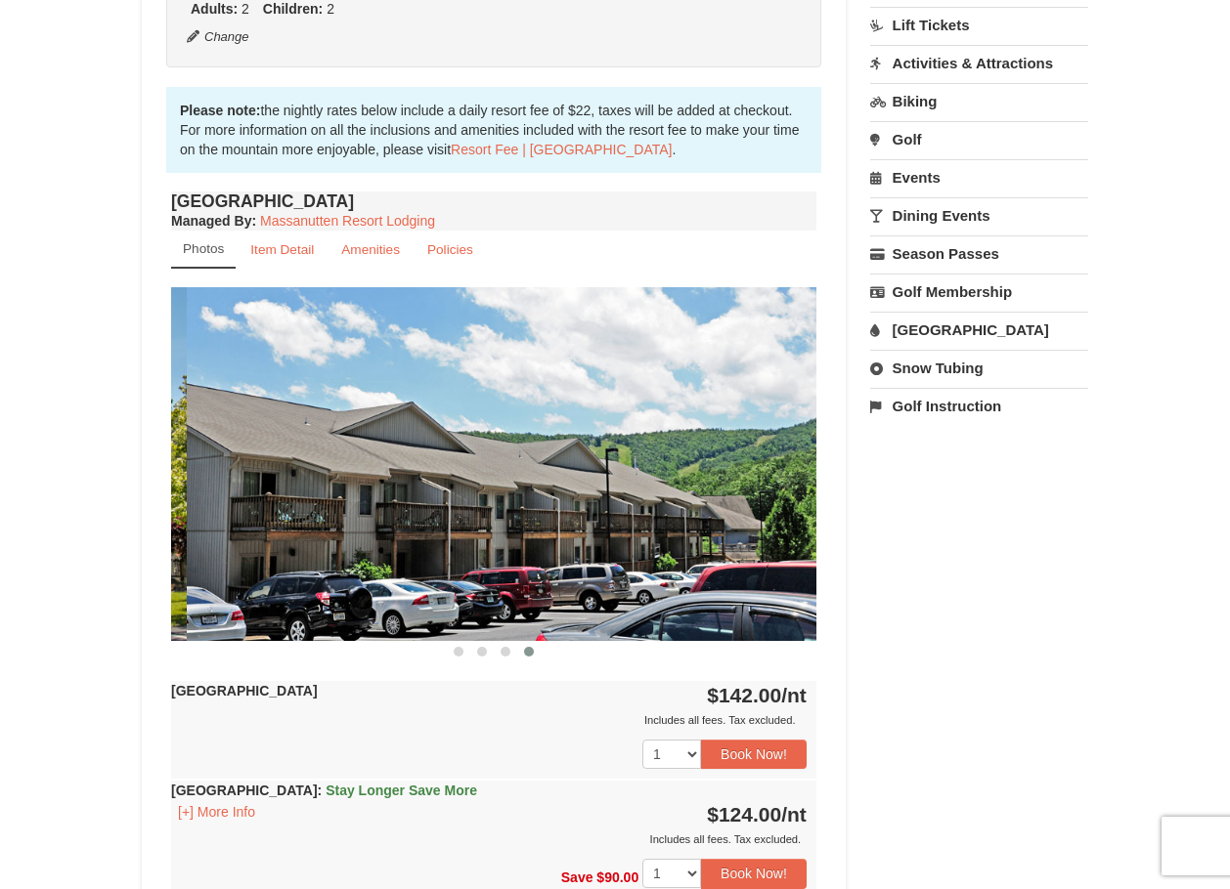
drag, startPoint x: 457, startPoint y: 521, endPoint x: 666, endPoint y: 521, distance: 208.2
click at [653, 521] on img at bounding box center [509, 463] width 645 height 353
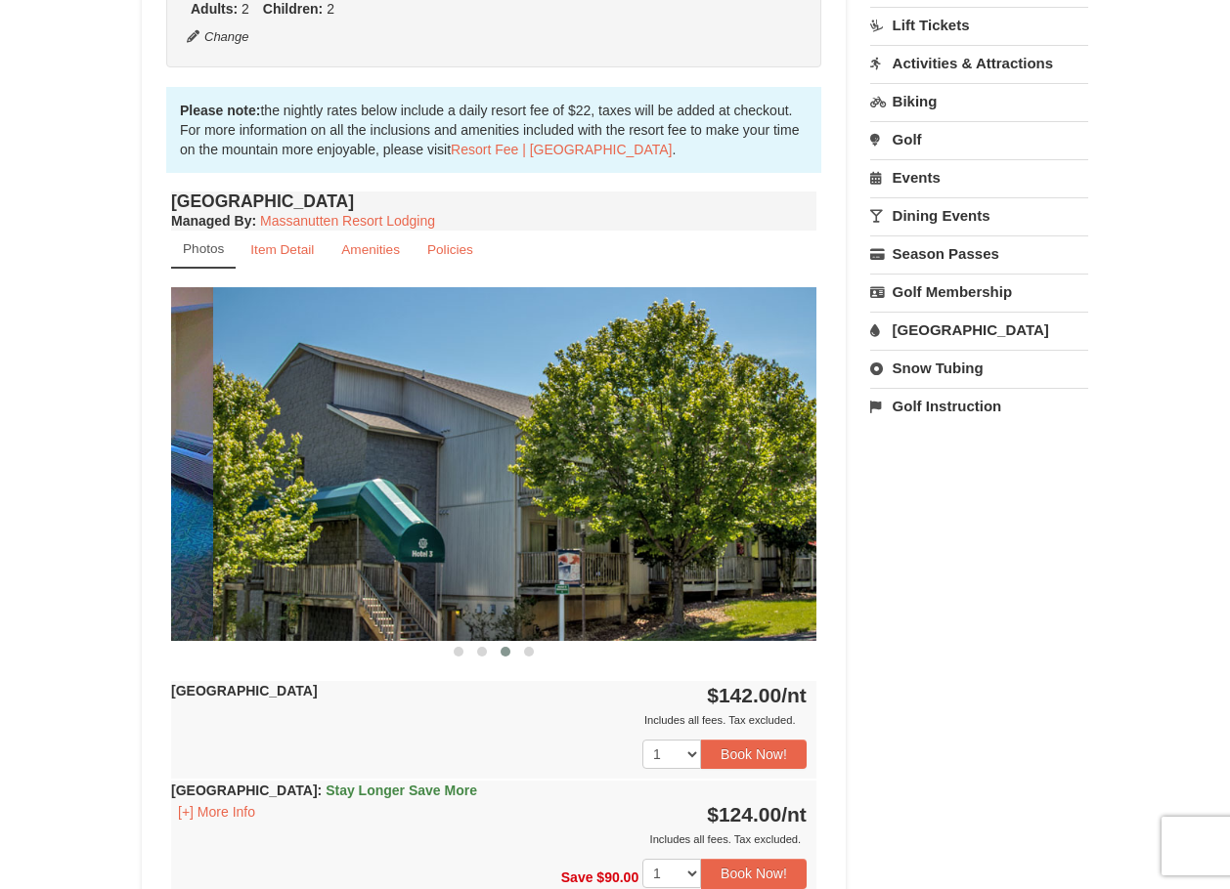
drag, startPoint x: 448, startPoint y: 526, endPoint x: 695, endPoint y: 530, distance: 247.3
click at [684, 530] on img at bounding box center [535, 463] width 645 height 353
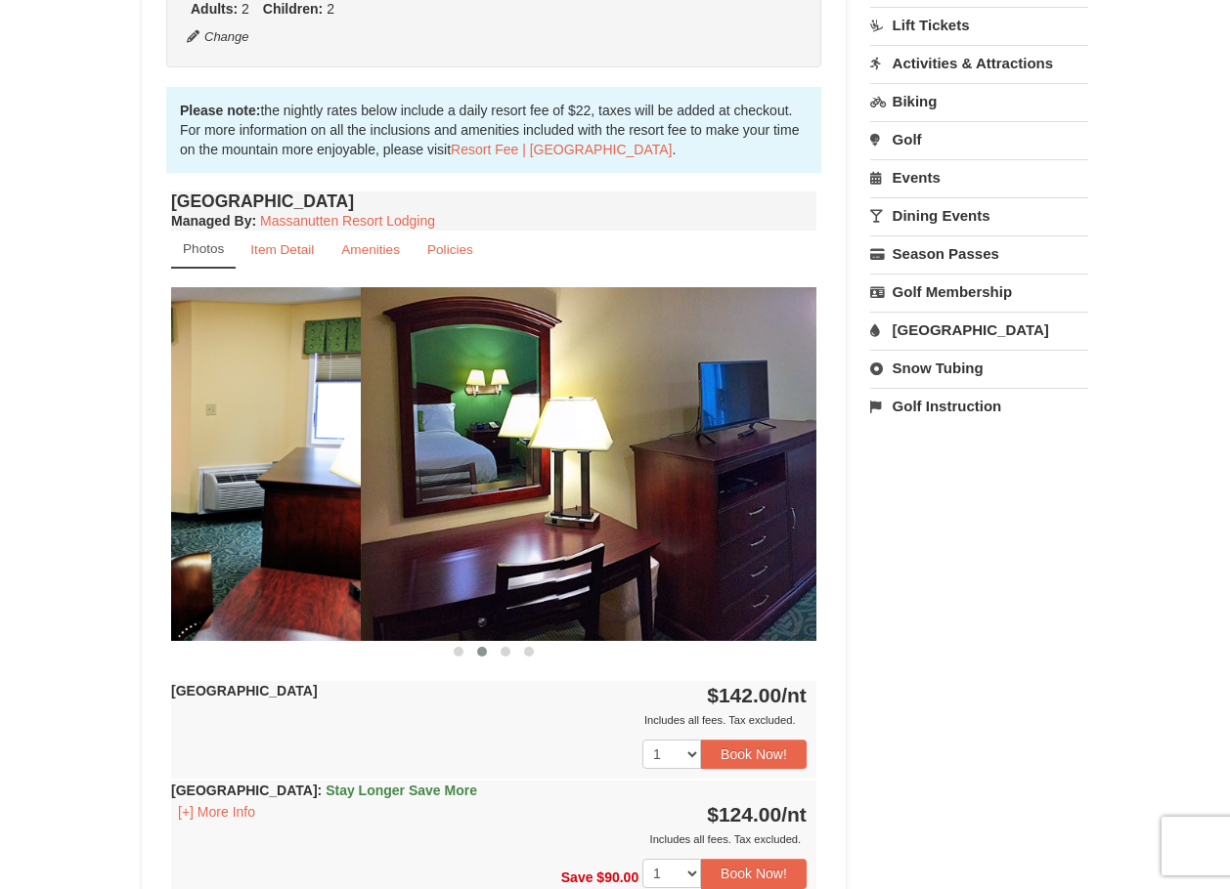
drag, startPoint x: 419, startPoint y: 536, endPoint x: 647, endPoint y: 539, distance: 227.8
click at [634, 537] on img at bounding box center [683, 463] width 645 height 353
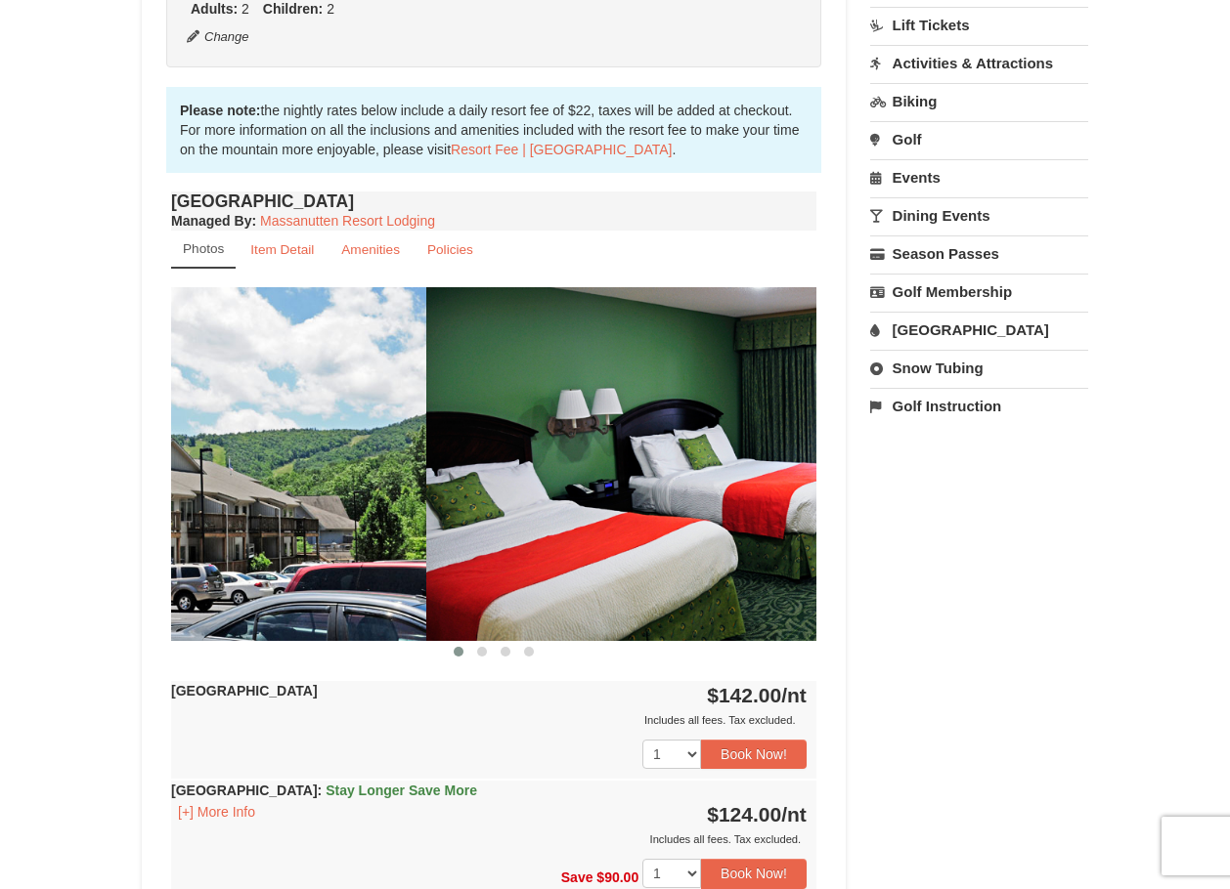
drag, startPoint x: 415, startPoint y: 555, endPoint x: 707, endPoint y: 554, distance: 291.3
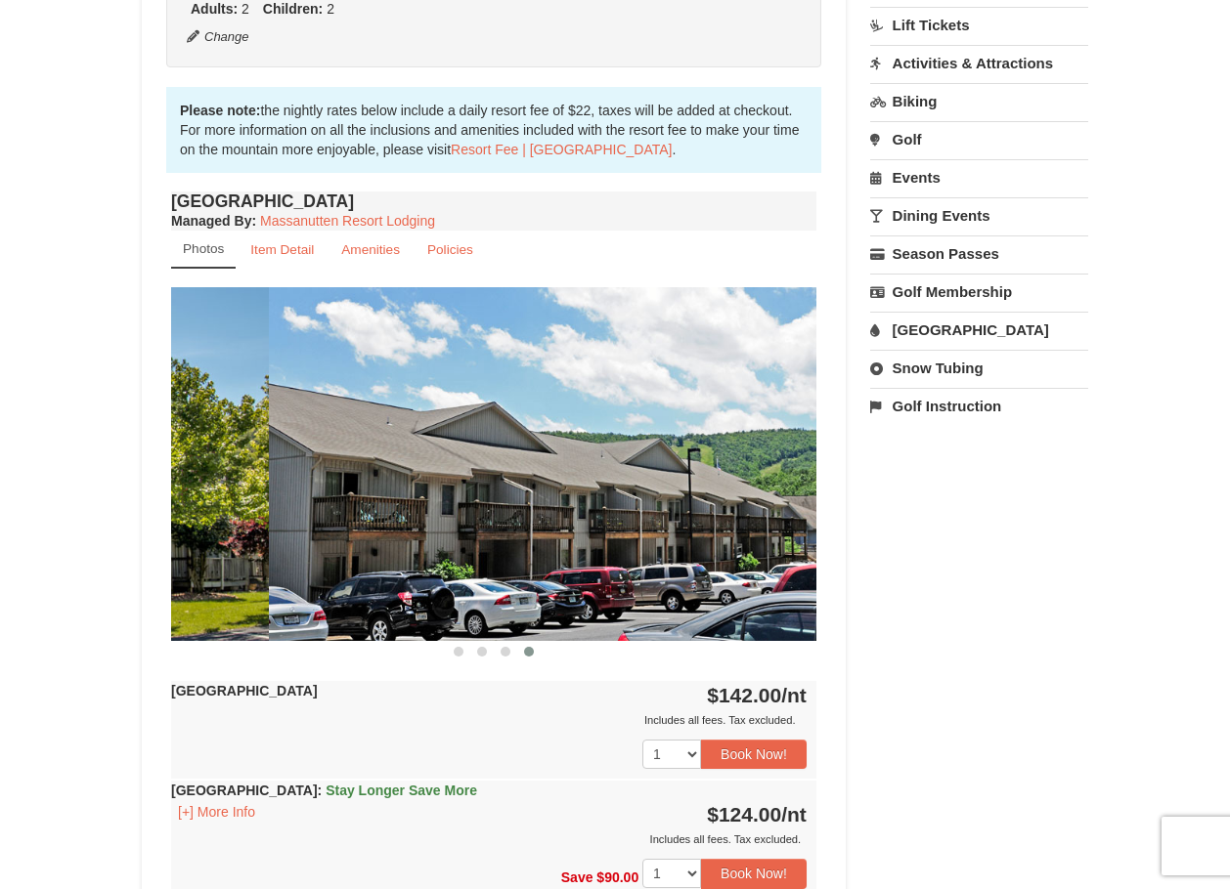
drag, startPoint x: 503, startPoint y: 559, endPoint x: 758, endPoint y: 556, distance: 255.1
click at [766, 565] on img at bounding box center [591, 463] width 645 height 353
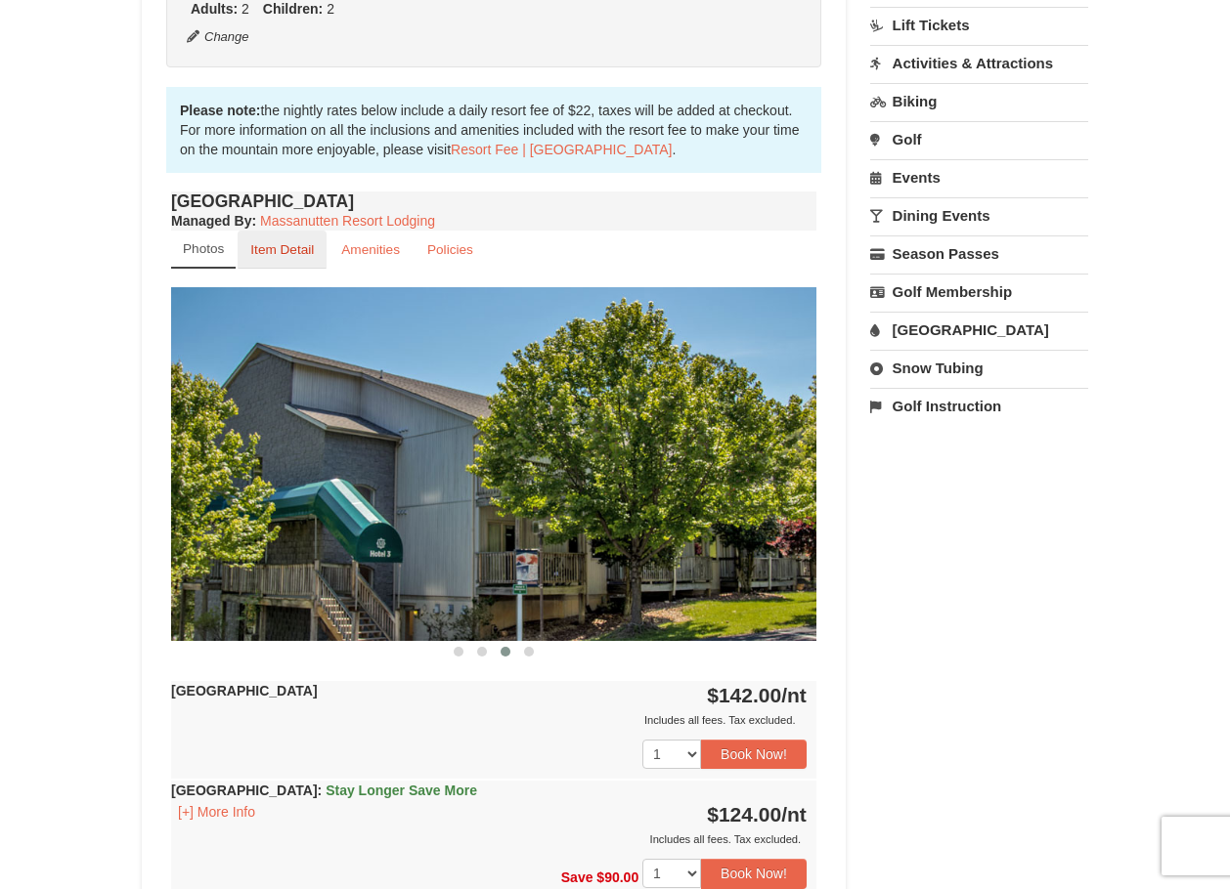
click at [274, 255] on small "Item Detail" at bounding box center [282, 249] width 64 height 15
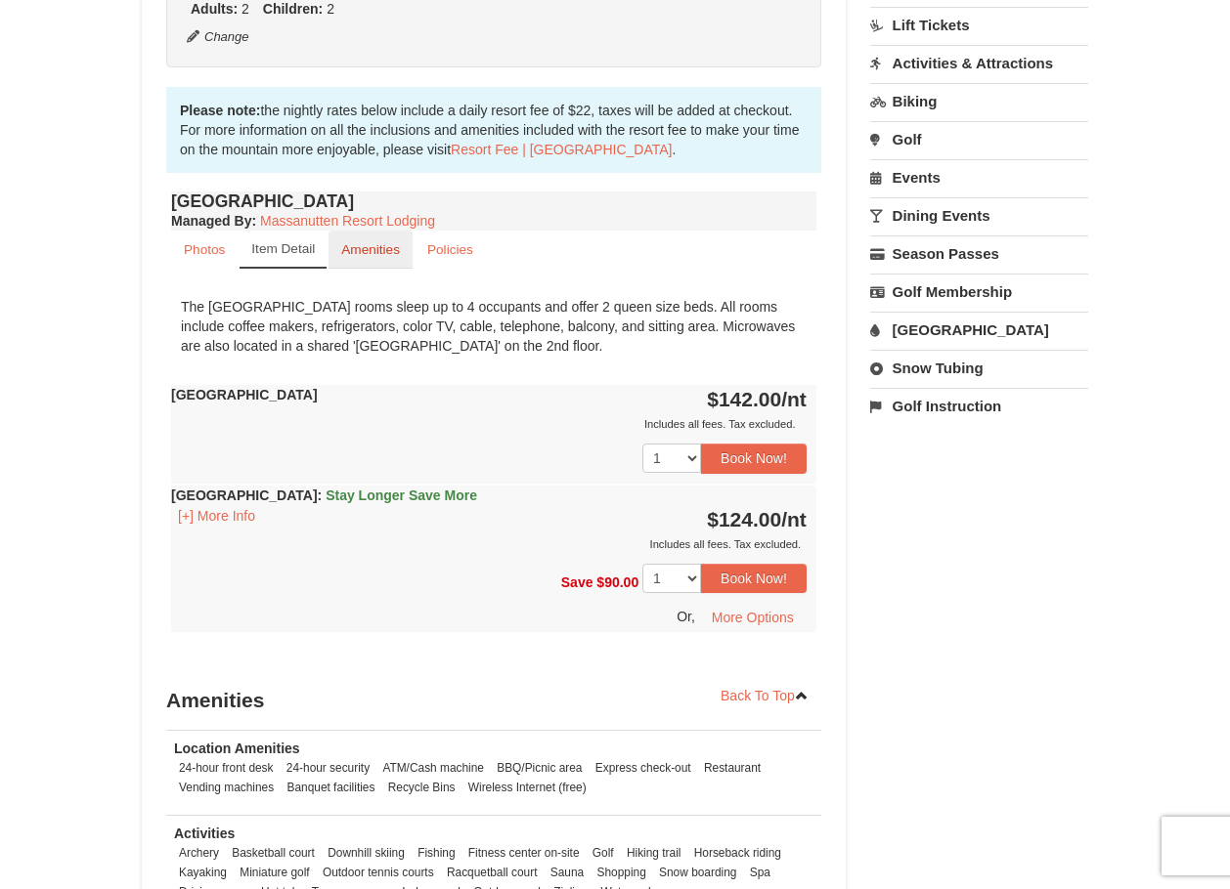
click at [371, 255] on small "Amenities" at bounding box center [370, 249] width 59 height 15
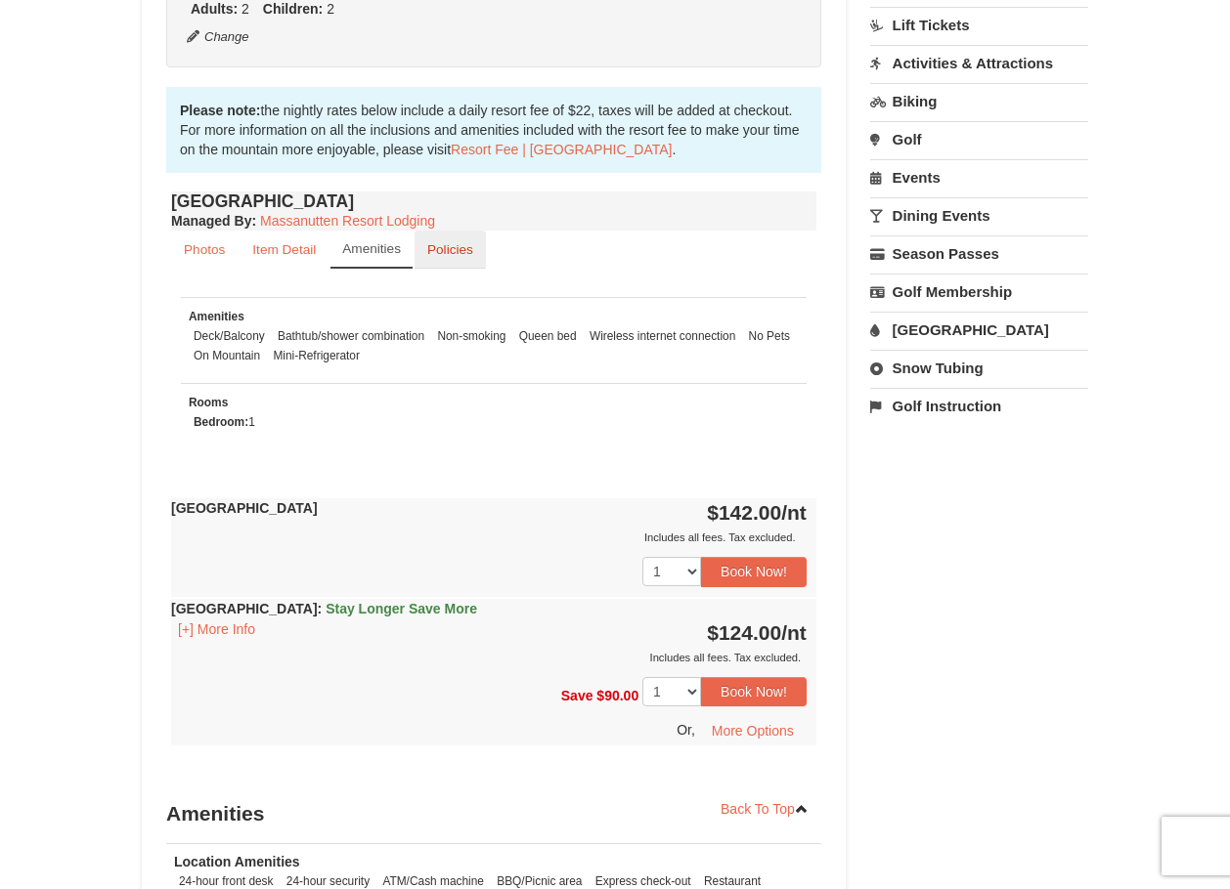
drag, startPoint x: 447, startPoint y: 250, endPoint x: 433, endPoint y: 251, distance: 13.7
click at [447, 250] on small "Policies" at bounding box center [450, 249] width 46 height 15
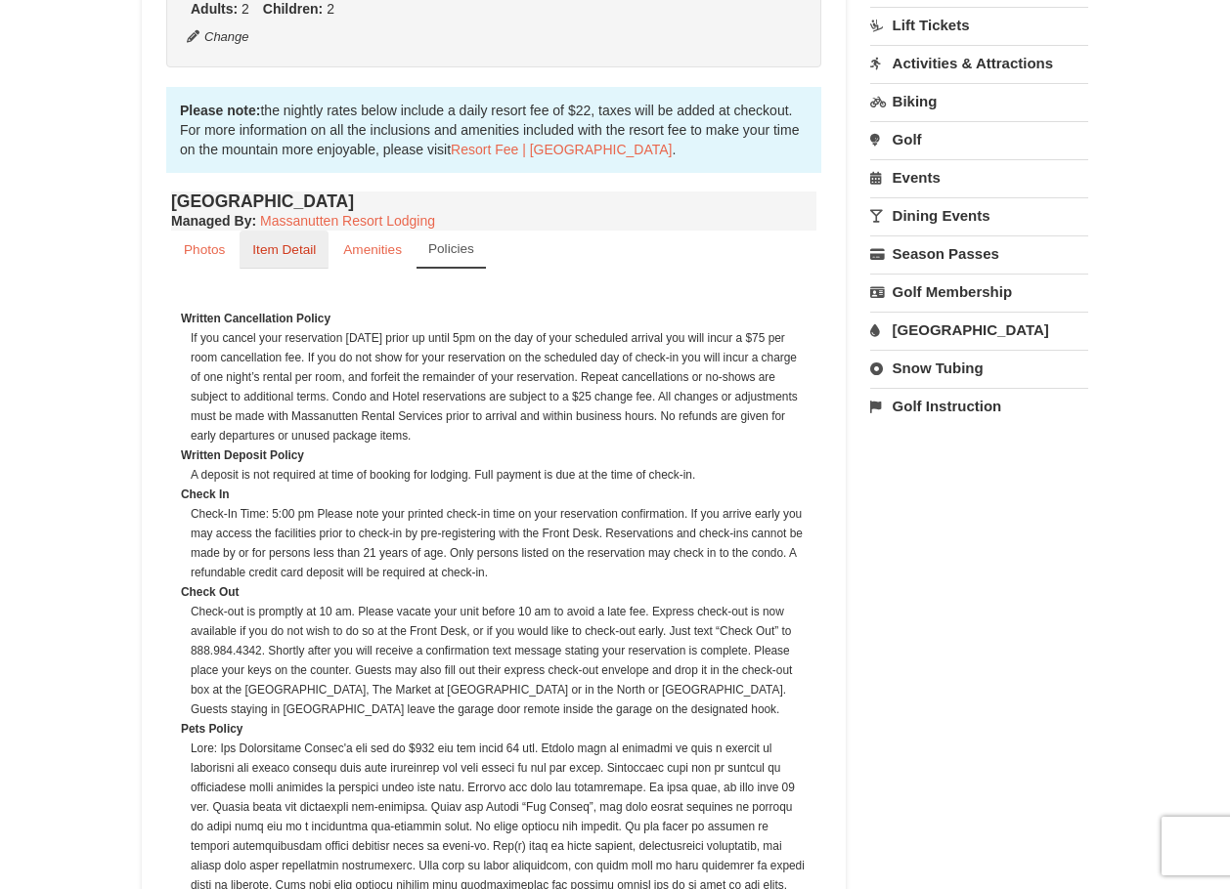
click at [293, 255] on small "Item Detail" at bounding box center [284, 249] width 64 height 15
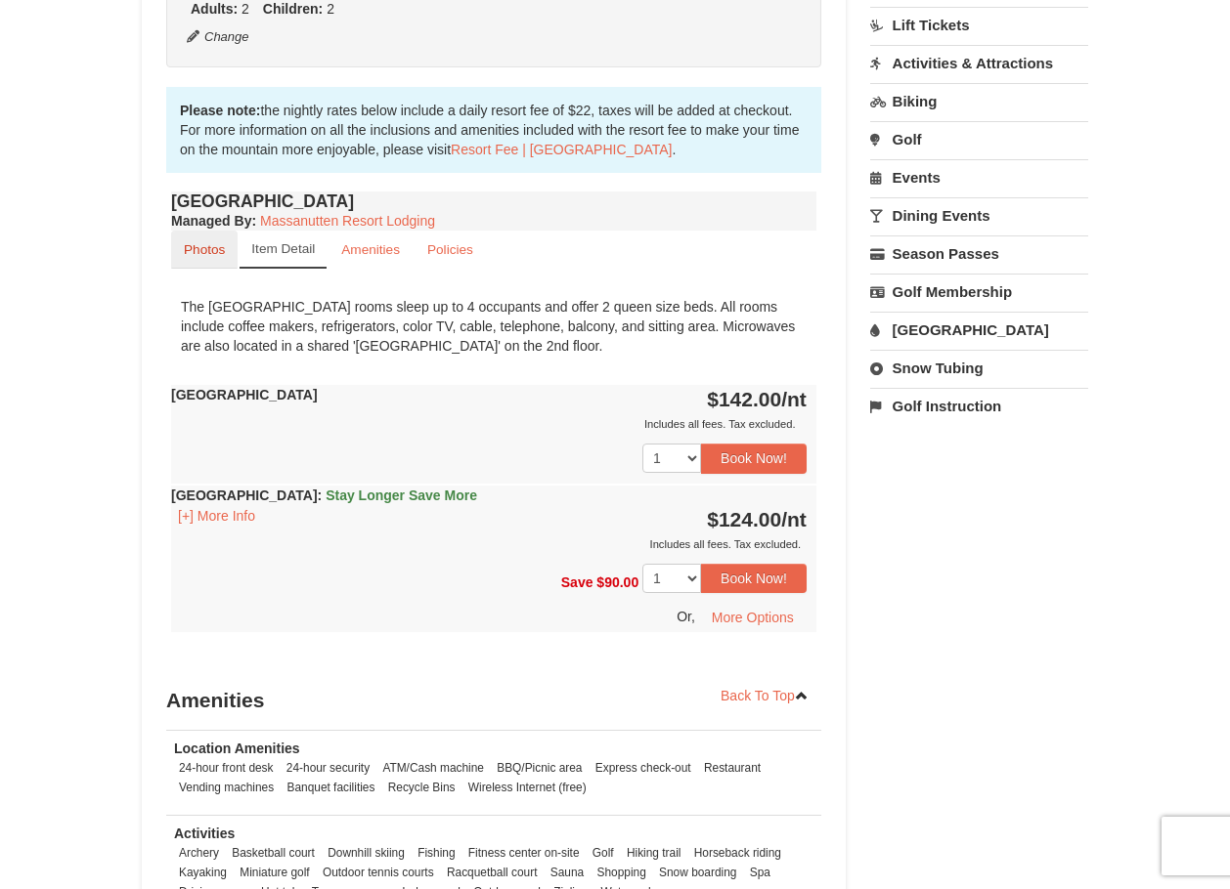
click at [196, 251] on small "Photos" at bounding box center [204, 249] width 41 height 15
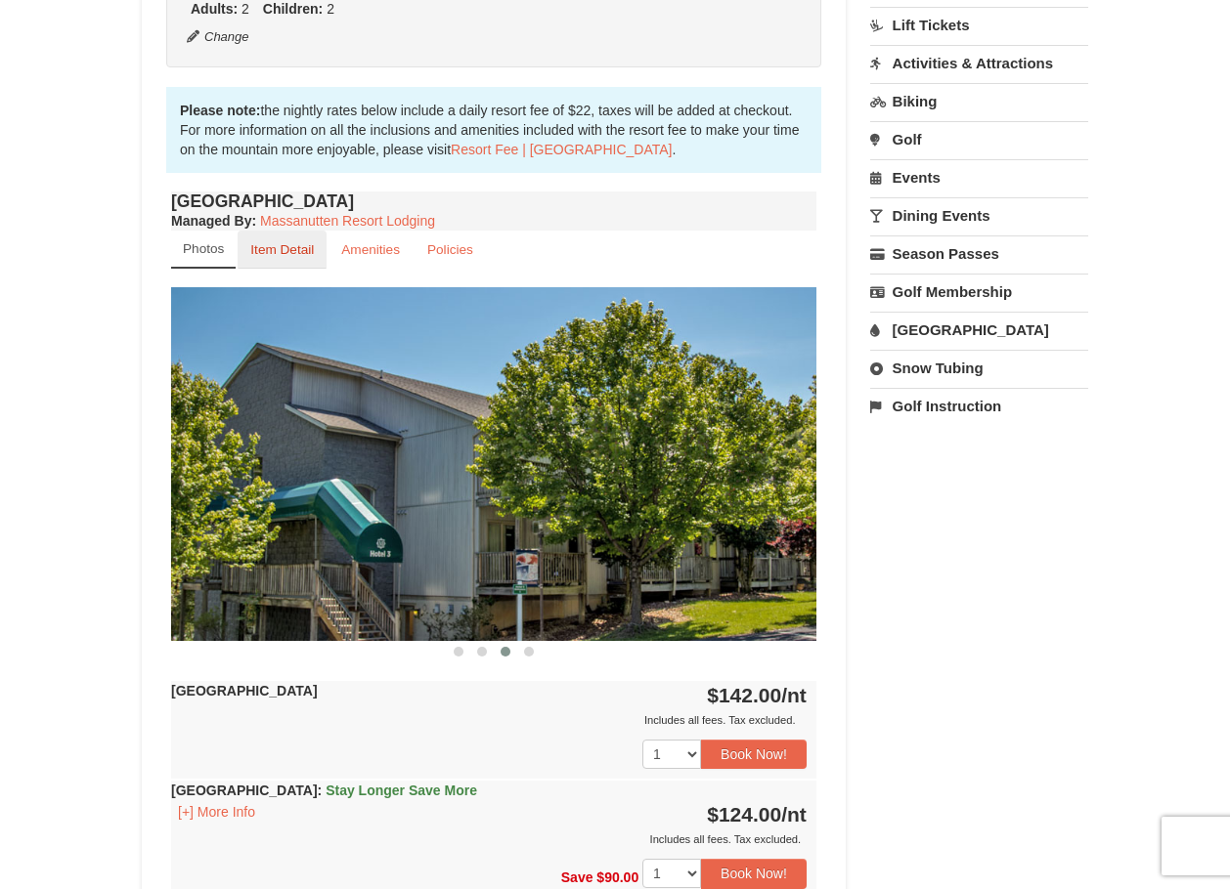
click at [281, 246] on small "Item Detail" at bounding box center [282, 249] width 64 height 15
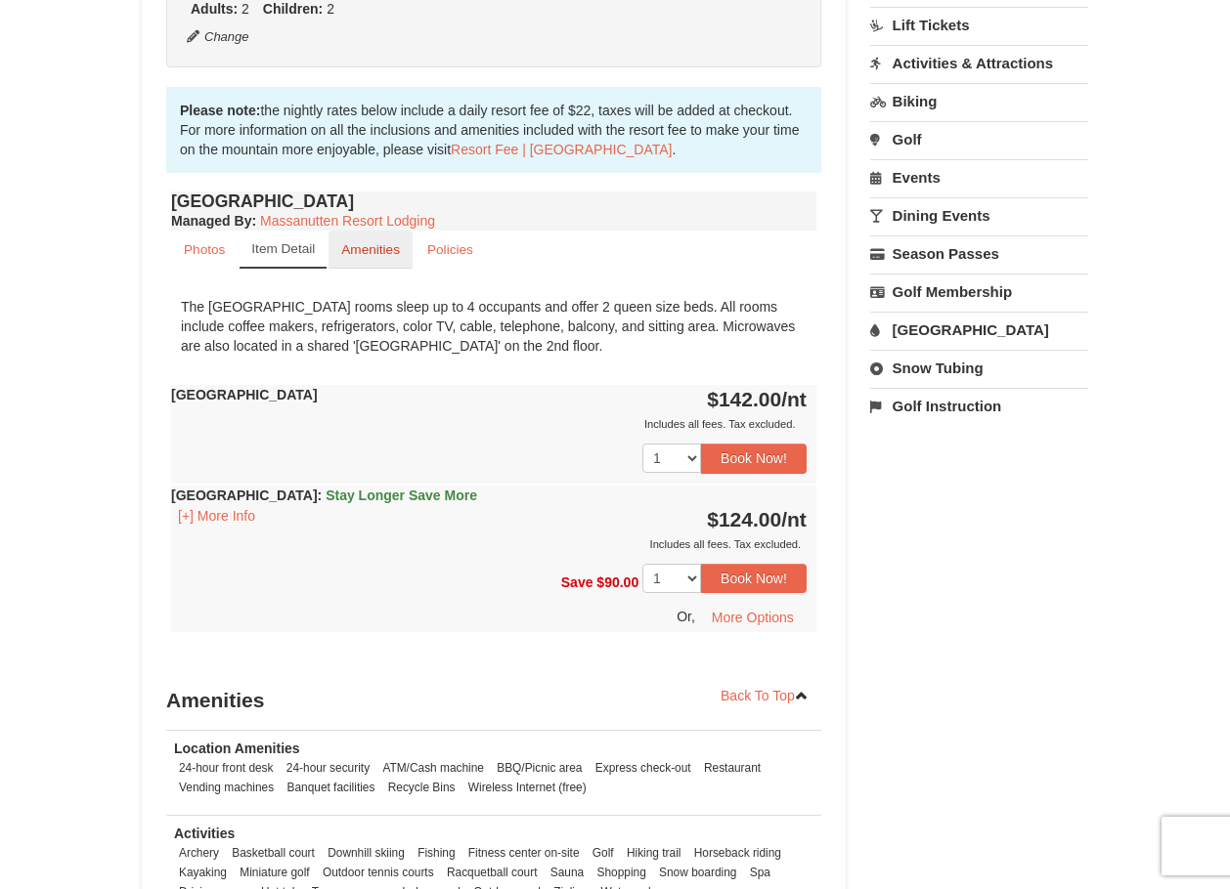
click at [351, 256] on small "Amenities" at bounding box center [370, 249] width 59 height 15
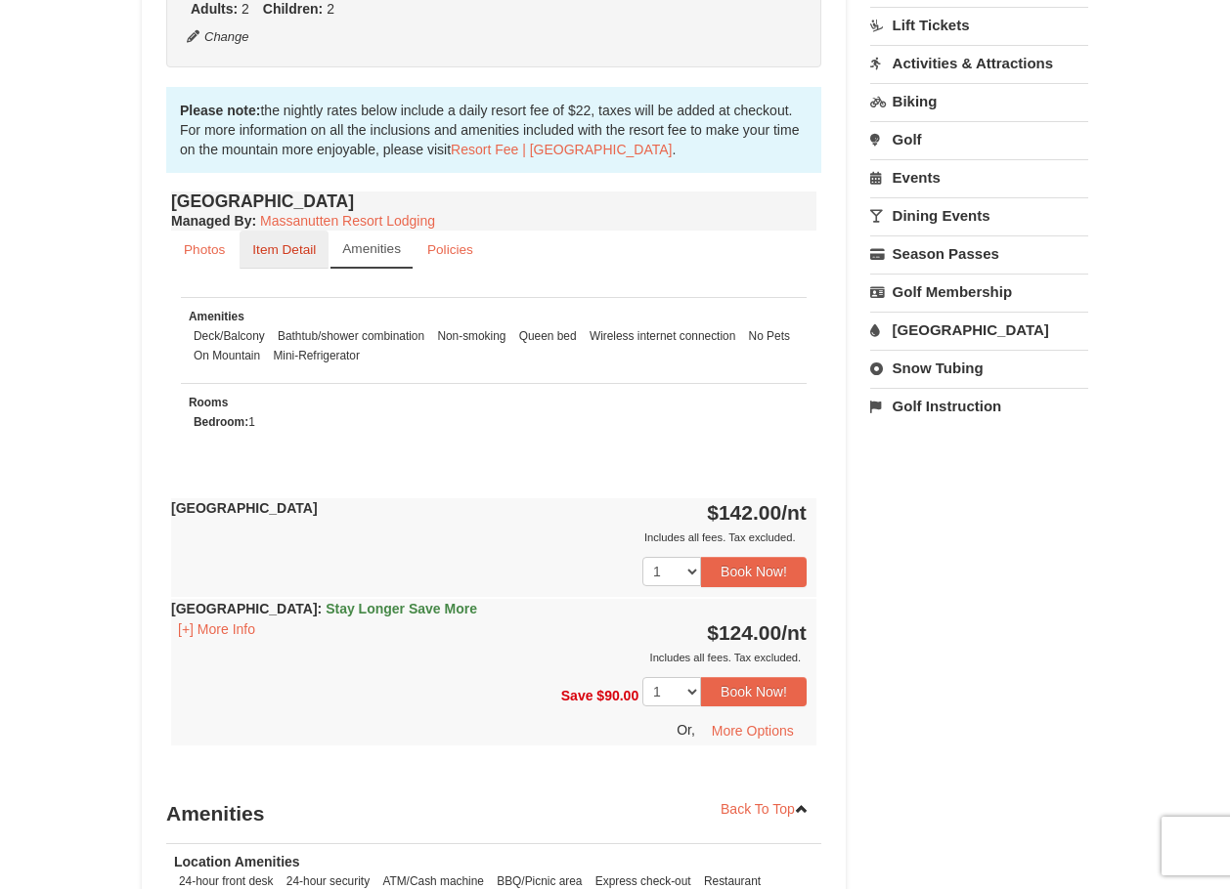
click at [241, 262] on link "Item Detail" at bounding box center [283, 250] width 89 height 38
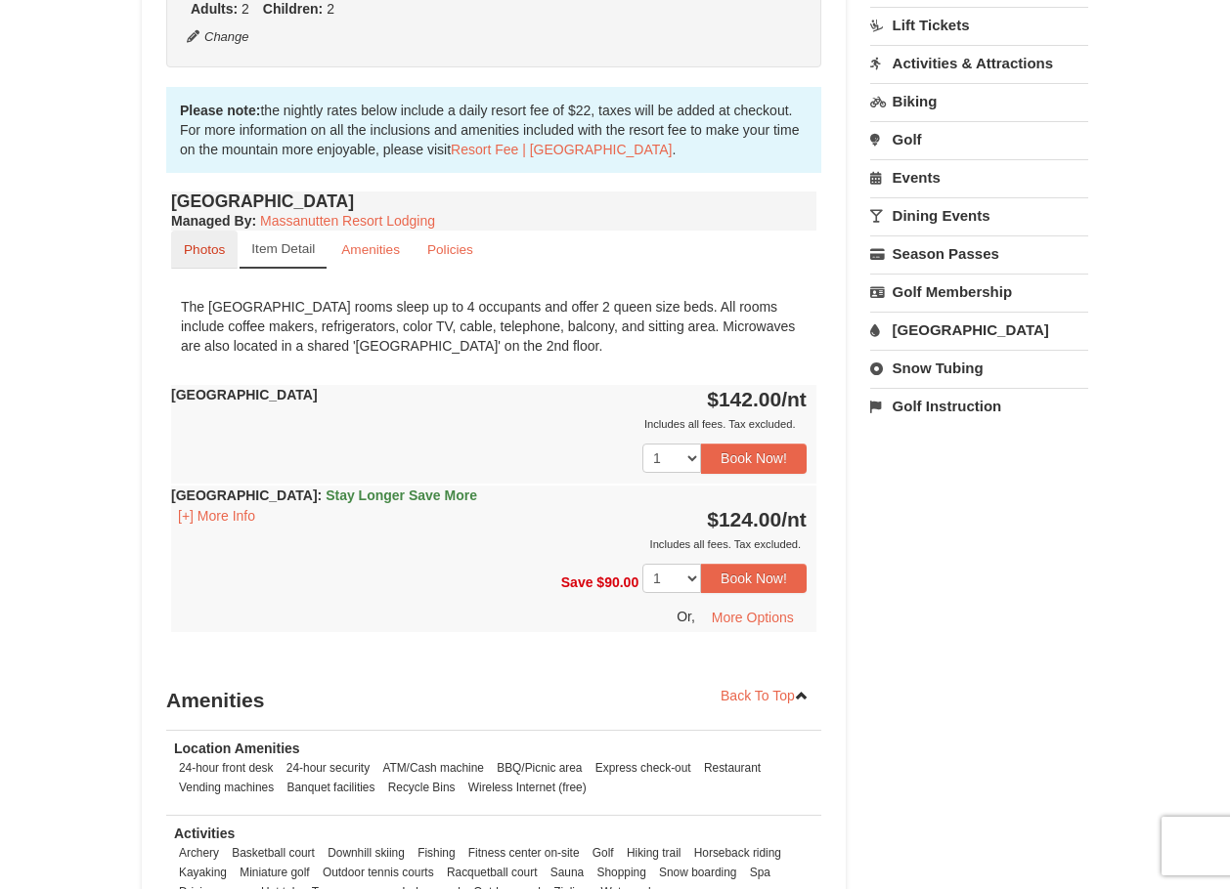
click at [212, 258] on link "Photos" at bounding box center [204, 250] width 66 height 38
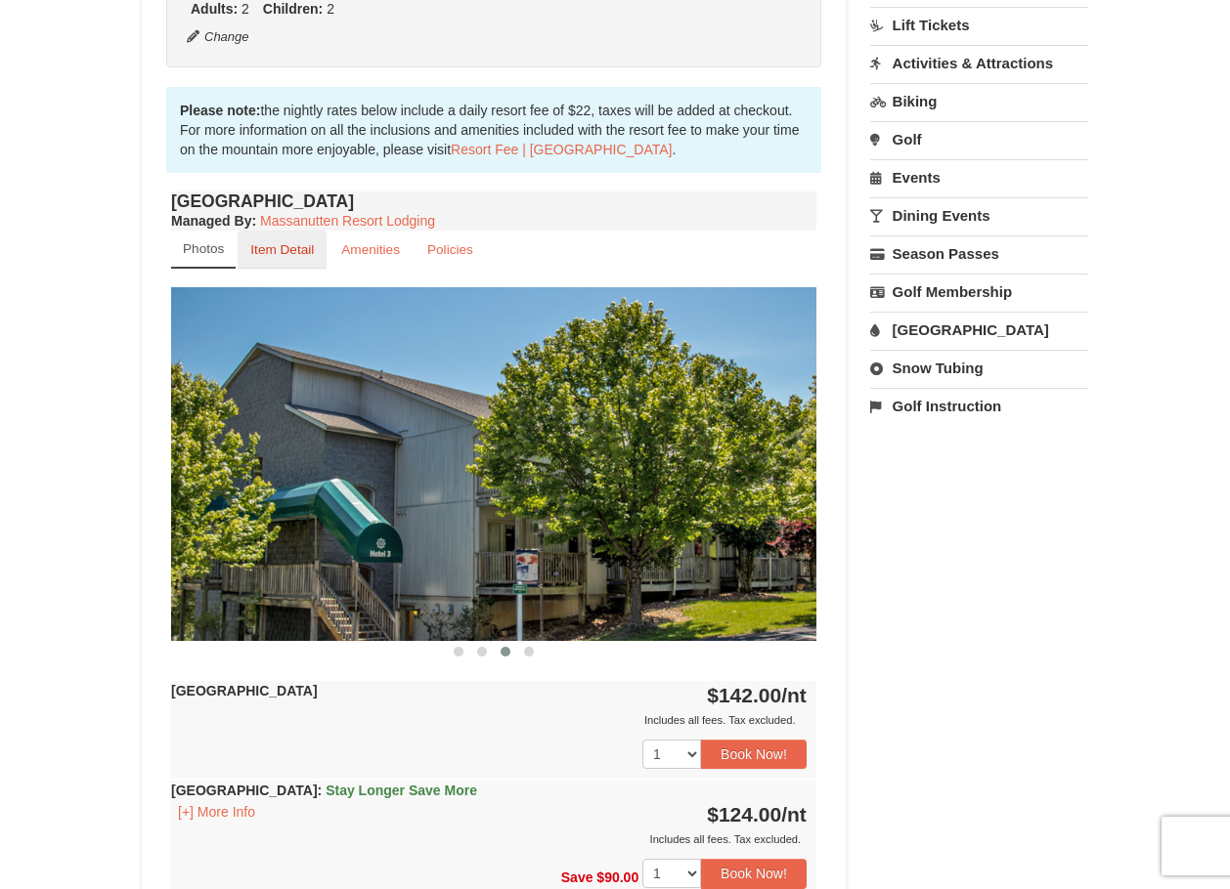
click at [263, 258] on link "Item Detail" at bounding box center [282, 250] width 89 height 38
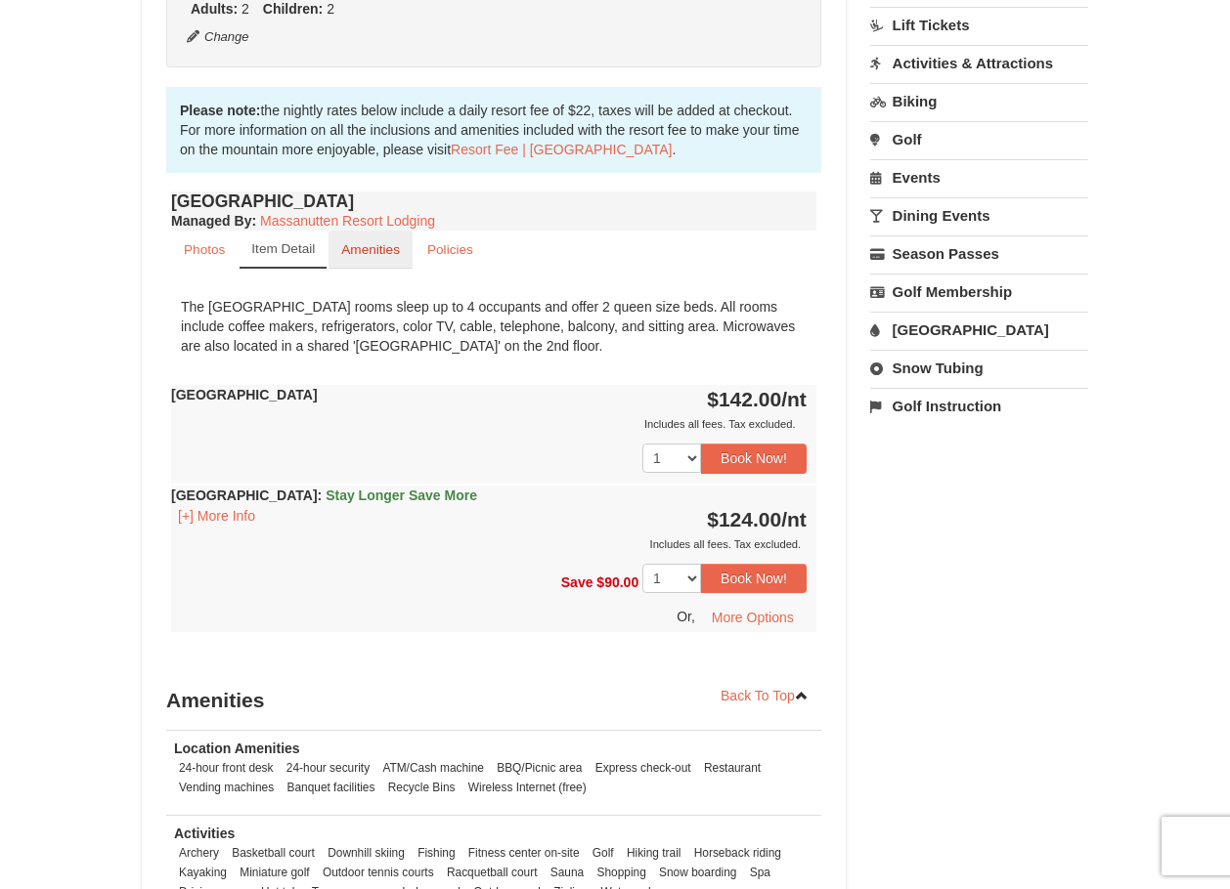
click at [359, 250] on small "Amenities" at bounding box center [370, 249] width 59 height 15
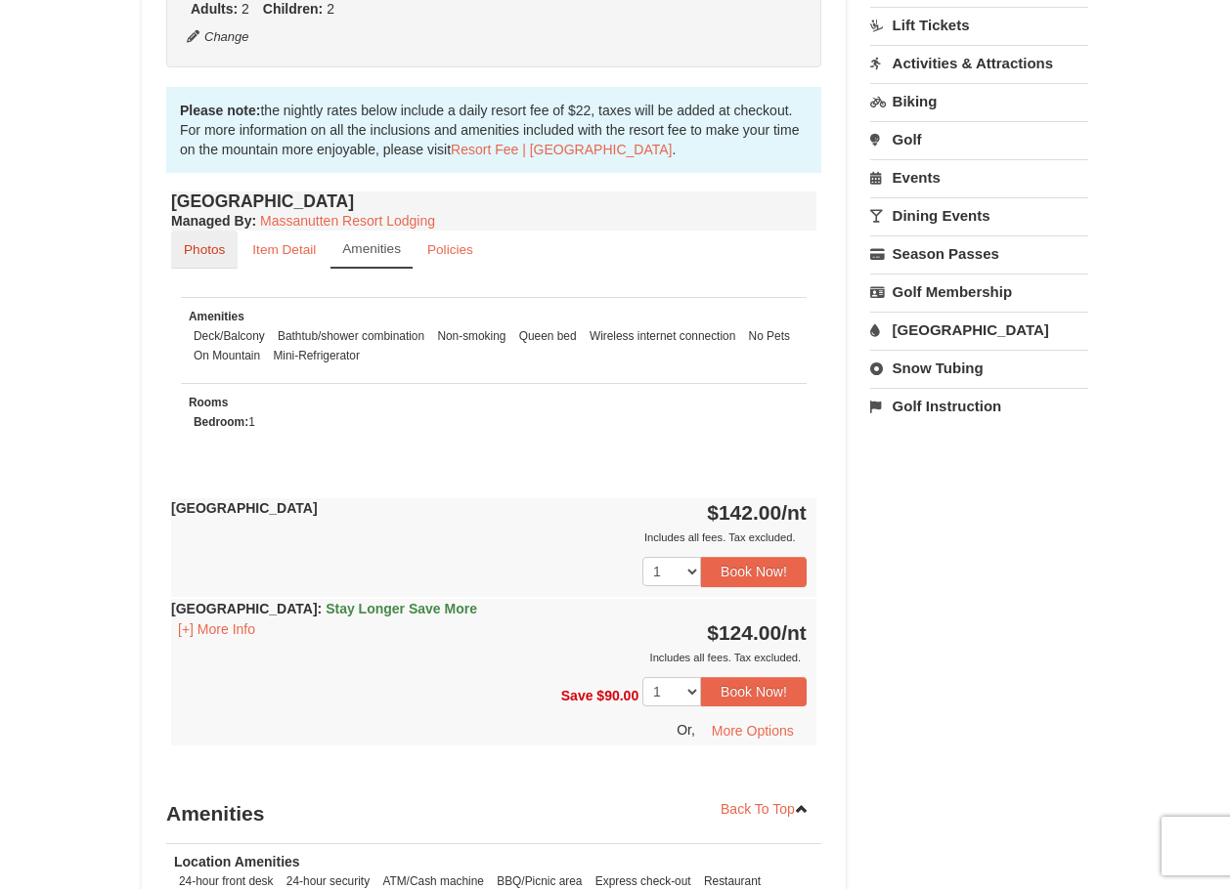
click at [216, 248] on small "Photos" at bounding box center [204, 249] width 41 height 15
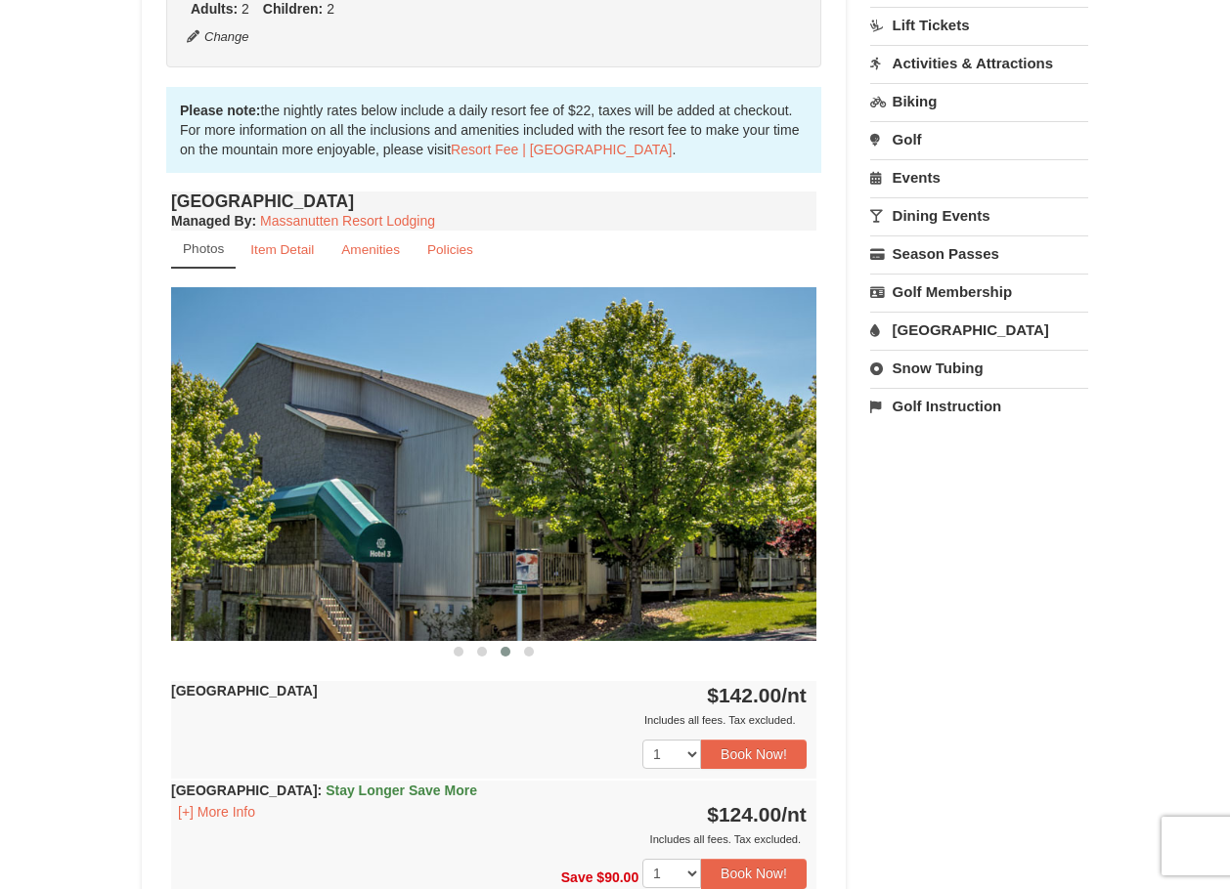
drag, startPoint x: 581, startPoint y: 572, endPoint x: 322, endPoint y: 611, distance: 261.9
click at [322, 611] on img at bounding box center [493, 463] width 645 height 353
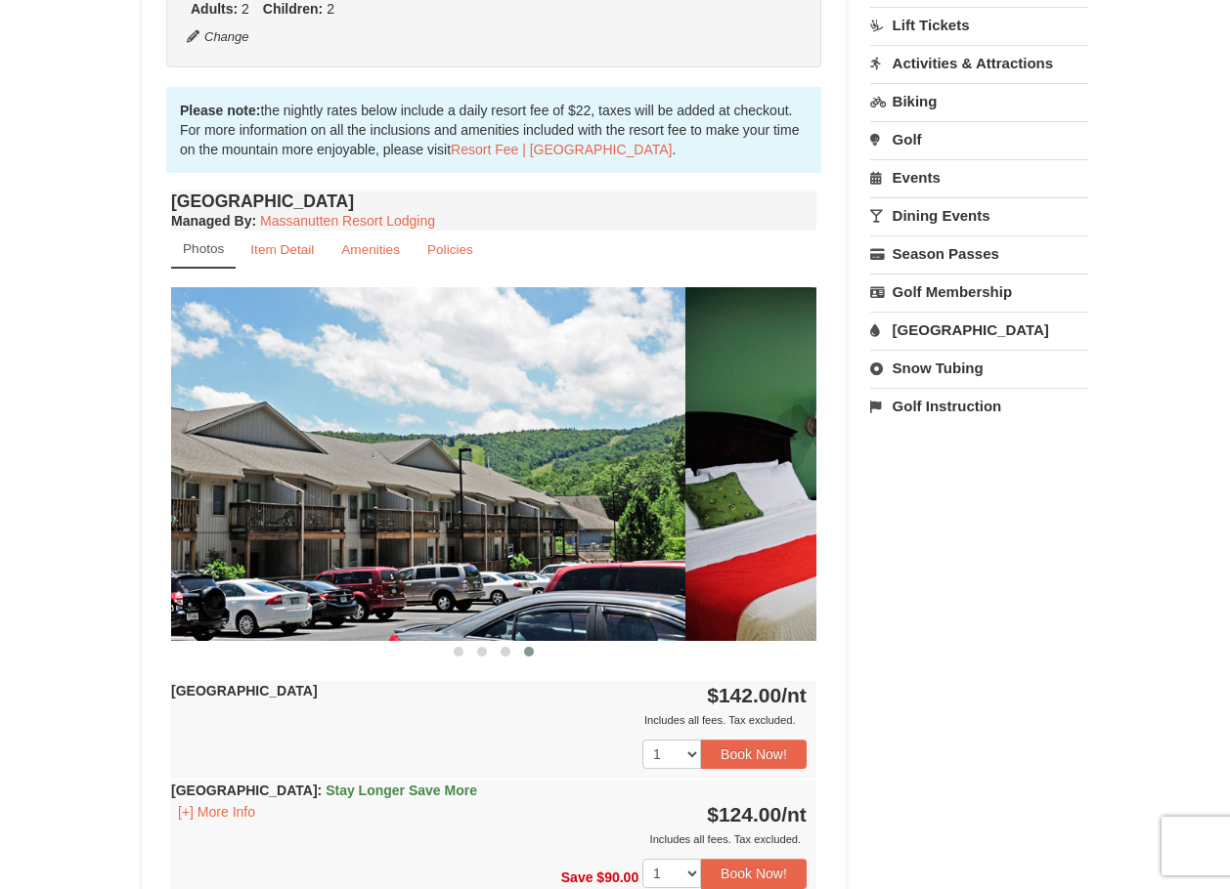
drag, startPoint x: 502, startPoint y: 591, endPoint x: 368, endPoint y: 601, distance: 134.3
click at [368, 601] on img at bounding box center [362, 463] width 645 height 353
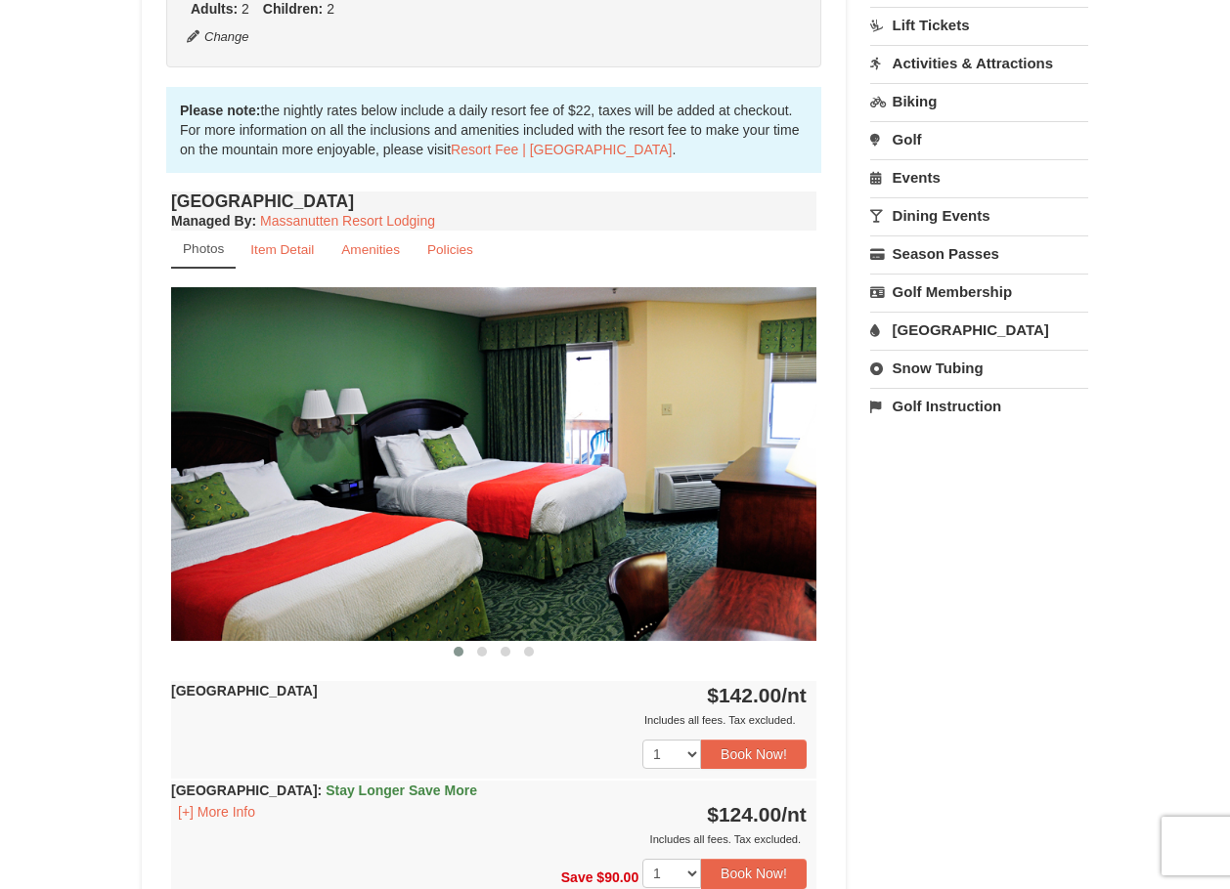
drag, startPoint x: 323, startPoint y: 592, endPoint x: 491, endPoint y: 591, distance: 168.1
click at [486, 592] on img at bounding box center [493, 463] width 645 height 353
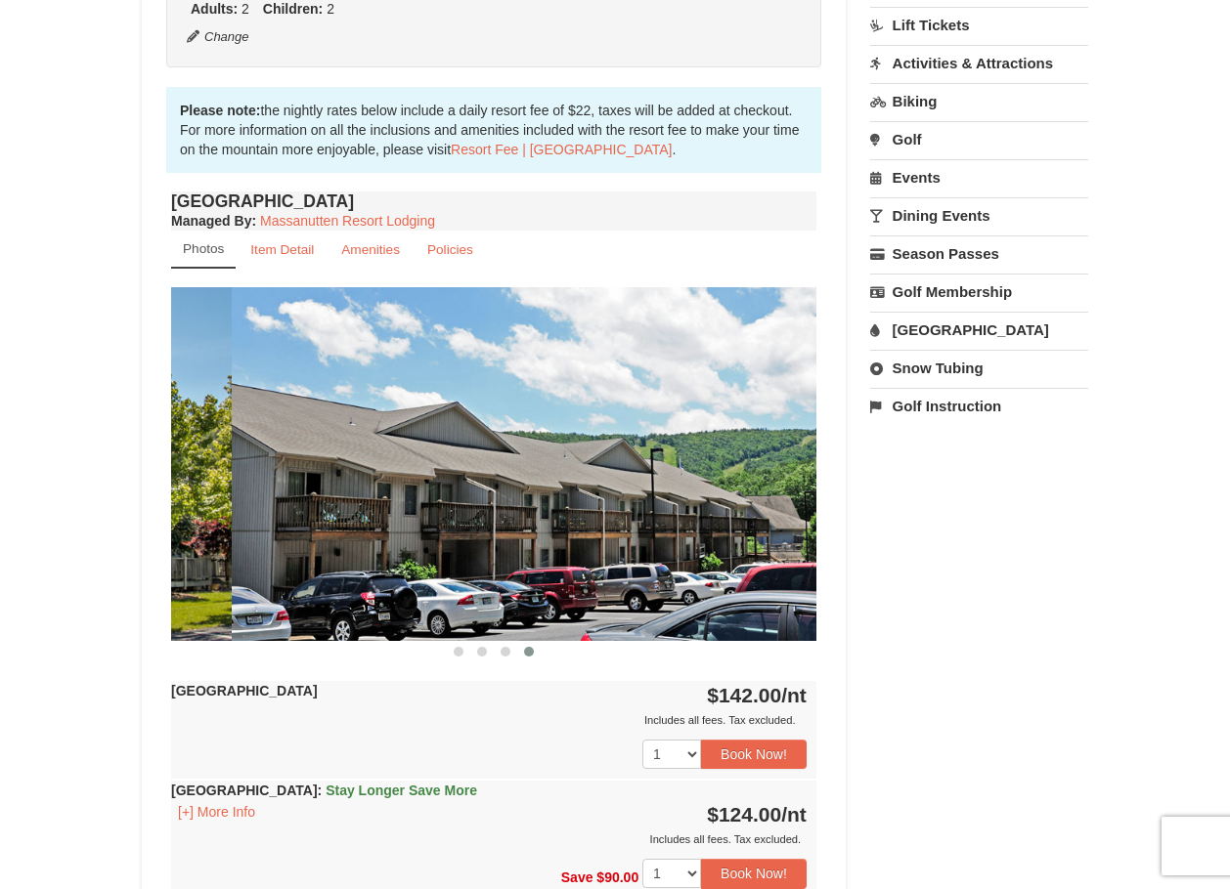
drag, startPoint x: 359, startPoint y: 567, endPoint x: 570, endPoint y: 574, distance: 211.2
click at [563, 574] on img at bounding box center [554, 463] width 645 height 353
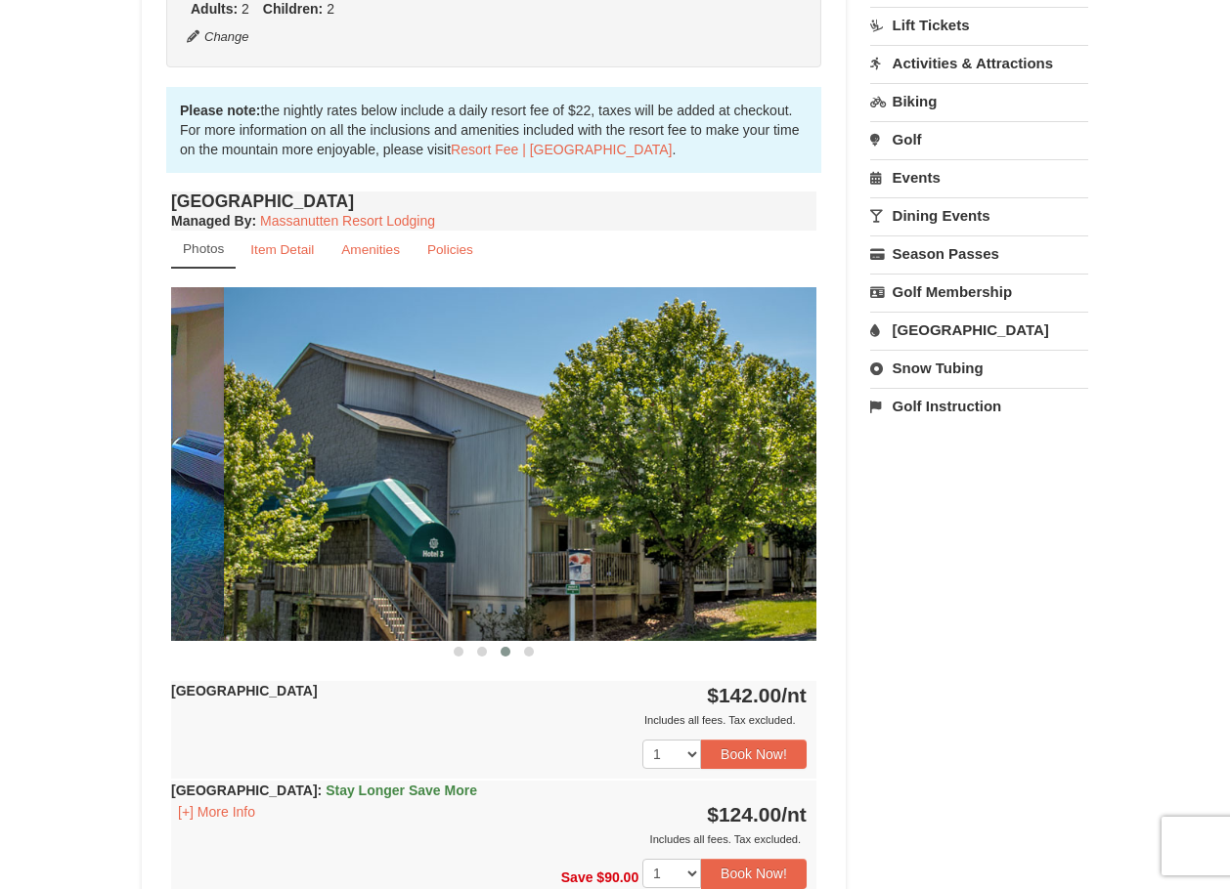
drag, startPoint x: 430, startPoint y: 577, endPoint x: 562, endPoint y: 577, distance: 131.9
click at [545, 578] on img at bounding box center [546, 463] width 645 height 353
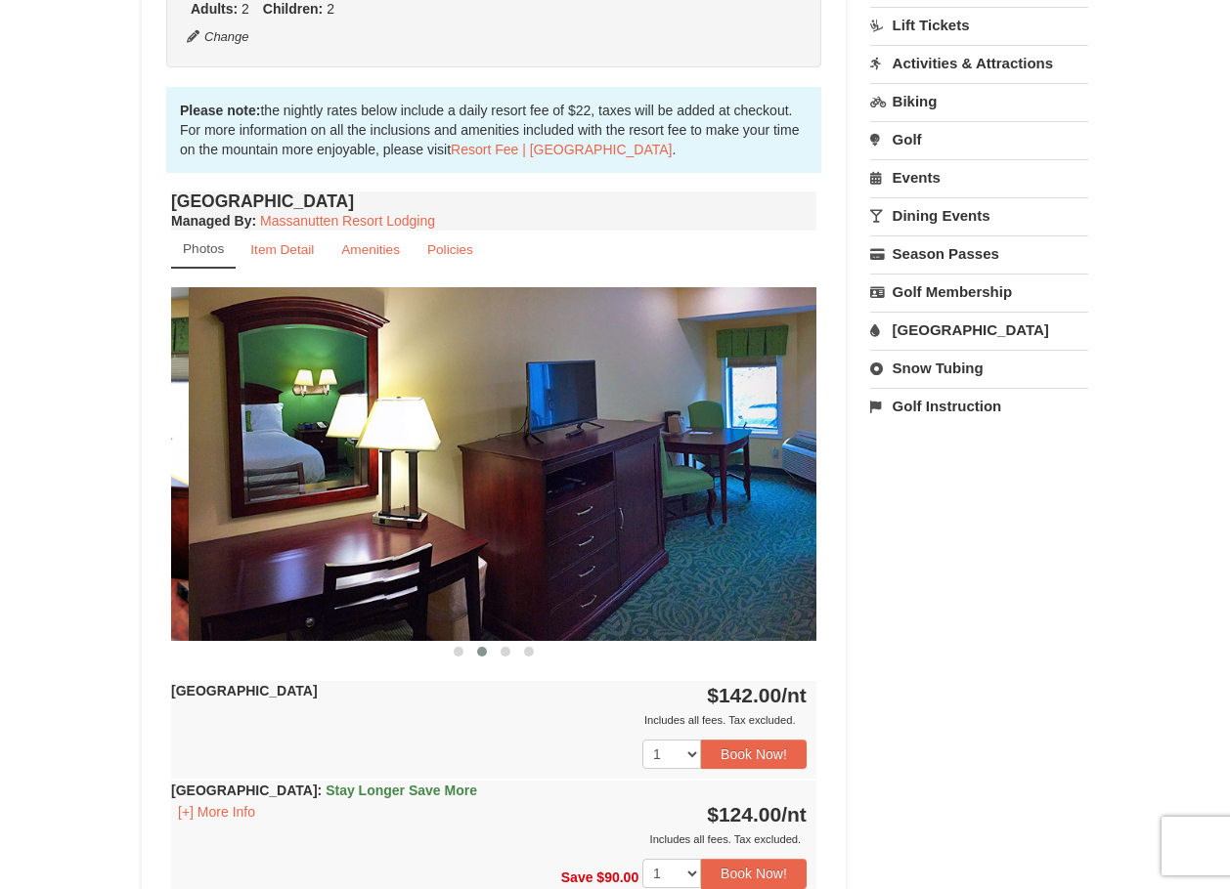
drag, startPoint x: 305, startPoint y: 581, endPoint x: 468, endPoint y: 582, distance: 163.2
click at [451, 580] on img at bounding box center [511, 463] width 645 height 353
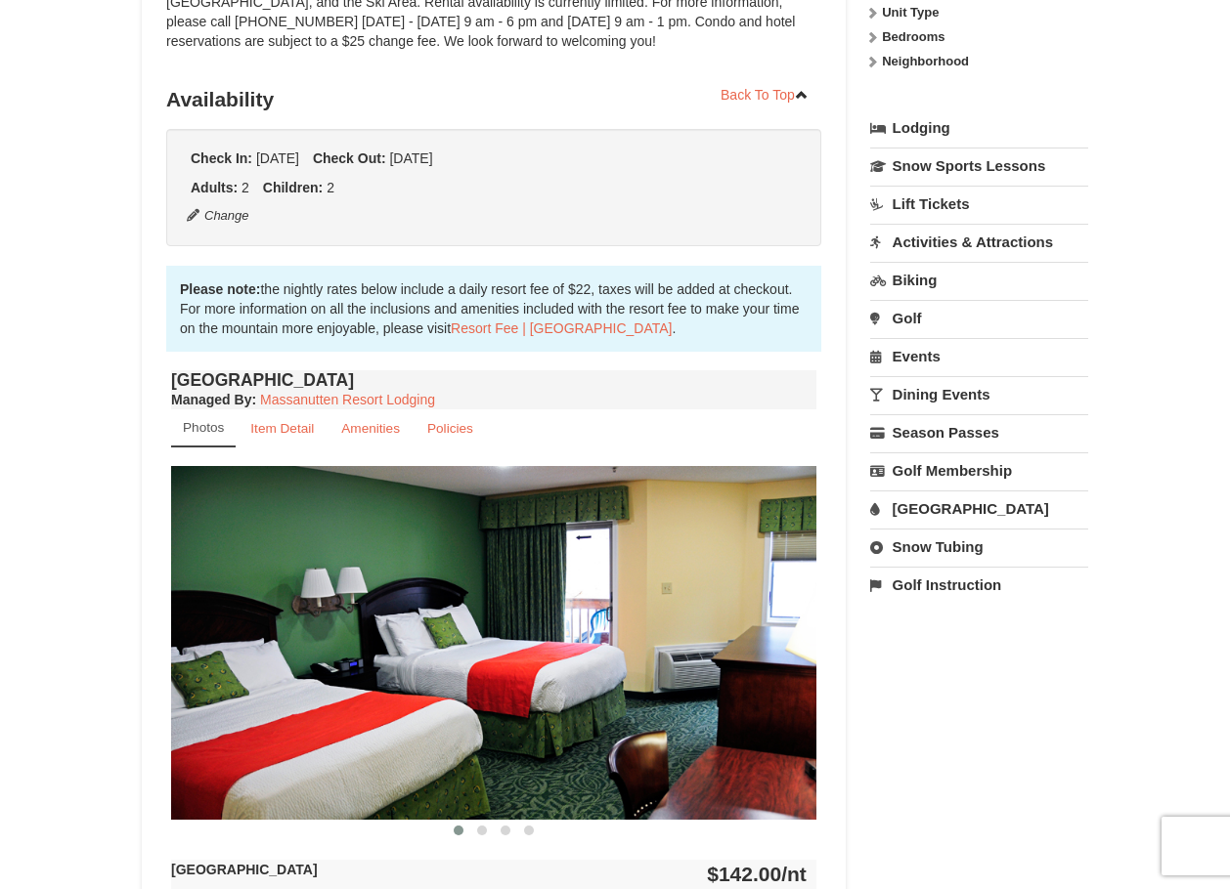
scroll to position [0, 0]
